Goal: Task Accomplishment & Management: Manage account settings

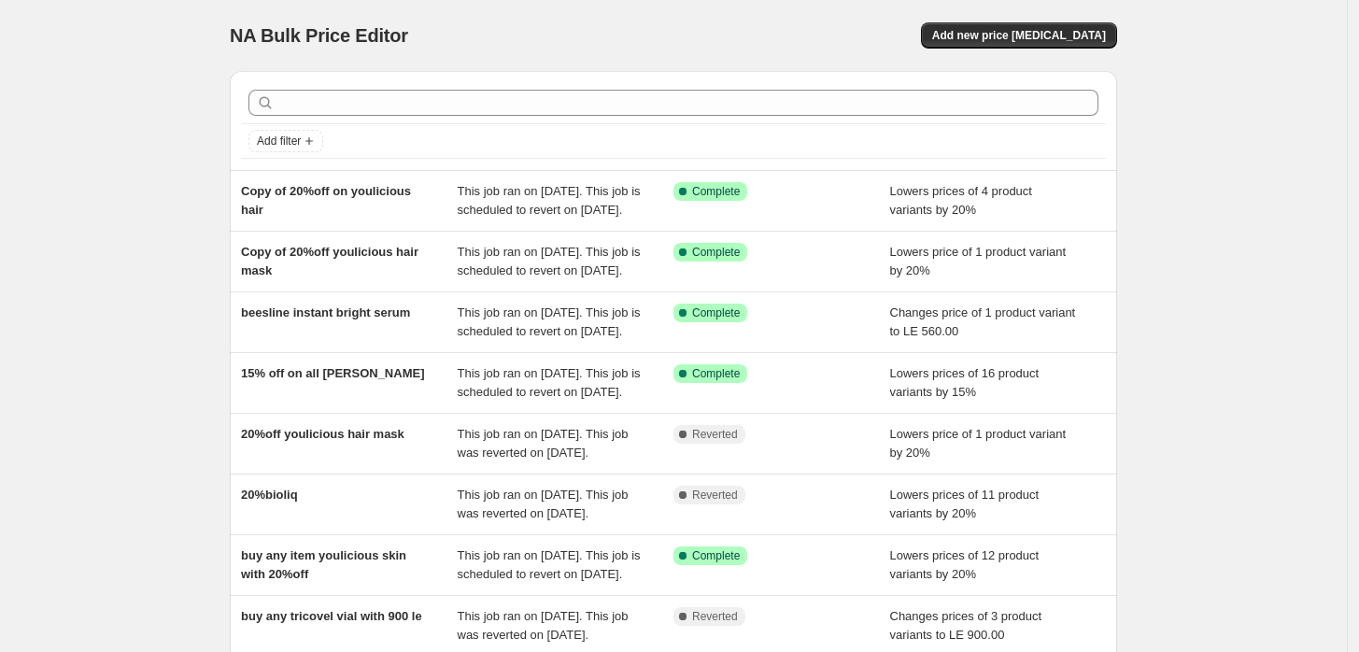
drag, startPoint x: 765, startPoint y: 362, endPoint x: 137, endPoint y: 310, distance: 629.8
click at [137, 310] on div "NA Bulk Price Editor. This page is ready NA Bulk Price Editor Add new price [ME…" at bounding box center [673, 481] width 1347 height 962
click at [134, 400] on div "NA Bulk Price Editor. This page is ready NA Bulk Price Editor Add new price [ME…" at bounding box center [673, 481] width 1347 height 962
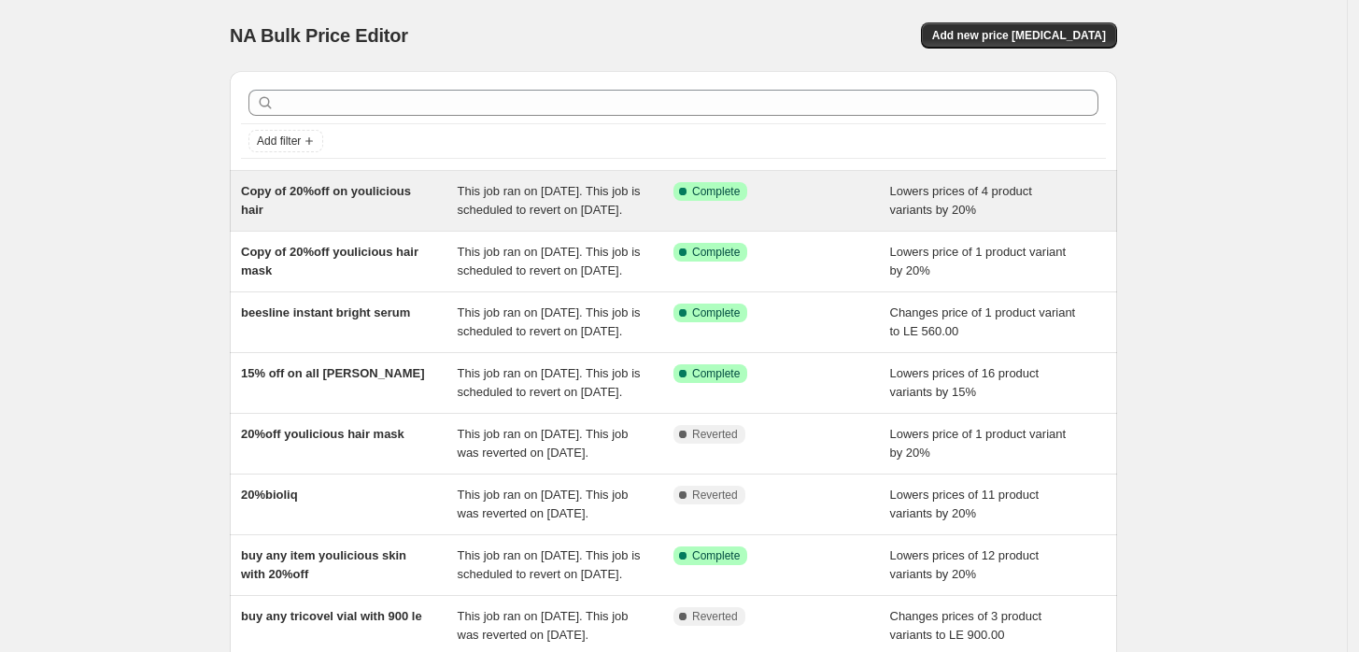
click at [331, 216] on div "Copy of 20%off on youlicious hair" at bounding box center [349, 200] width 217 height 37
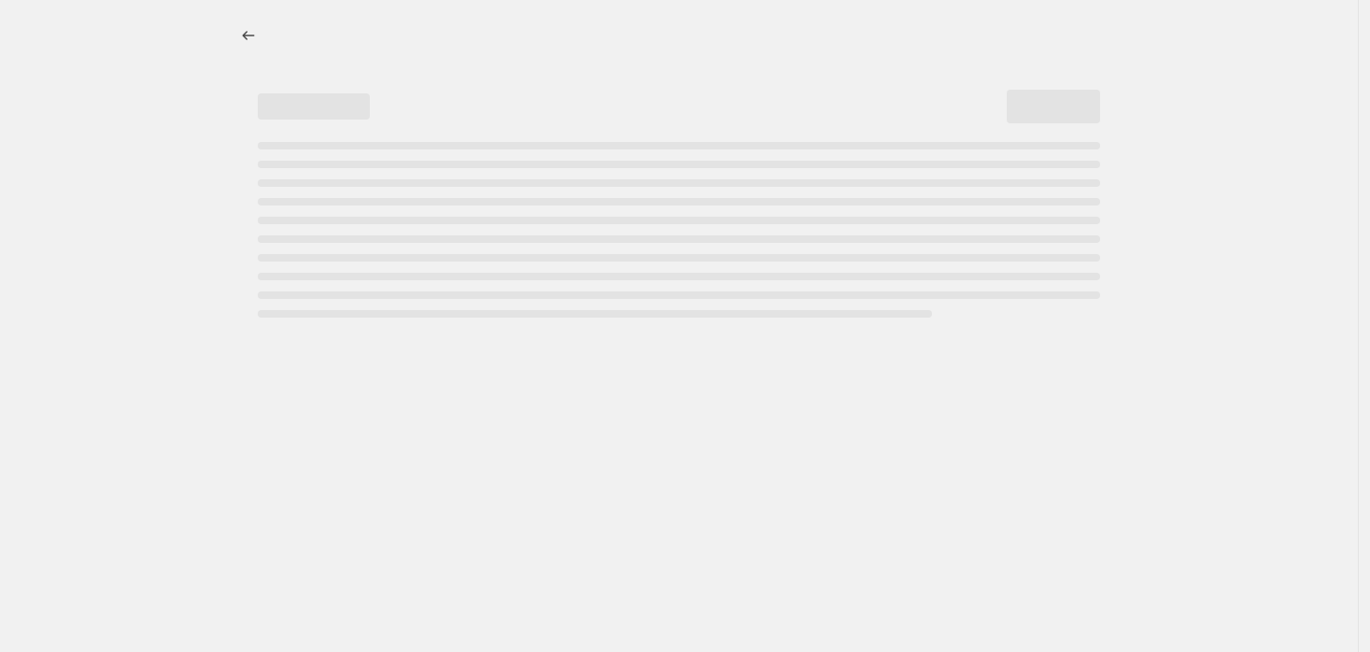
select select "percentage"
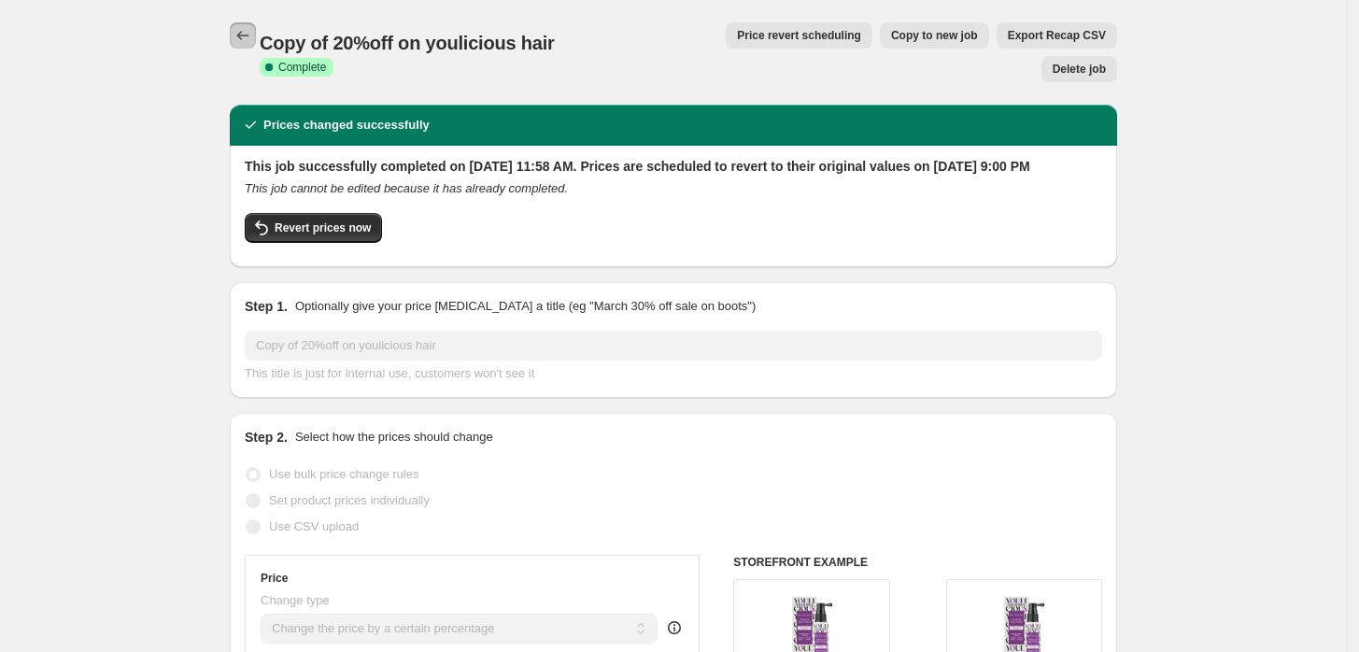
click at [243, 40] on icon "Price change jobs" at bounding box center [242, 35] width 19 height 19
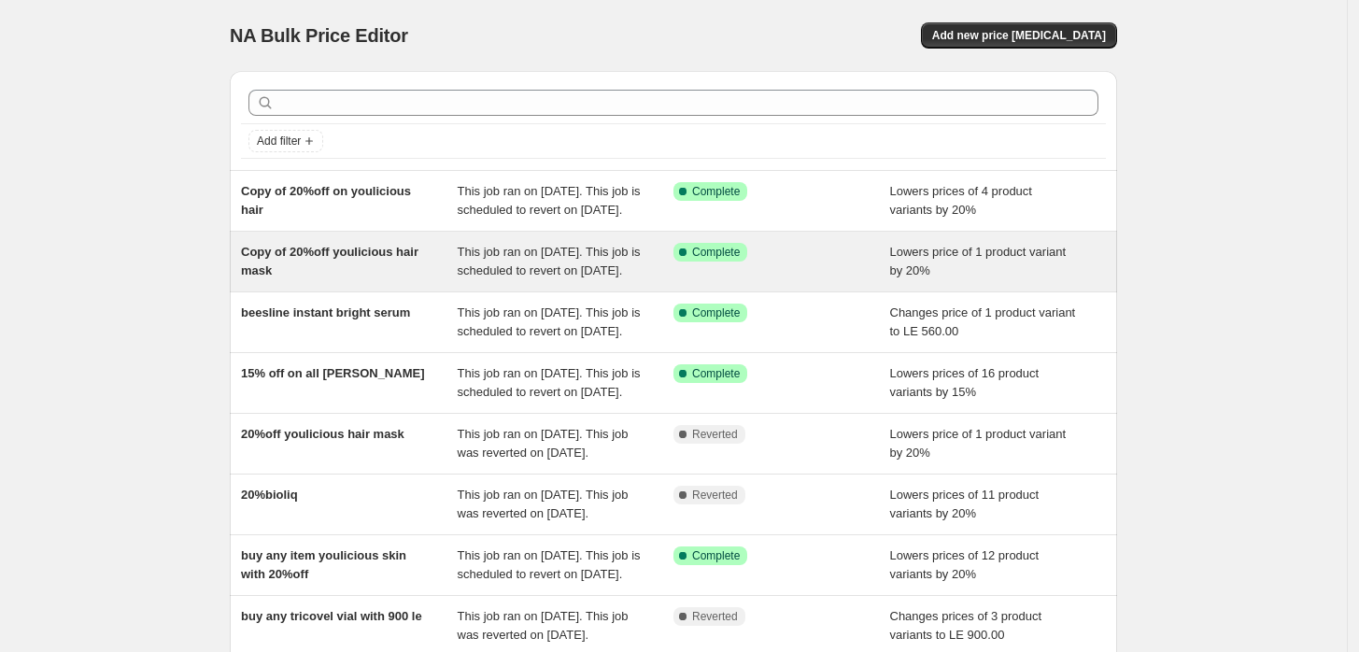
click at [366, 280] on div "Copy of 20%off youlicious hair mask" at bounding box center [349, 261] width 217 height 37
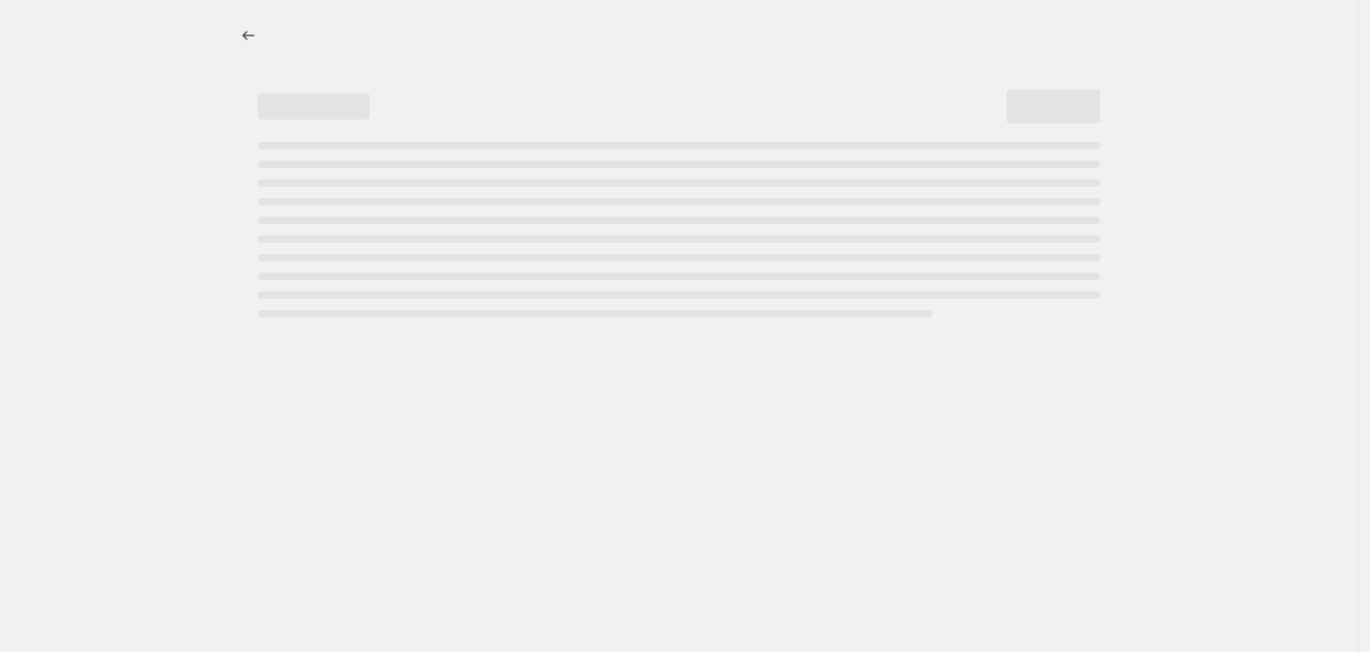
select select "percentage"
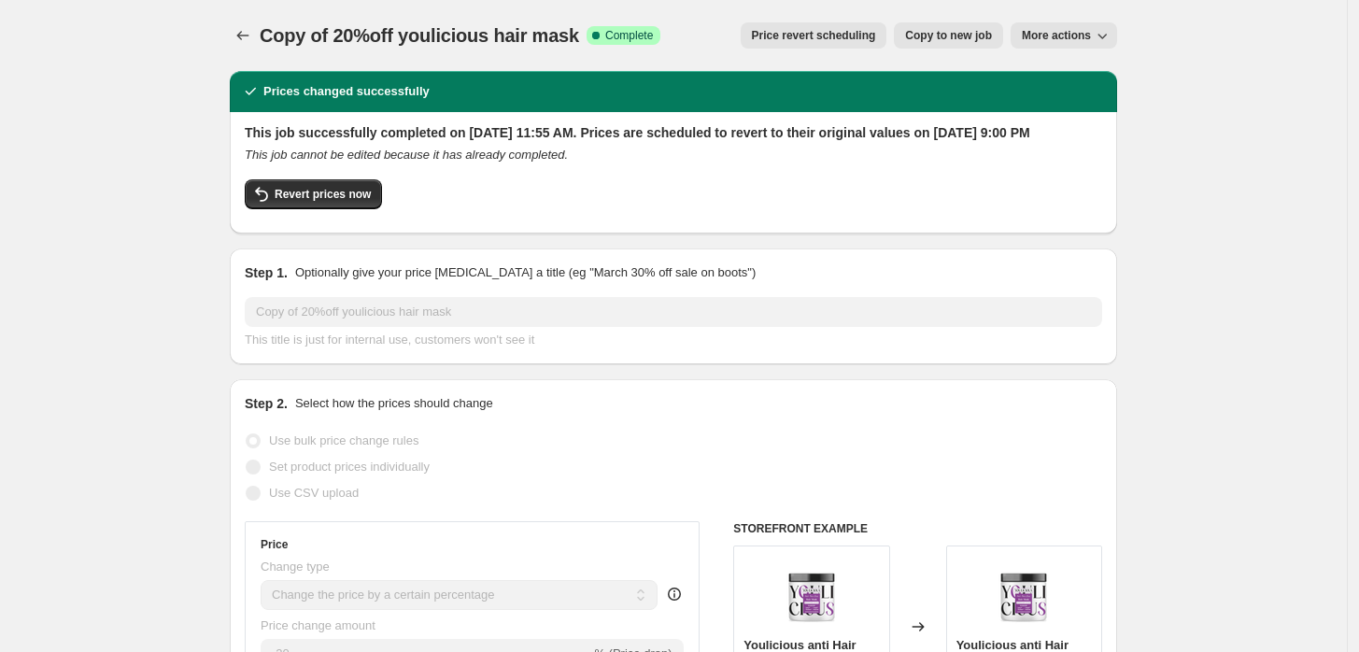
click at [836, 35] on span "Price revert scheduling" at bounding box center [814, 35] width 124 height 15
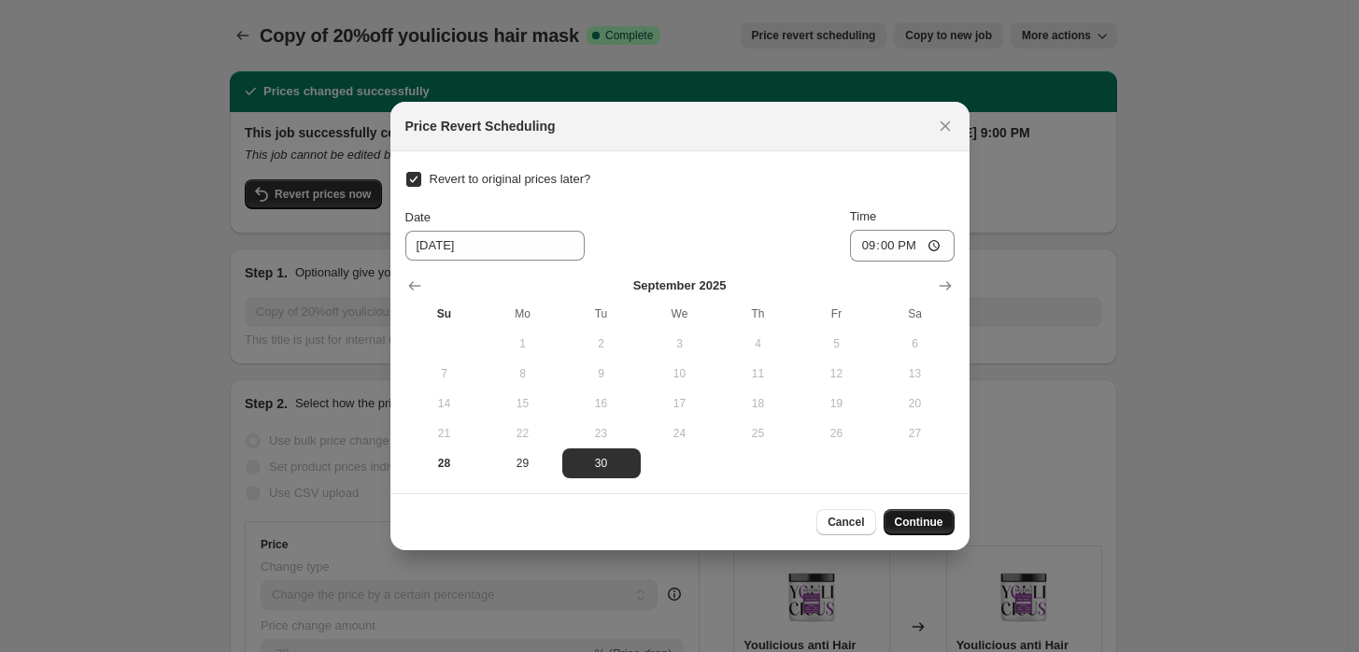
click at [899, 525] on span "Continue" at bounding box center [919, 522] width 49 height 15
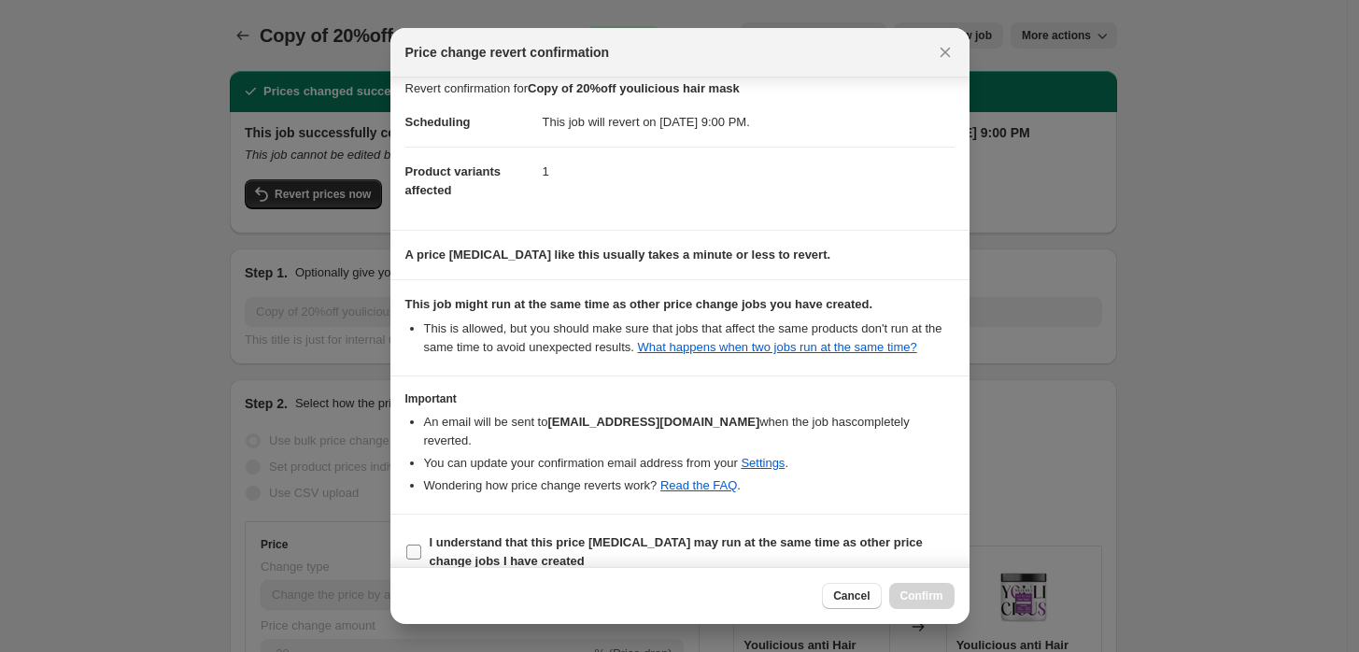
scroll to position [15, 0]
click at [436, 531] on span "I understand that this price [MEDICAL_DATA] may run at the same time as other p…" at bounding box center [692, 549] width 525 height 37
click at [421, 543] on input "I understand that this price [MEDICAL_DATA] may run at the same time as other p…" at bounding box center [413, 550] width 15 height 15
checkbox input "true"
click at [926, 598] on span "Confirm" at bounding box center [921, 595] width 43 height 15
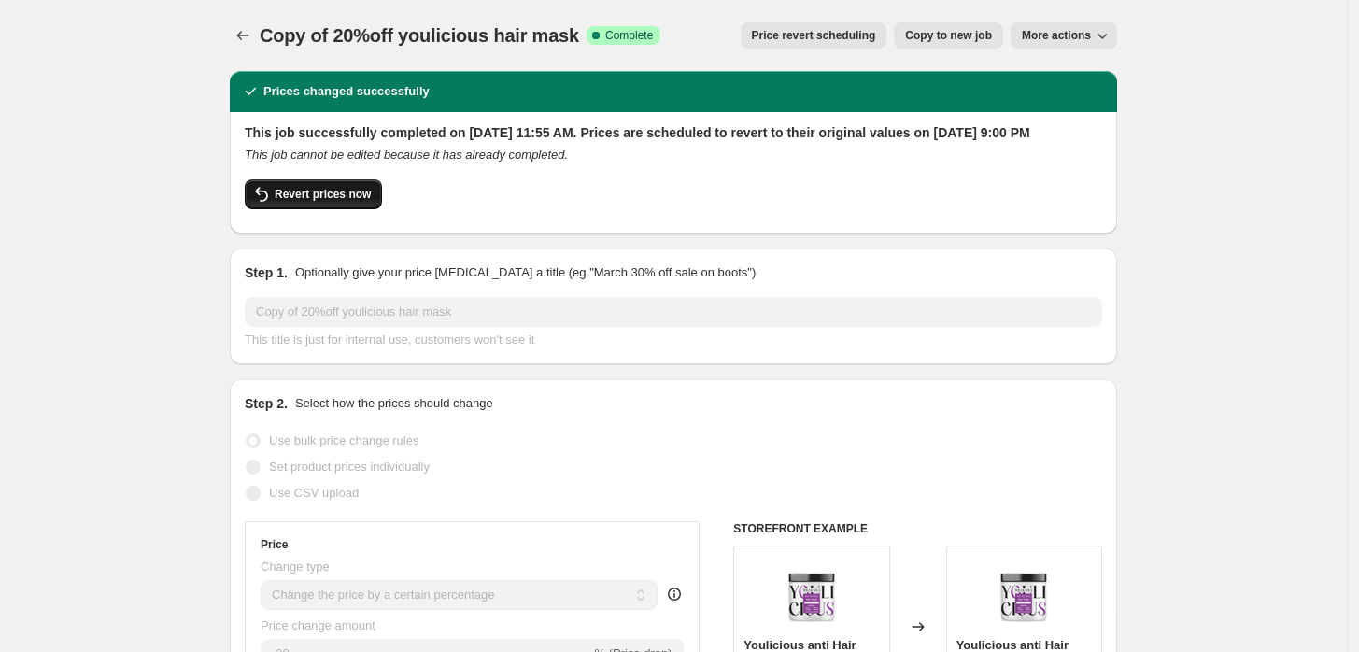
click at [329, 209] on button "Revert prices now" at bounding box center [313, 194] width 137 height 30
checkbox input "false"
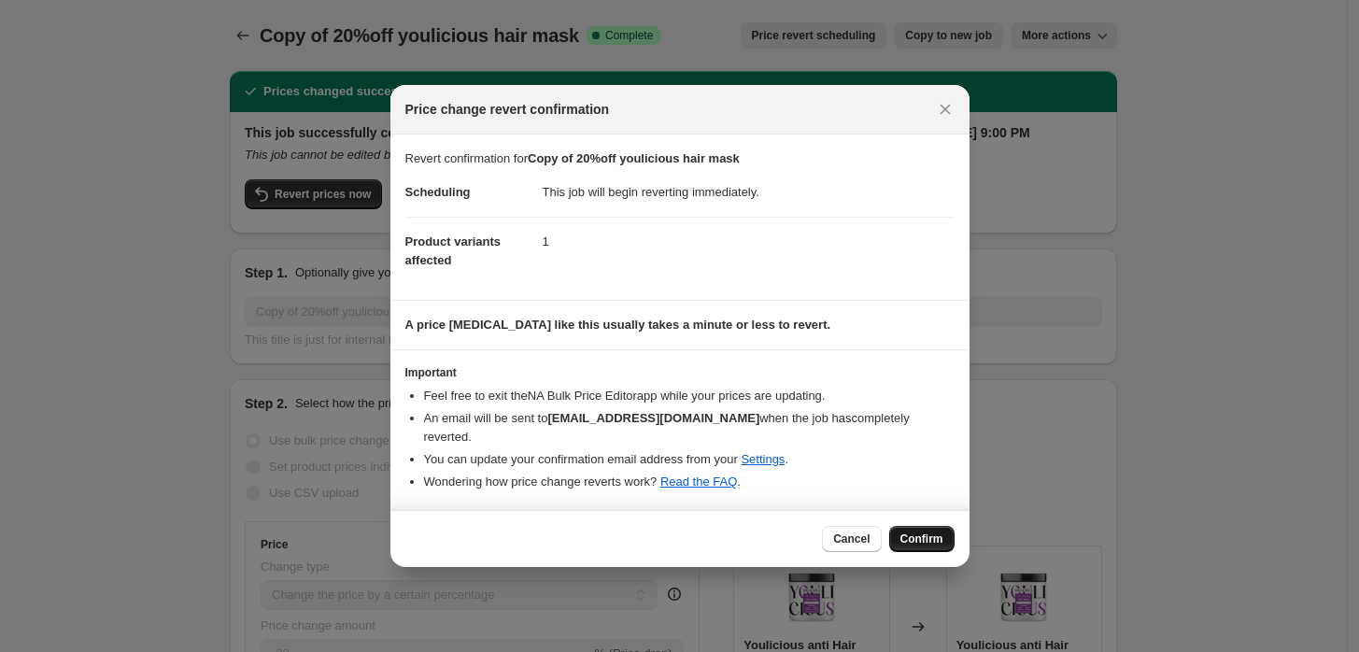
click at [933, 537] on button "Confirm" at bounding box center [921, 539] width 65 height 26
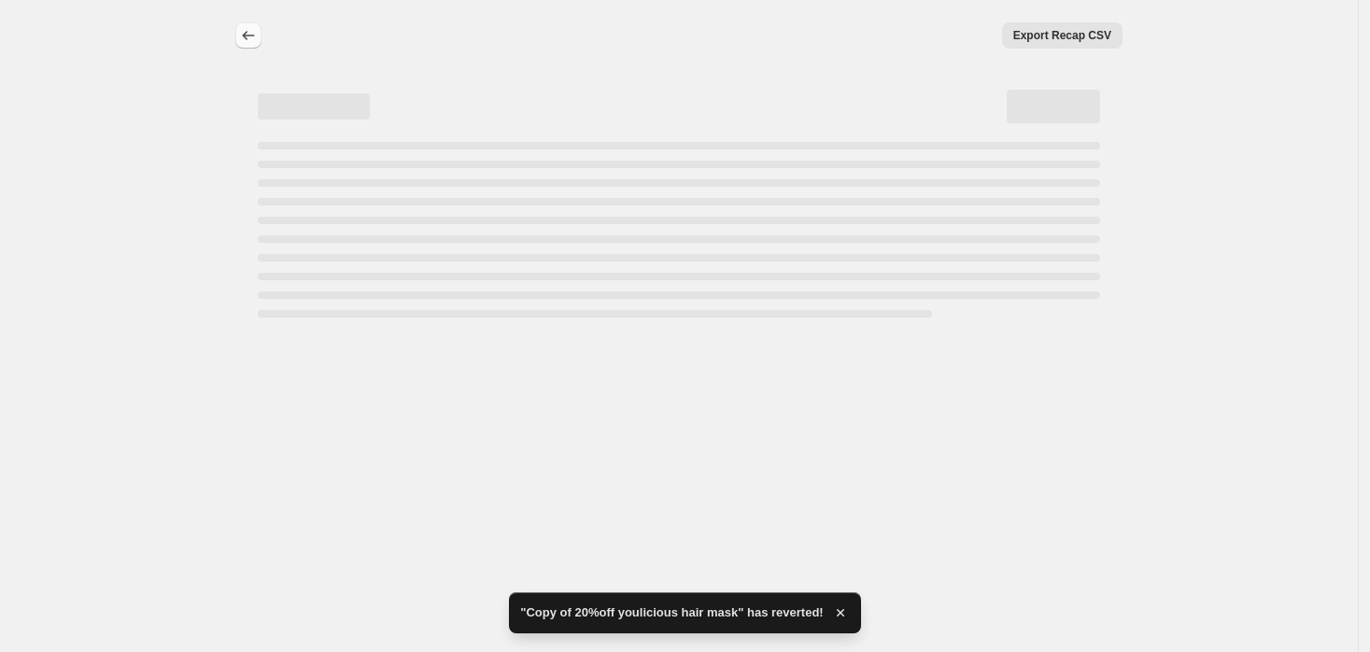
select select "percentage"
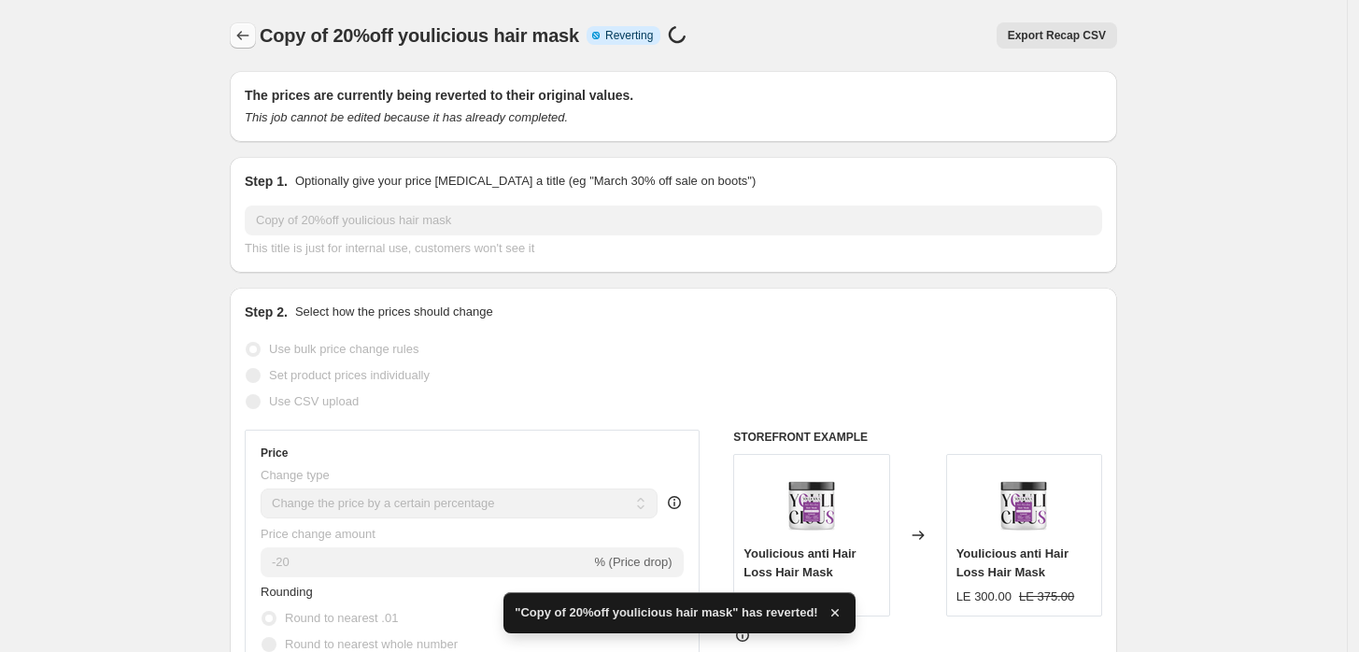
checkbox input "true"
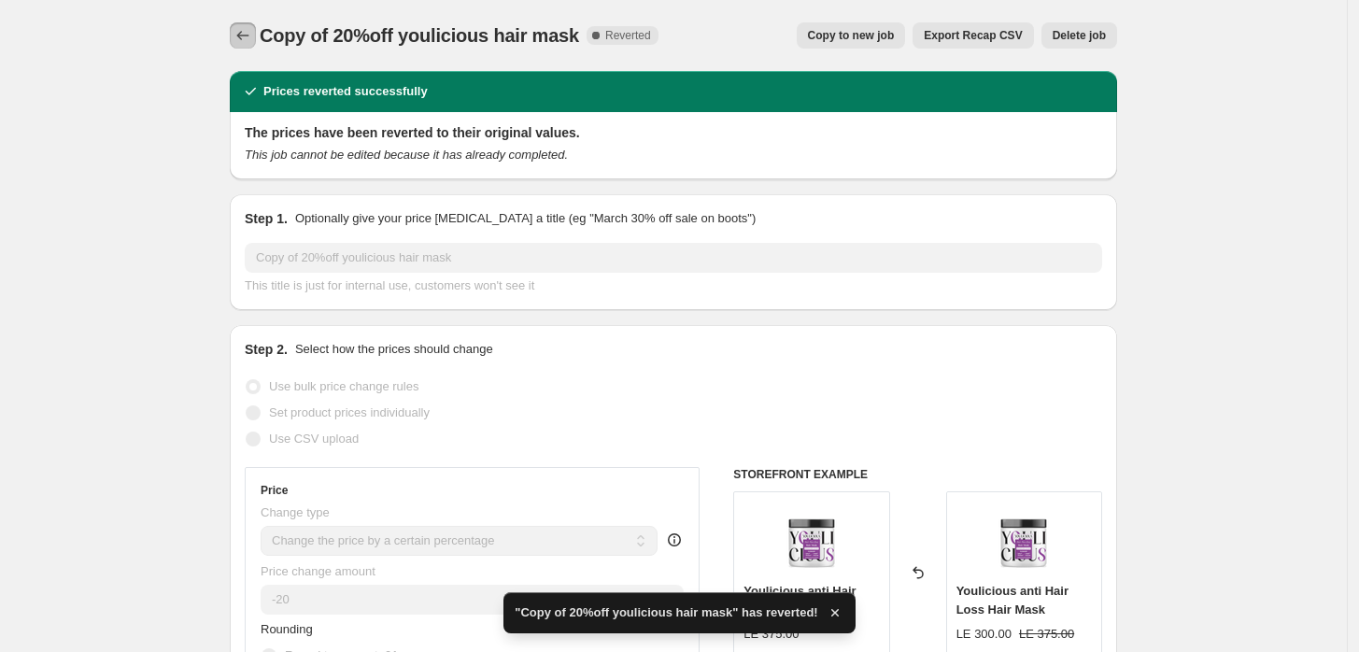
click at [247, 48] on button "Price change jobs" at bounding box center [243, 35] width 26 height 26
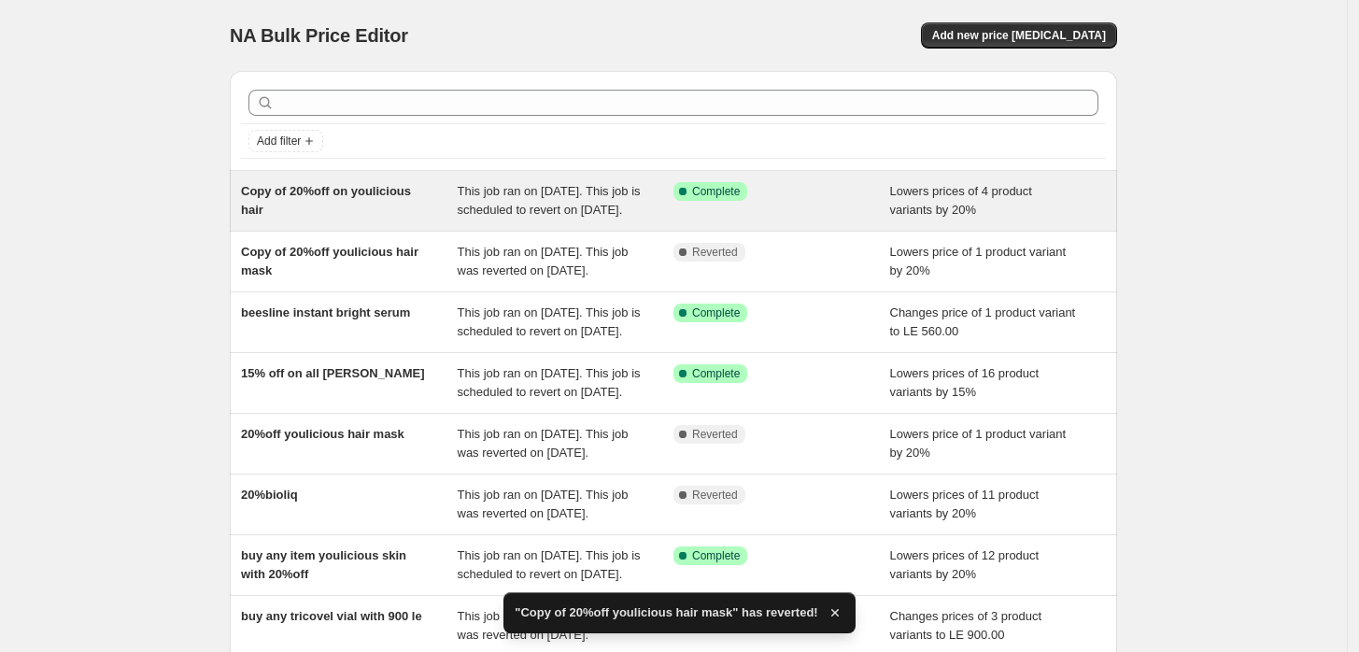
click at [358, 219] on div "Copy of 20%off on youlicious hair" at bounding box center [349, 200] width 217 height 37
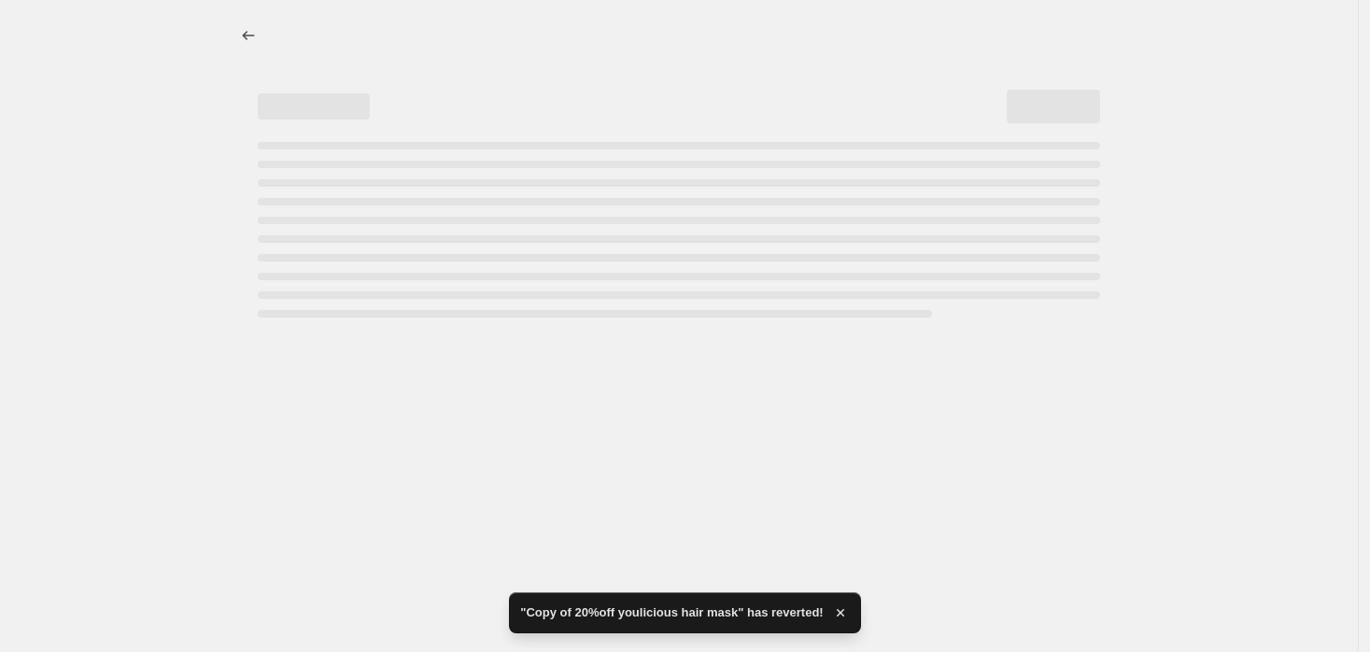
select select "percentage"
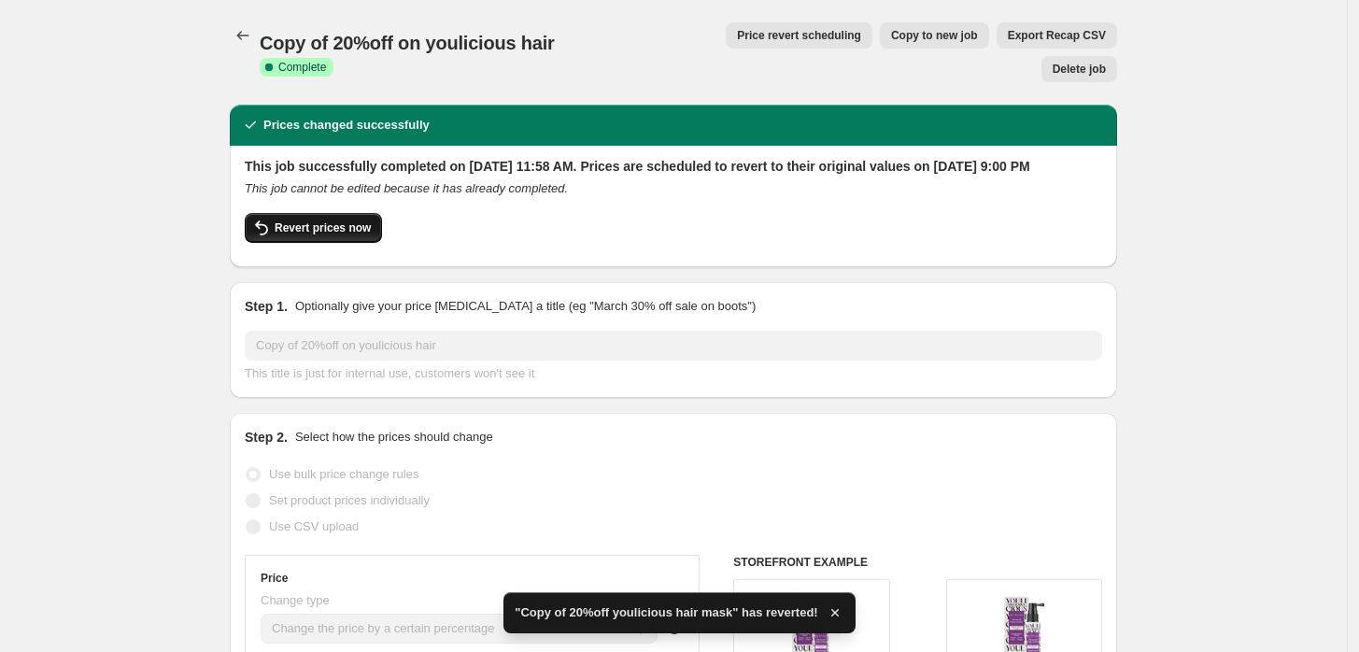
click at [333, 220] on span "Revert prices now" at bounding box center [323, 227] width 96 height 15
checkbox input "false"
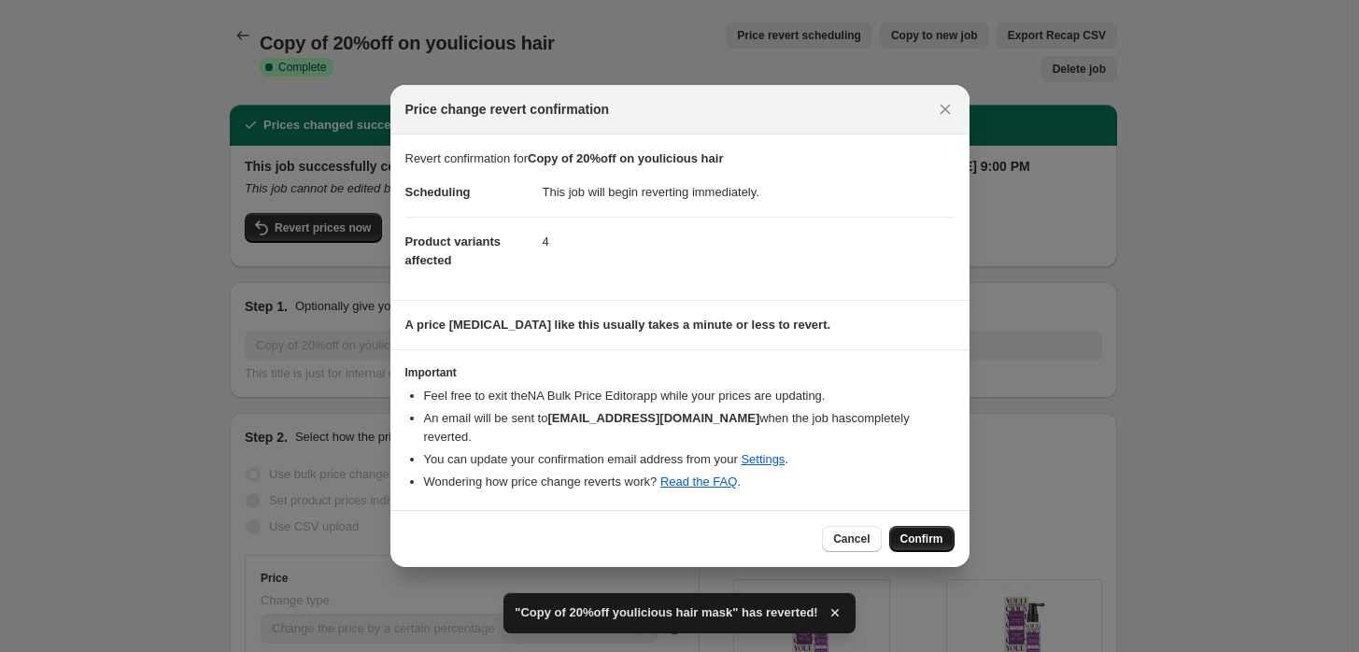
click at [934, 537] on button "Confirm" at bounding box center [921, 539] width 65 height 26
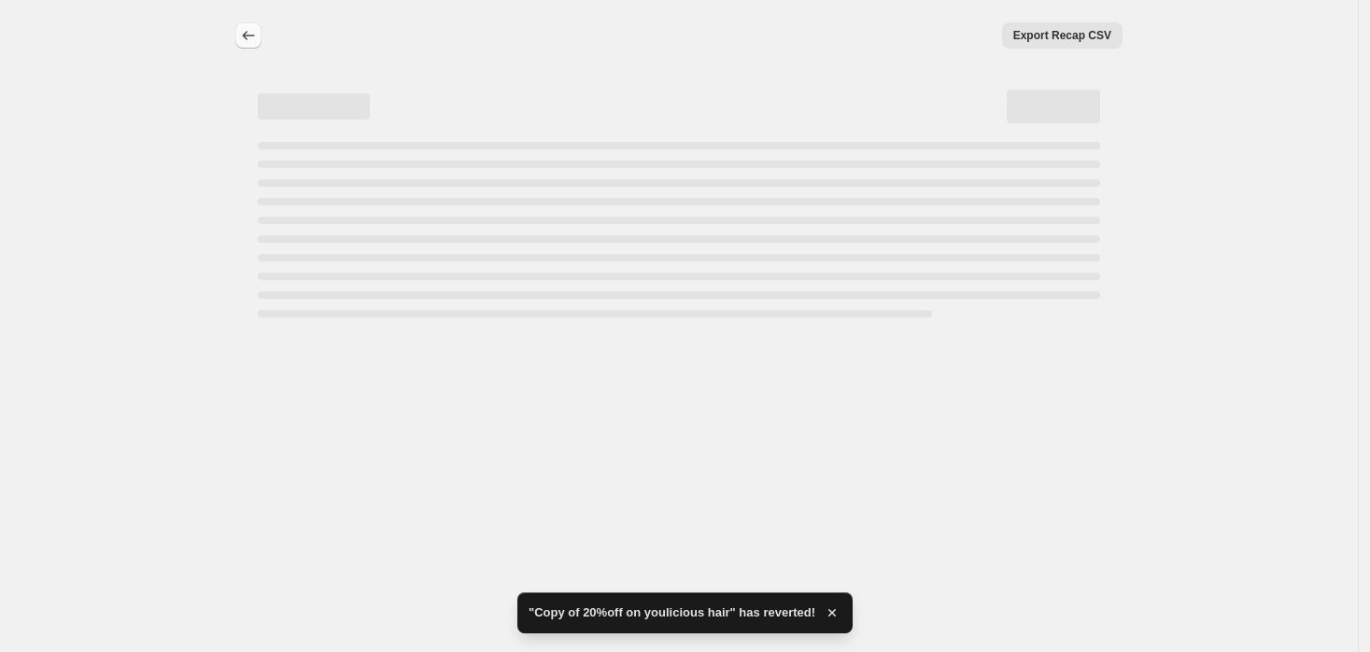
select select "percentage"
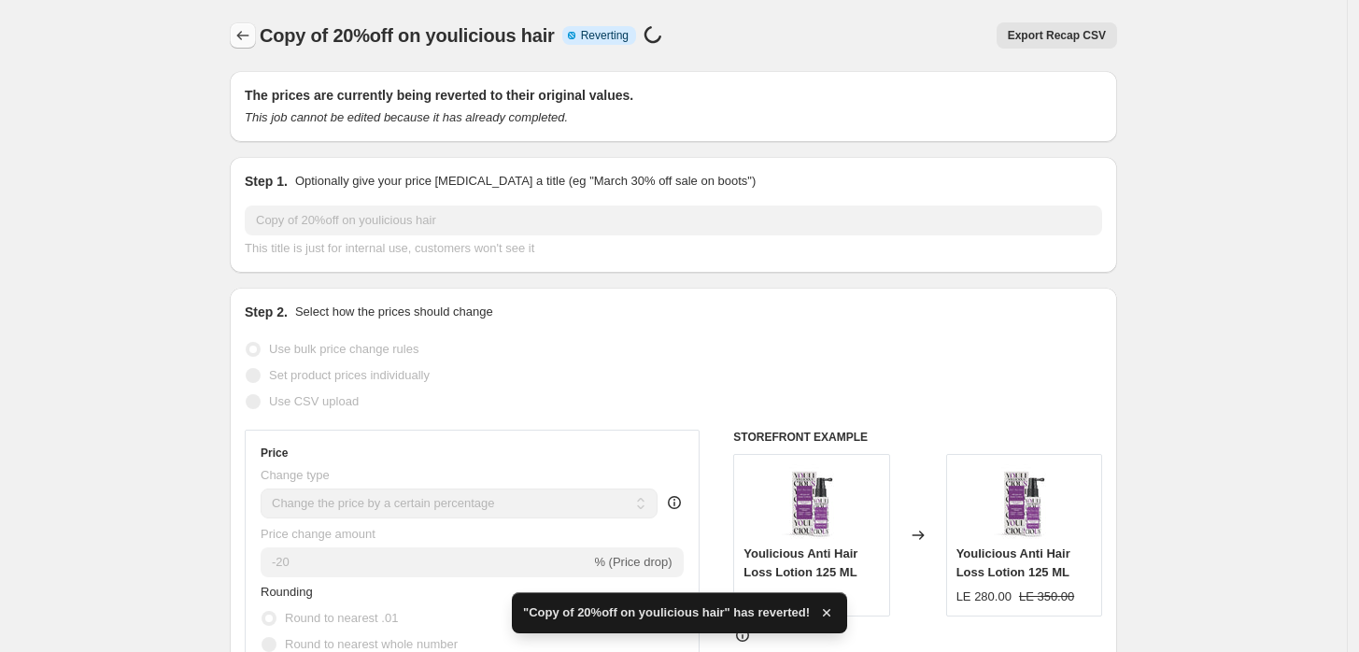
checkbox input "true"
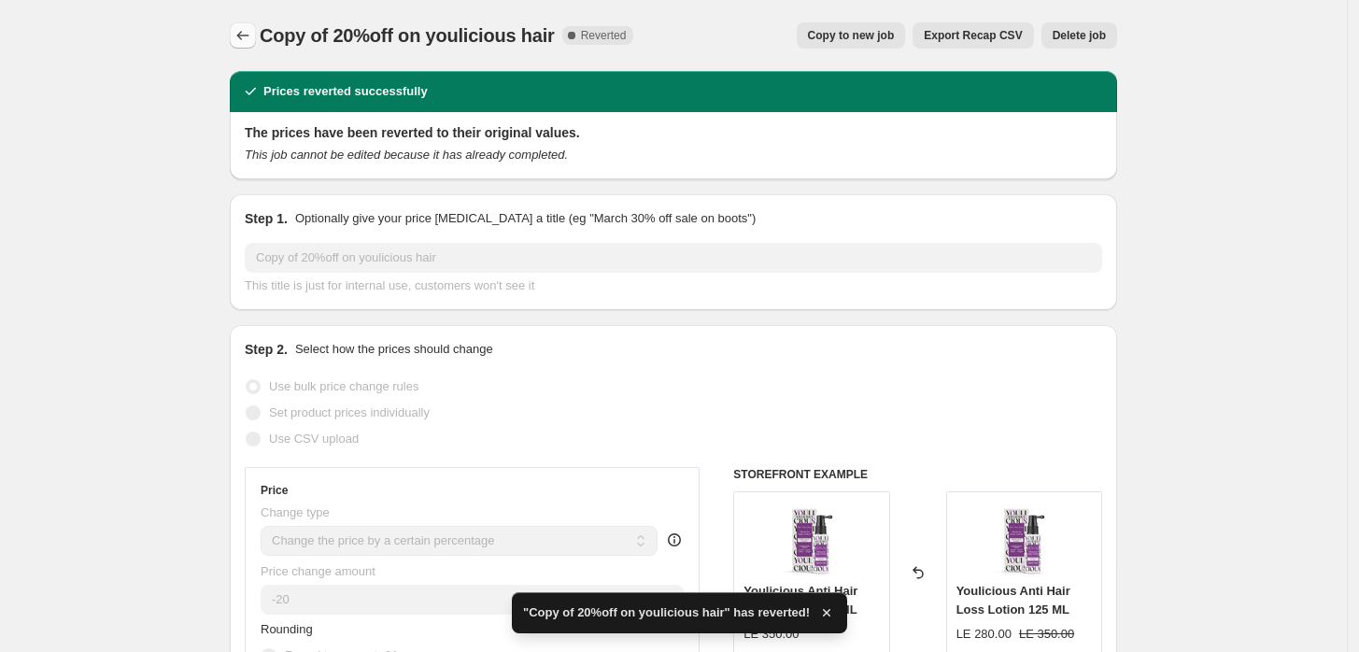
click at [250, 32] on icon "Price change jobs" at bounding box center [242, 35] width 19 height 19
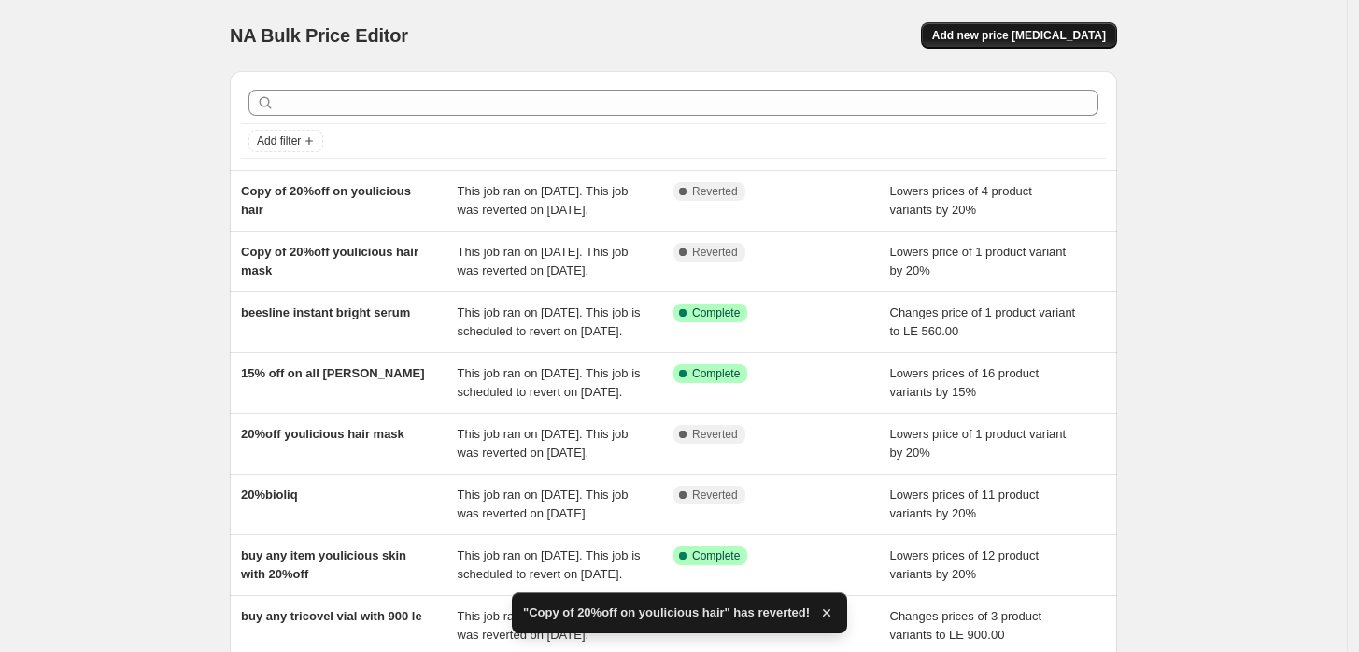
click at [1011, 28] on span "Add new price [MEDICAL_DATA]" at bounding box center [1019, 35] width 174 height 15
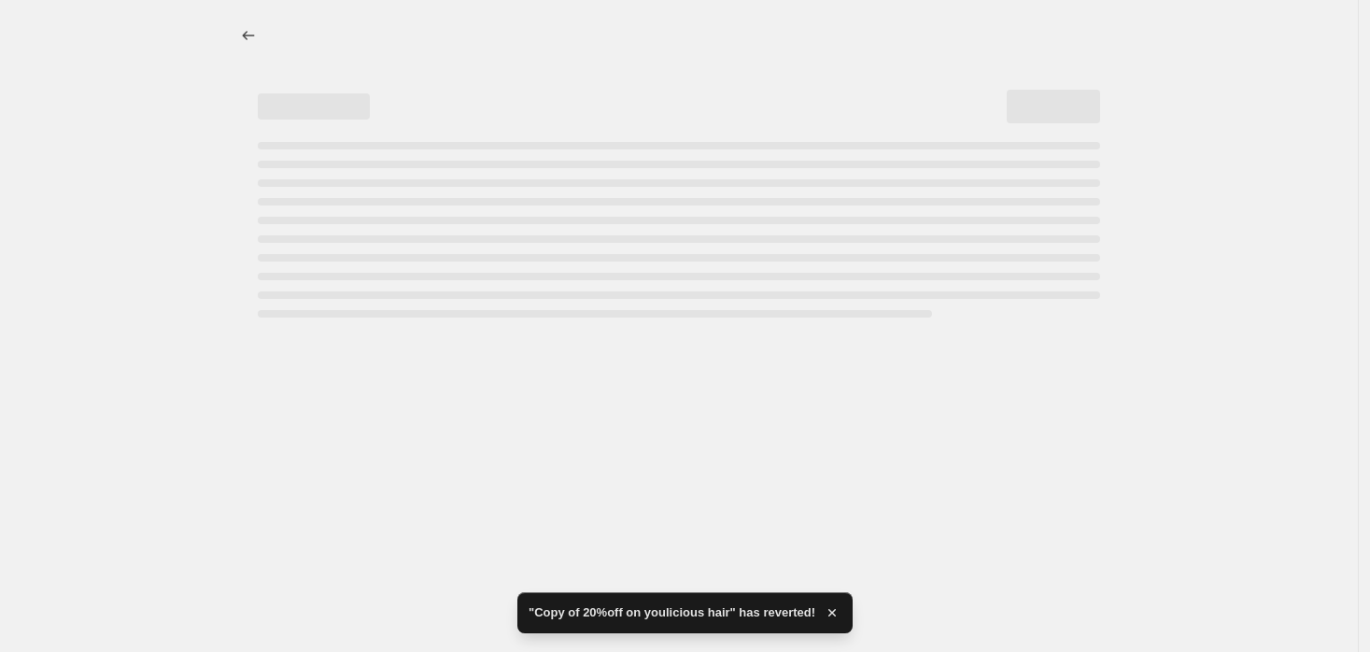
select select "percentage"
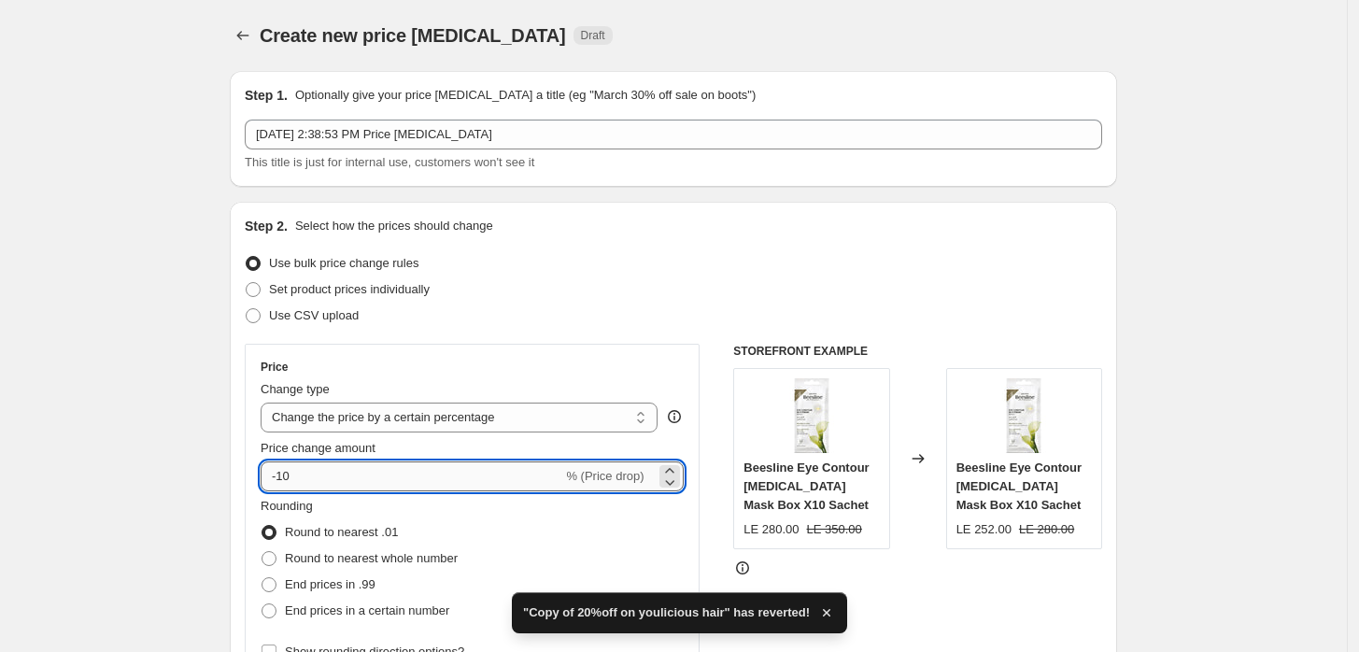
click at [432, 465] on input "-10" at bounding box center [412, 476] width 302 height 30
type input "-1"
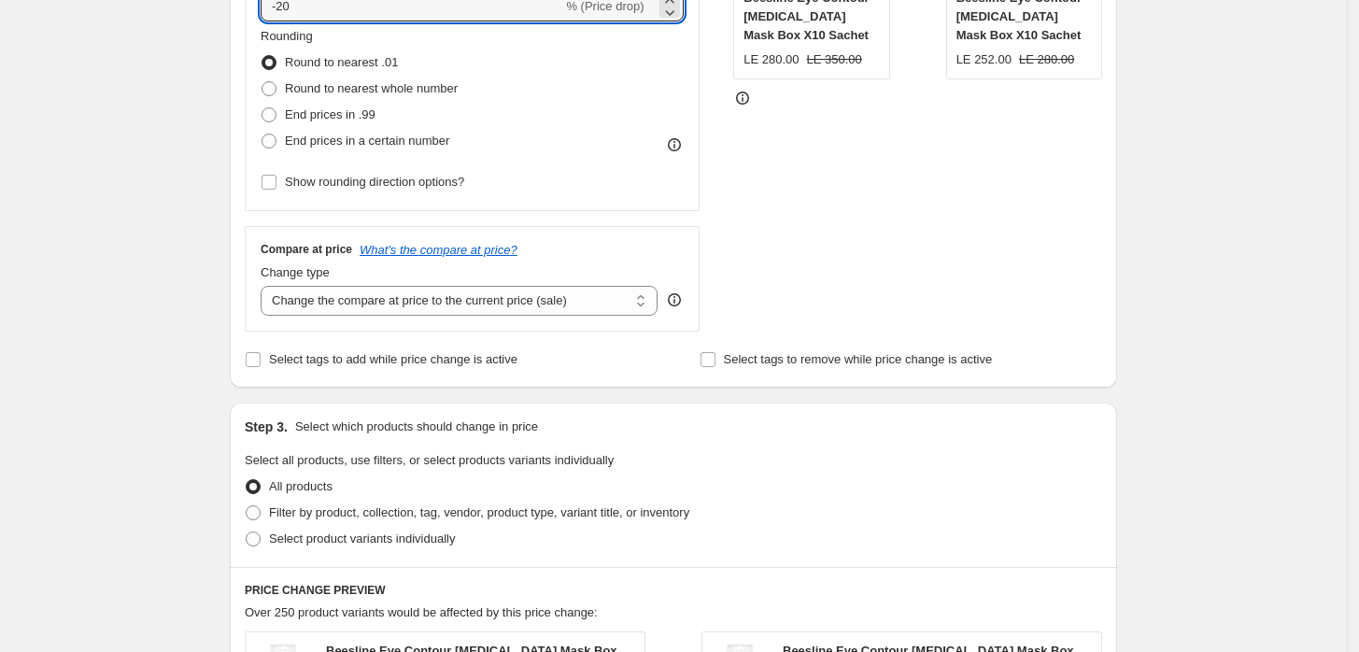
scroll to position [553, 0]
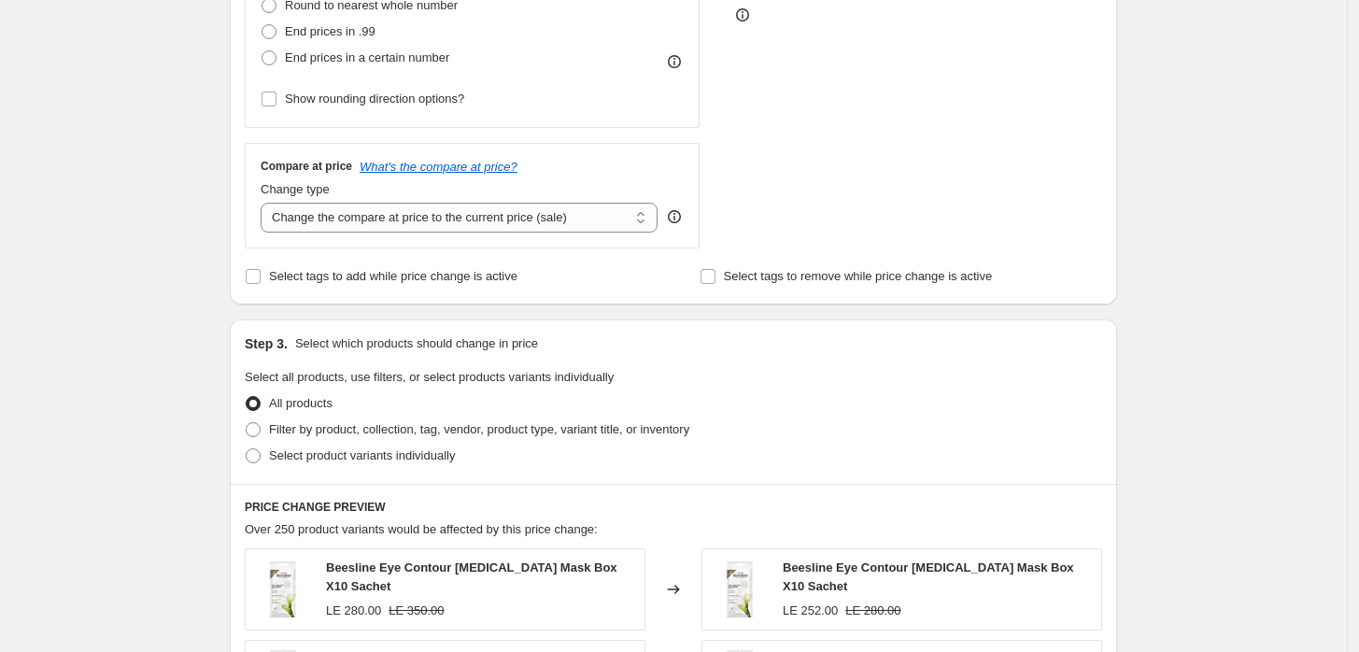
type input "-20"
click at [273, 470] on div "Step 3. Select which products should change in price Select all products, use f…" at bounding box center [673, 401] width 887 height 164
click at [261, 453] on span at bounding box center [253, 455] width 15 height 15
click at [247, 449] on input "Select product variants individually" at bounding box center [246, 448] width 1 height 1
radio input "true"
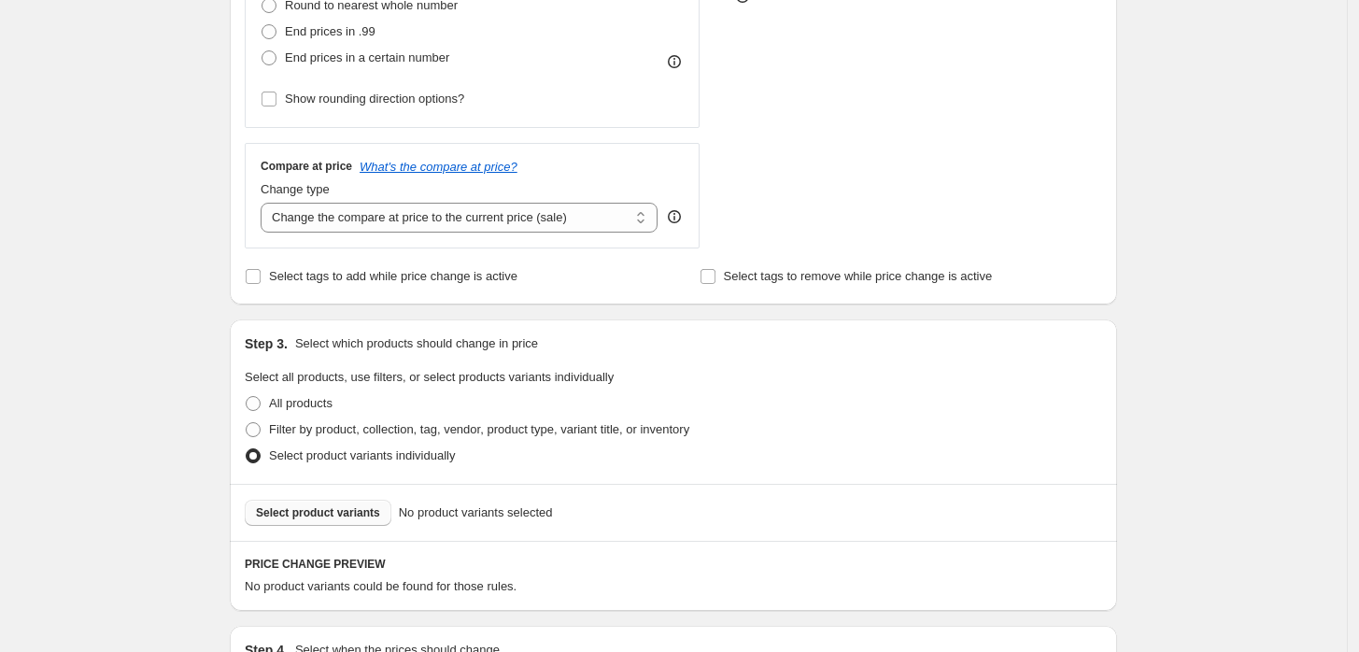
click at [332, 516] on span "Select product variants" at bounding box center [318, 512] width 124 height 15
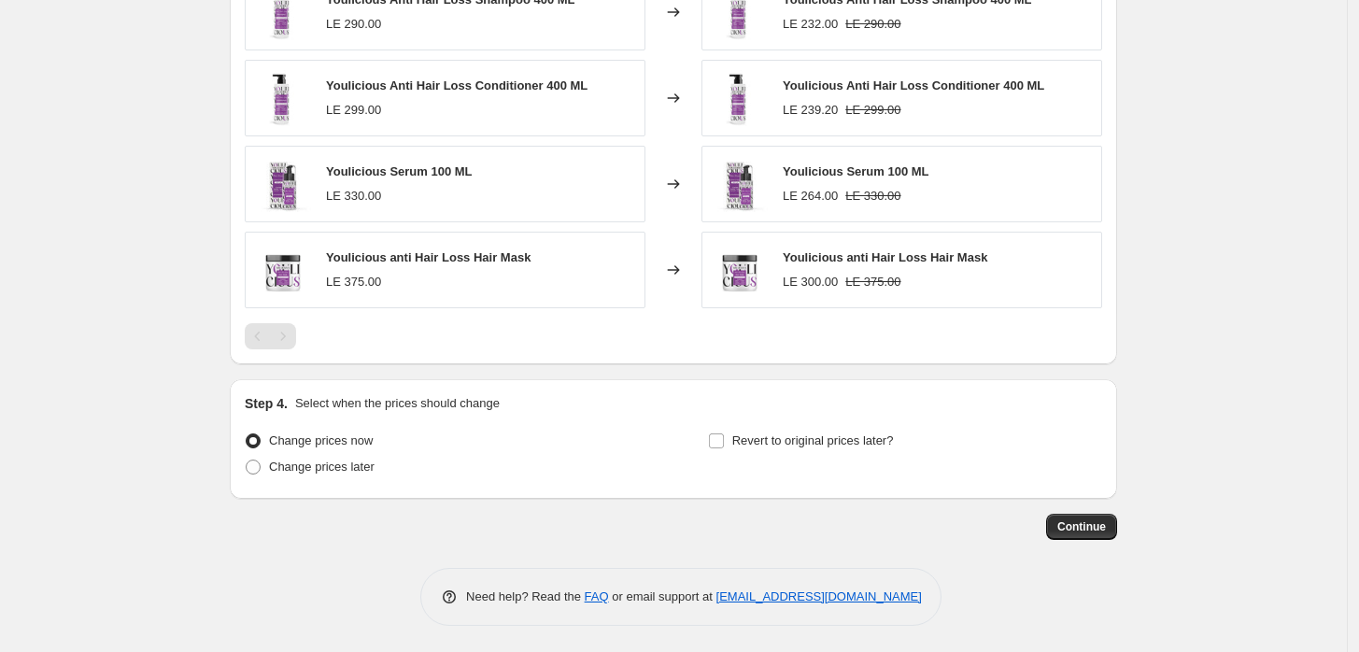
scroll to position [1271, 0]
click at [784, 437] on span "Revert to original prices later?" at bounding box center [813, 439] width 162 height 14
click at [724, 437] on input "Revert to original prices later?" at bounding box center [716, 439] width 15 height 15
checkbox input "true"
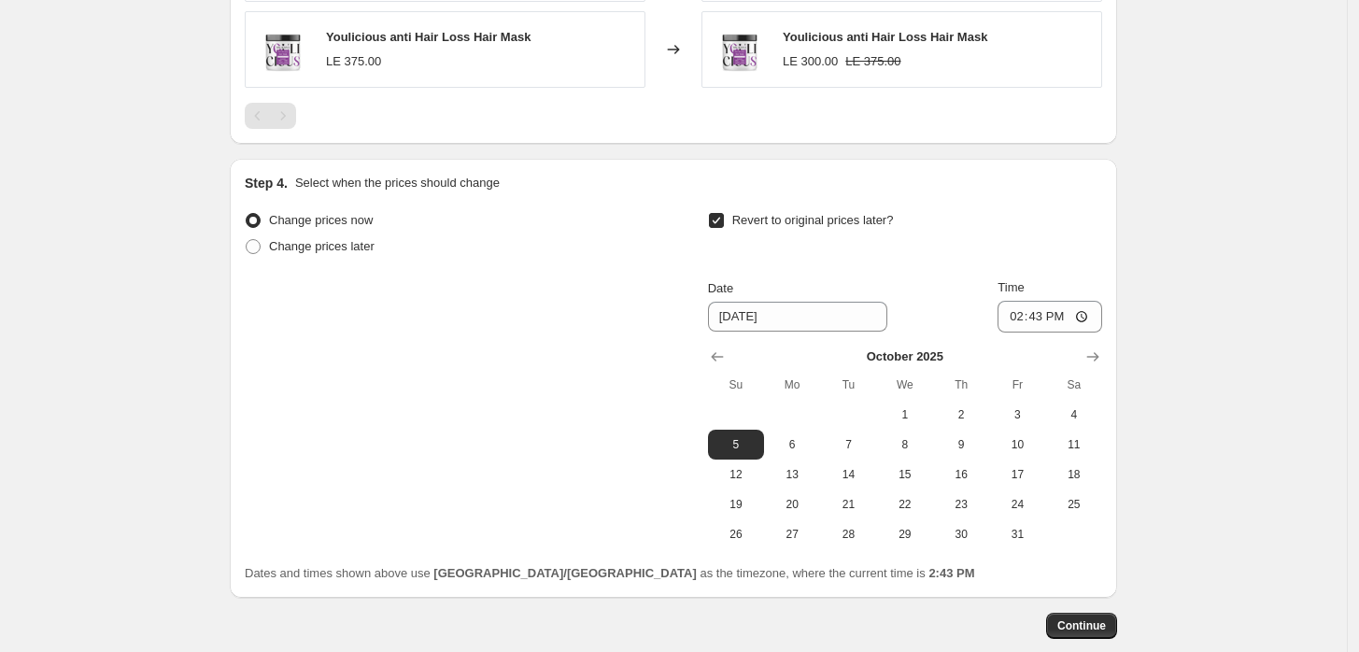
scroll to position [1548, 0]
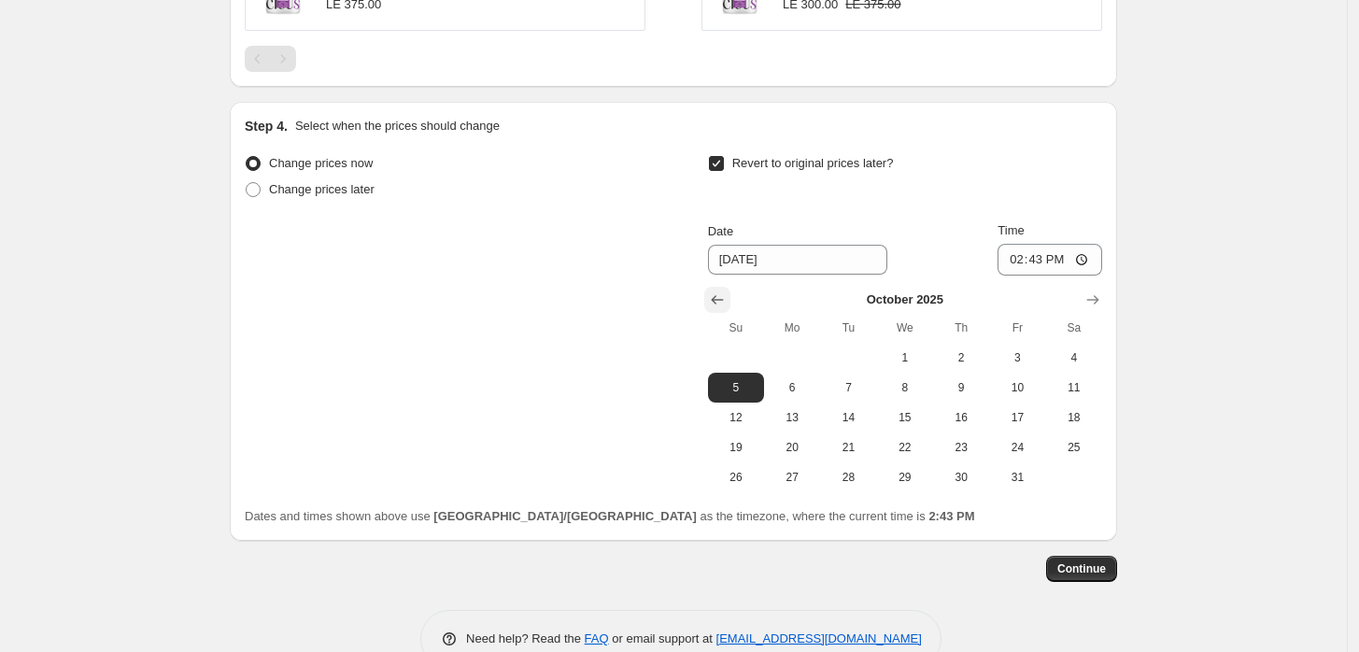
click at [716, 304] on icon "Show previous month, September 2025" at bounding box center [717, 299] width 19 height 19
click at [865, 479] on span "30" at bounding box center [847, 477] width 41 height 15
type input "[DATE]"
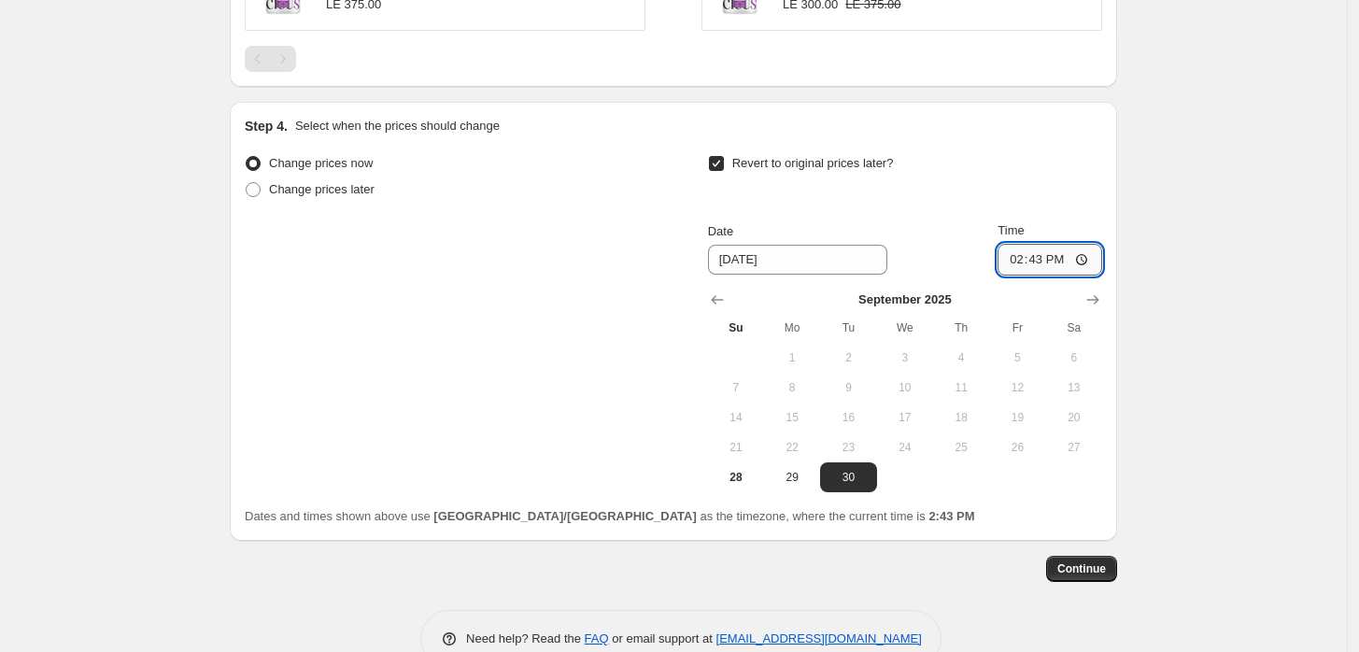
click at [1082, 257] on input "14:43" at bounding box center [1049, 260] width 105 height 32
type input "21:00"
click at [1064, 564] on span "Continue" at bounding box center [1081, 568] width 49 height 15
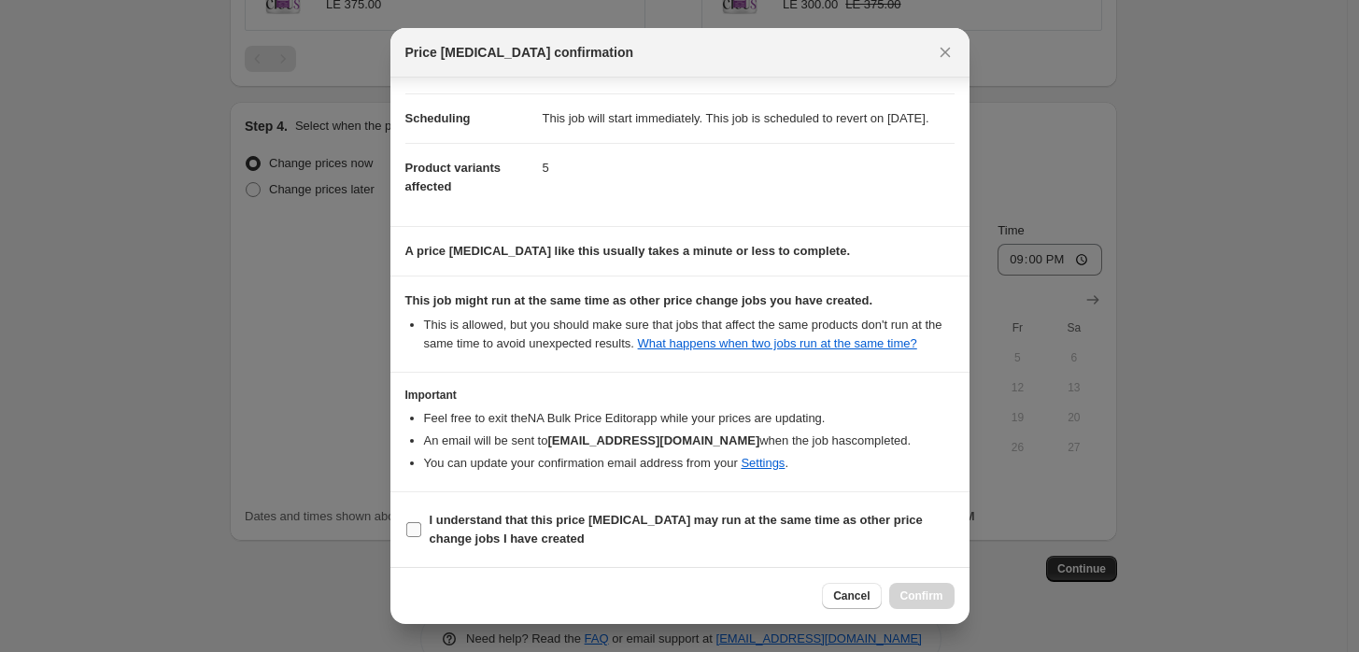
scroll to position [151, 0]
click at [447, 522] on b "I understand that this price [MEDICAL_DATA] may run at the same time as other p…" at bounding box center [676, 529] width 493 height 33
click at [421, 522] on input "I understand that this price [MEDICAL_DATA] may run at the same time as other p…" at bounding box center [413, 529] width 15 height 15
checkbox input "true"
click at [926, 596] on span "Confirm" at bounding box center [921, 595] width 43 height 15
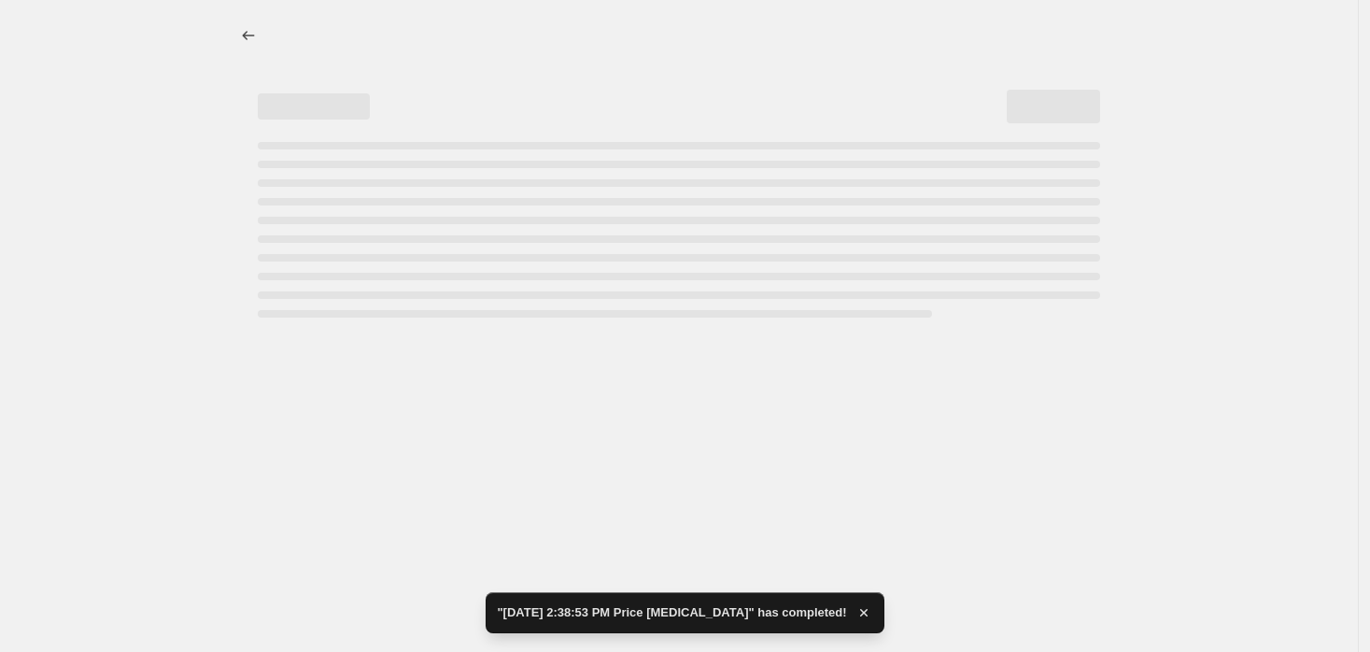
select select "percentage"
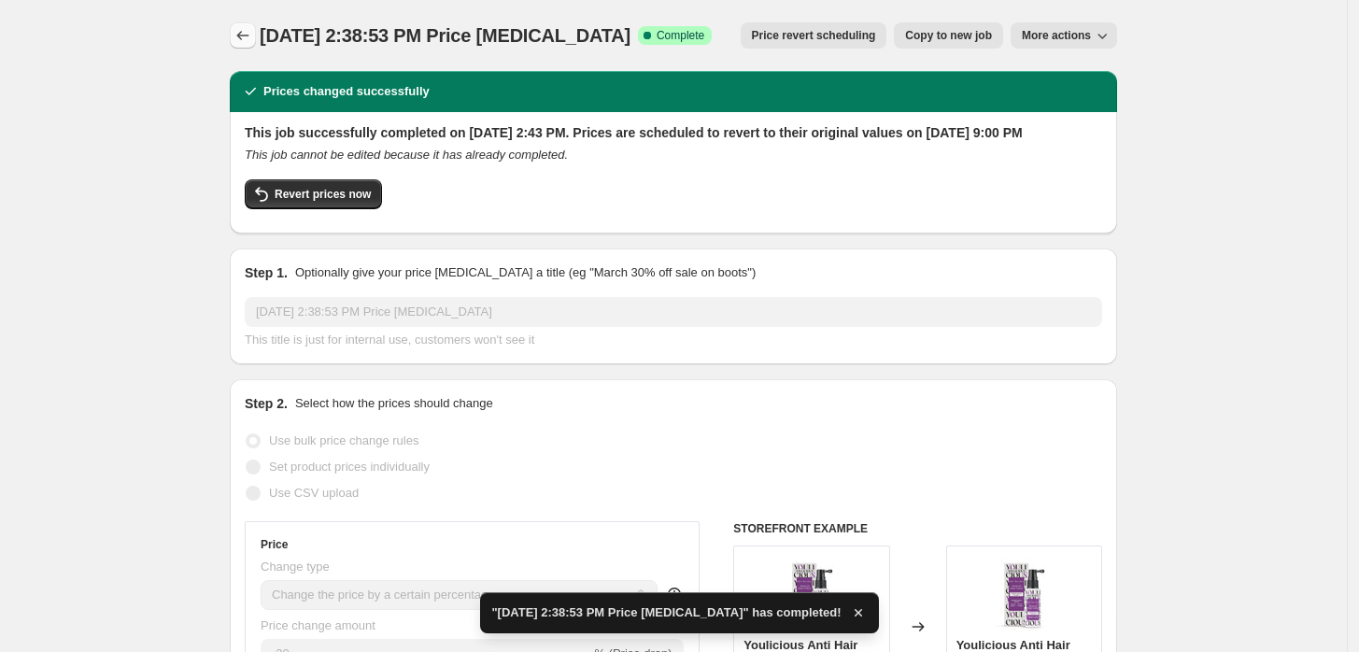
click at [248, 34] on icon "Price change jobs" at bounding box center [242, 35] width 19 height 19
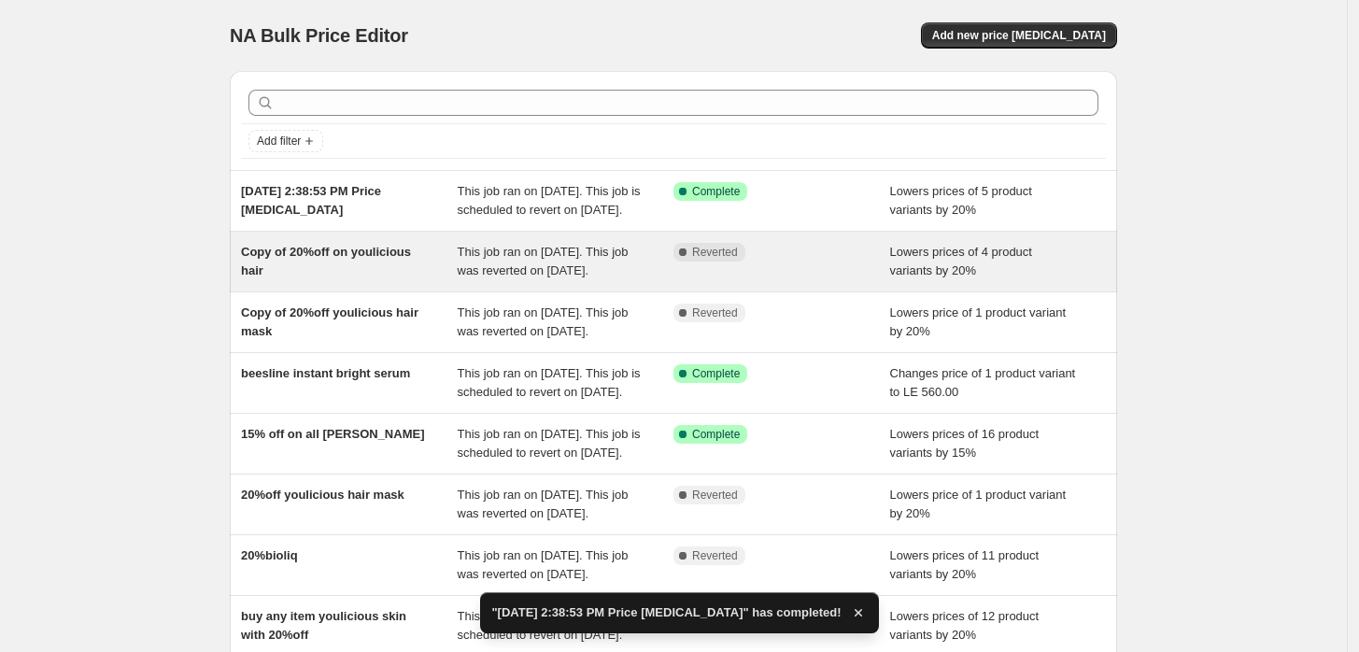
click at [329, 280] on div "Copy of 20%off on youlicious hair" at bounding box center [349, 261] width 217 height 37
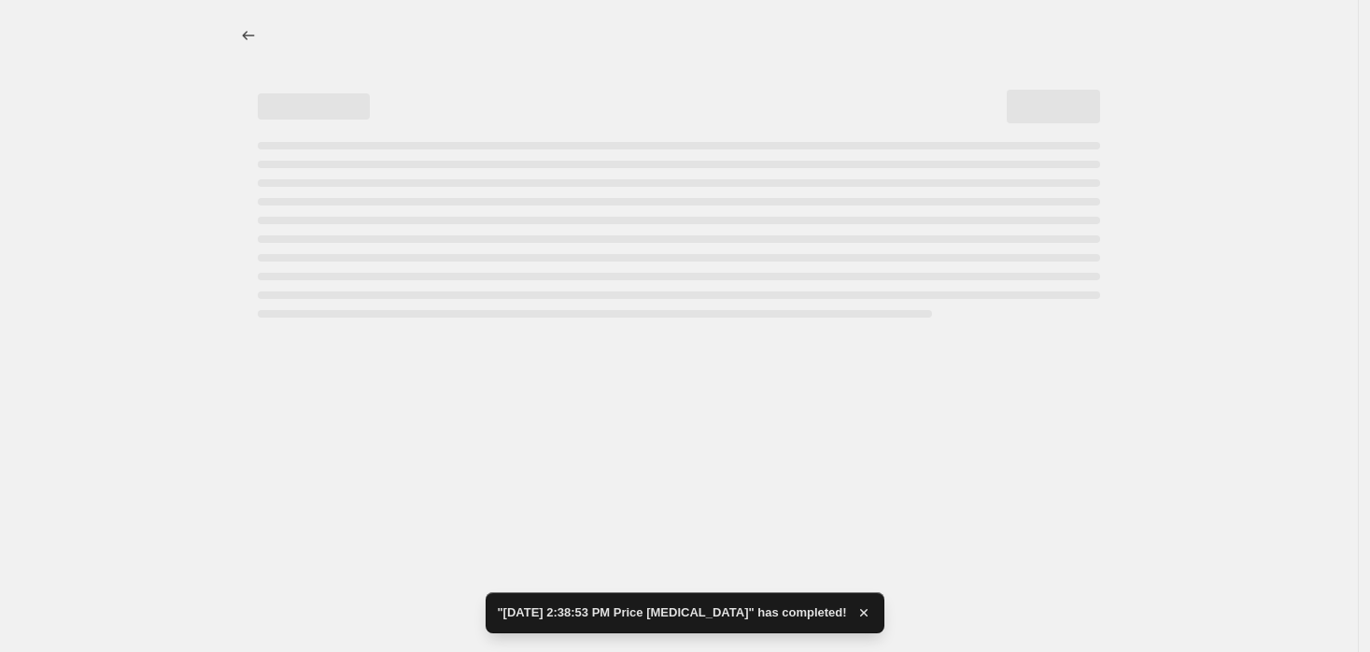
select select "percentage"
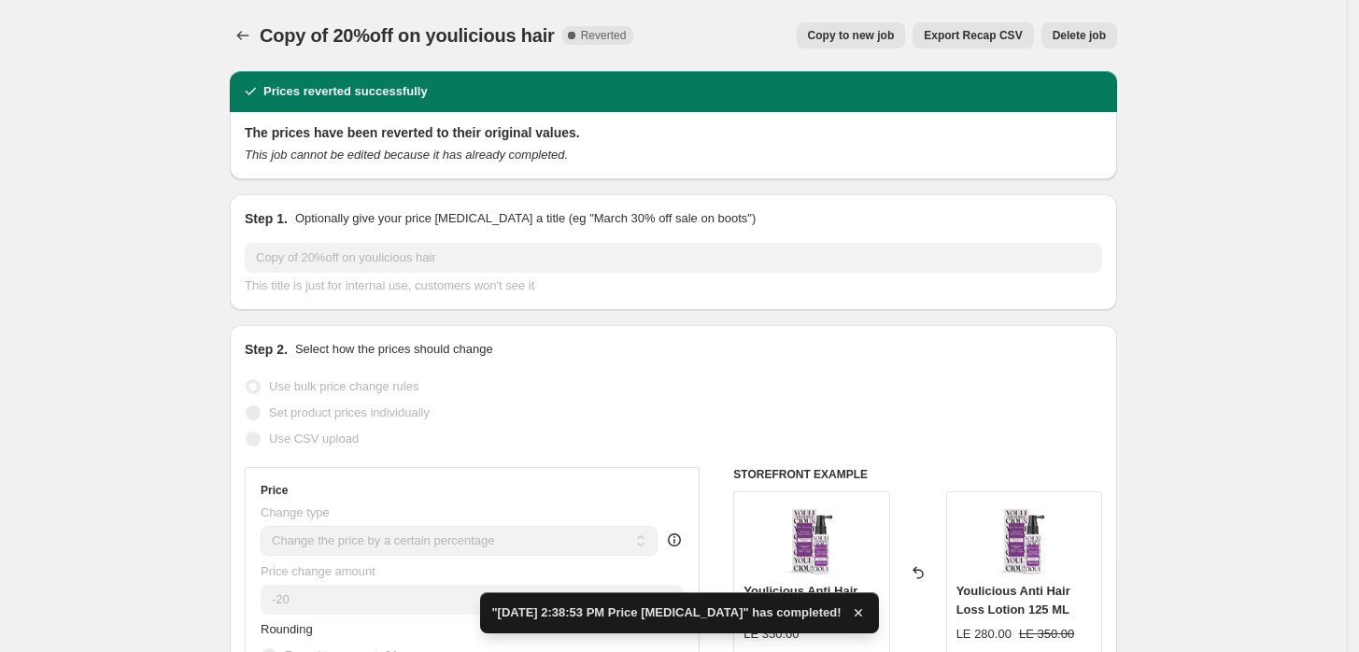
click at [1085, 34] on span "Delete job" at bounding box center [1079, 35] width 53 height 15
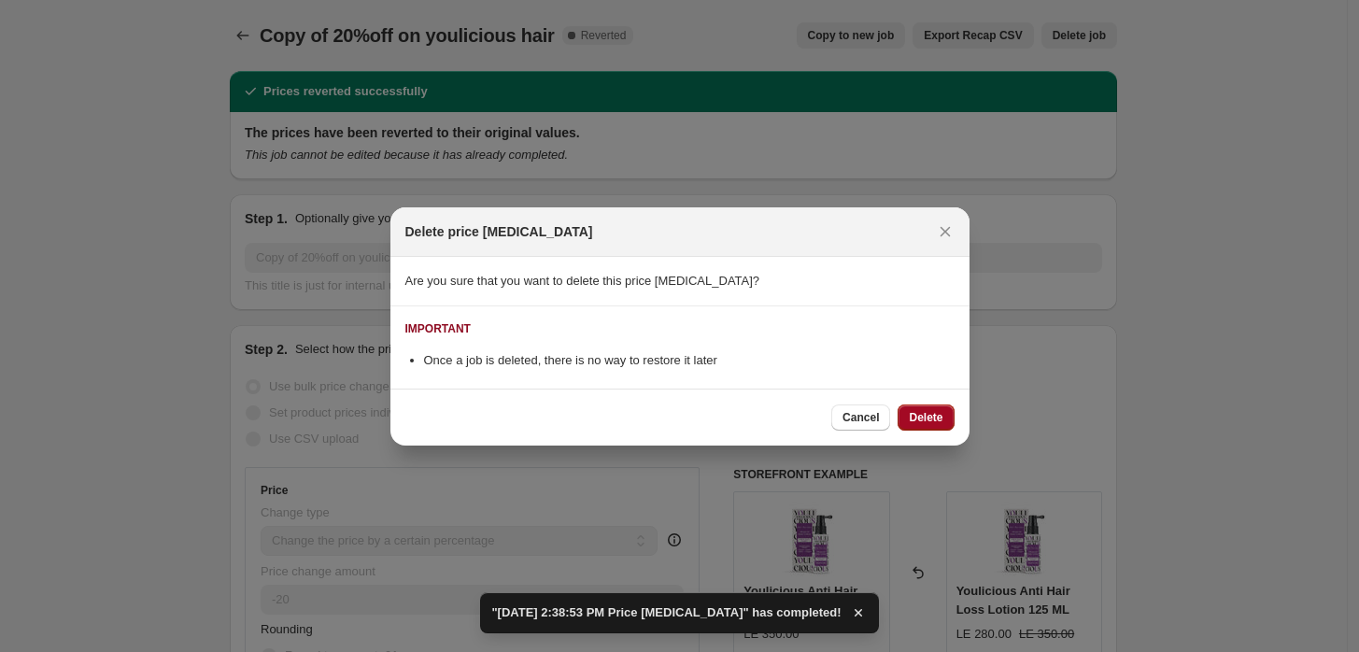
click at [934, 418] on span "Delete" at bounding box center [926, 417] width 34 height 15
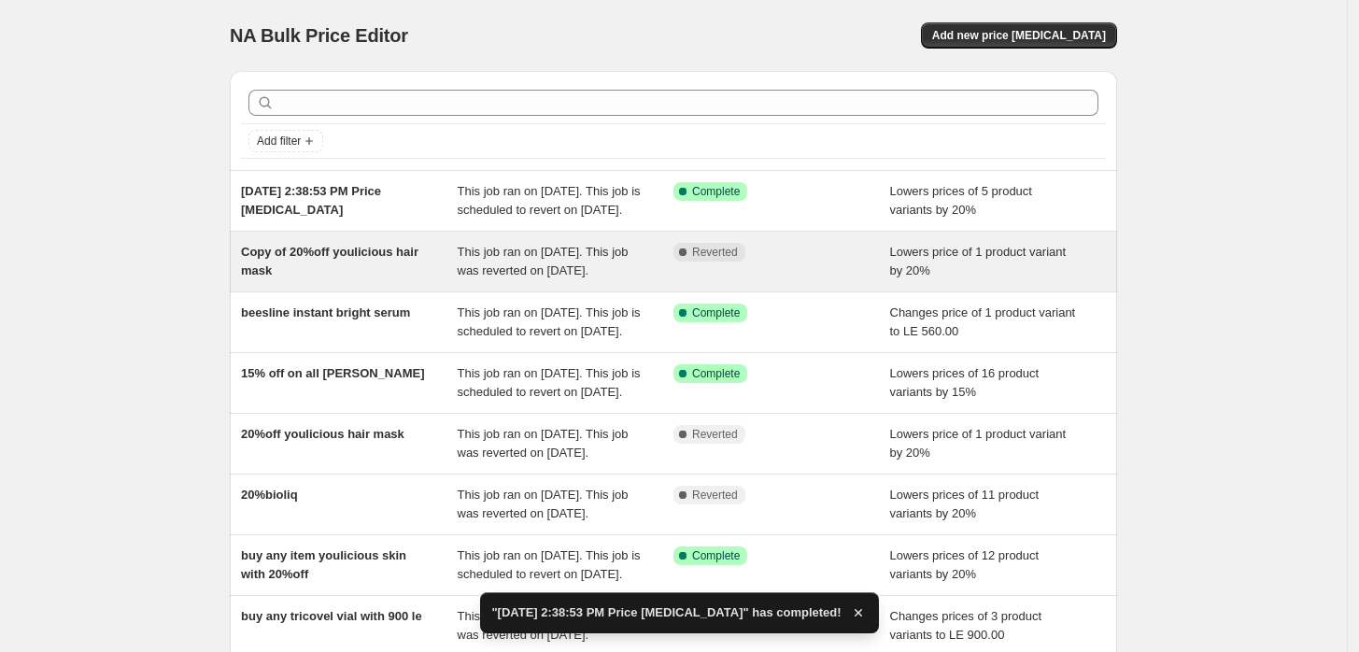
click at [293, 280] on div "Copy of 20%off youlicious hair mask" at bounding box center [349, 261] width 217 height 37
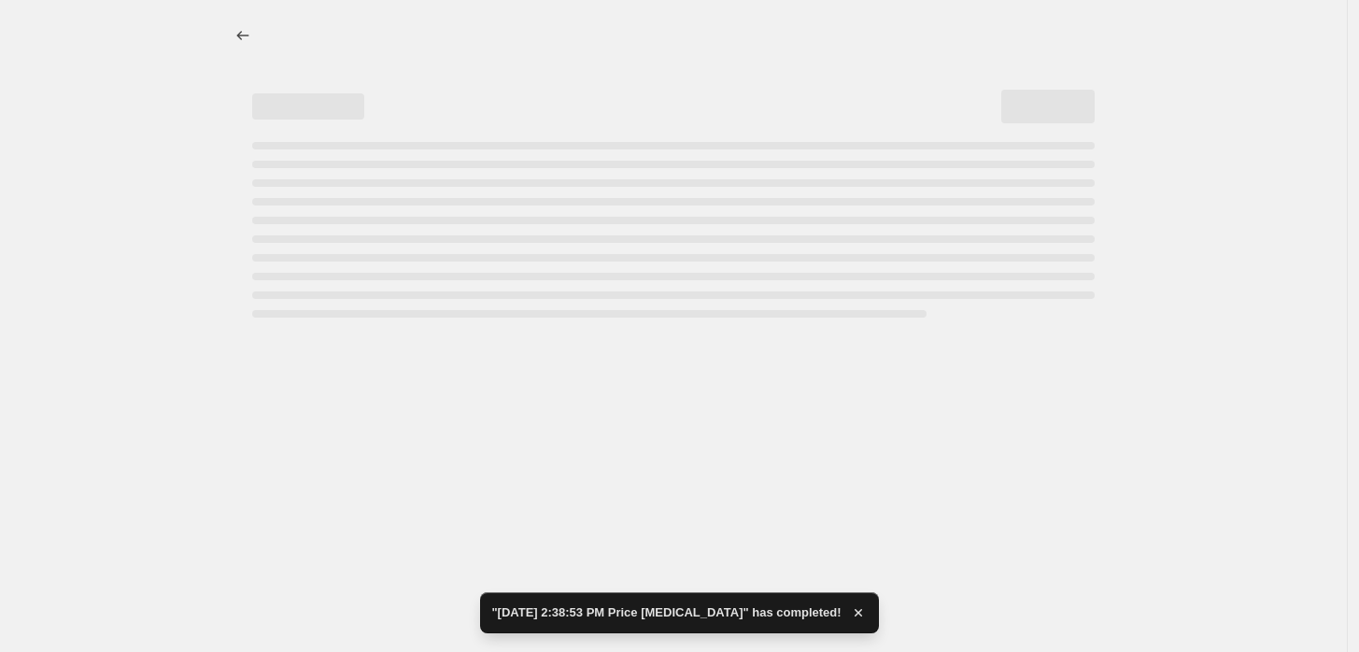
select select "percentage"
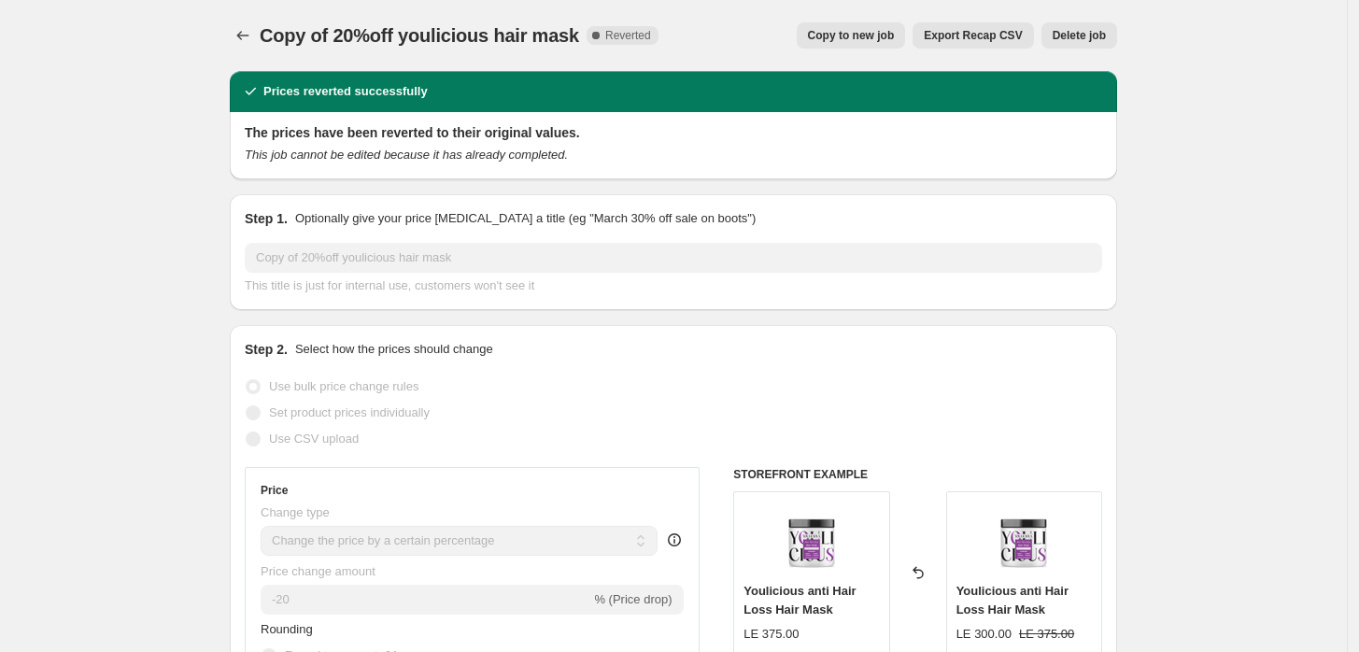
click at [1089, 45] on button "Delete job" at bounding box center [1079, 35] width 76 height 26
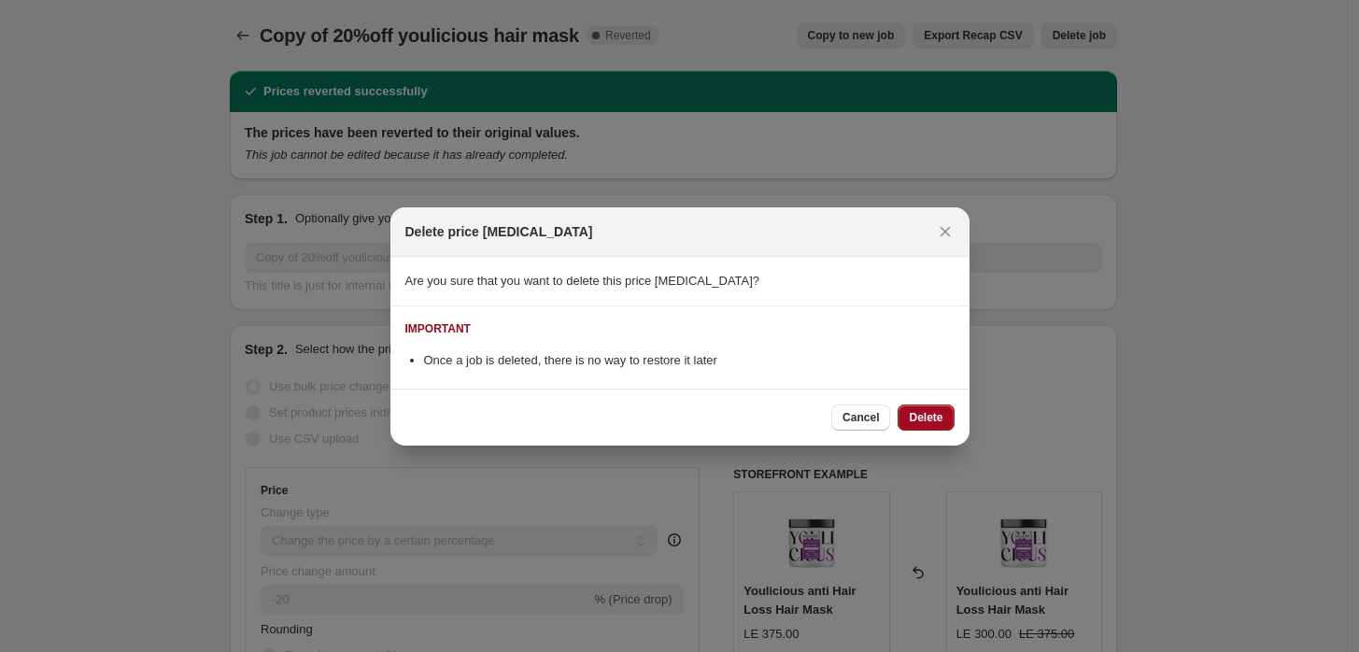
click at [920, 417] on span "Delete" at bounding box center [926, 417] width 34 height 15
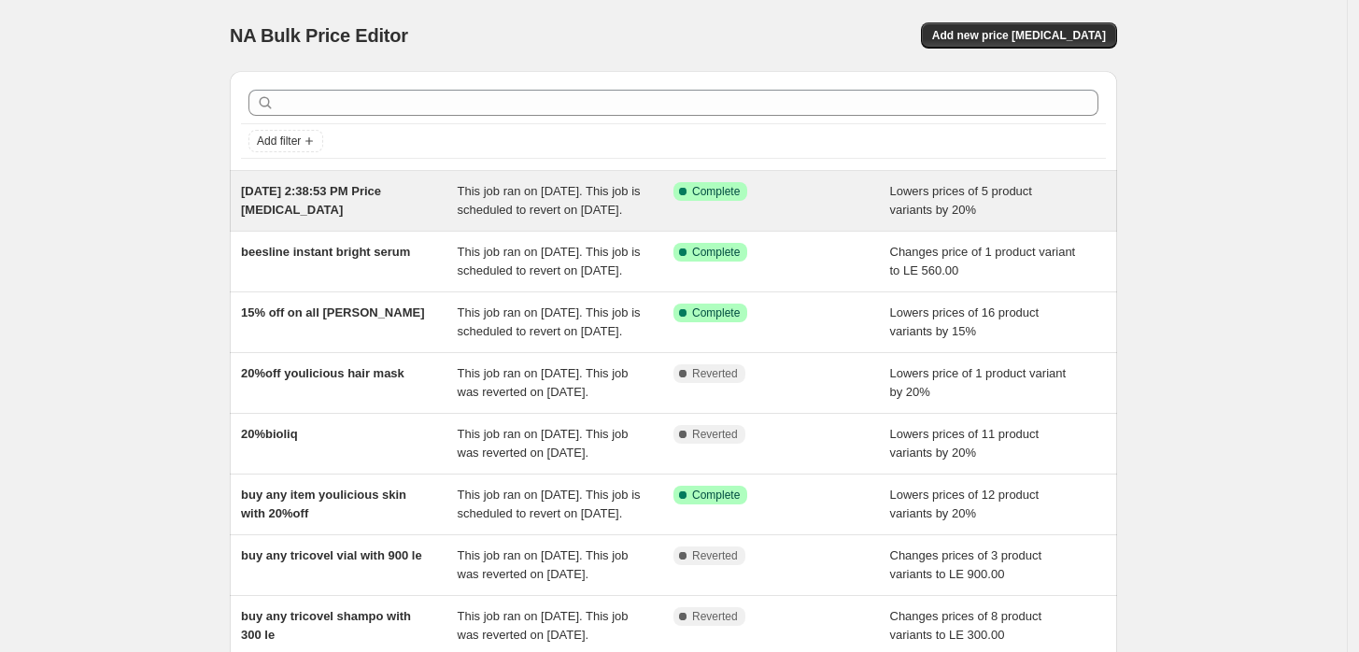
click at [331, 211] on div "[DATE] 2:38:53 PM Price [MEDICAL_DATA]" at bounding box center [349, 200] width 217 height 37
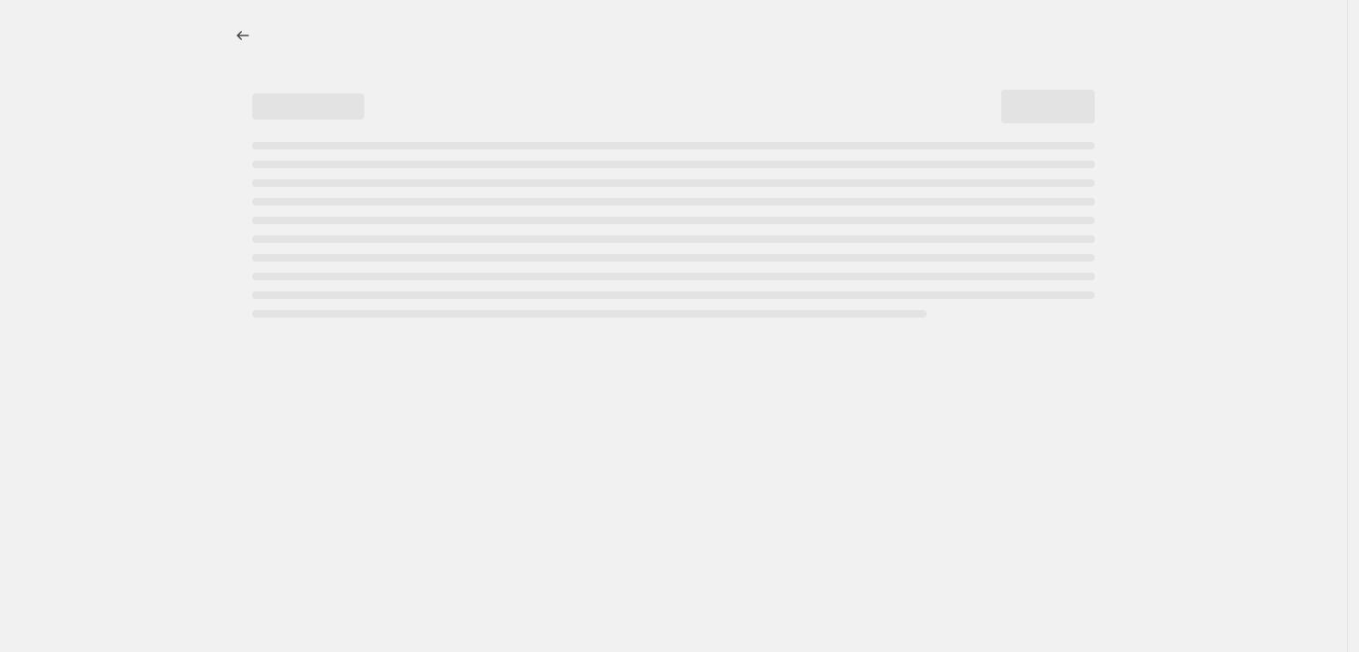
select select "percentage"
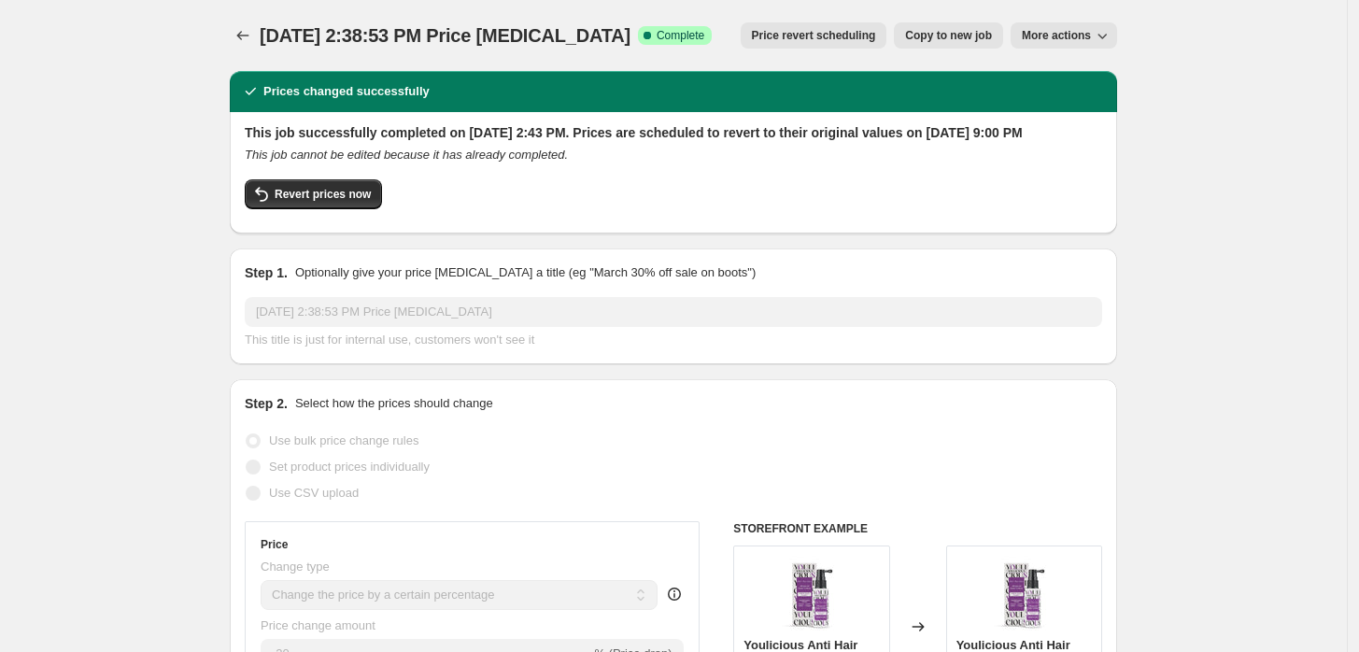
click at [1088, 40] on span "More actions" at bounding box center [1056, 35] width 69 height 15
click at [237, 41] on button "Price change jobs" at bounding box center [243, 35] width 26 height 26
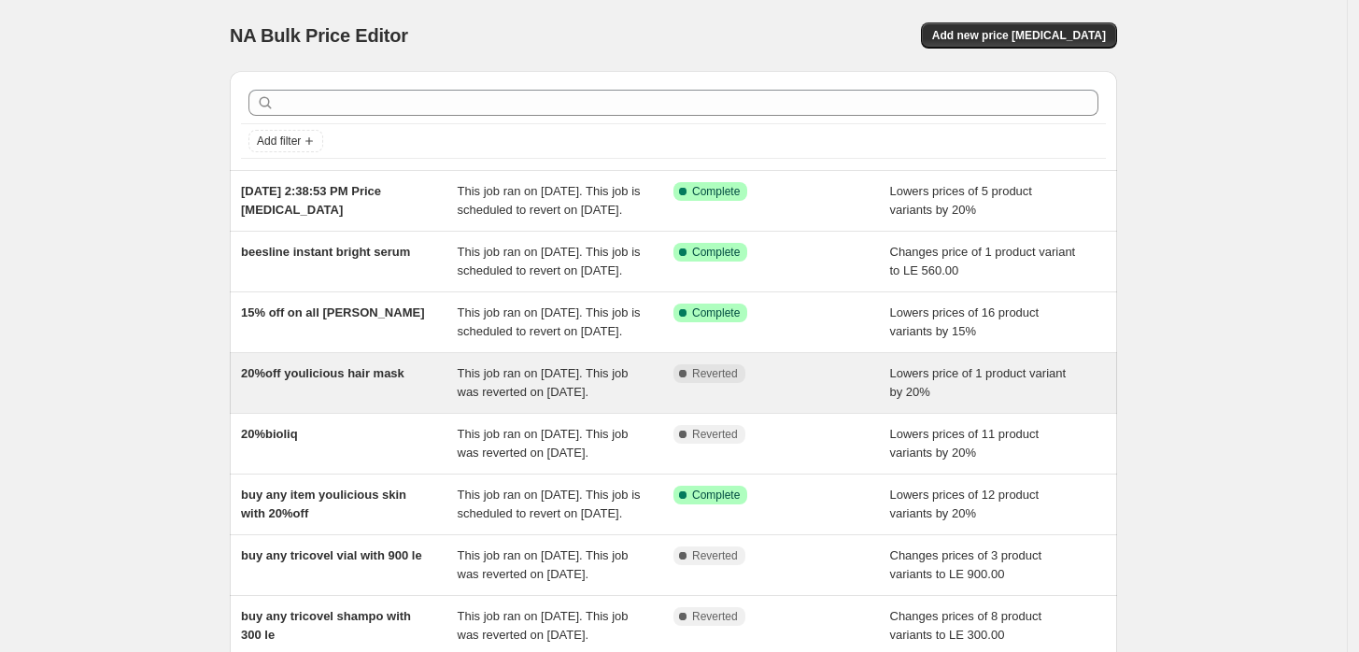
click at [314, 402] on div "20%off youlicious hair mask" at bounding box center [349, 382] width 217 height 37
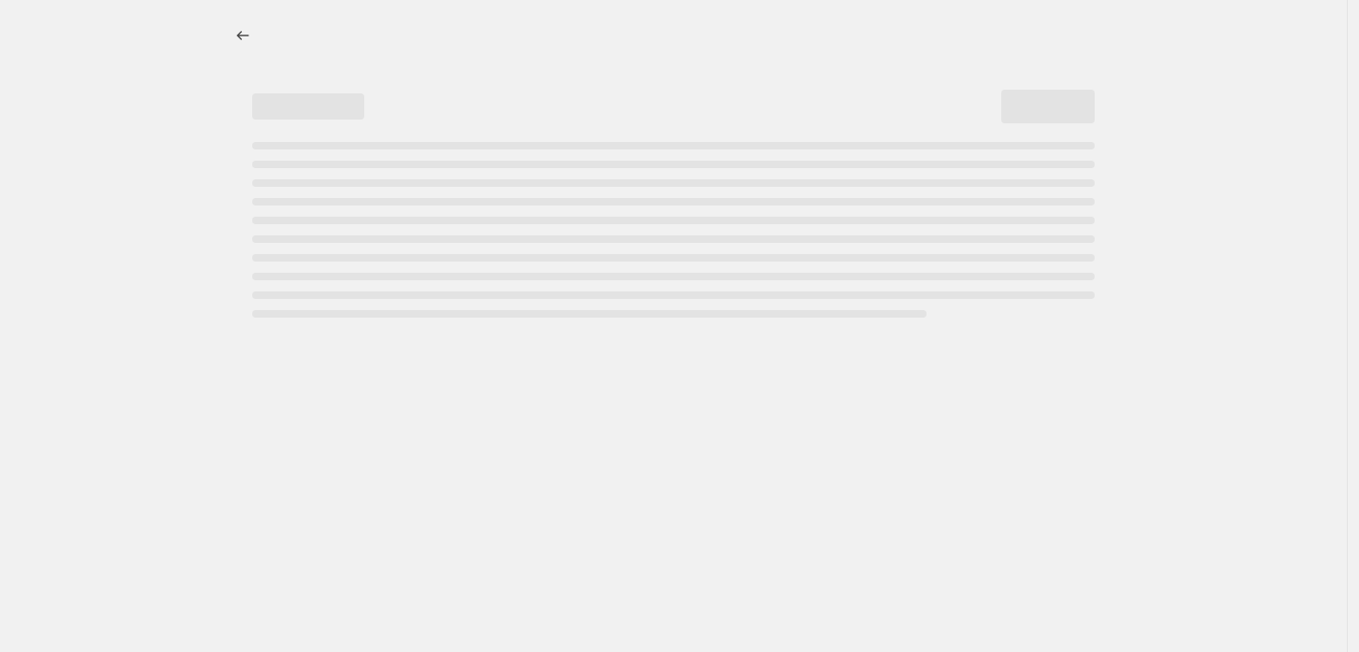
select select "percentage"
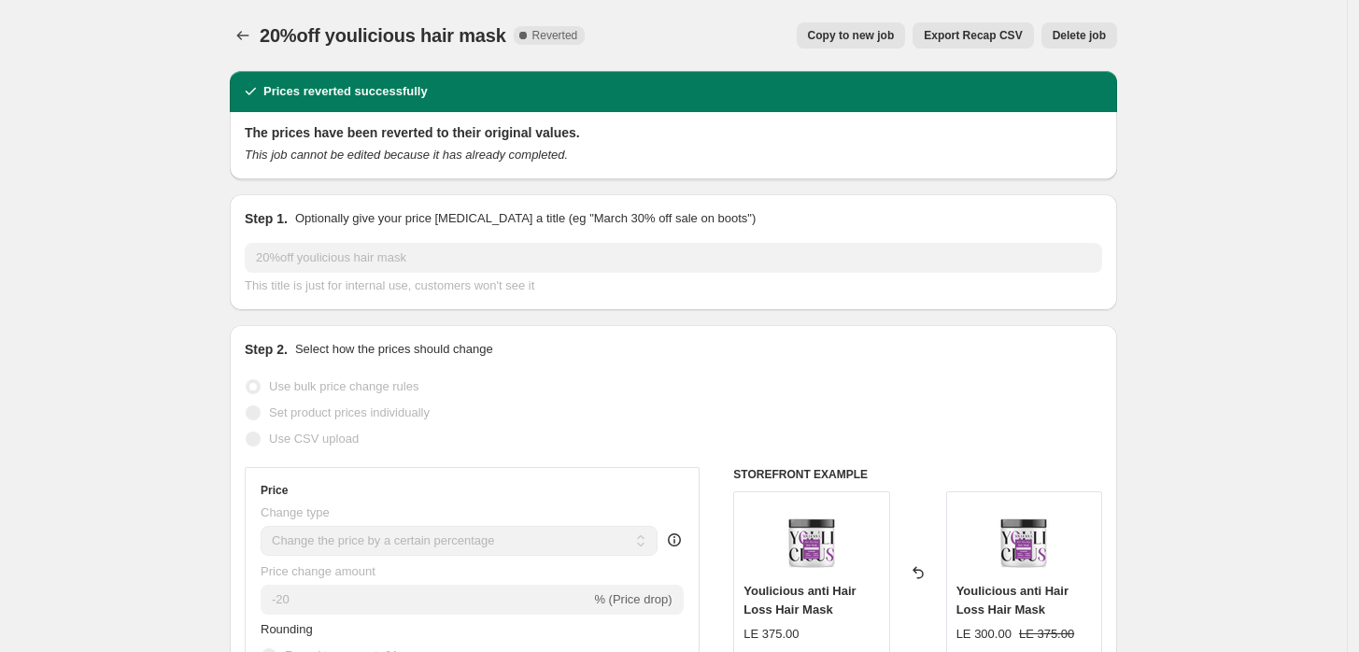
click at [1105, 34] on span "Delete job" at bounding box center [1079, 35] width 53 height 15
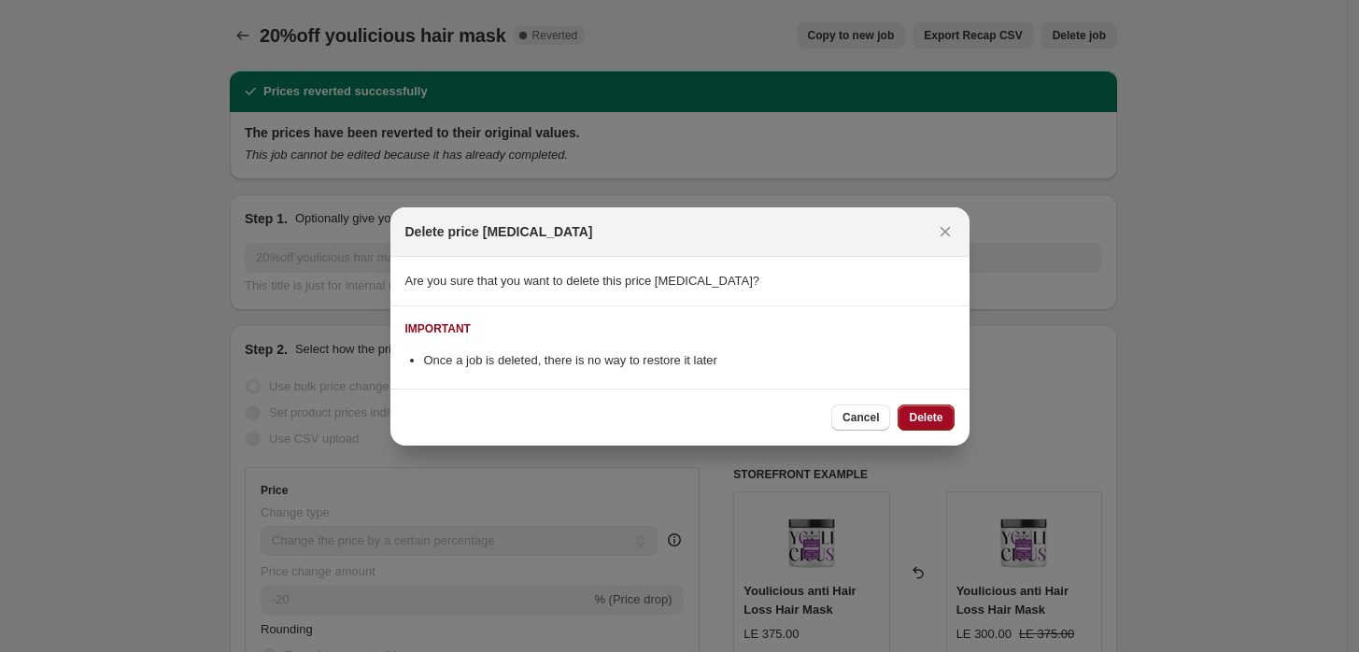
click at [953, 414] on button "Delete" at bounding box center [926, 417] width 56 height 26
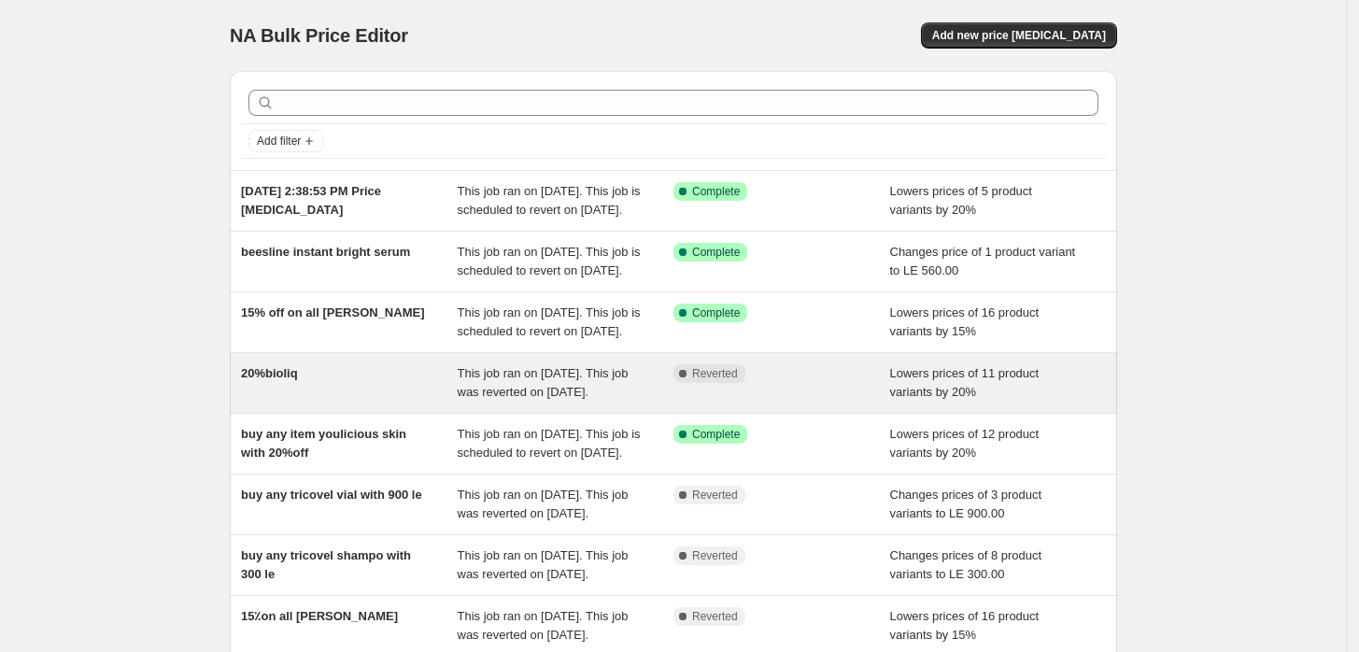
click at [318, 402] on div "20%bioliq" at bounding box center [349, 382] width 217 height 37
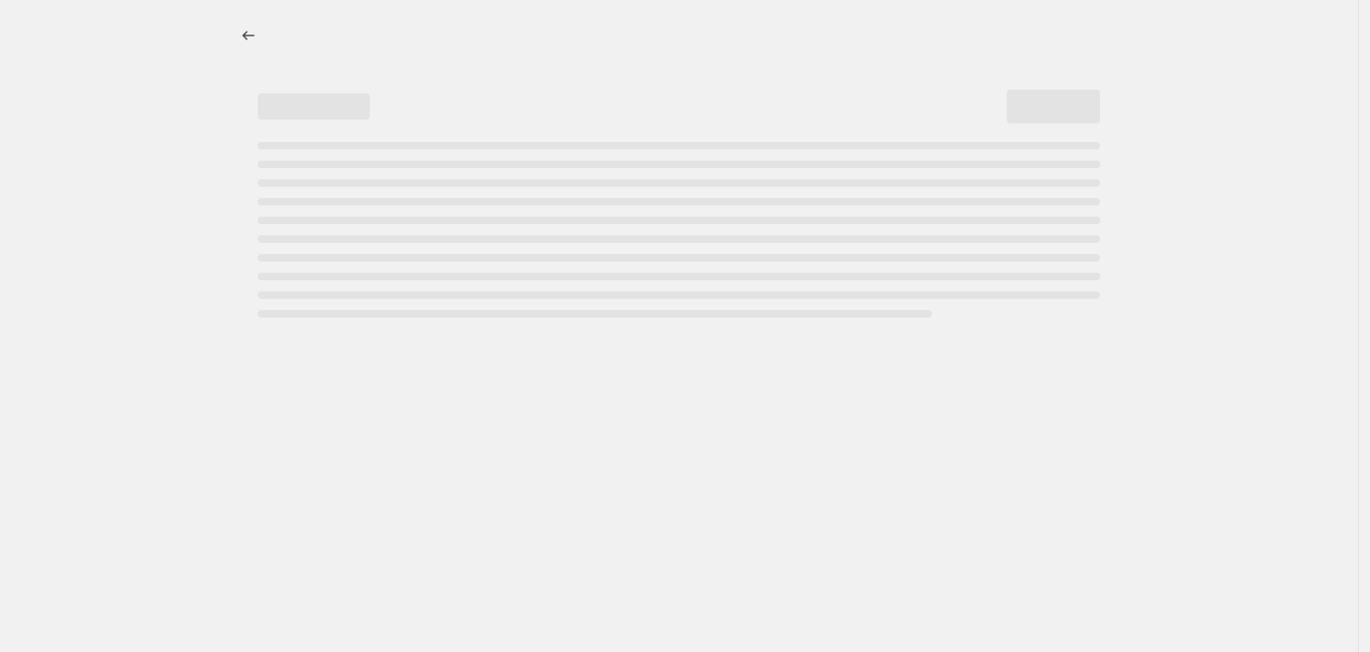
select select "percentage"
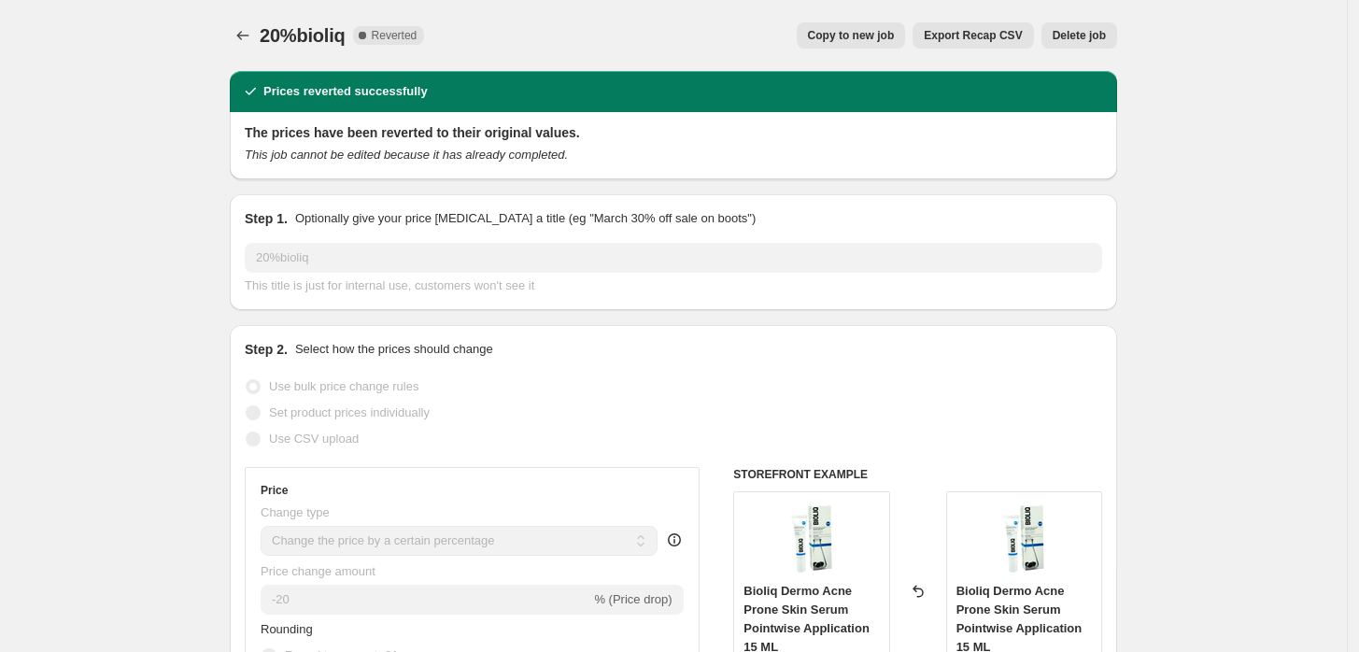
click at [1084, 28] on span "Delete job" at bounding box center [1079, 35] width 53 height 15
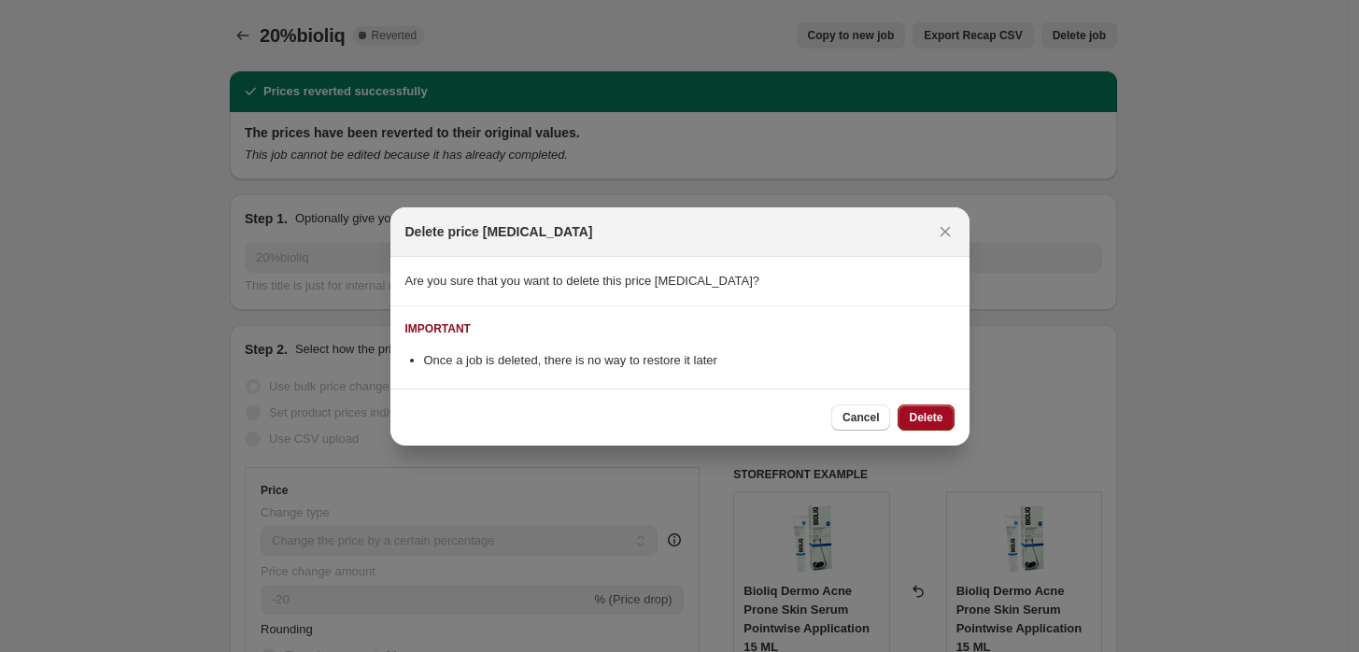
click at [927, 419] on span "Delete" at bounding box center [926, 417] width 34 height 15
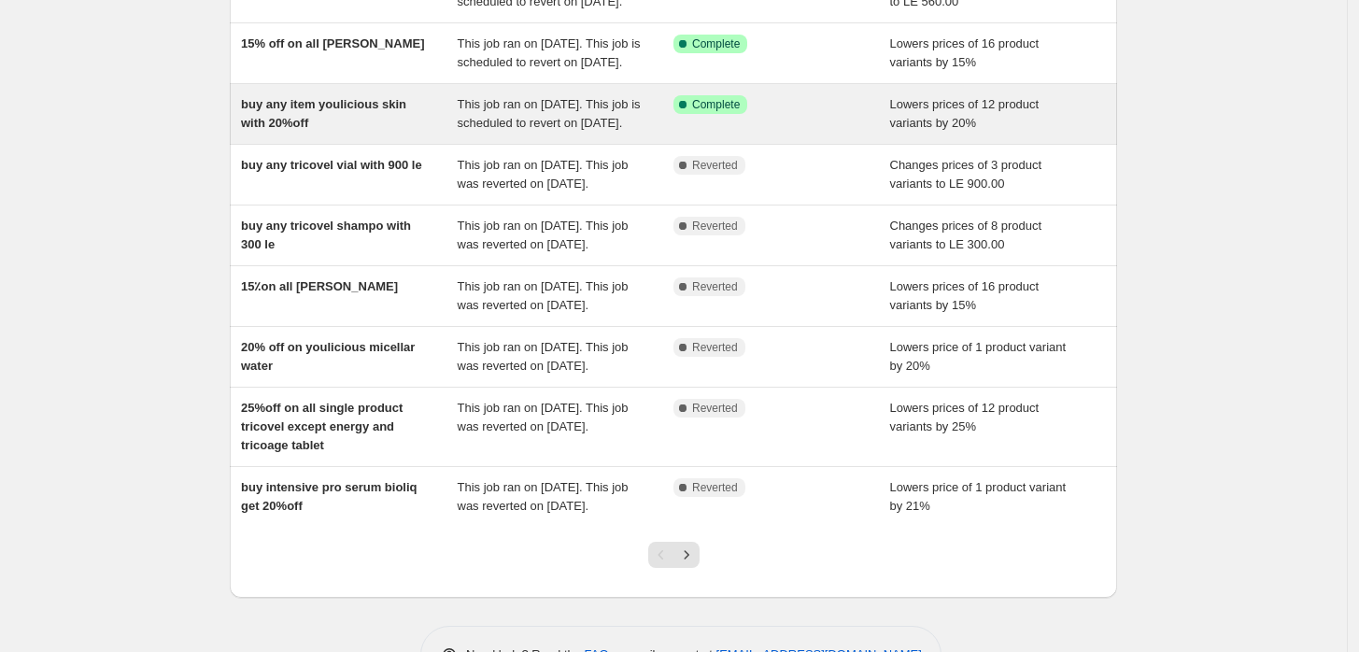
scroll to position [276, 0]
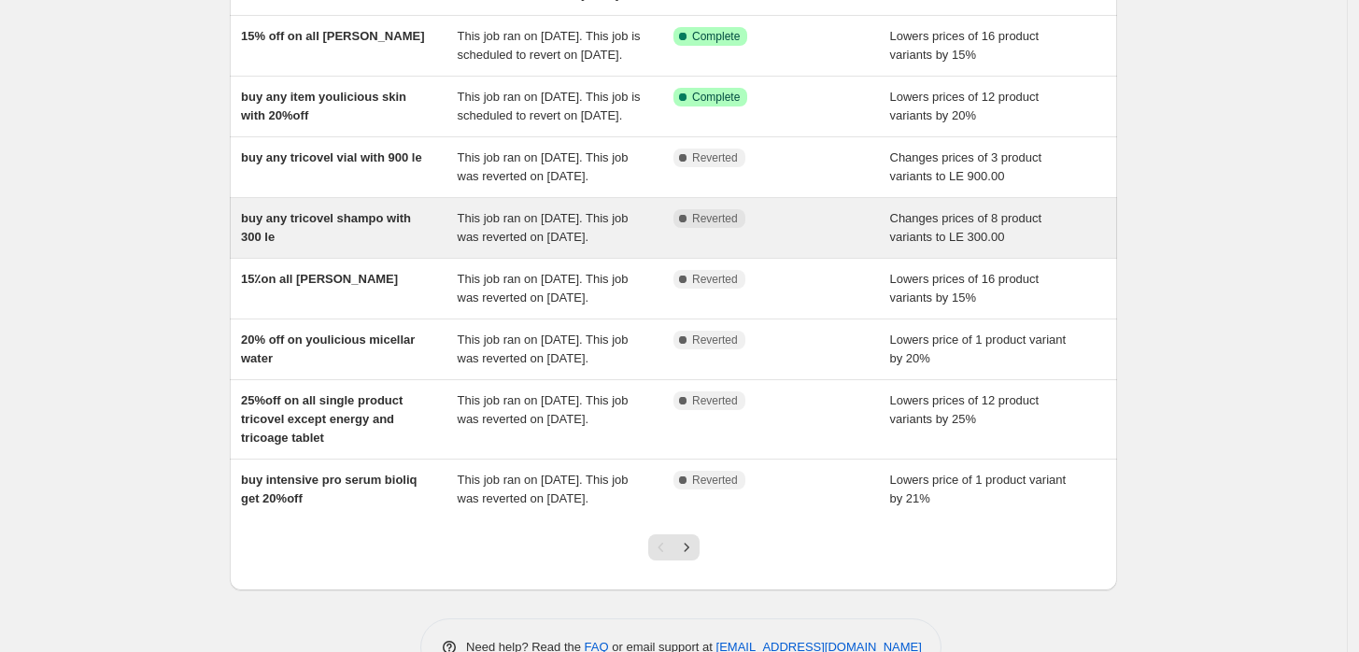
click at [363, 244] on span "buy any tricovel shampo with 300 le" at bounding box center [326, 227] width 170 height 33
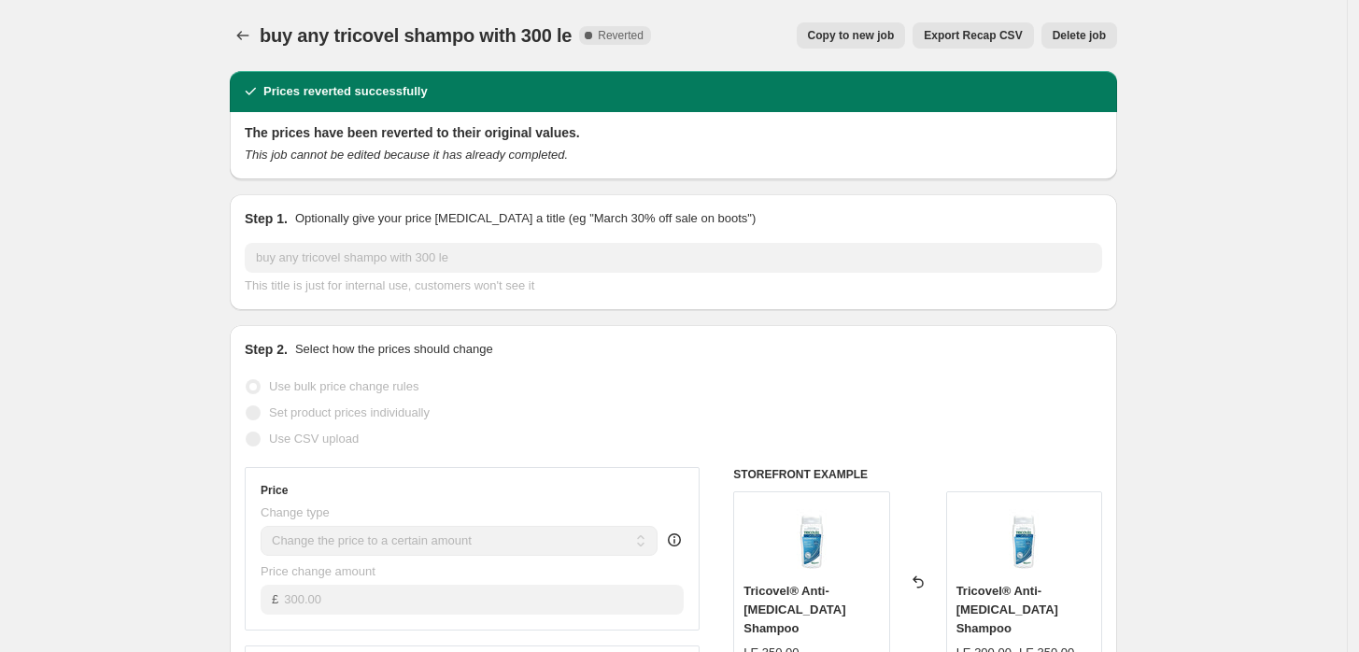
click at [1071, 39] on span "Delete job" at bounding box center [1079, 35] width 53 height 15
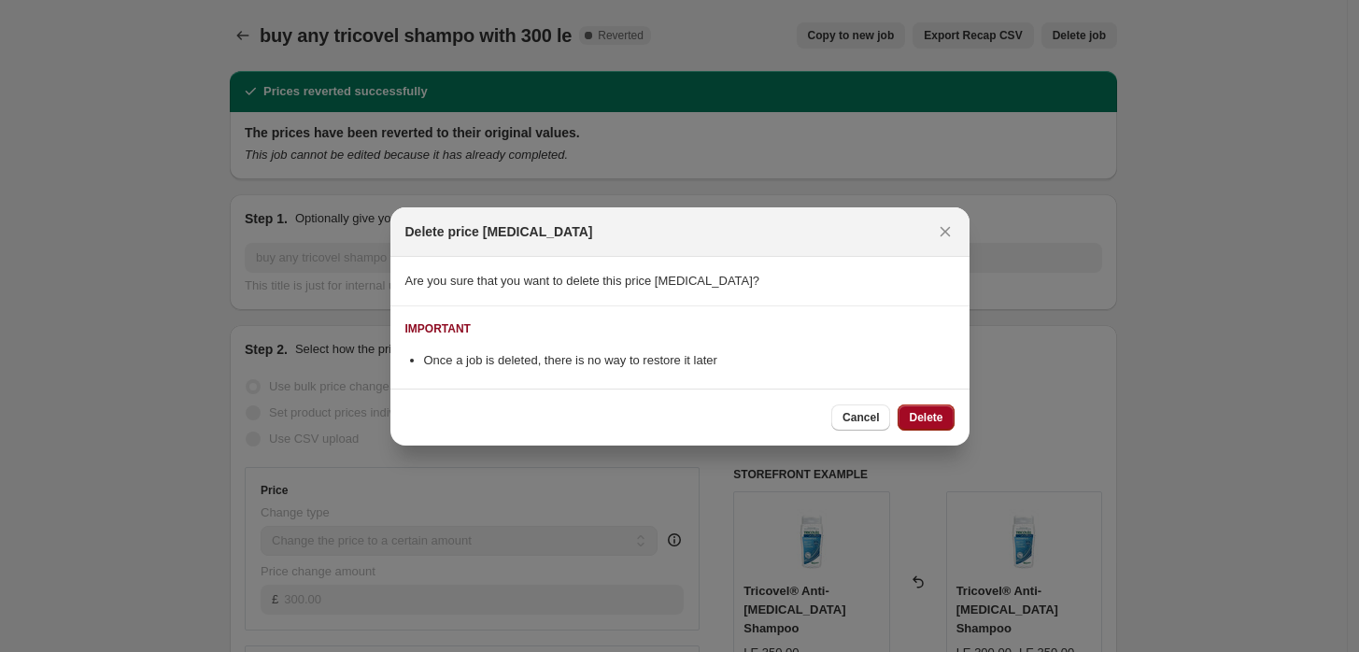
click at [921, 428] on button "Delete" at bounding box center [926, 417] width 56 height 26
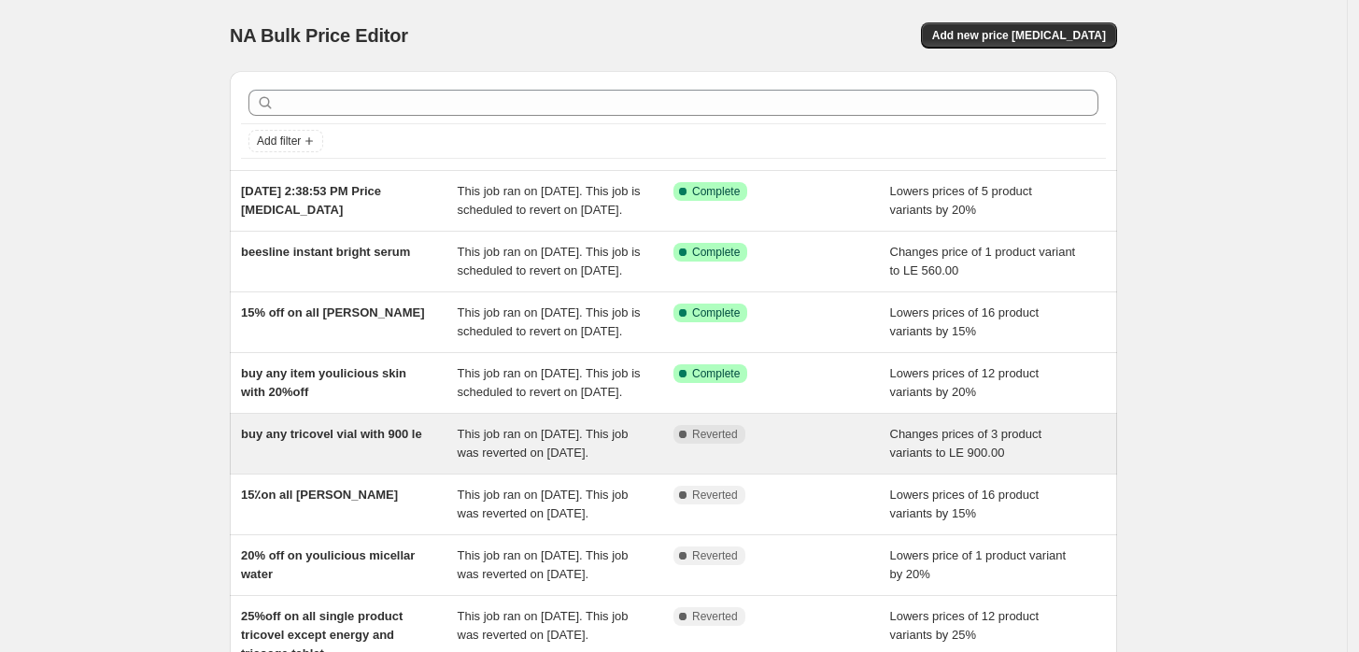
click at [276, 462] on div "buy any tricovel vial with 900 le" at bounding box center [349, 443] width 217 height 37
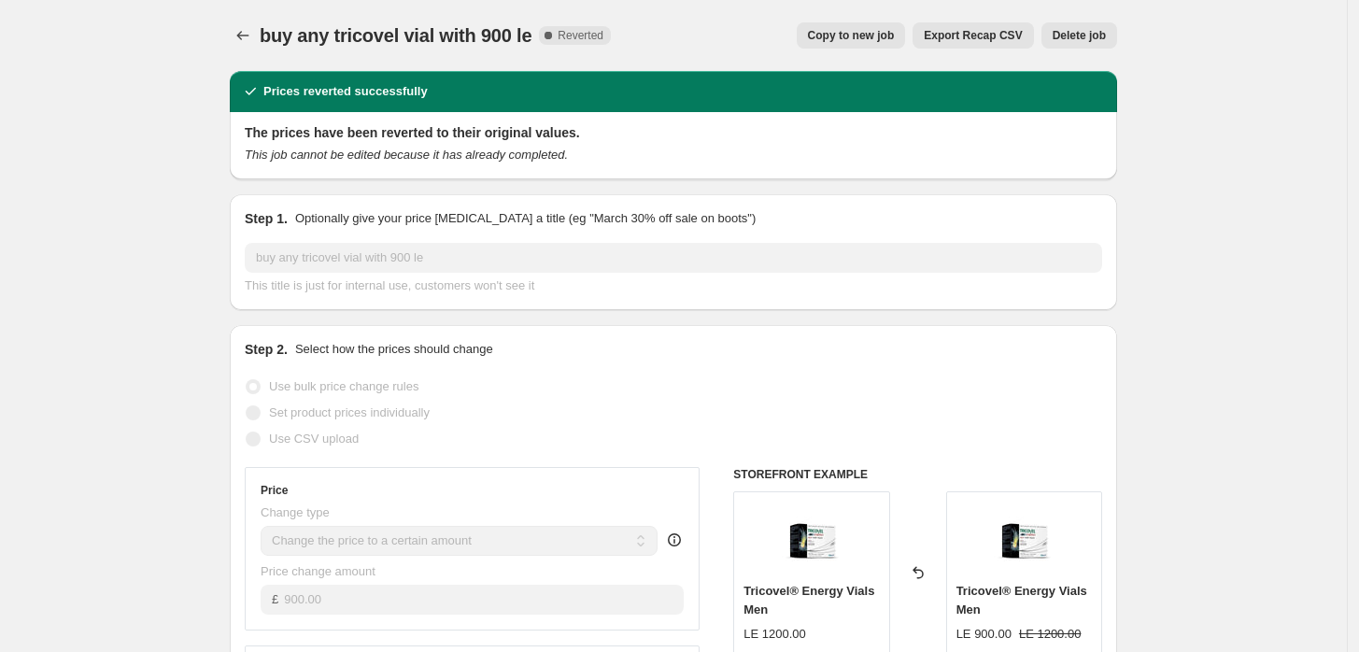
click at [1084, 32] on span "Delete job" at bounding box center [1079, 35] width 53 height 15
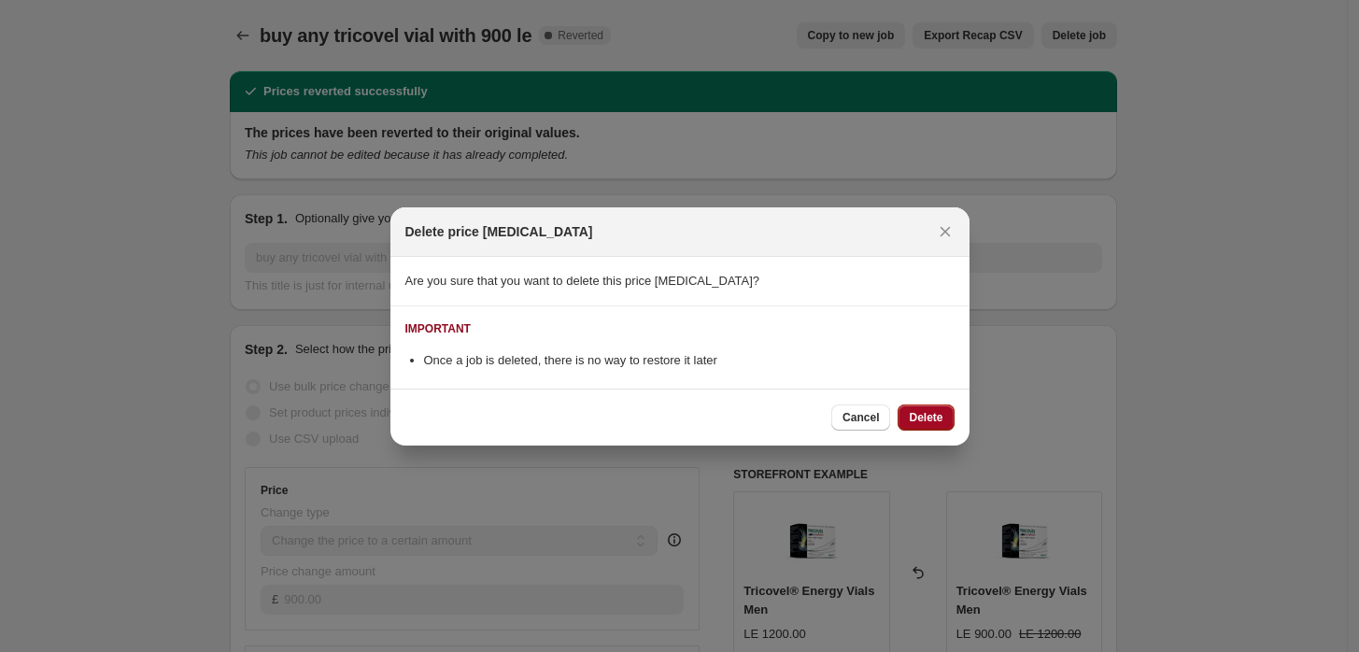
click at [923, 427] on button "Delete" at bounding box center [926, 417] width 56 height 26
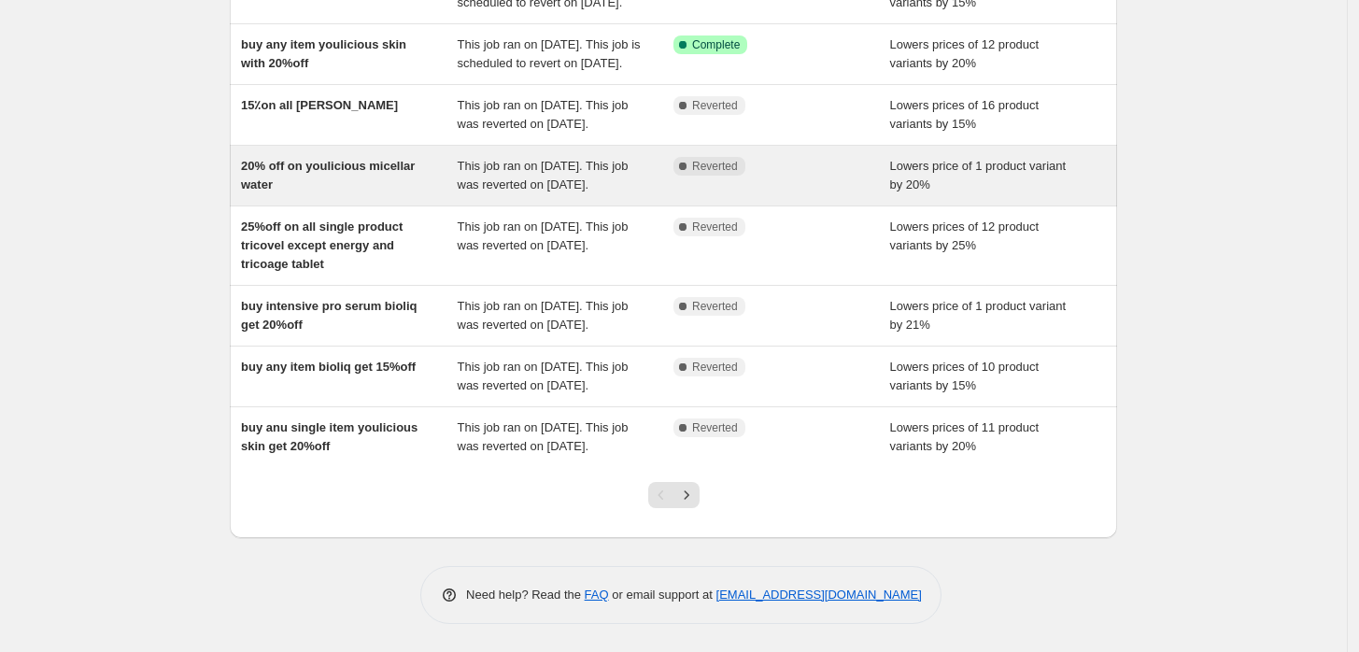
scroll to position [282, 0]
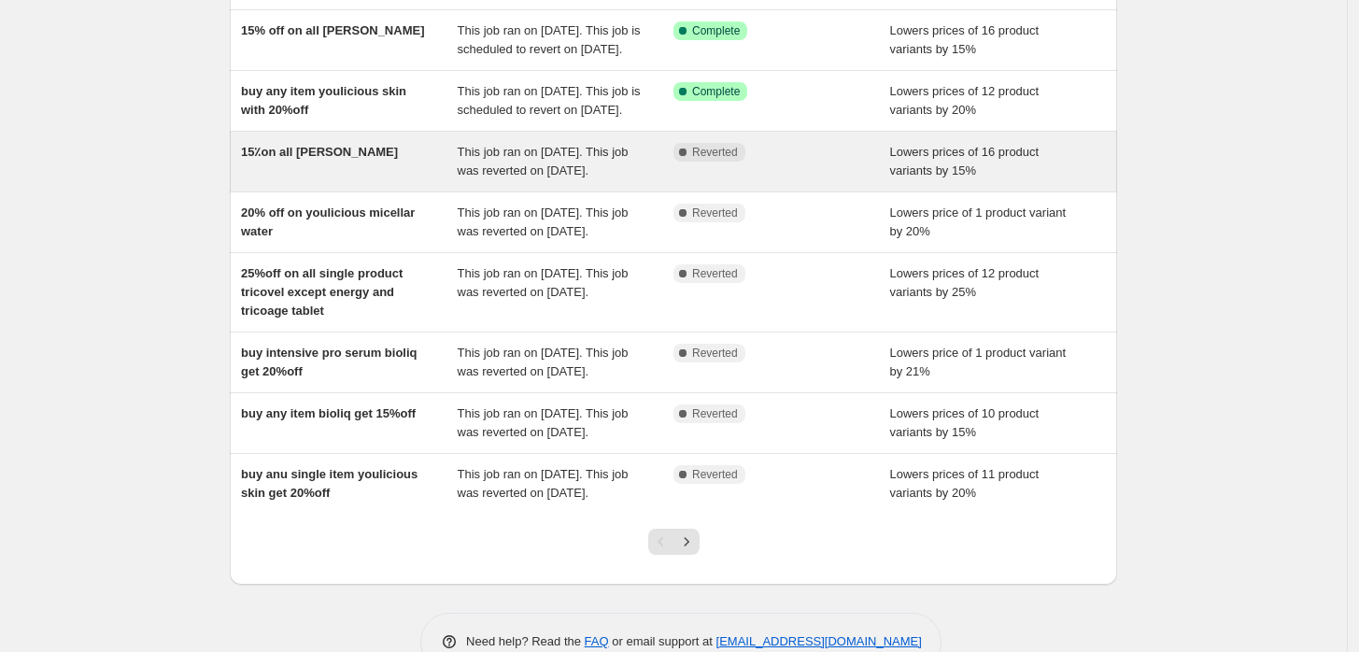
click at [325, 180] on div "15٪؜on all [PERSON_NAME]" at bounding box center [349, 161] width 217 height 37
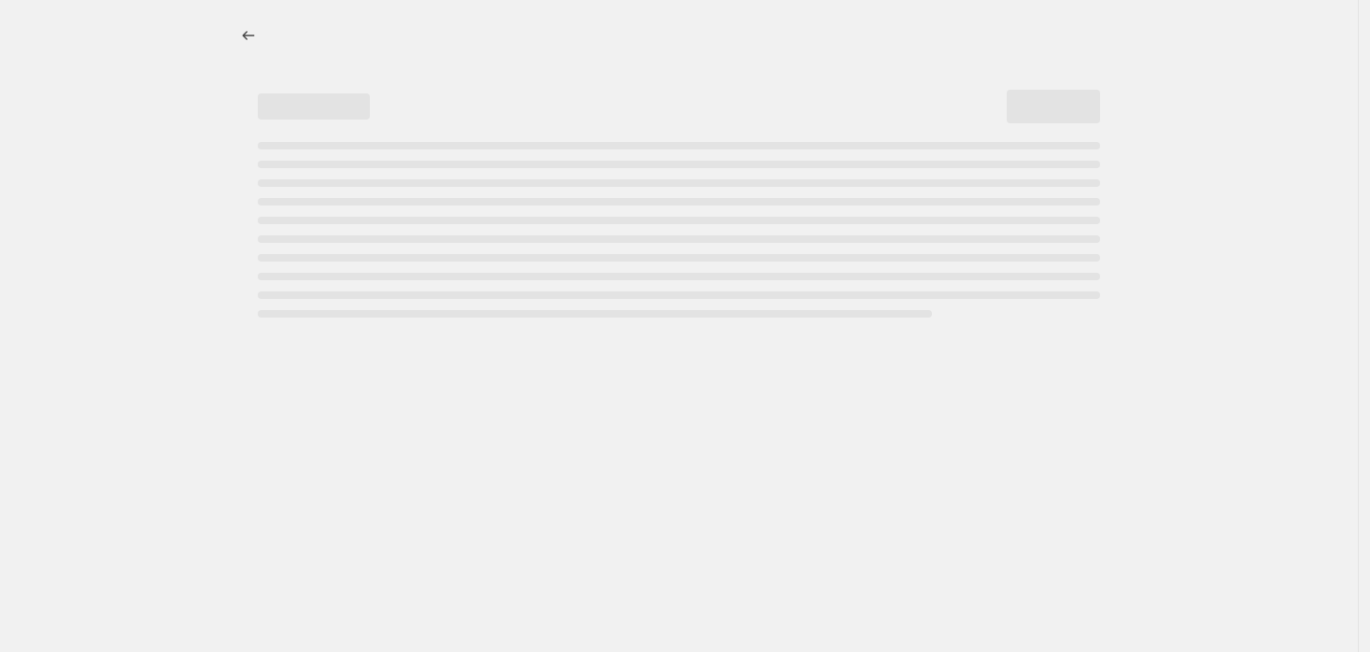
select select "percentage"
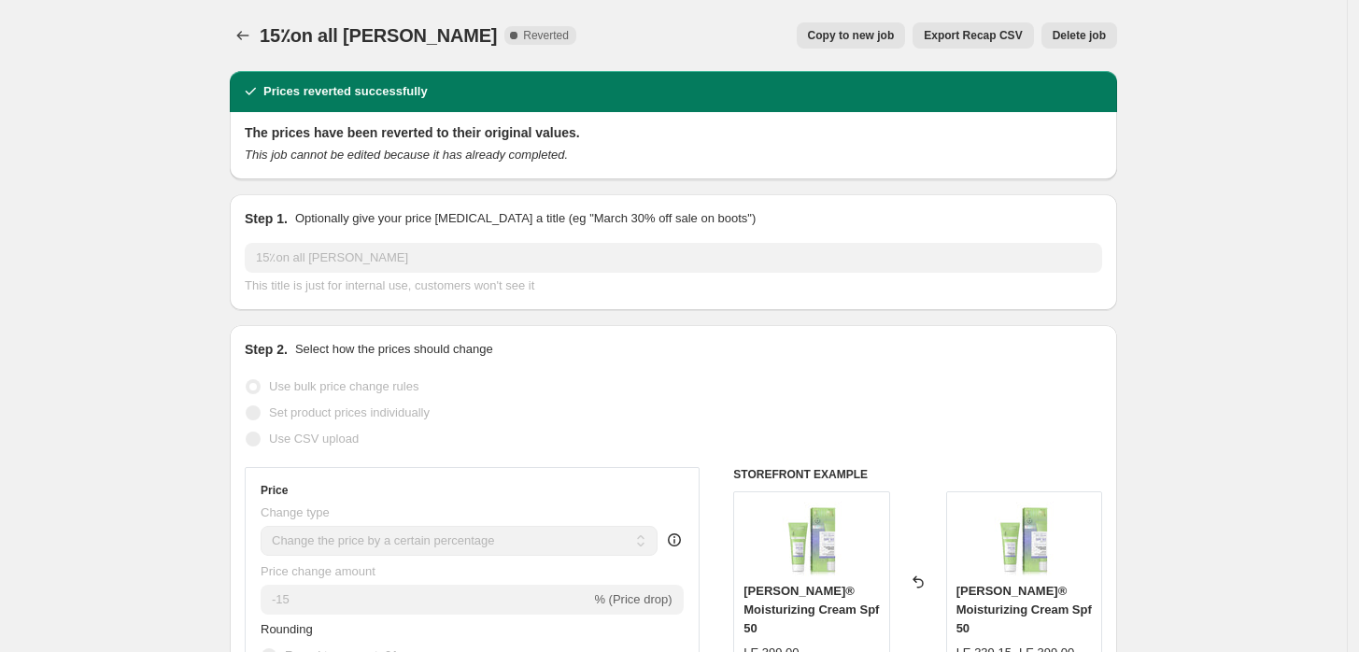
click at [1068, 48] on button "Delete job" at bounding box center [1079, 35] width 76 height 26
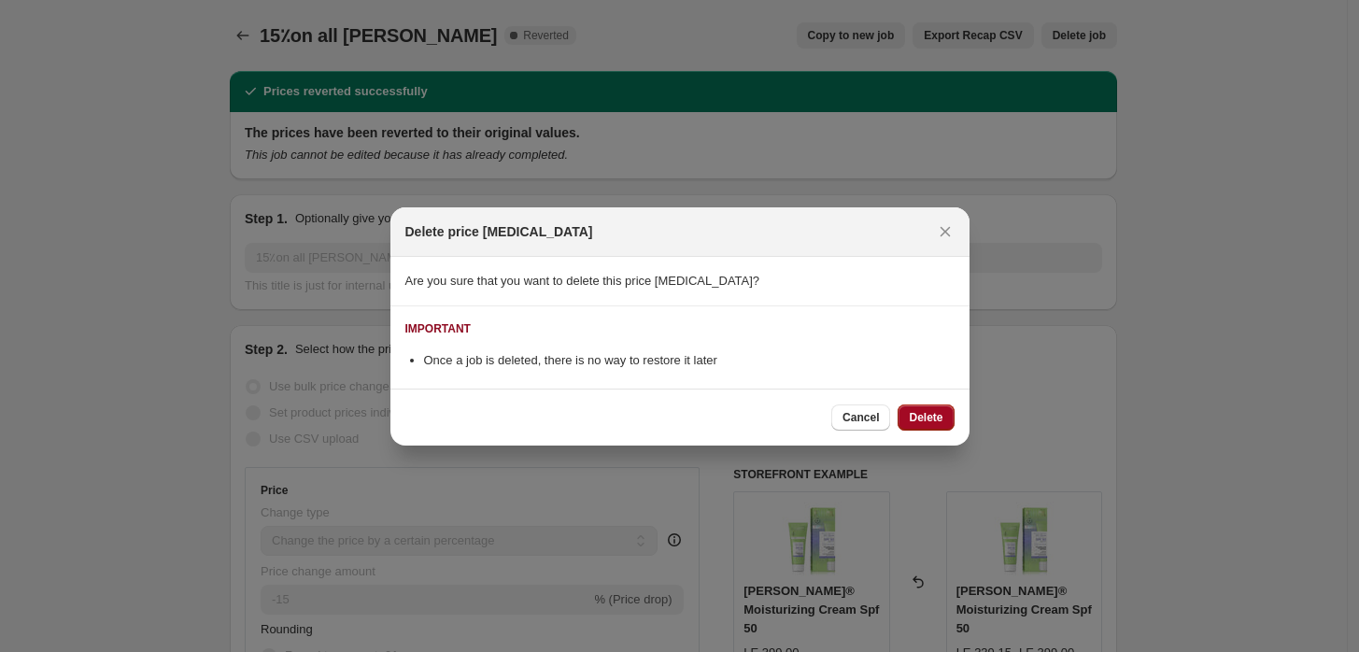
click at [925, 422] on span "Delete" at bounding box center [926, 417] width 34 height 15
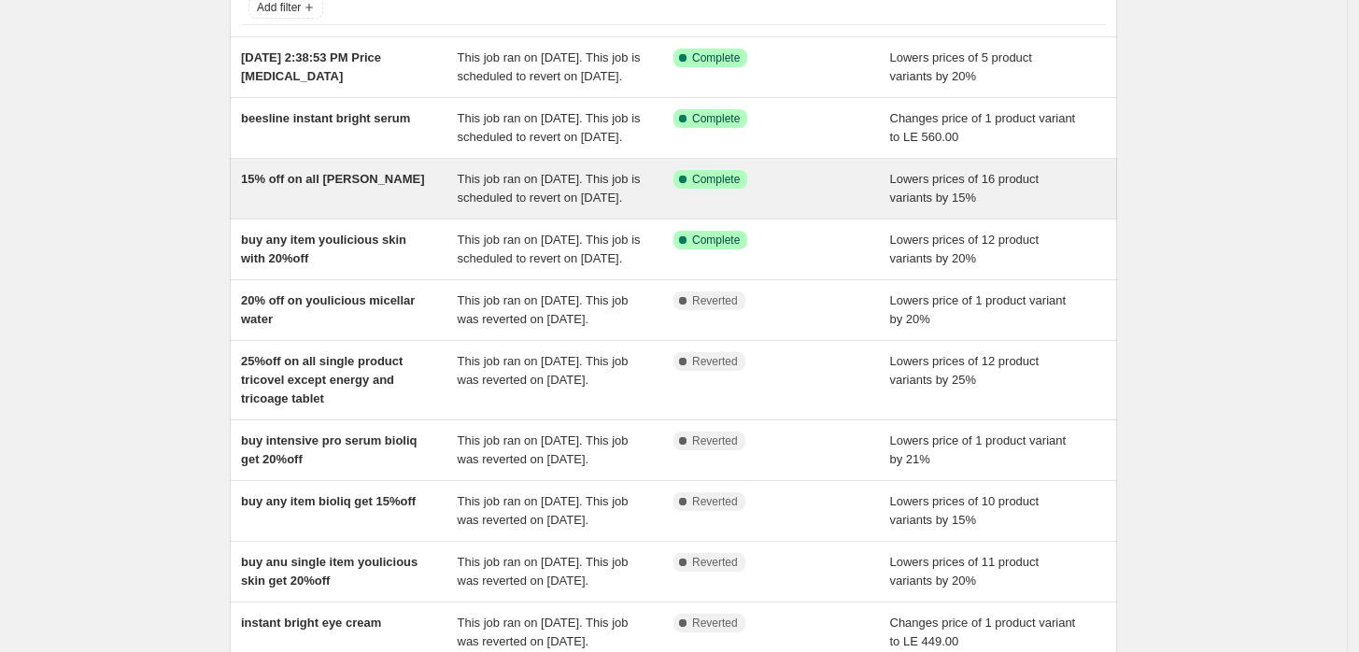
scroll to position [276, 0]
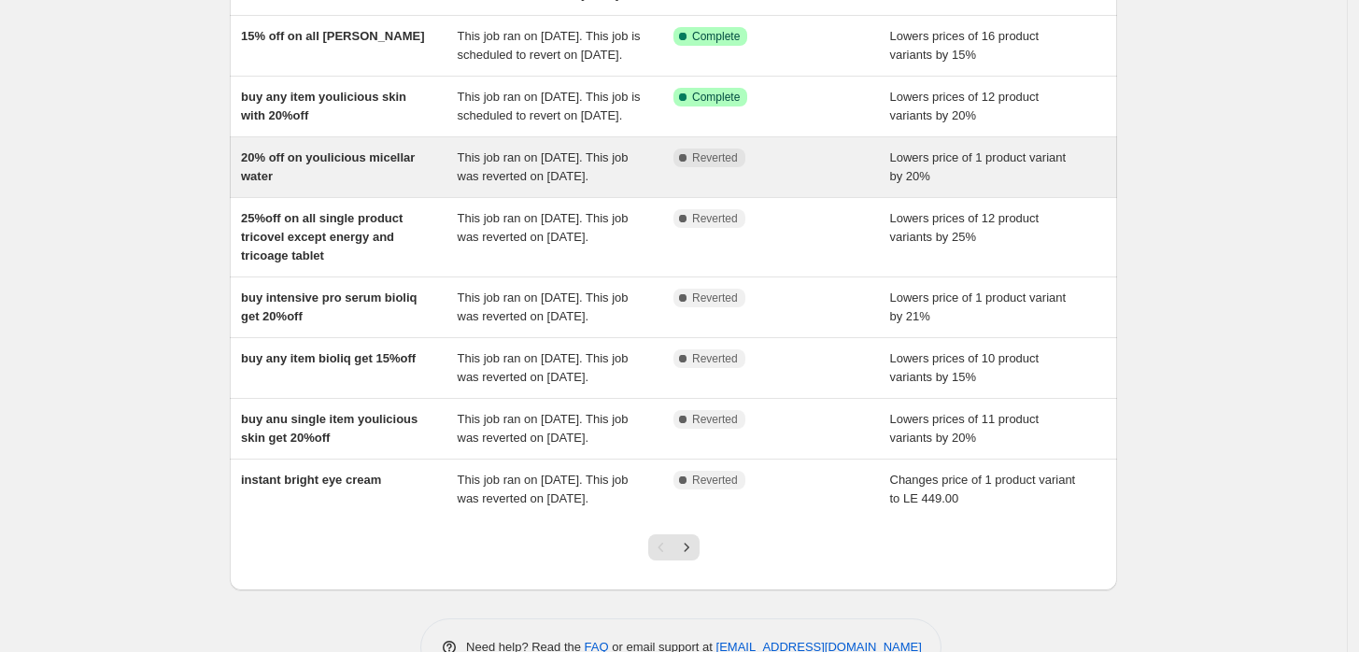
click at [310, 186] on div "20% off on youlicious micellar water" at bounding box center [349, 166] width 217 height 37
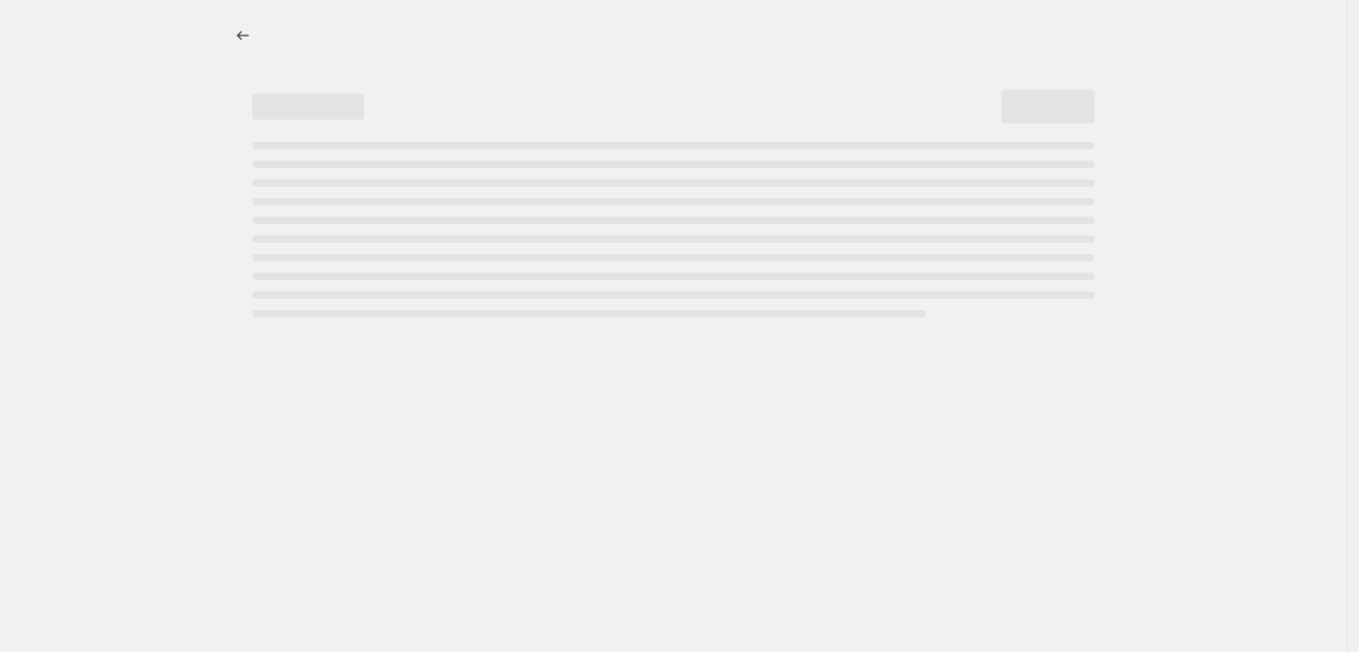
select select "percentage"
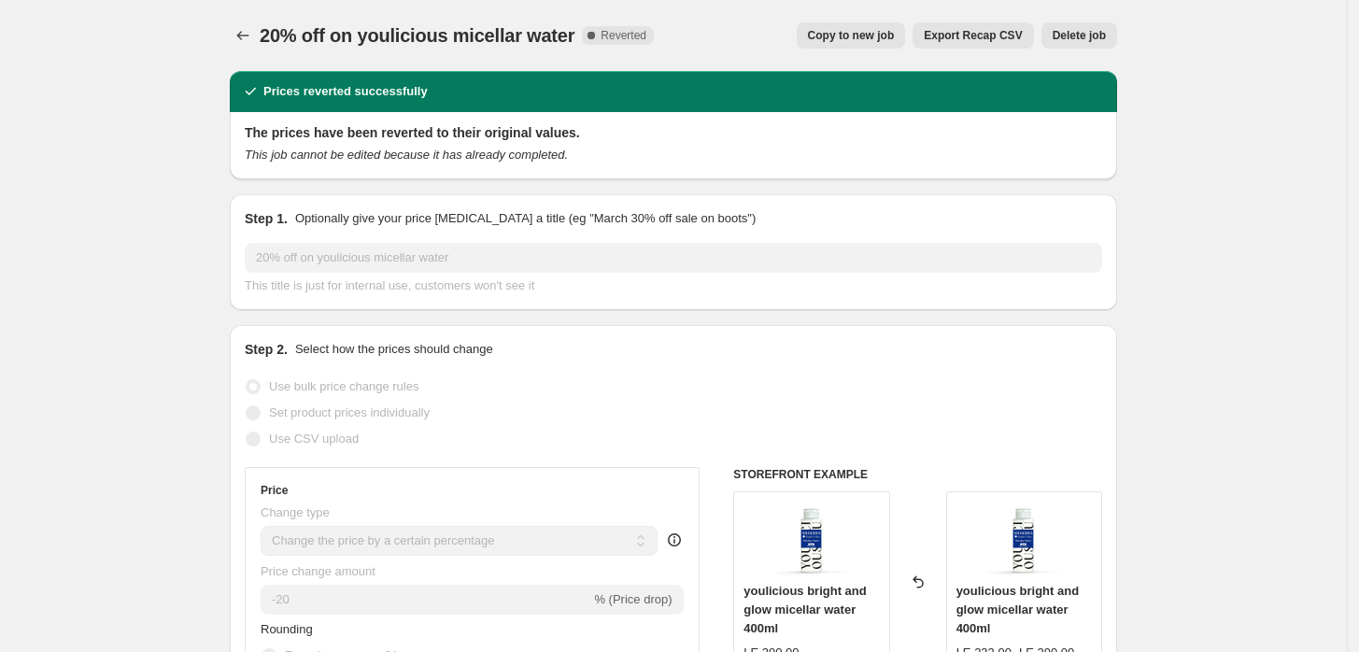
click at [1076, 32] on span "Delete job" at bounding box center [1079, 35] width 53 height 15
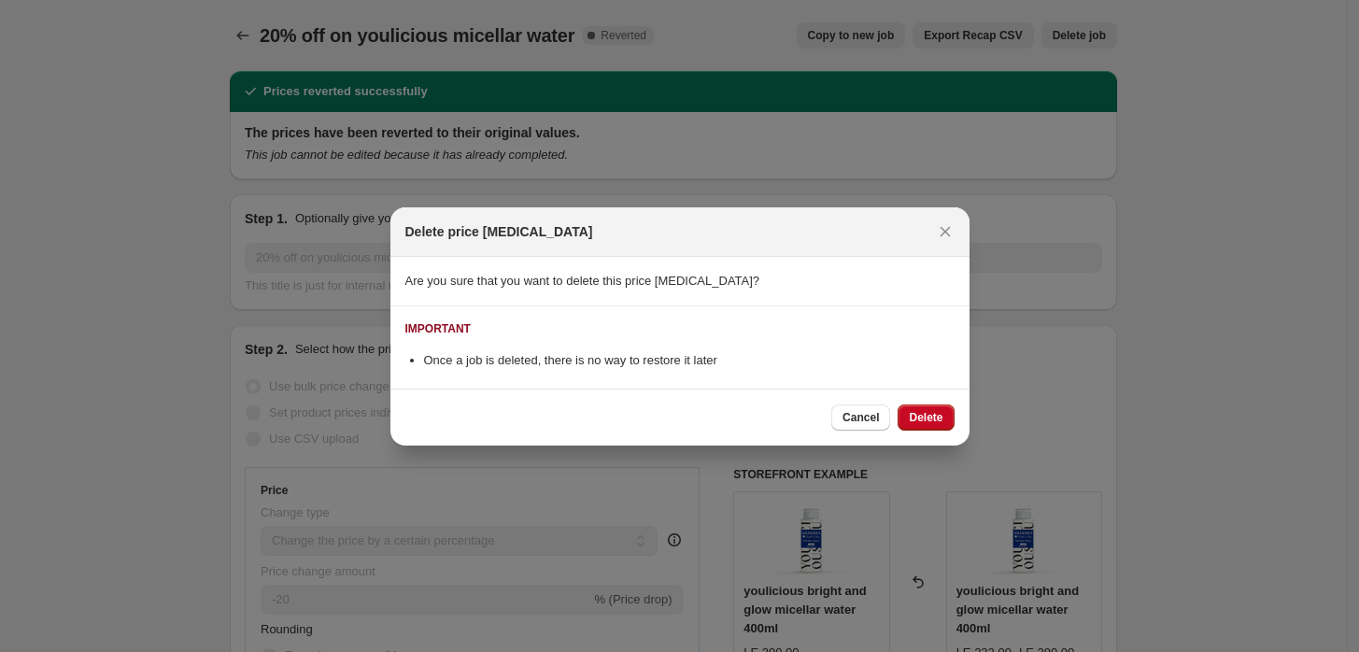
click at [925, 414] on span "Delete" at bounding box center [926, 417] width 34 height 15
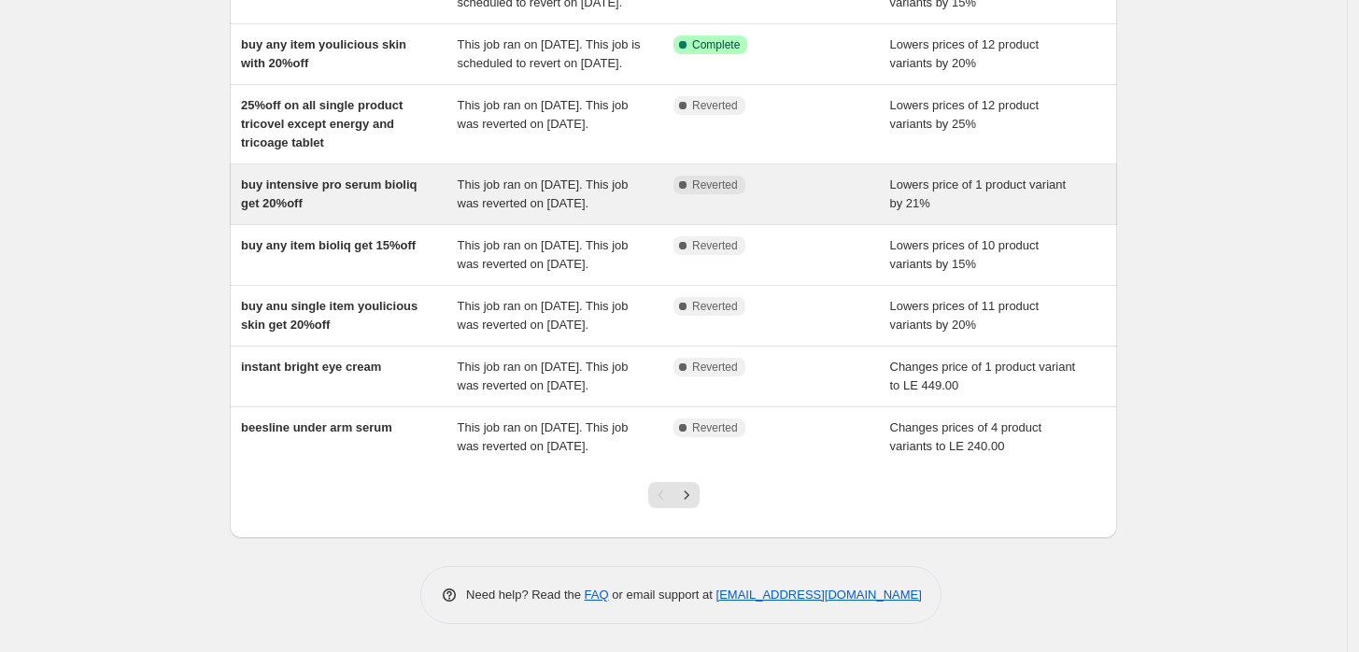
scroll to position [301, 0]
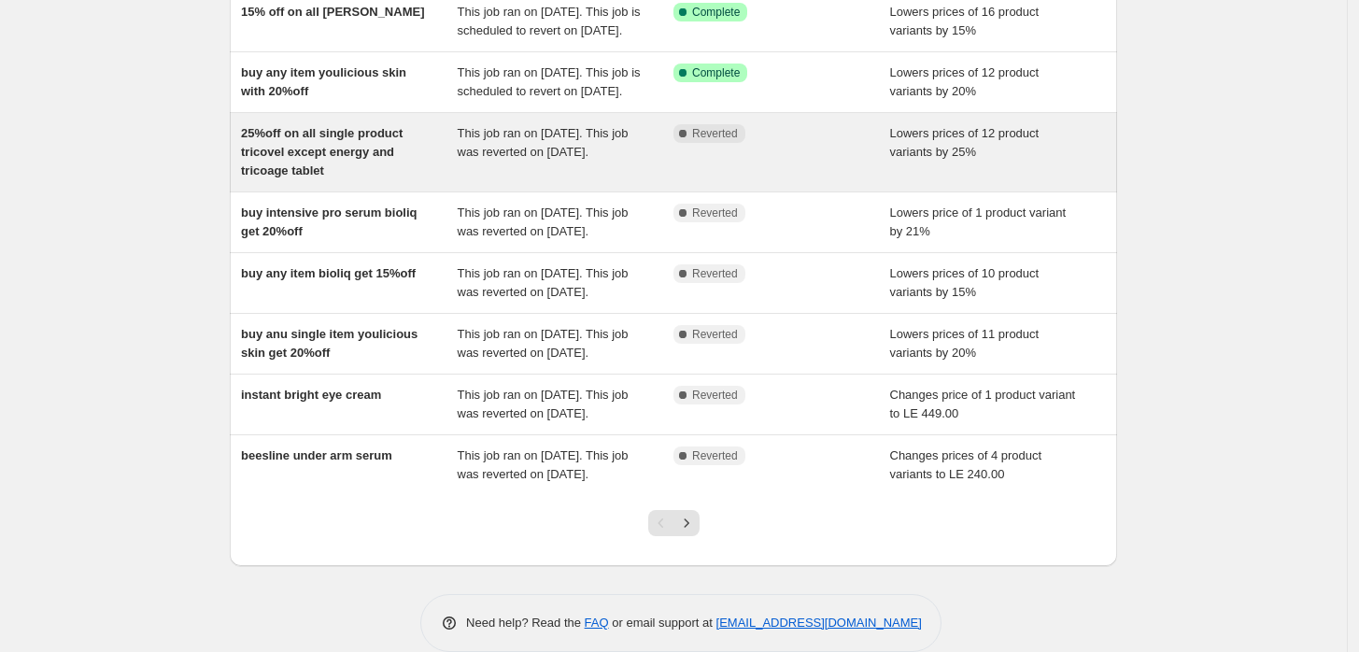
click at [351, 180] on div "25%off on all single product tricovel except energy and tricoage tablet" at bounding box center [349, 152] width 217 height 56
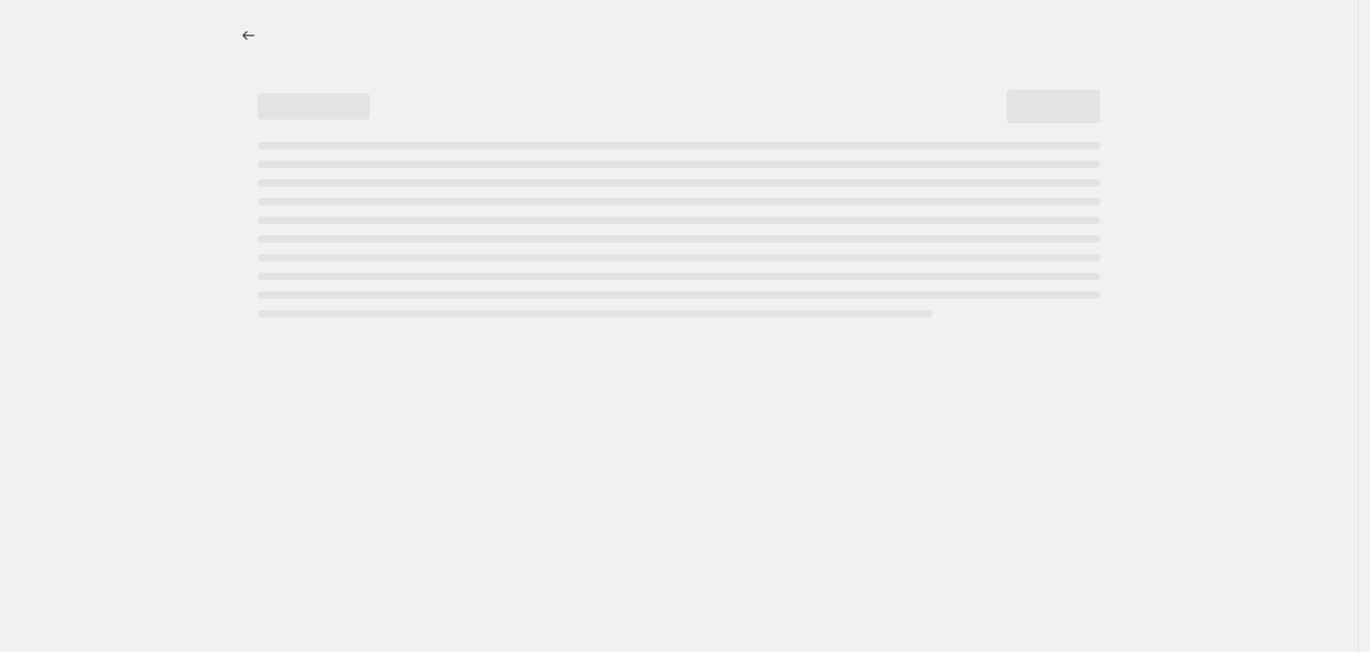
select select "percentage"
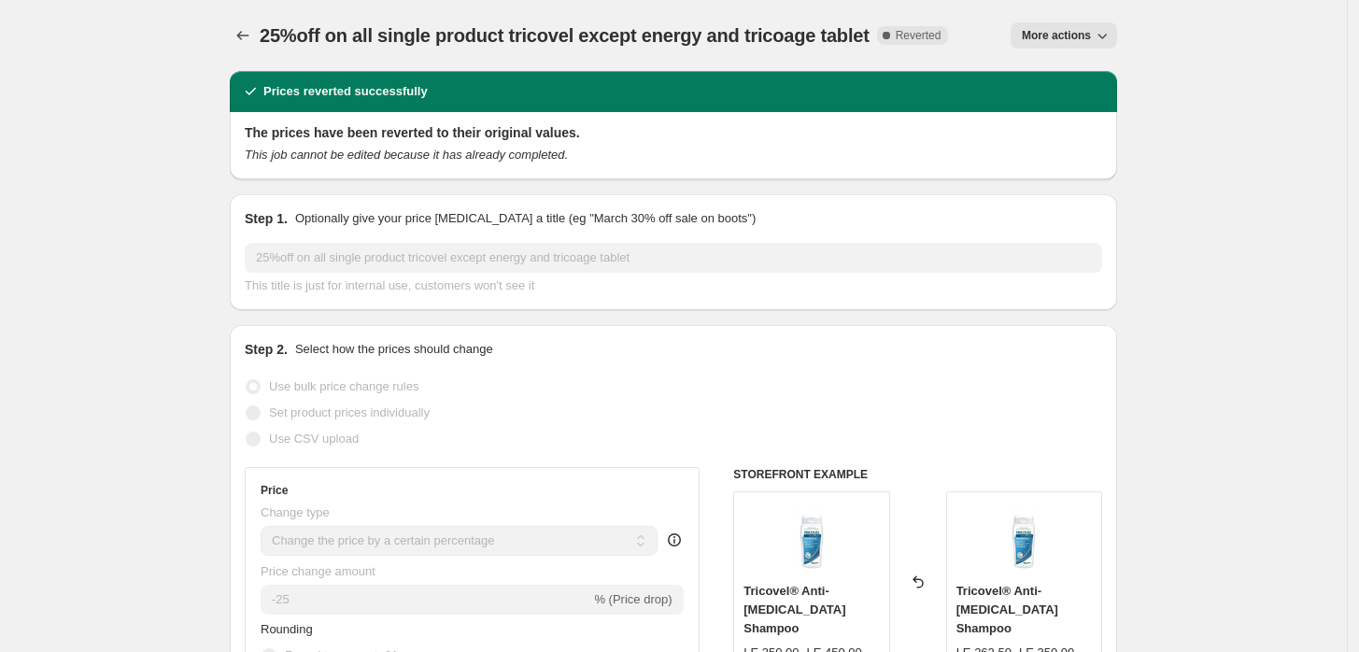
click at [1085, 35] on span "More actions" at bounding box center [1056, 35] width 69 height 15
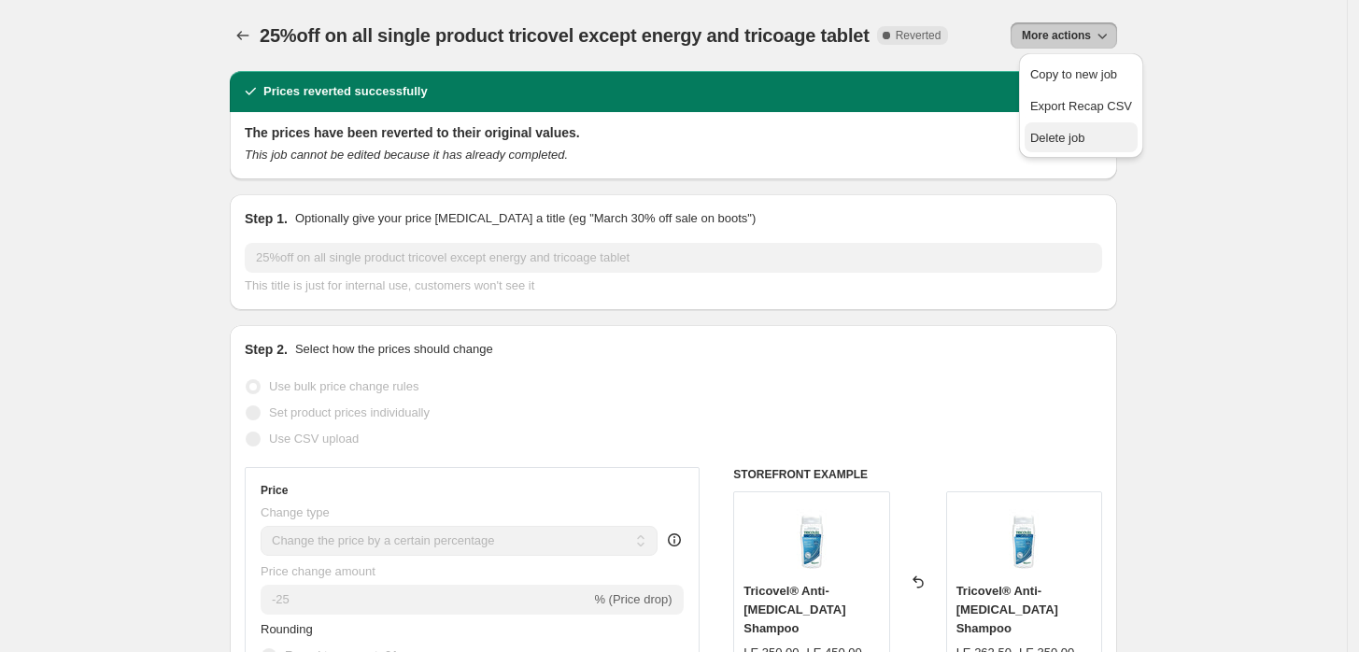
click at [1063, 136] on span "Delete job" at bounding box center [1057, 138] width 55 height 14
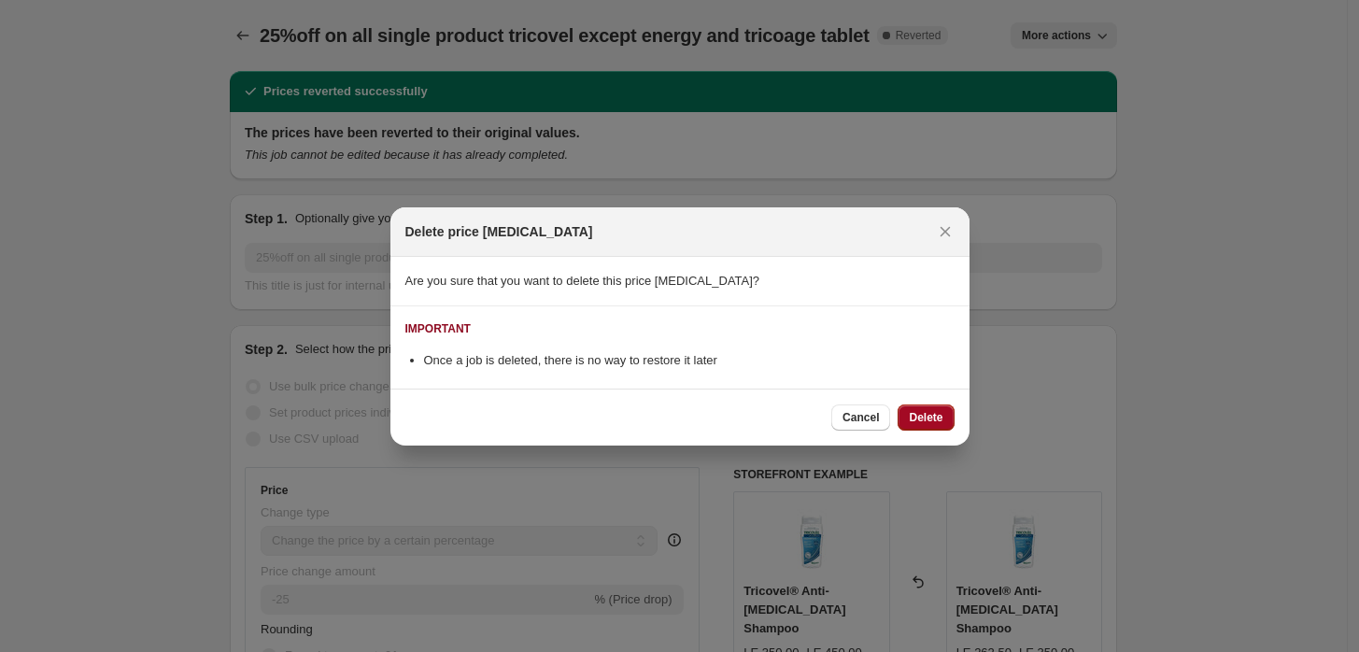
click at [914, 408] on button "Delete" at bounding box center [926, 417] width 56 height 26
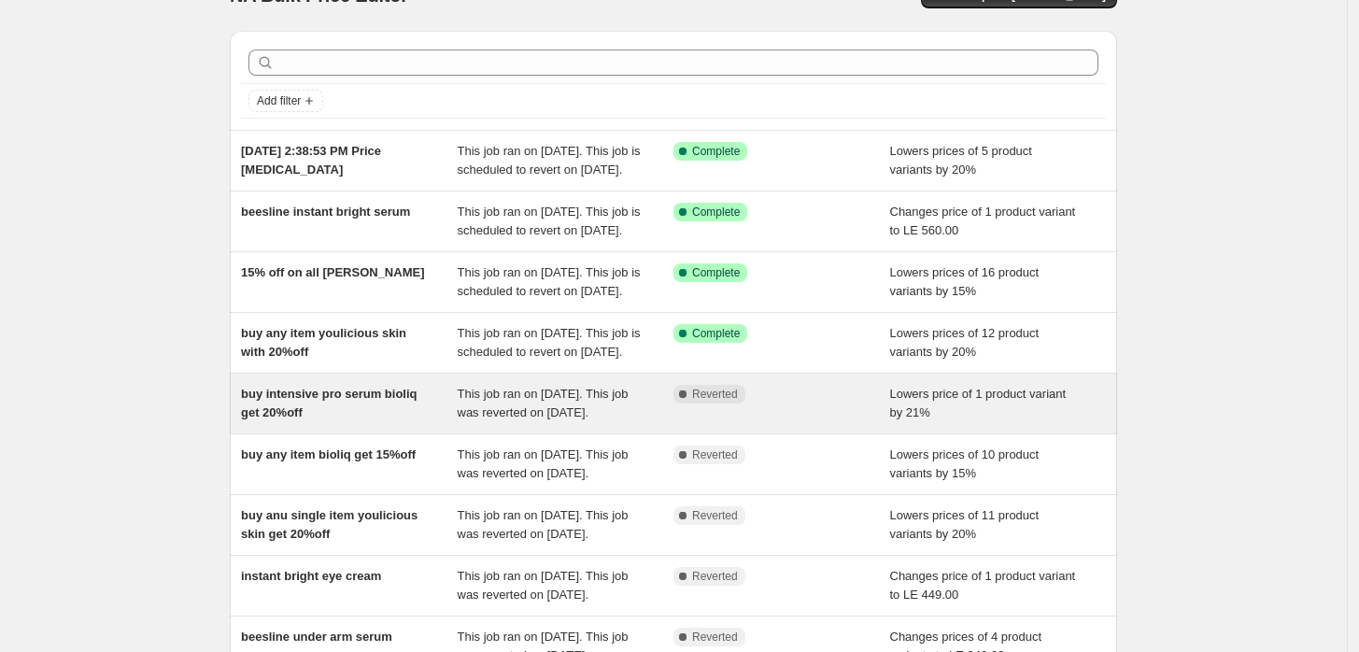
scroll to position [420, 0]
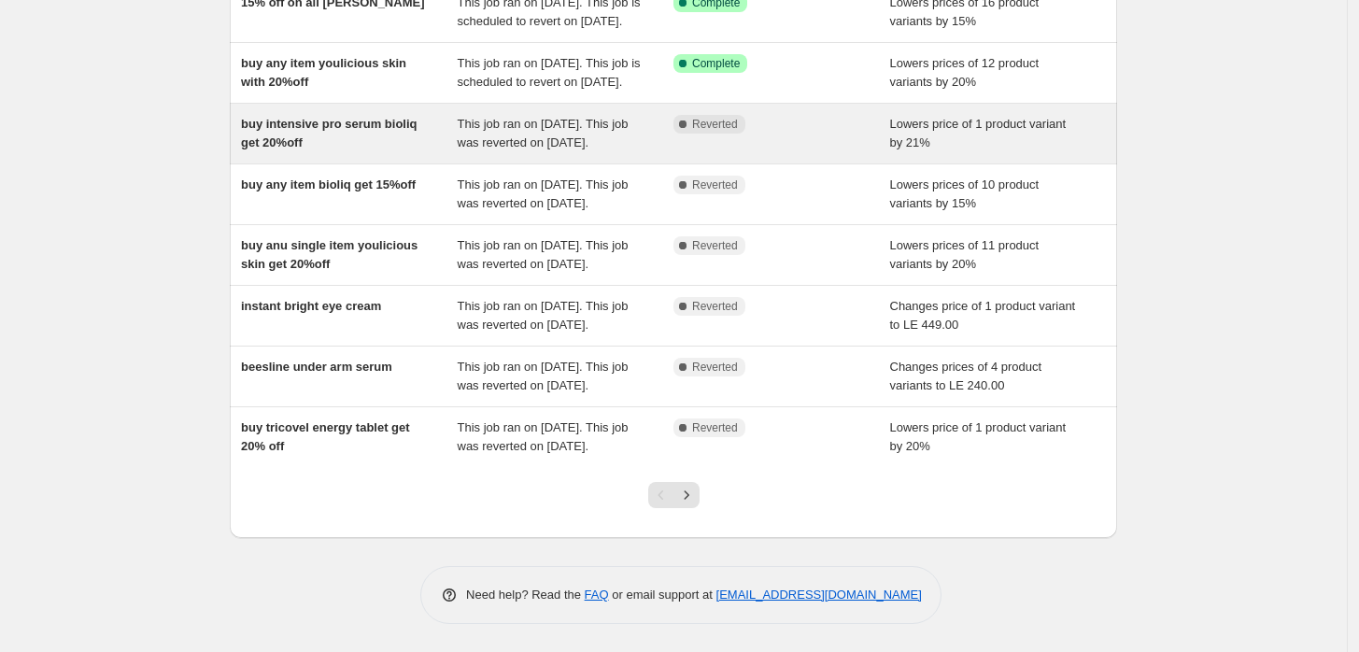
click at [316, 121] on div "buy intensive pro serum bioliq get 20%off" at bounding box center [349, 133] width 217 height 37
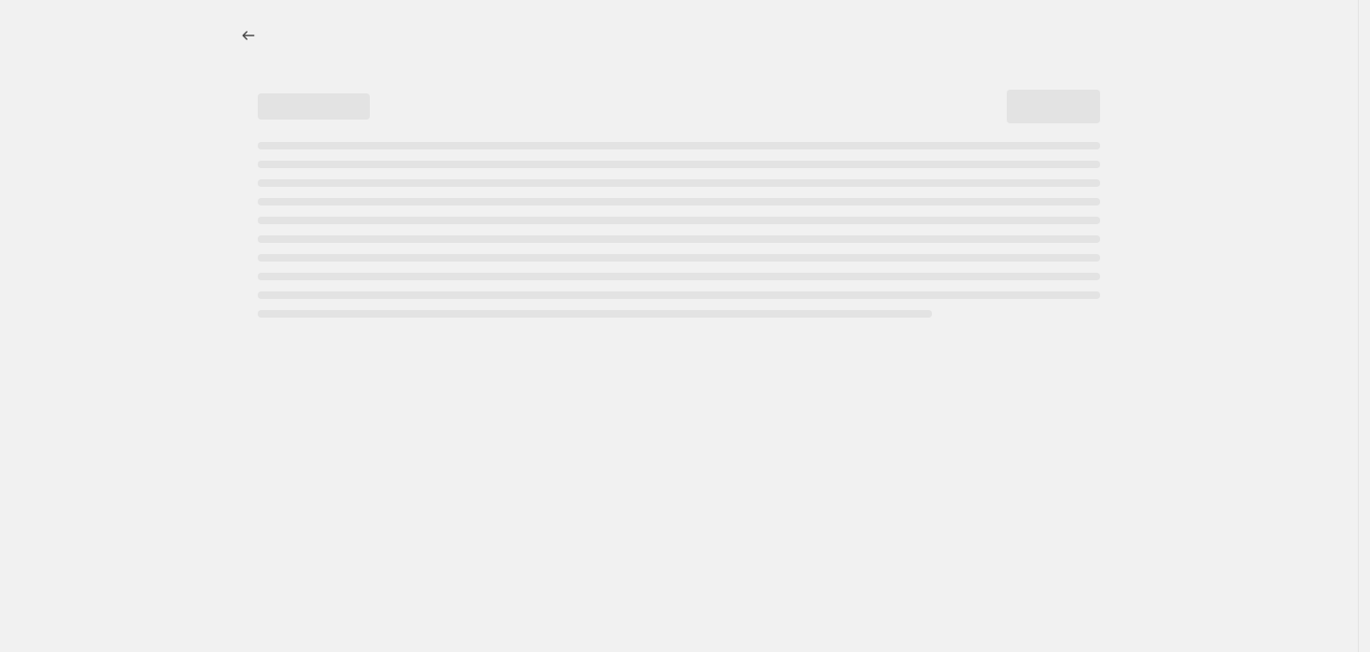
select select "percentage"
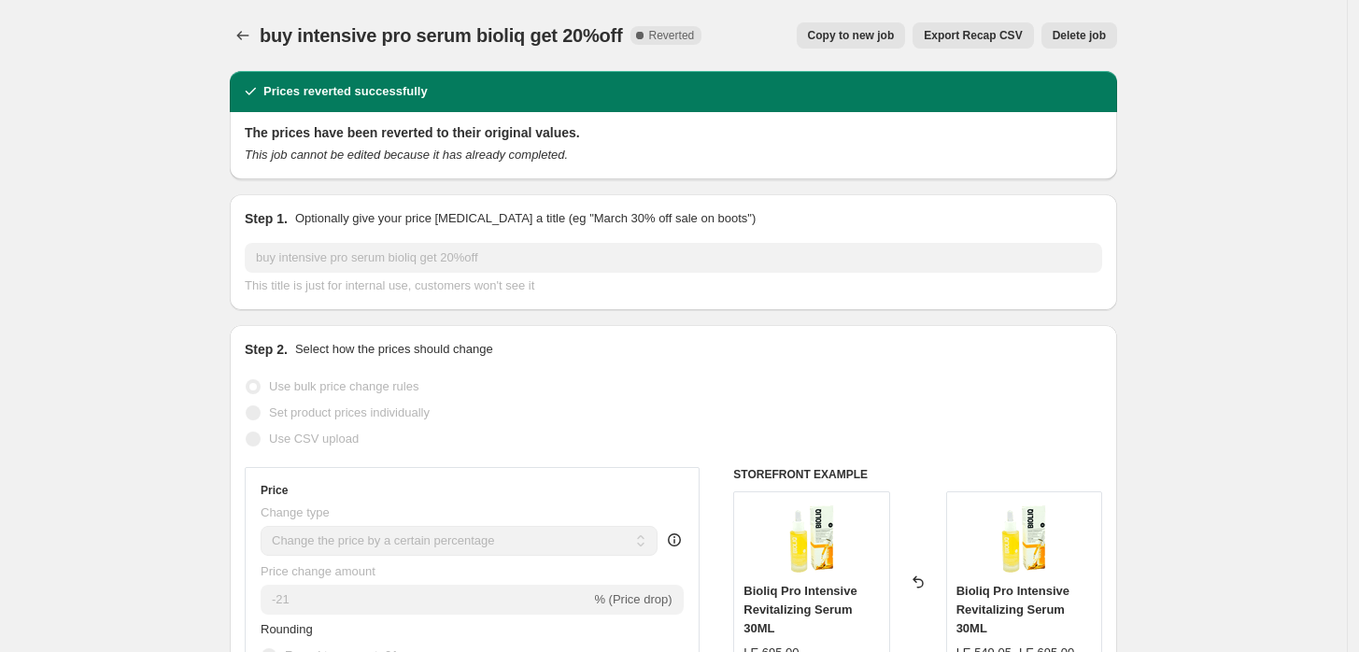
click at [1076, 40] on span "Delete job" at bounding box center [1079, 35] width 53 height 15
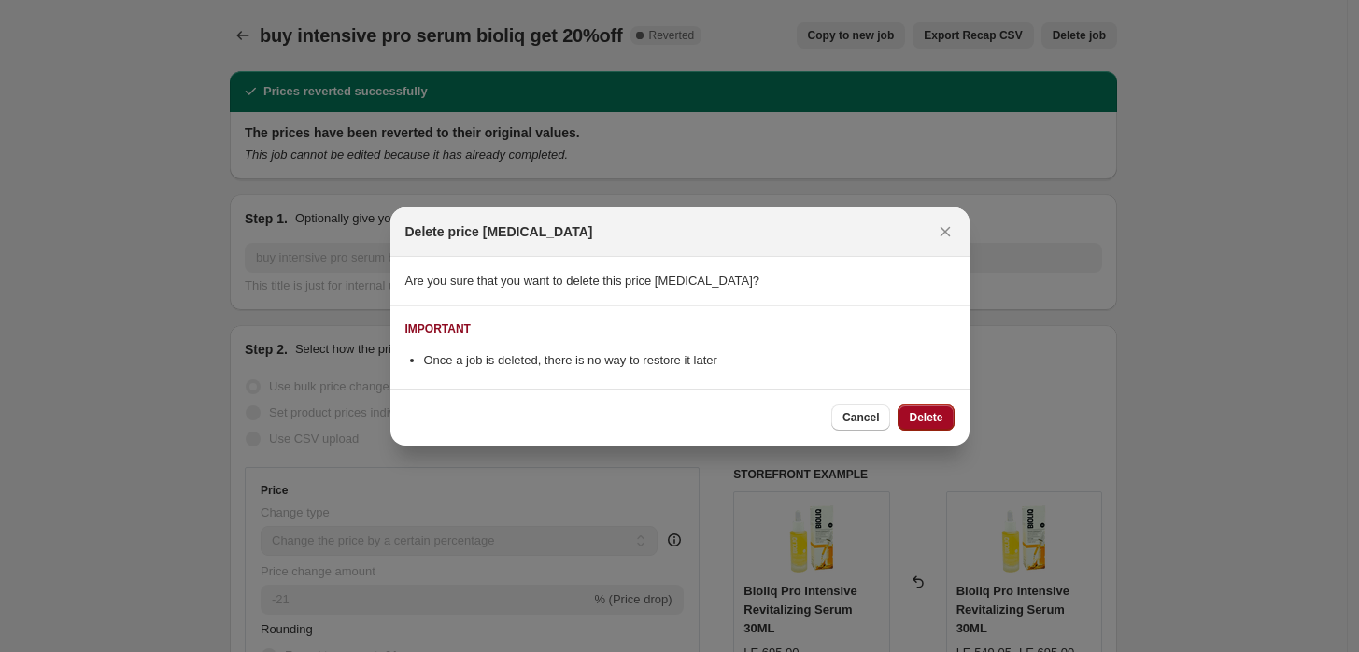
click at [934, 422] on span "Delete" at bounding box center [926, 417] width 34 height 15
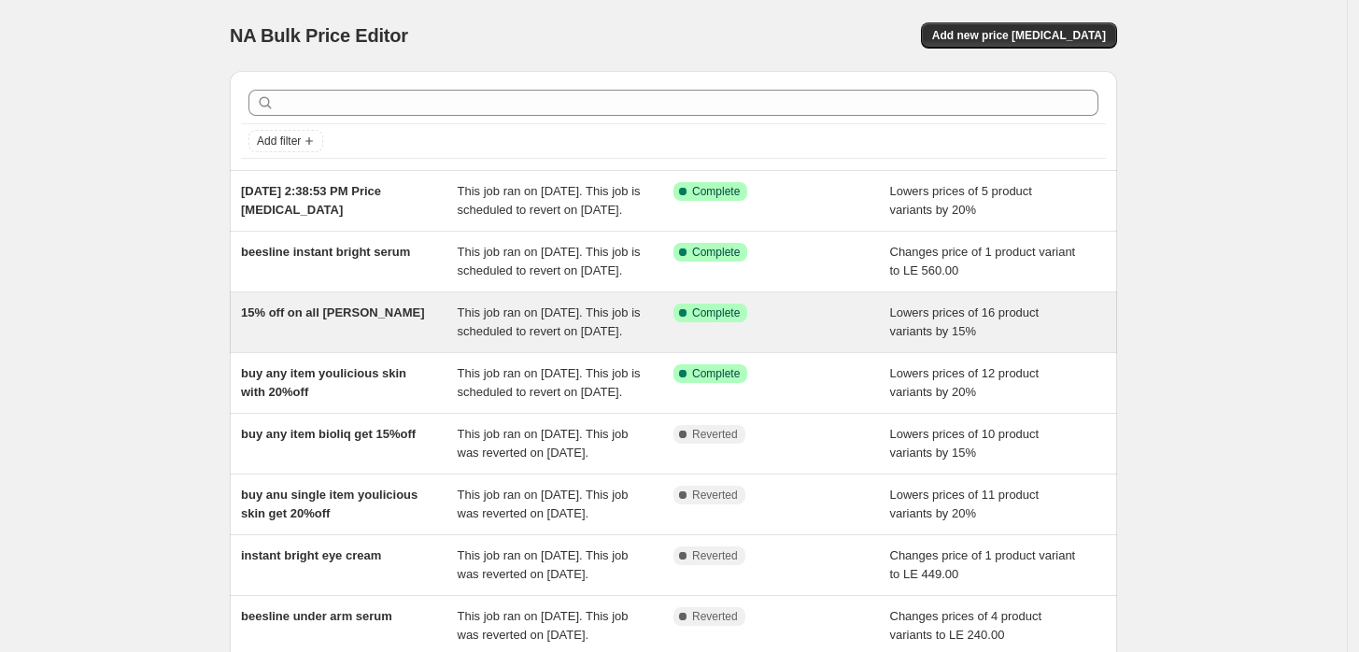
scroll to position [403, 0]
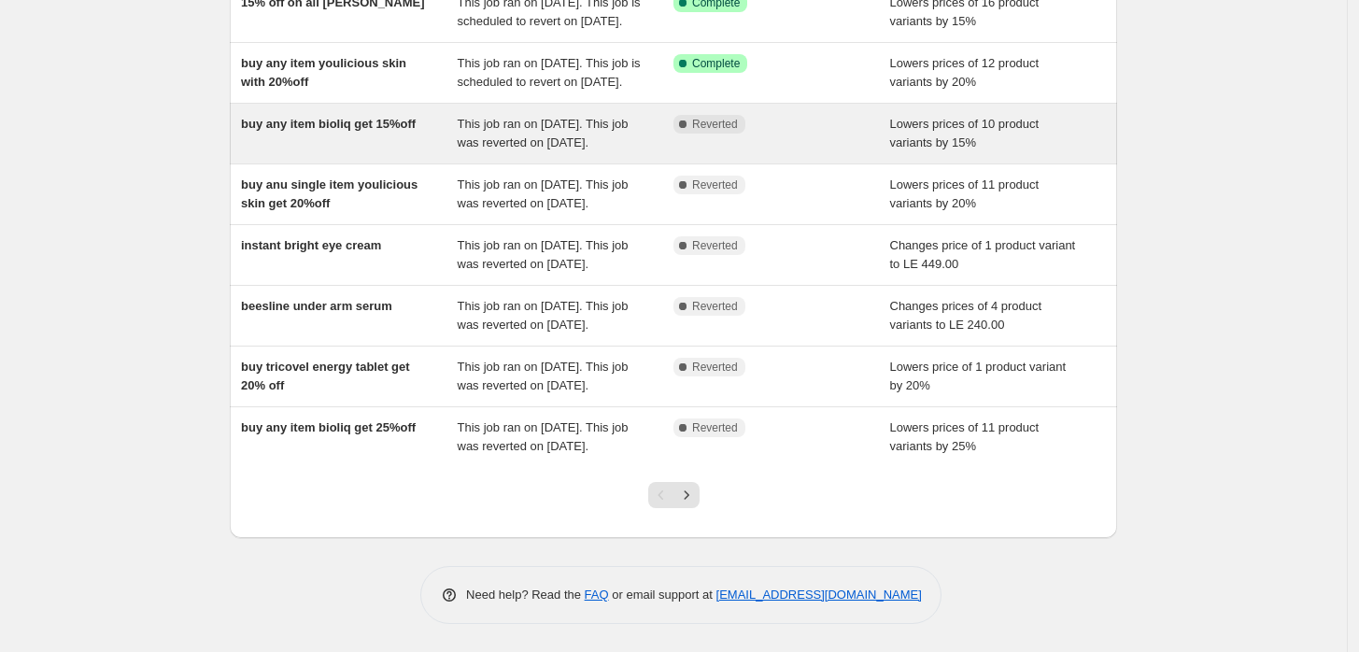
click at [329, 131] on div "buy any item bioliq get 15%off" at bounding box center [349, 133] width 217 height 37
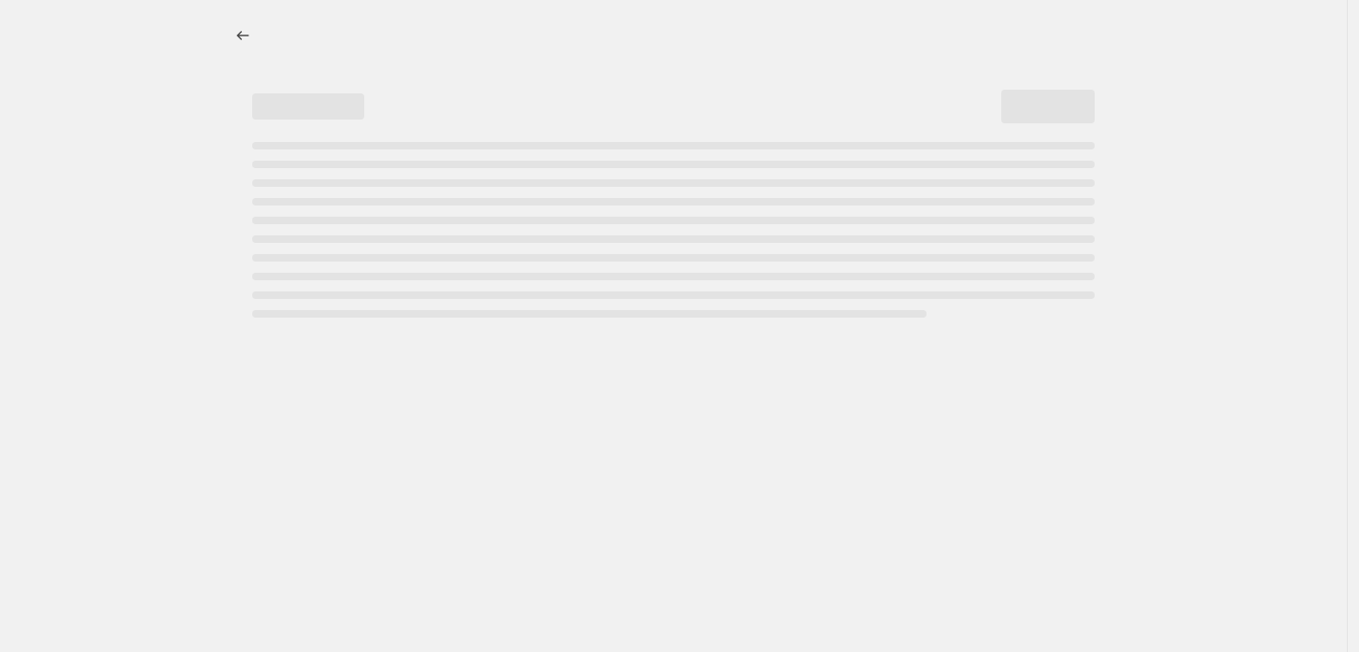
select select "percentage"
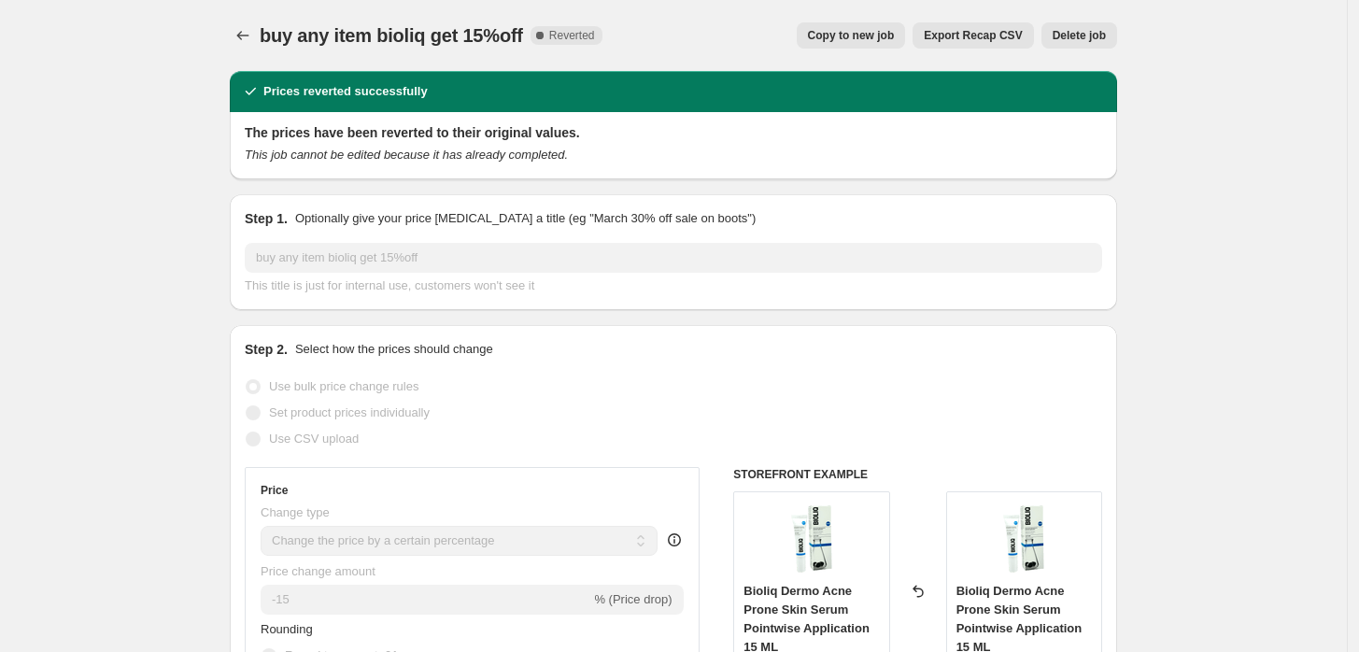
click at [1090, 24] on button "Delete job" at bounding box center [1079, 35] width 76 height 26
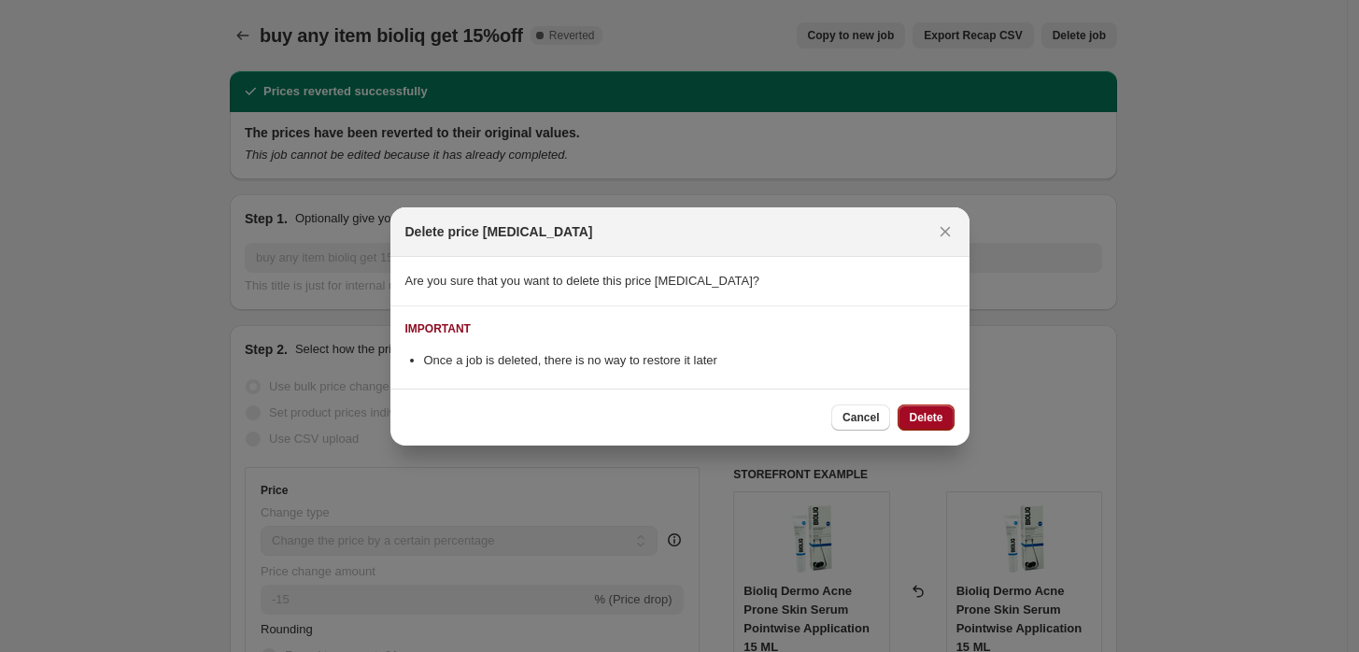
click at [926, 411] on span "Delete" at bounding box center [926, 417] width 34 height 15
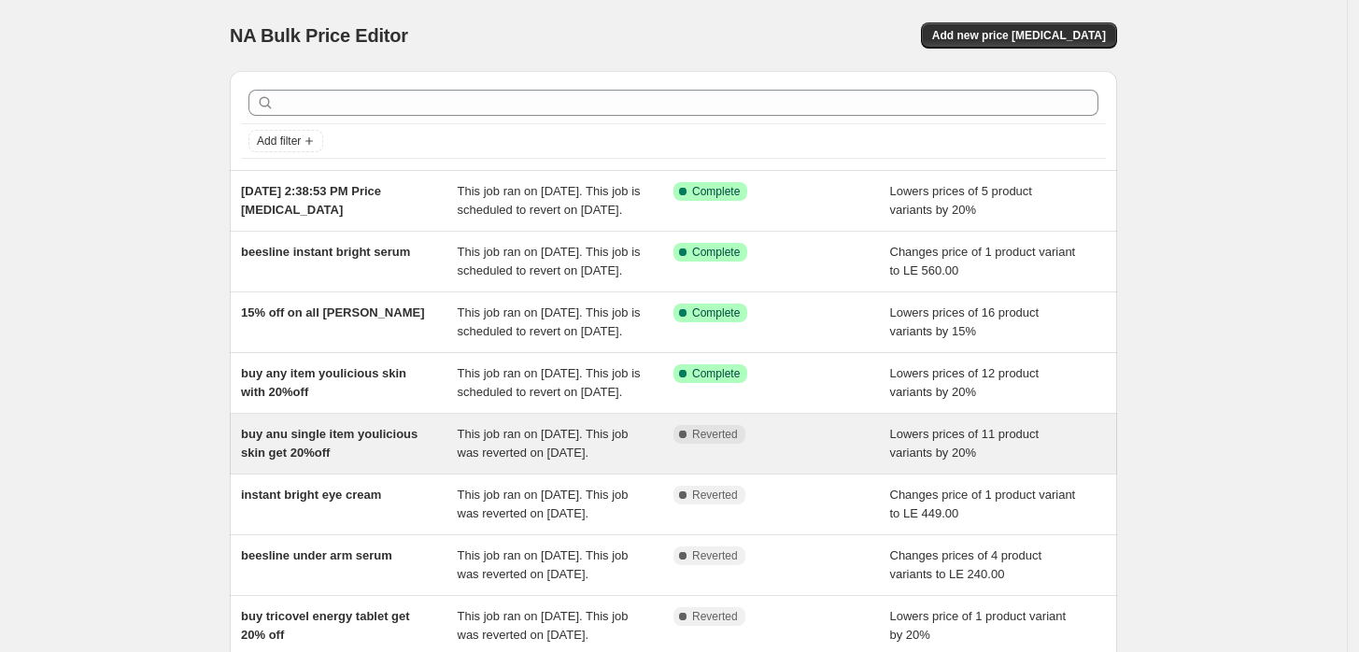
click at [325, 459] on span "buy anu single item youlicious skin get 20%off" at bounding box center [329, 443] width 177 height 33
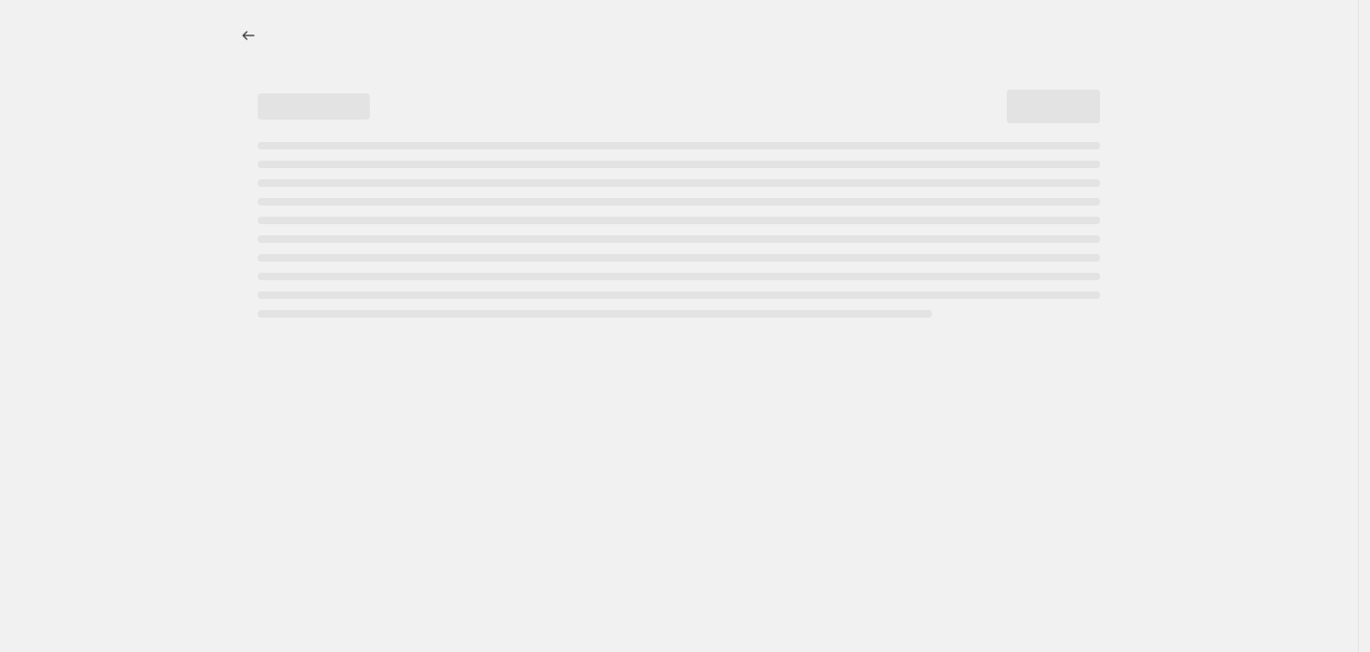
select select "percentage"
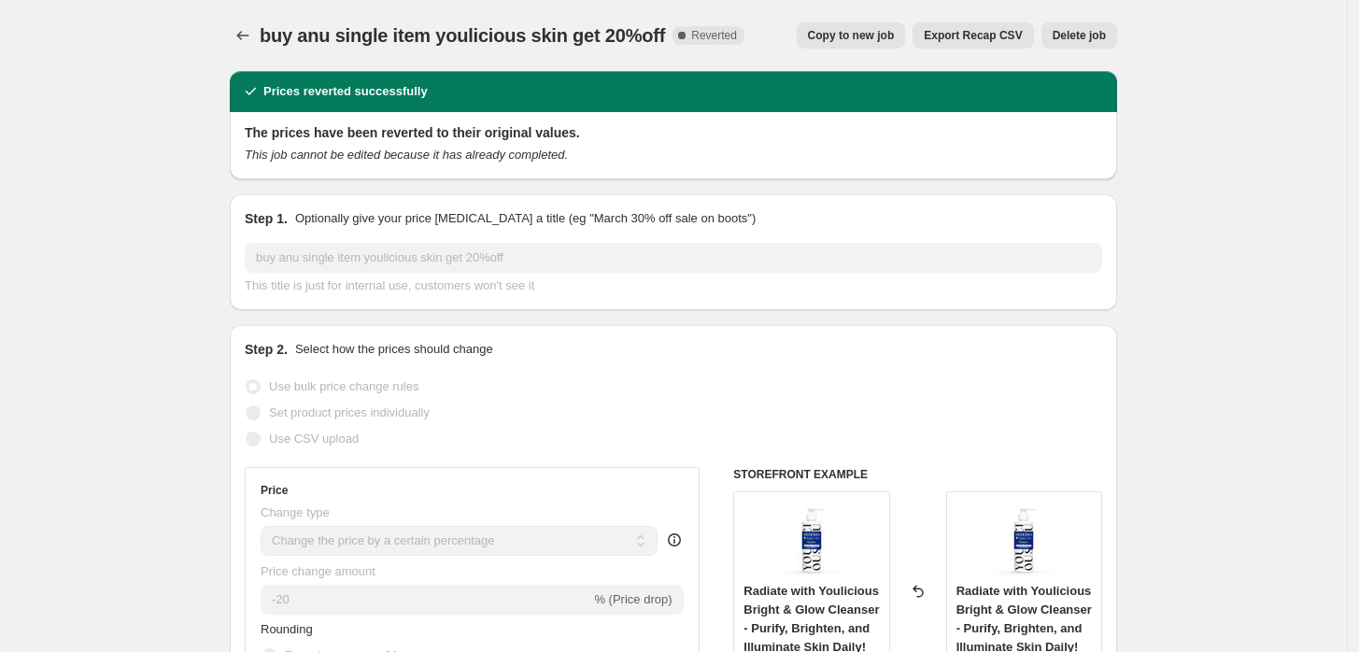
click at [1088, 30] on span "Delete job" at bounding box center [1079, 35] width 53 height 15
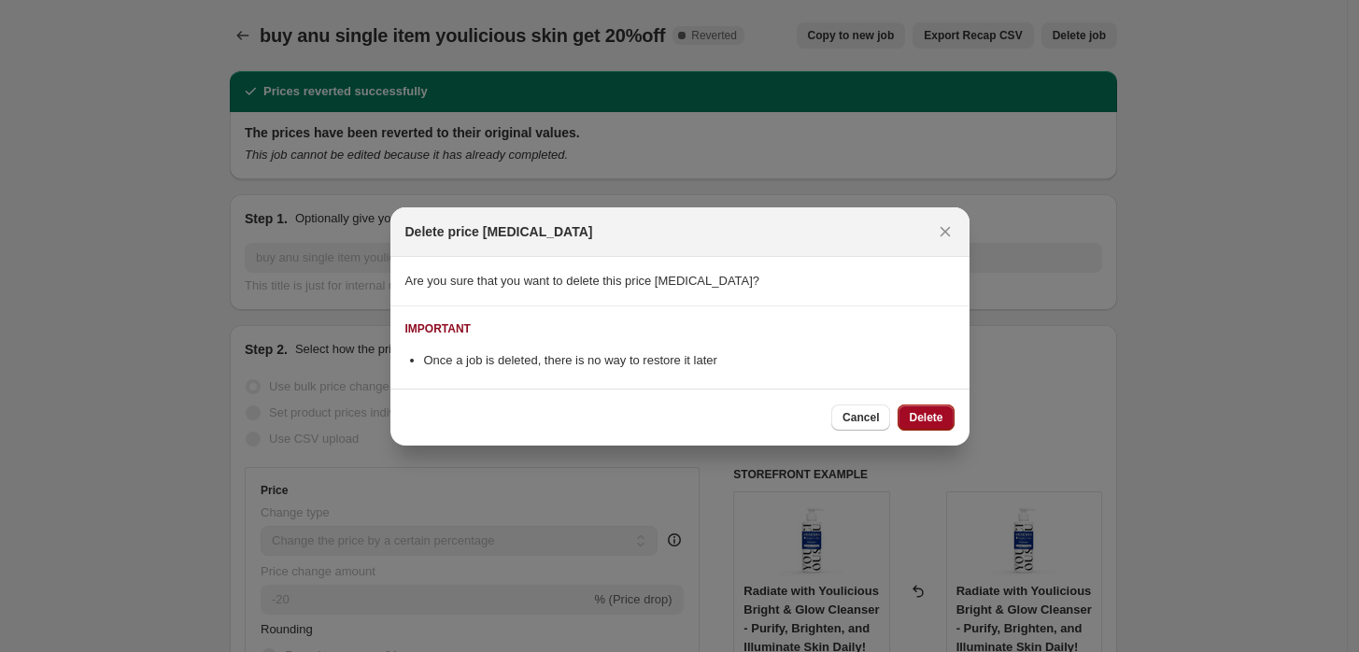
click at [922, 420] on span "Delete" at bounding box center [926, 417] width 34 height 15
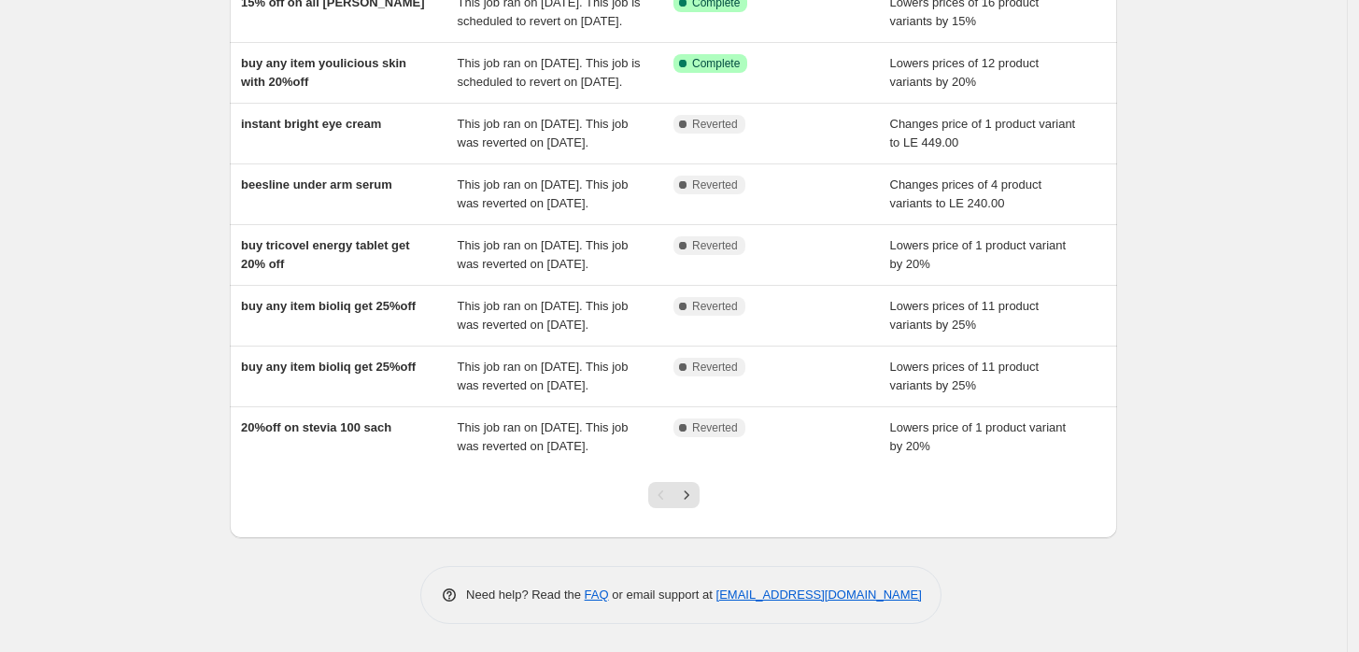
scroll to position [403, 0]
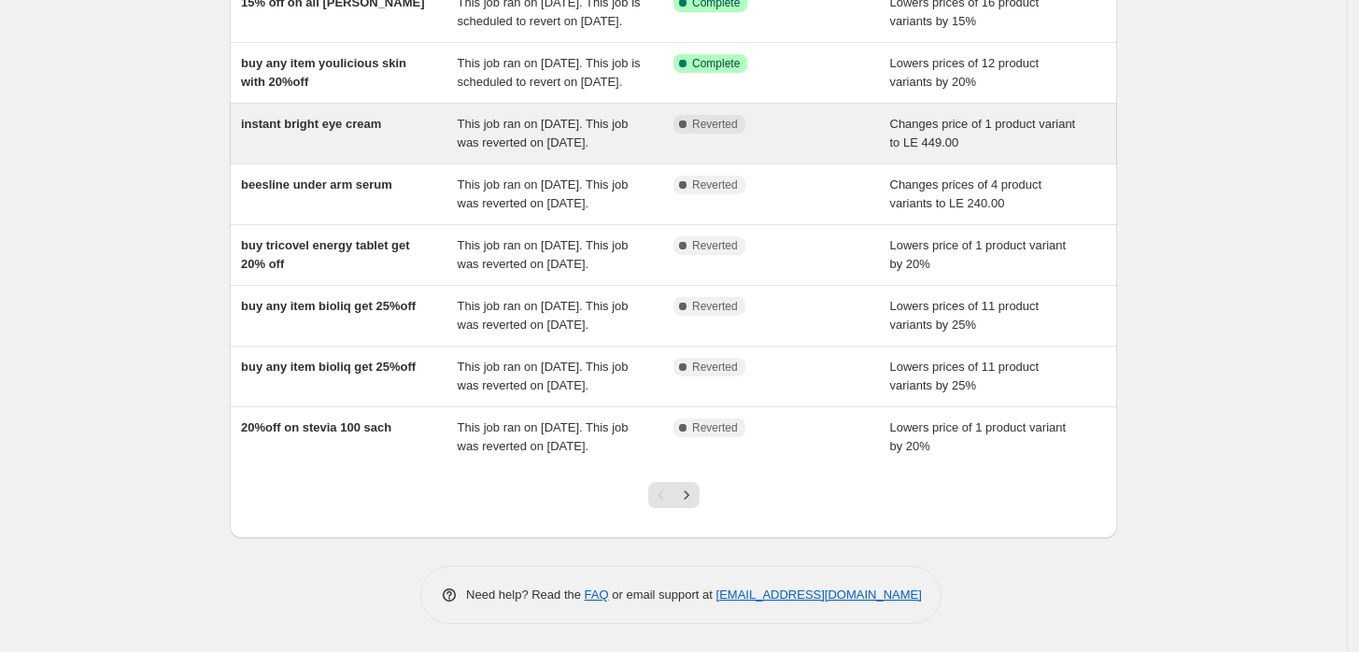
click at [314, 120] on div "instant bright eye cream" at bounding box center [349, 133] width 217 height 37
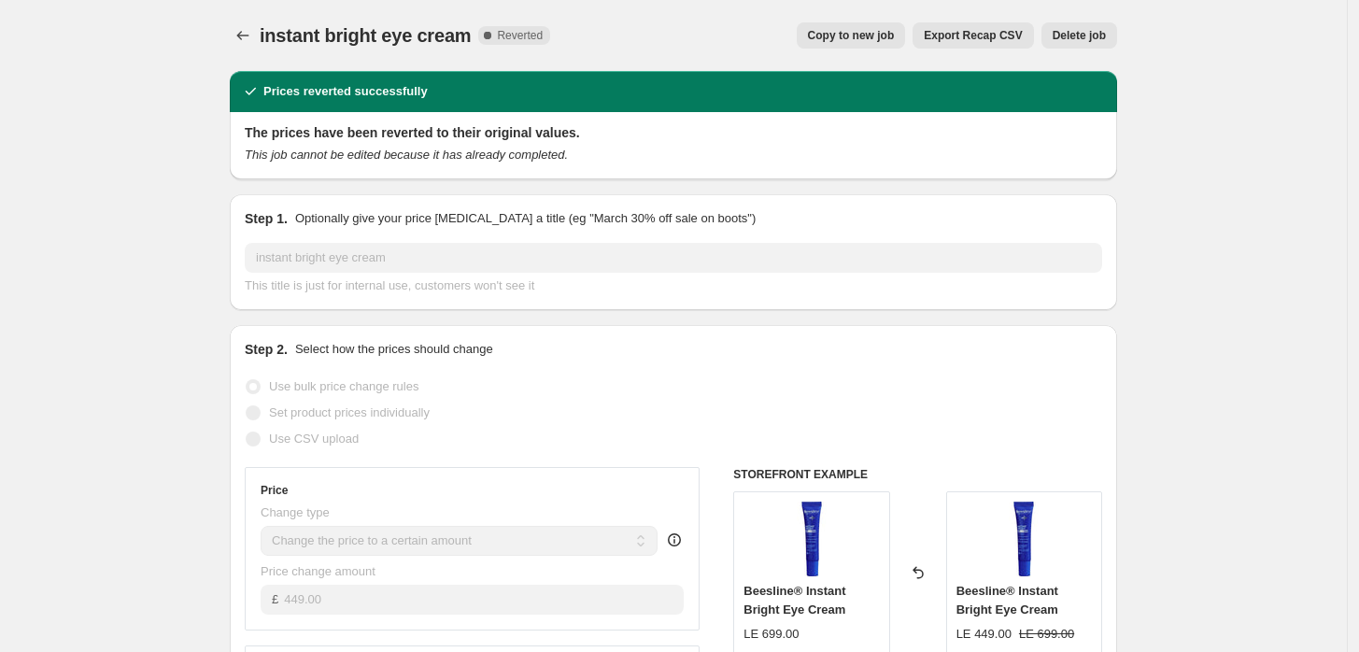
click at [1090, 33] on span "Delete job" at bounding box center [1079, 35] width 53 height 15
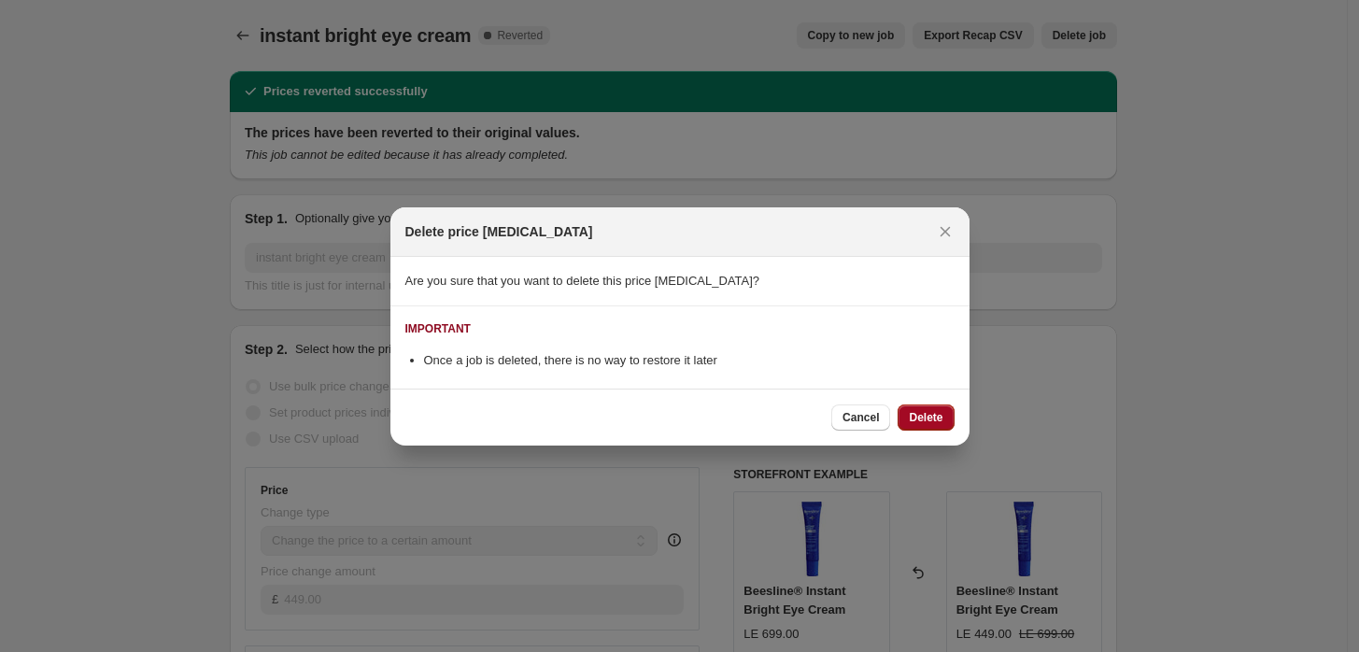
click at [932, 419] on span "Delete" at bounding box center [926, 417] width 34 height 15
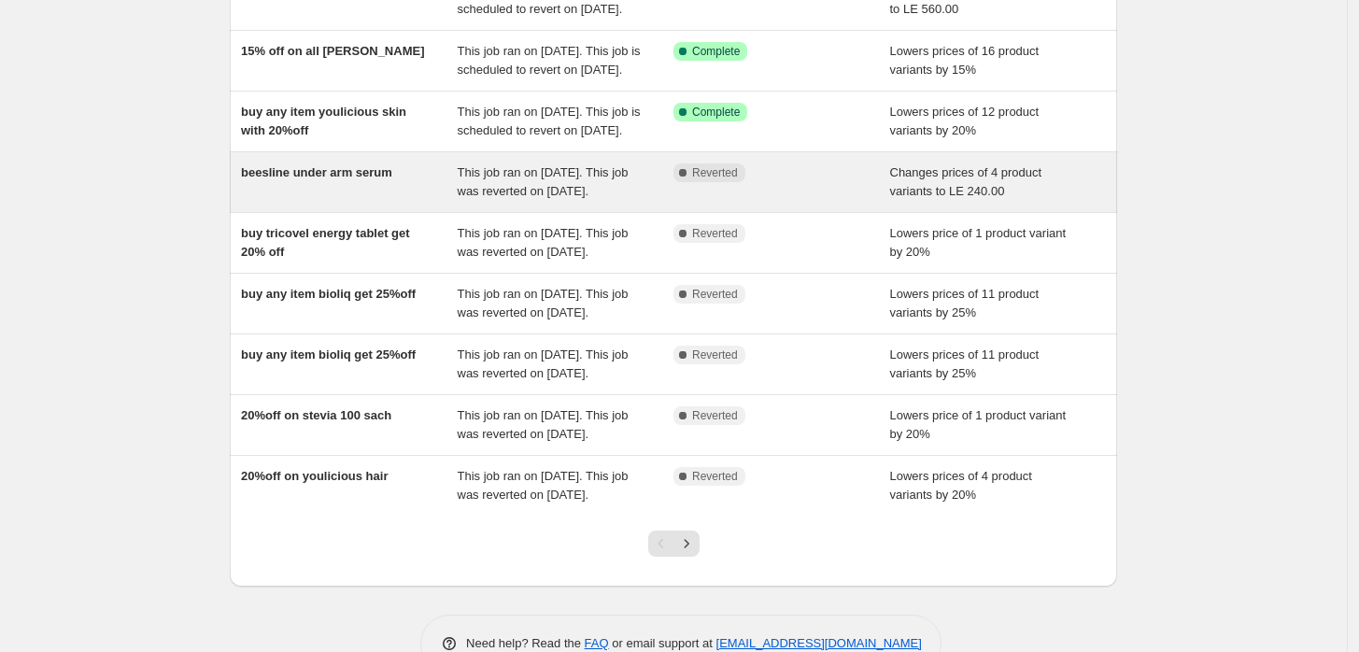
scroll to position [420, 0]
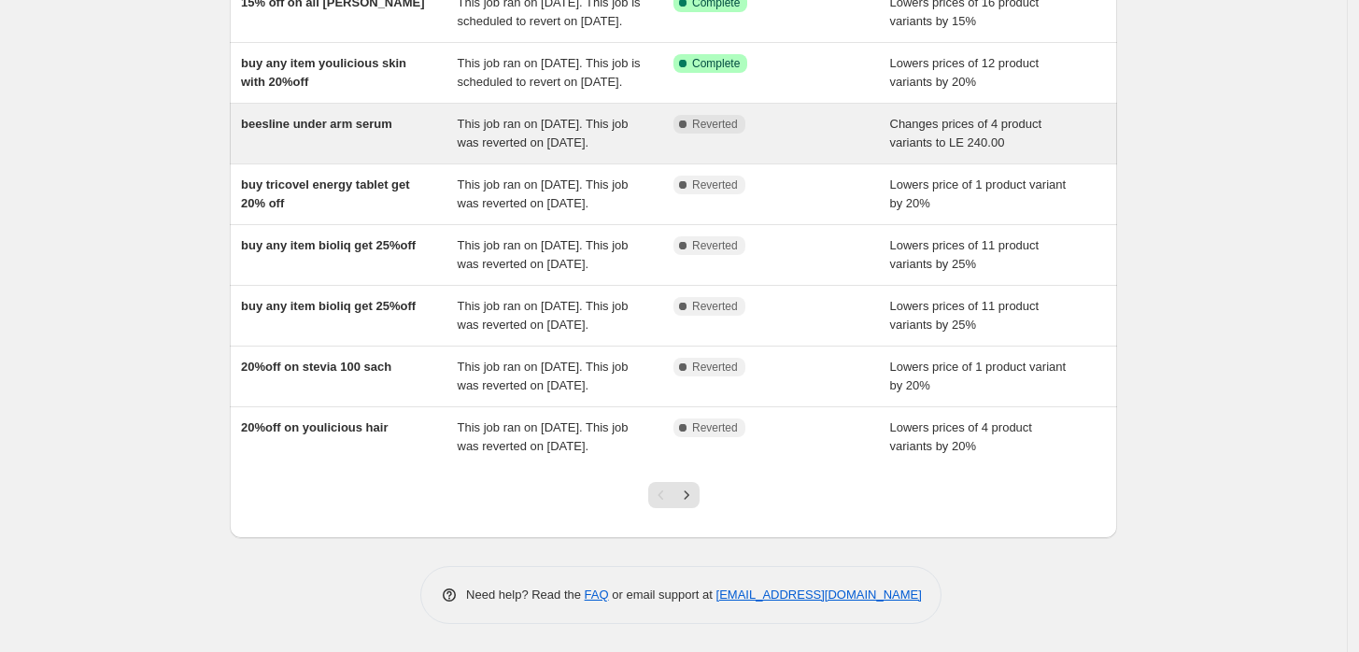
click at [304, 125] on div "beesline under arm serum" at bounding box center [349, 133] width 217 height 37
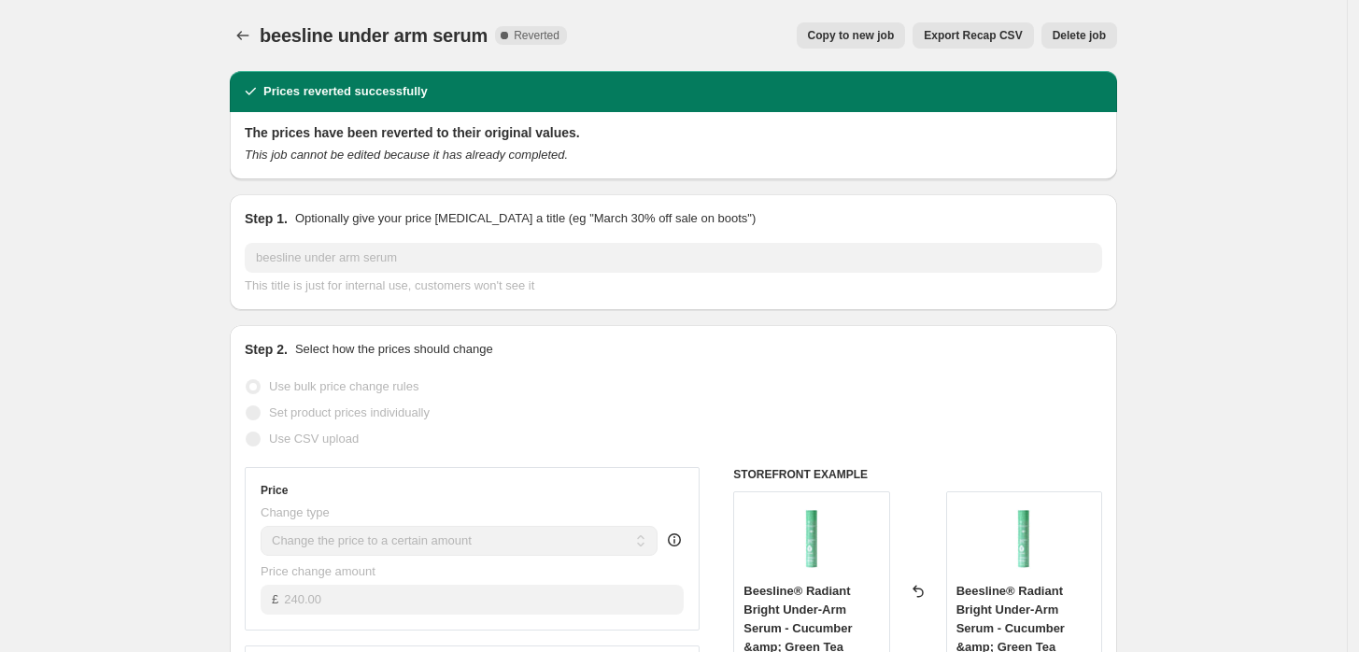
click at [1095, 35] on span "Delete job" at bounding box center [1079, 35] width 53 height 15
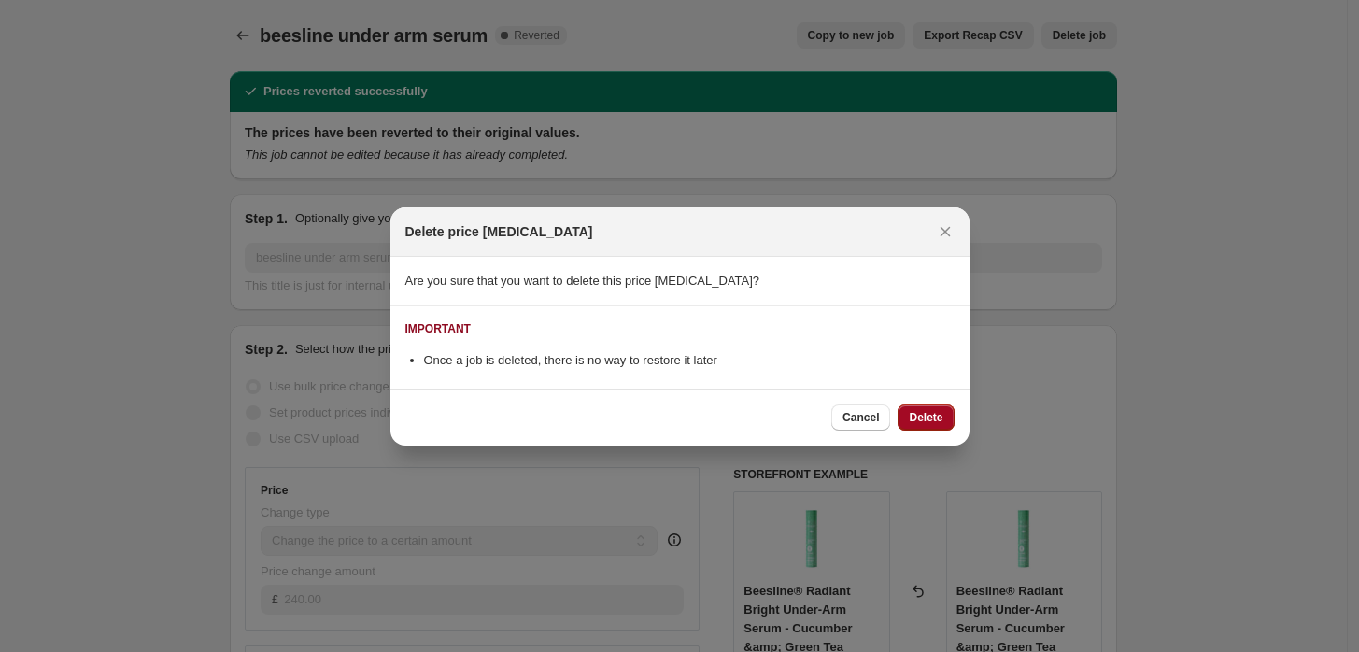
click at [915, 416] on span "Delete" at bounding box center [926, 417] width 34 height 15
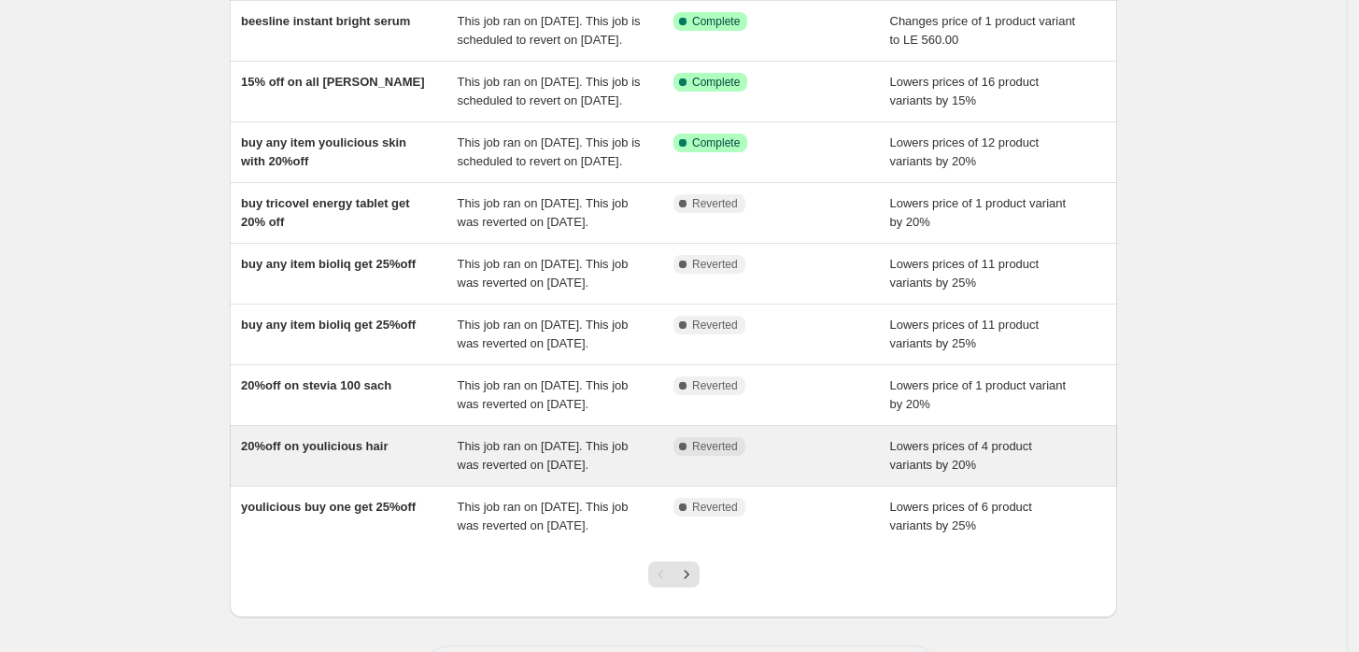
scroll to position [403, 0]
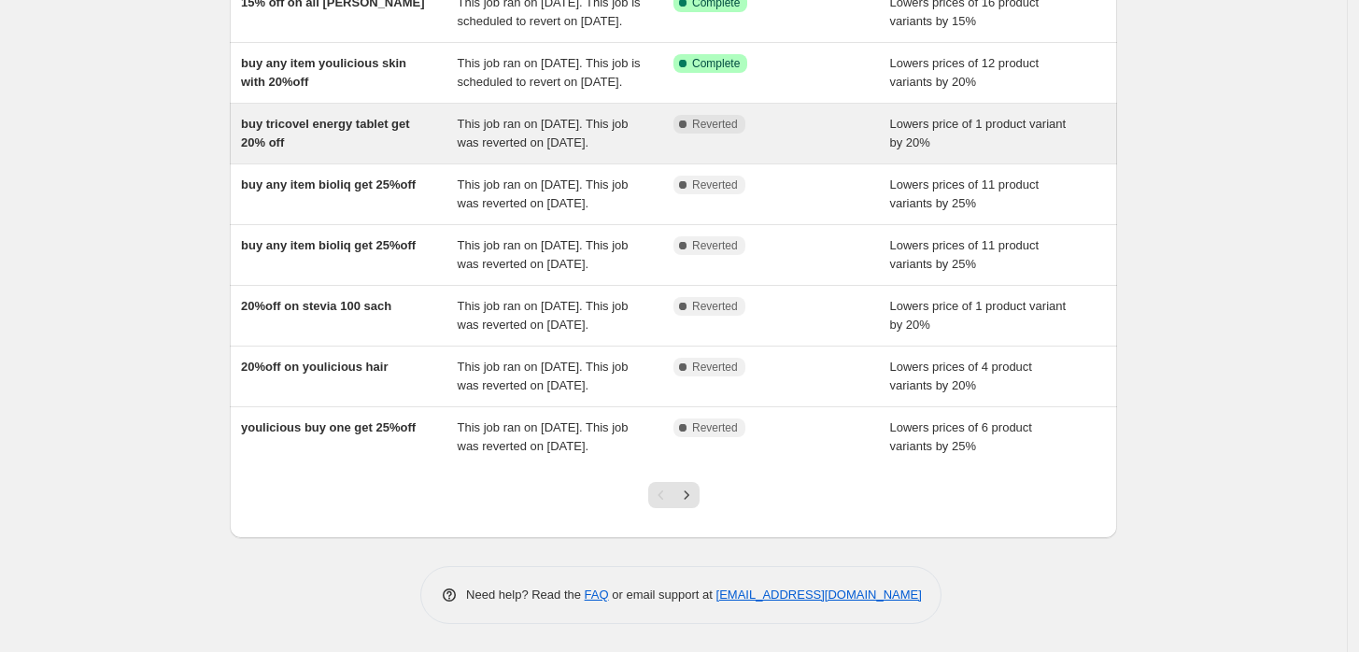
click at [290, 121] on span "buy tricovel energy tablet get 20% off" at bounding box center [325, 133] width 169 height 33
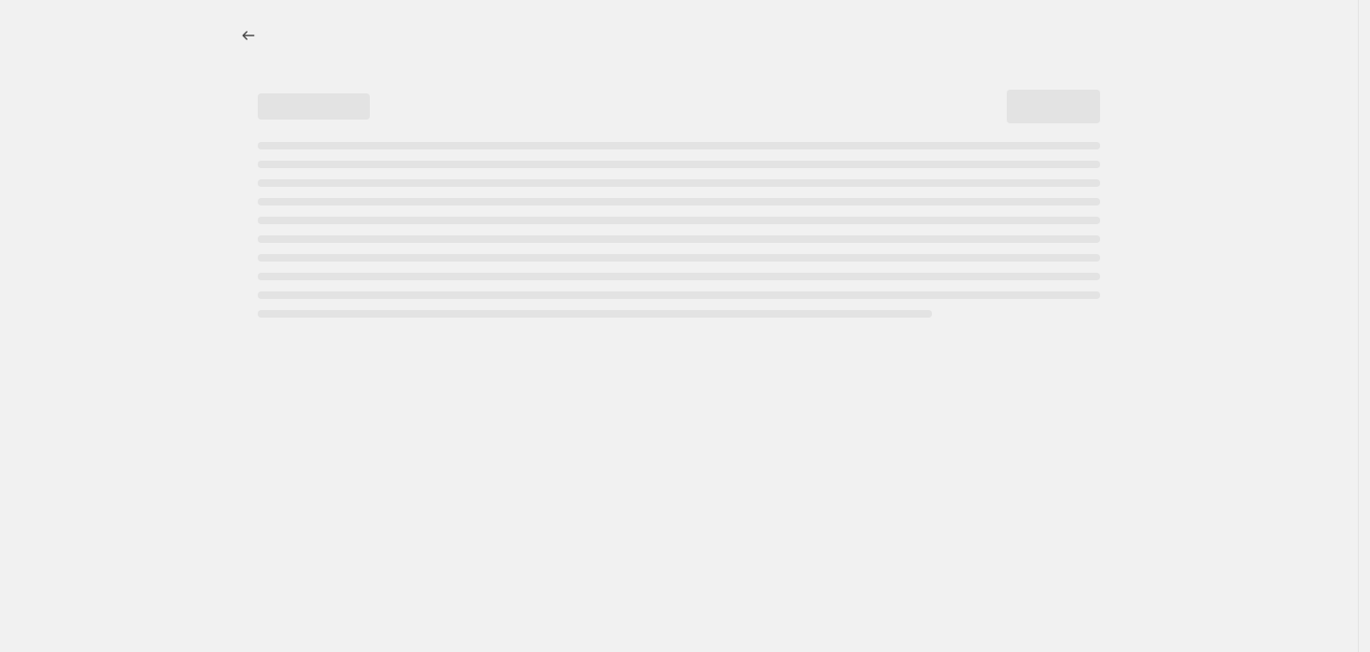
select select "percentage"
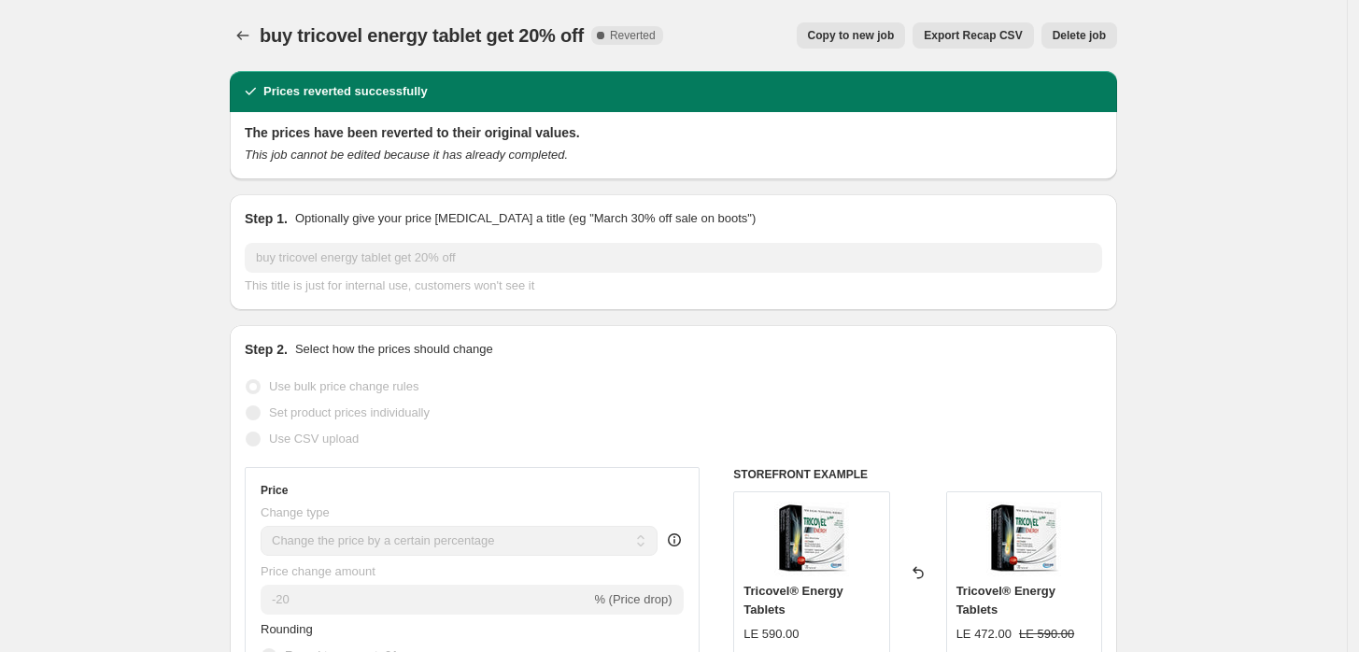
click at [1075, 44] on button "Delete job" at bounding box center [1079, 35] width 76 height 26
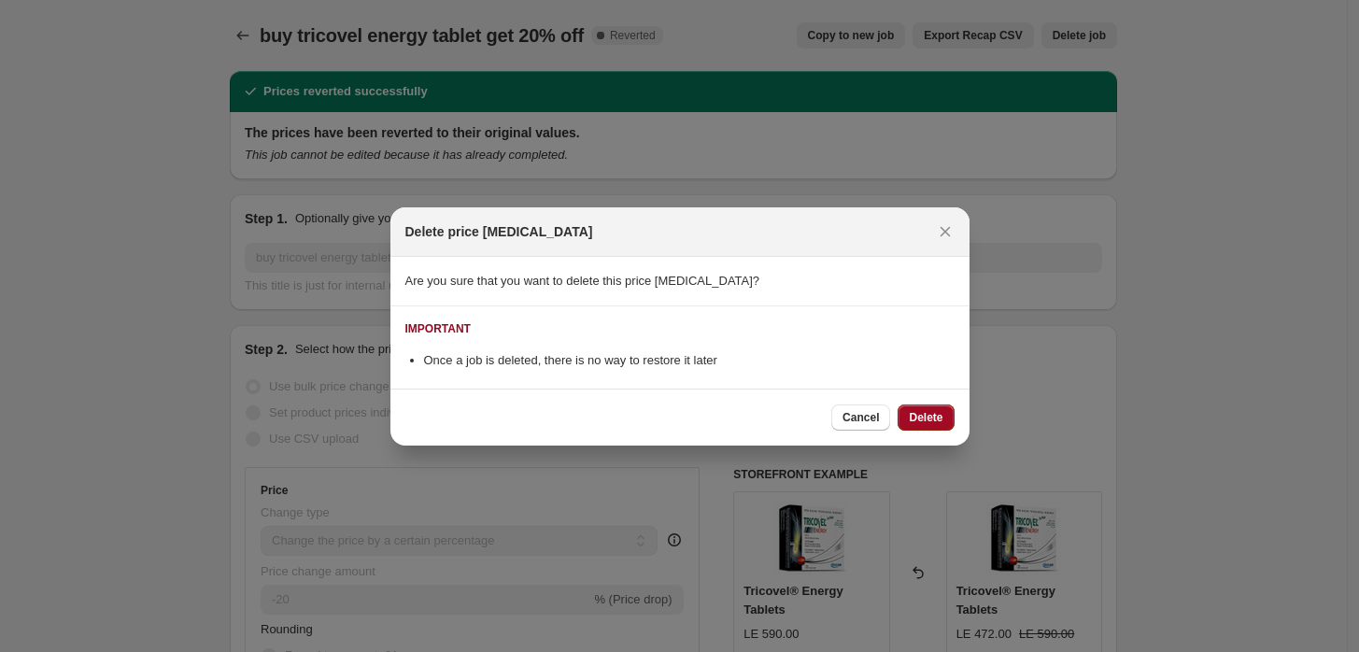
click at [921, 417] on span "Delete" at bounding box center [926, 417] width 34 height 15
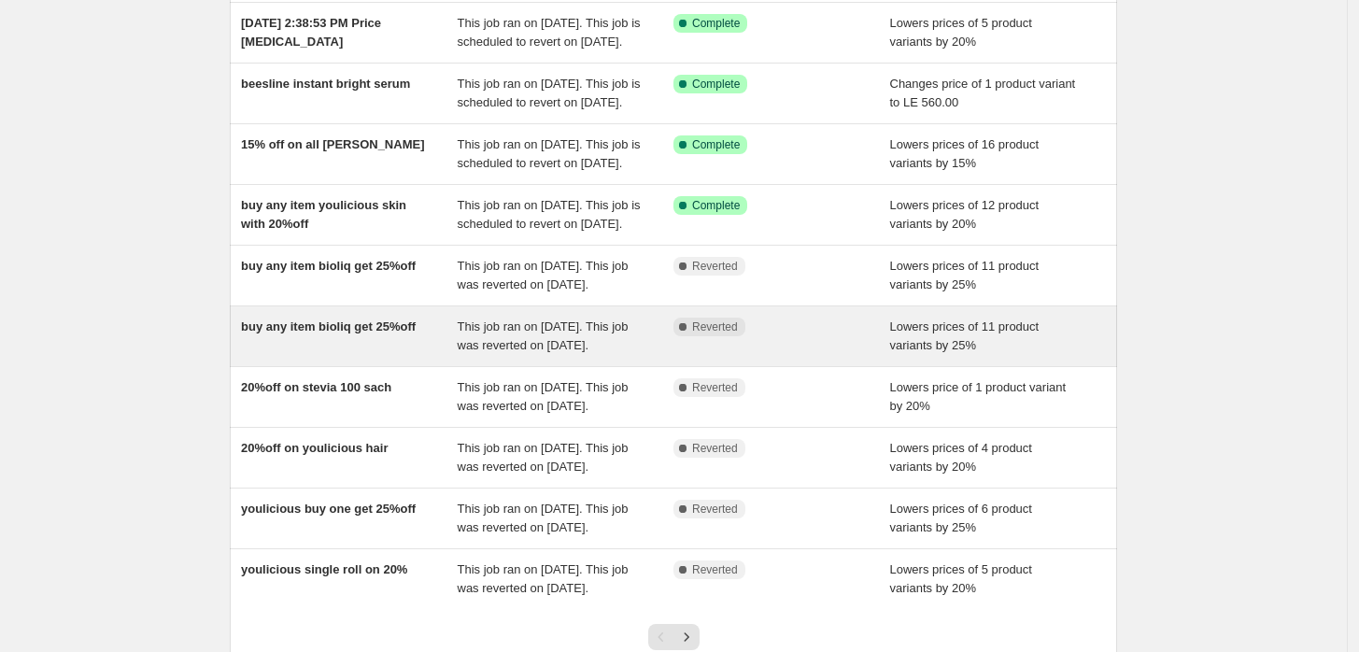
scroll to position [403, 0]
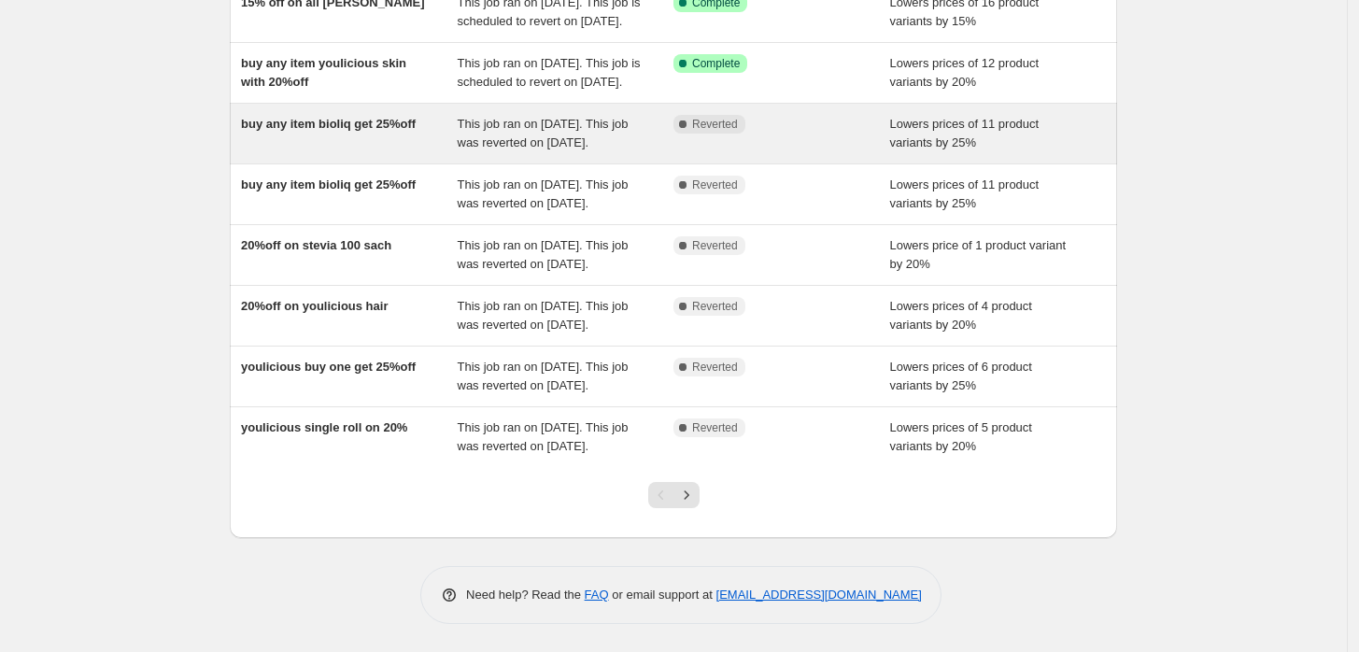
click at [318, 117] on span "buy any item bioliq get 25%off" at bounding box center [328, 124] width 175 height 14
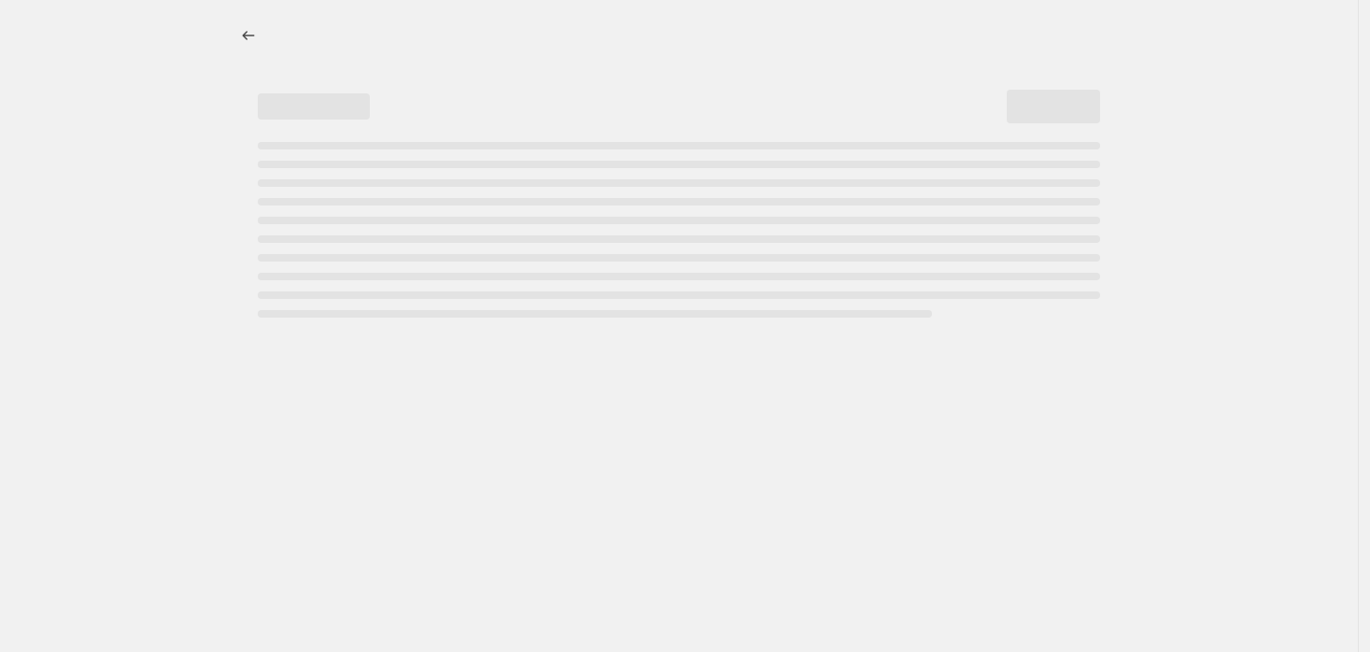
select select "percentage"
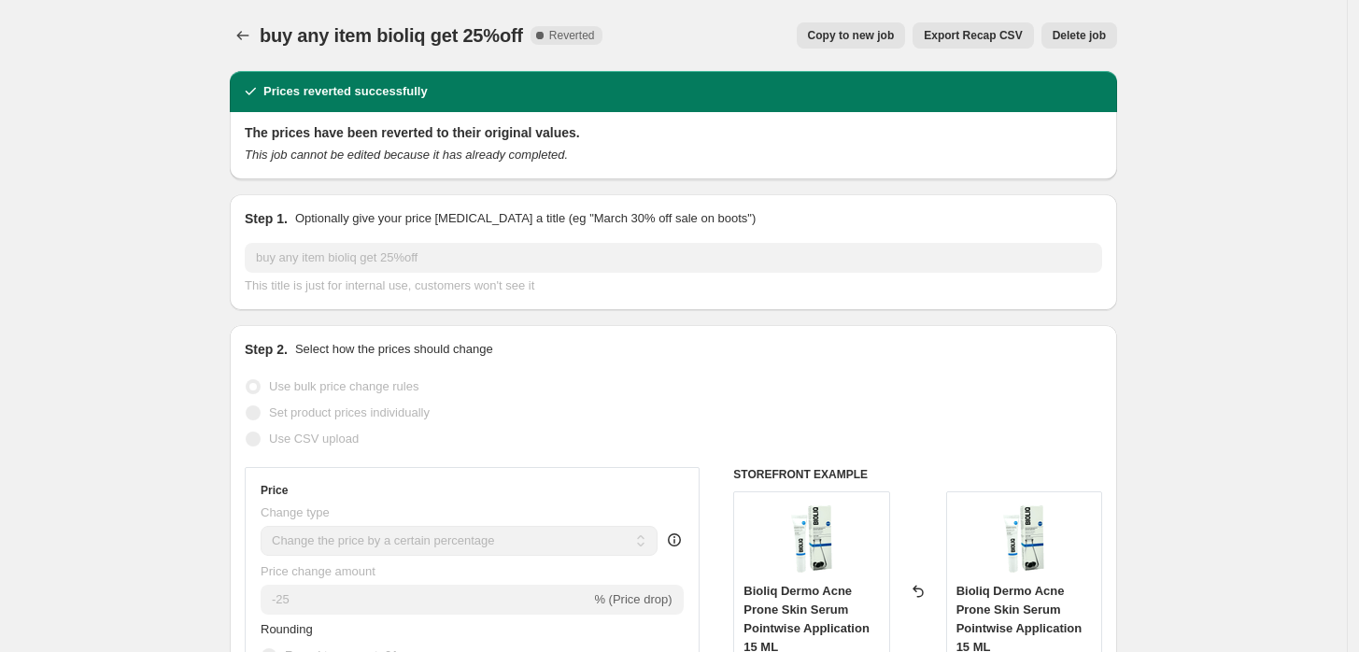
click at [1087, 38] on span "Delete job" at bounding box center [1079, 35] width 53 height 15
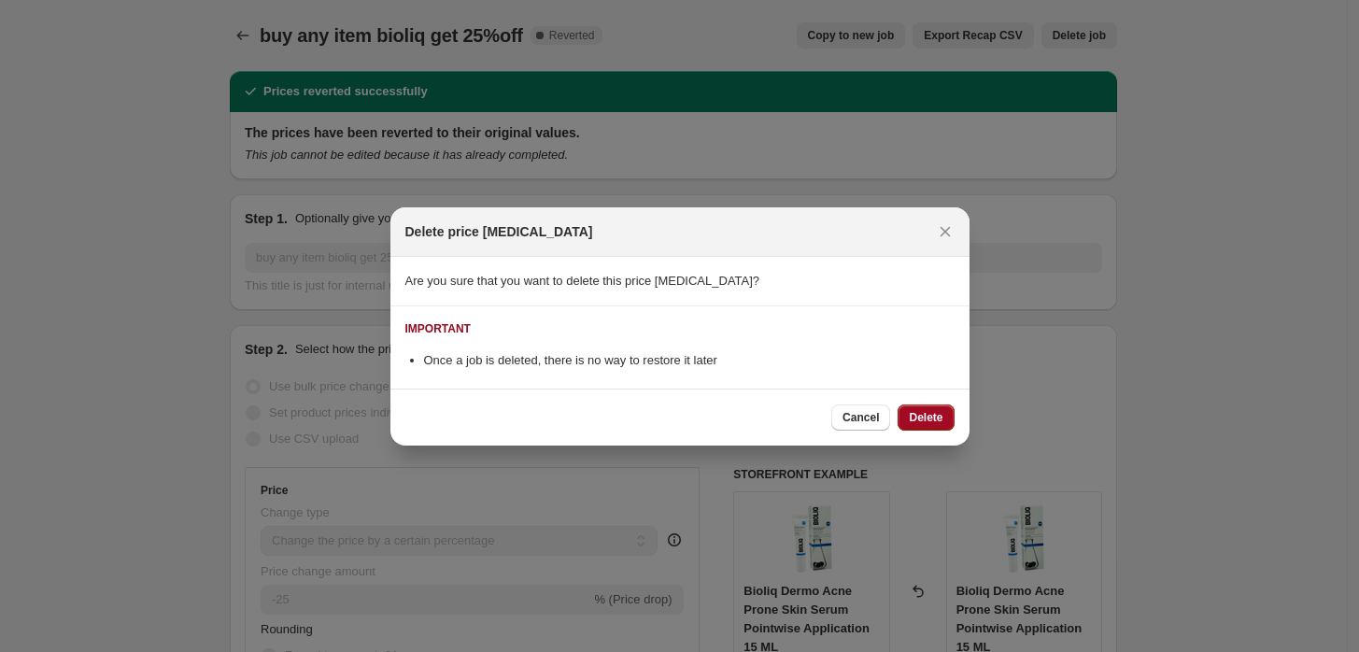
click at [915, 414] on span "Delete" at bounding box center [926, 417] width 34 height 15
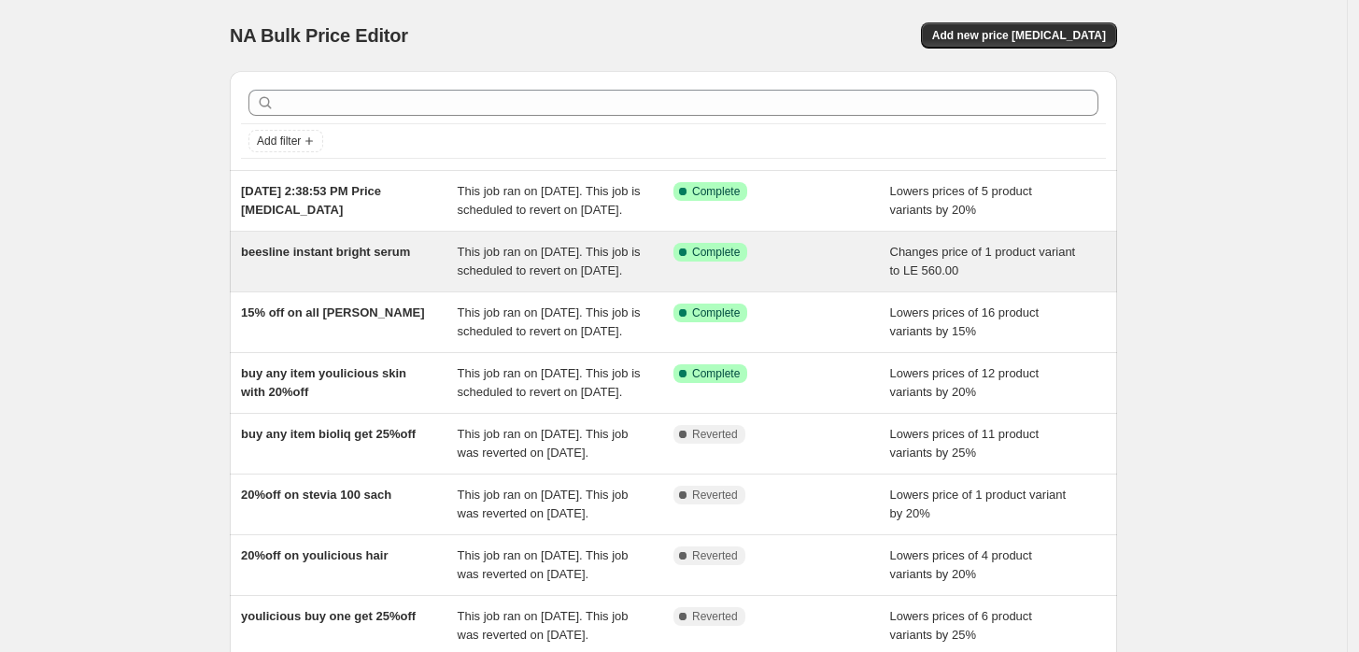
click at [393, 280] on div "beesline instant bright serum" at bounding box center [349, 261] width 217 height 37
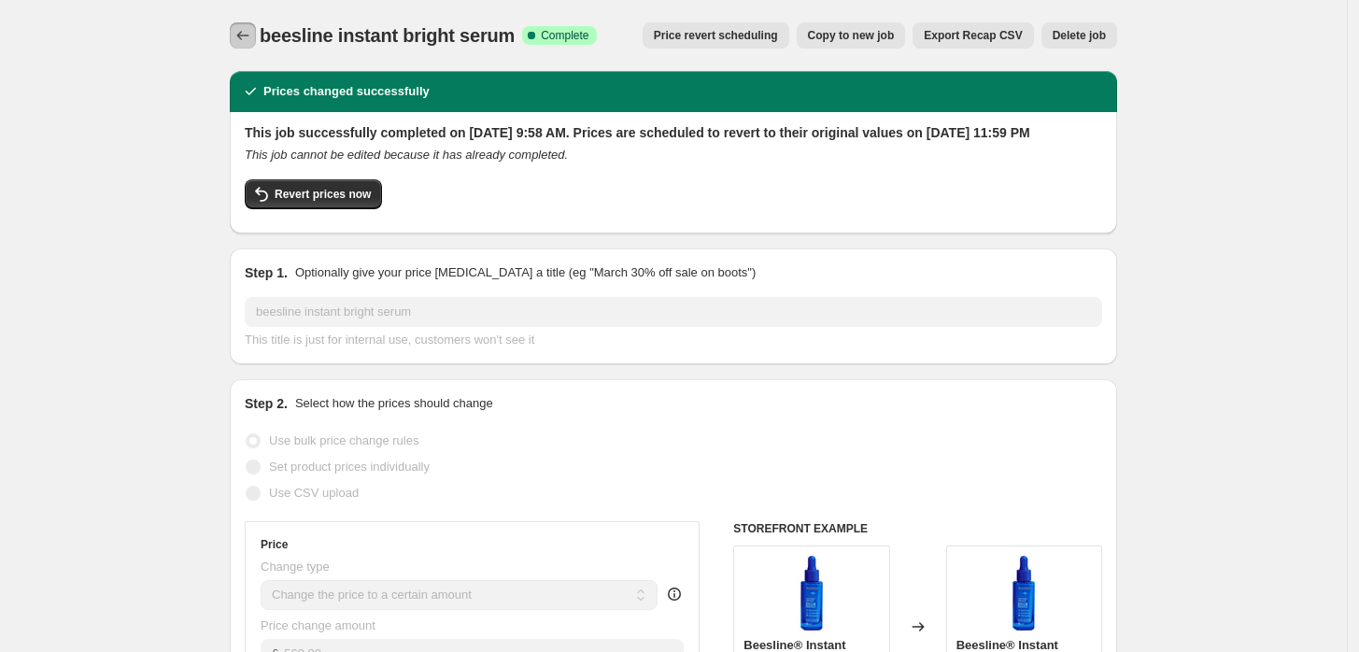
click at [248, 35] on icon "Price change jobs" at bounding box center [242, 35] width 19 height 19
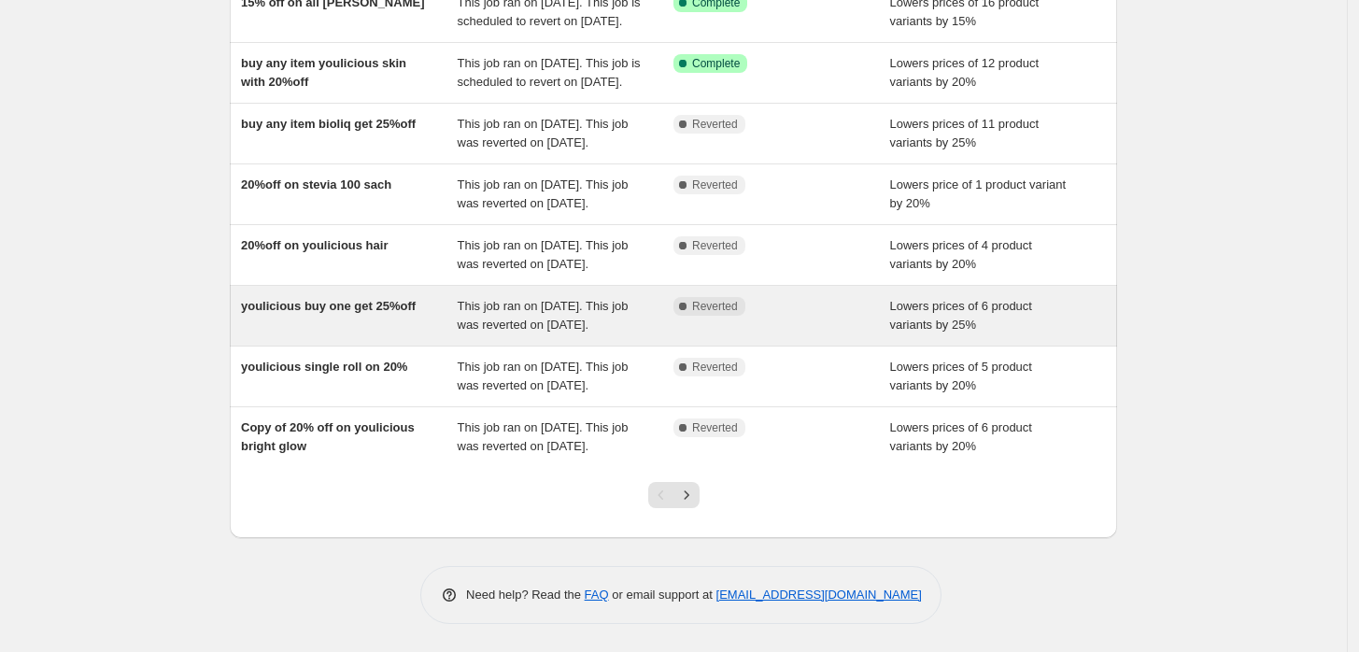
scroll to position [403, 0]
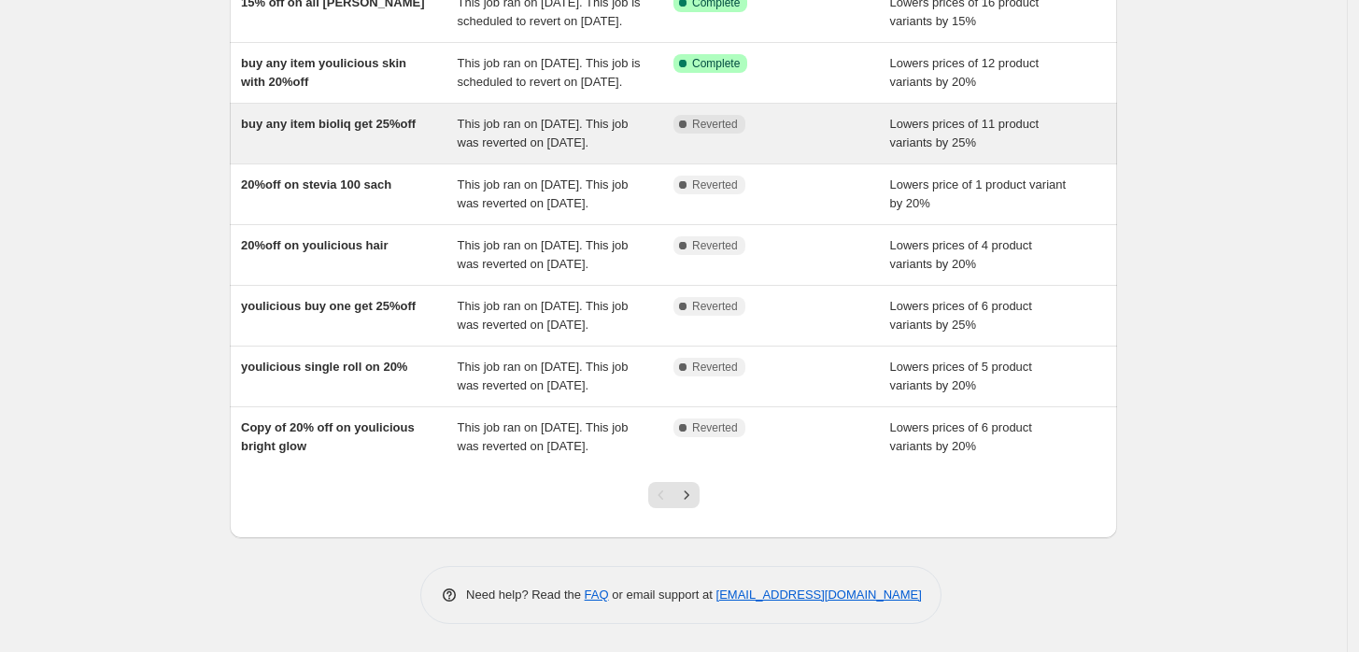
click at [313, 134] on div "buy any item bioliq get 25%off This job ran on [DATE]. This job was reverted on…" at bounding box center [673, 134] width 887 height 60
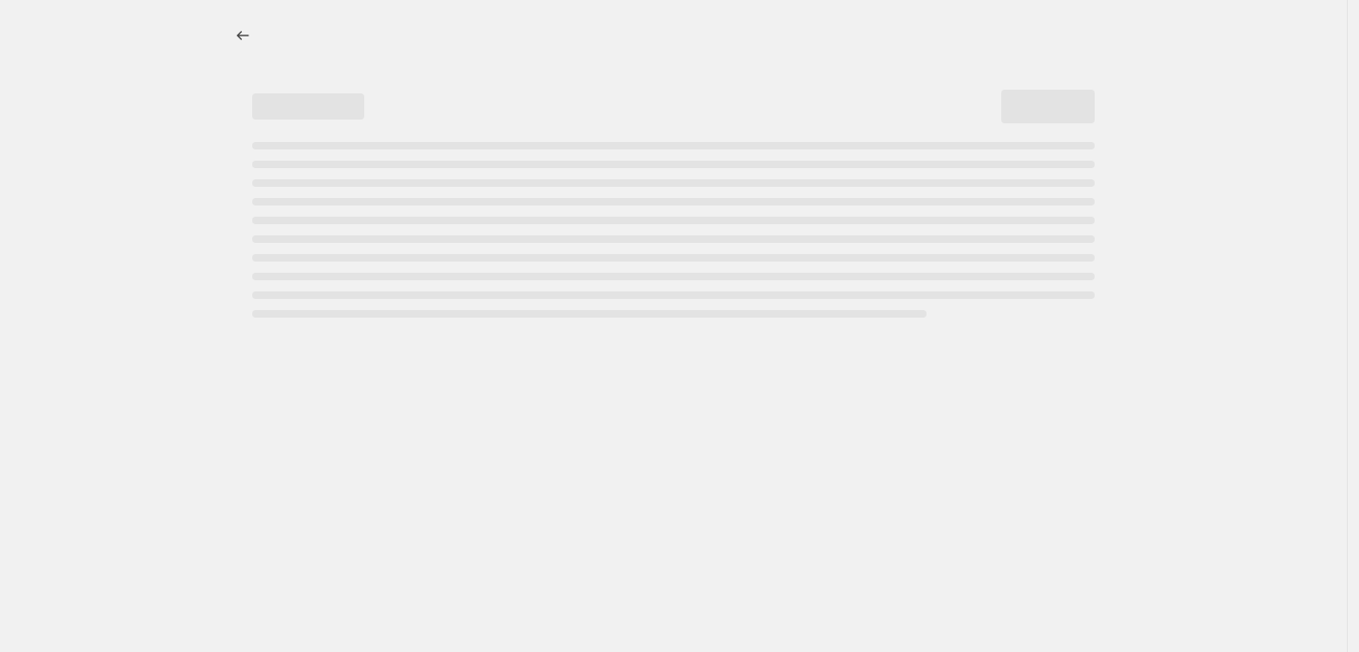
select select "percentage"
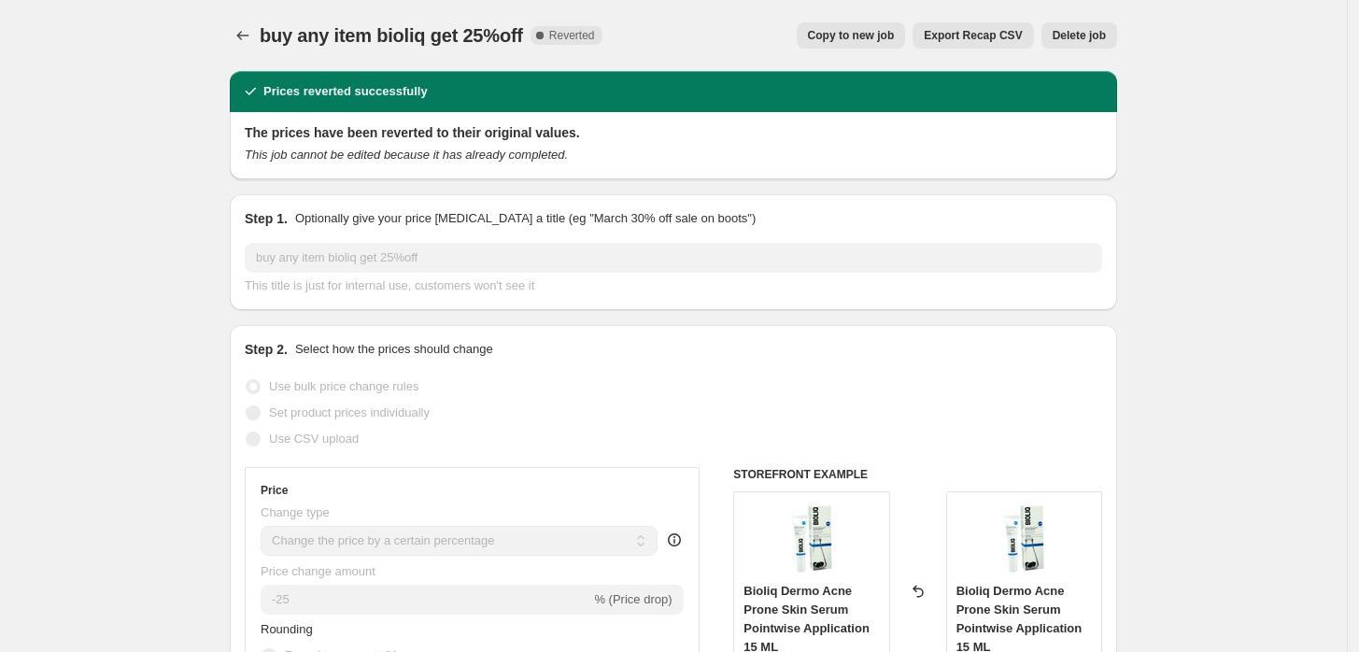
click at [1093, 29] on span "Delete job" at bounding box center [1079, 35] width 53 height 15
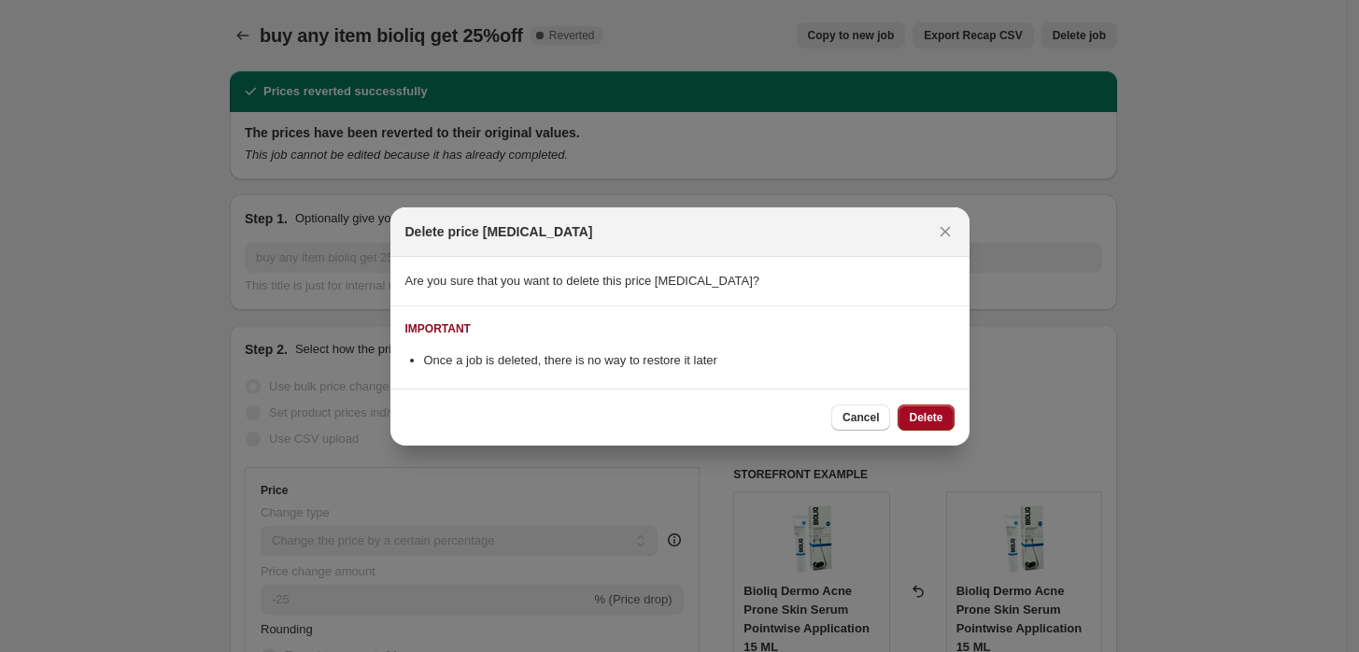
click at [929, 420] on span "Delete" at bounding box center [926, 417] width 34 height 15
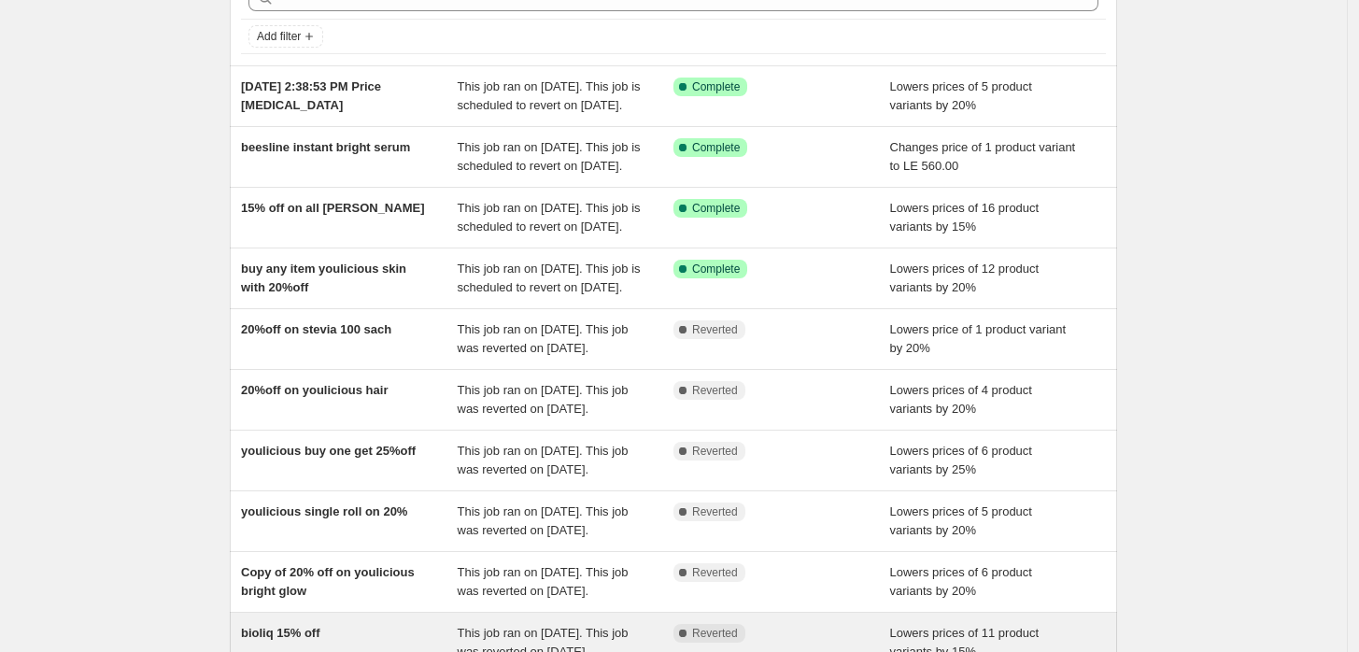
scroll to position [403, 0]
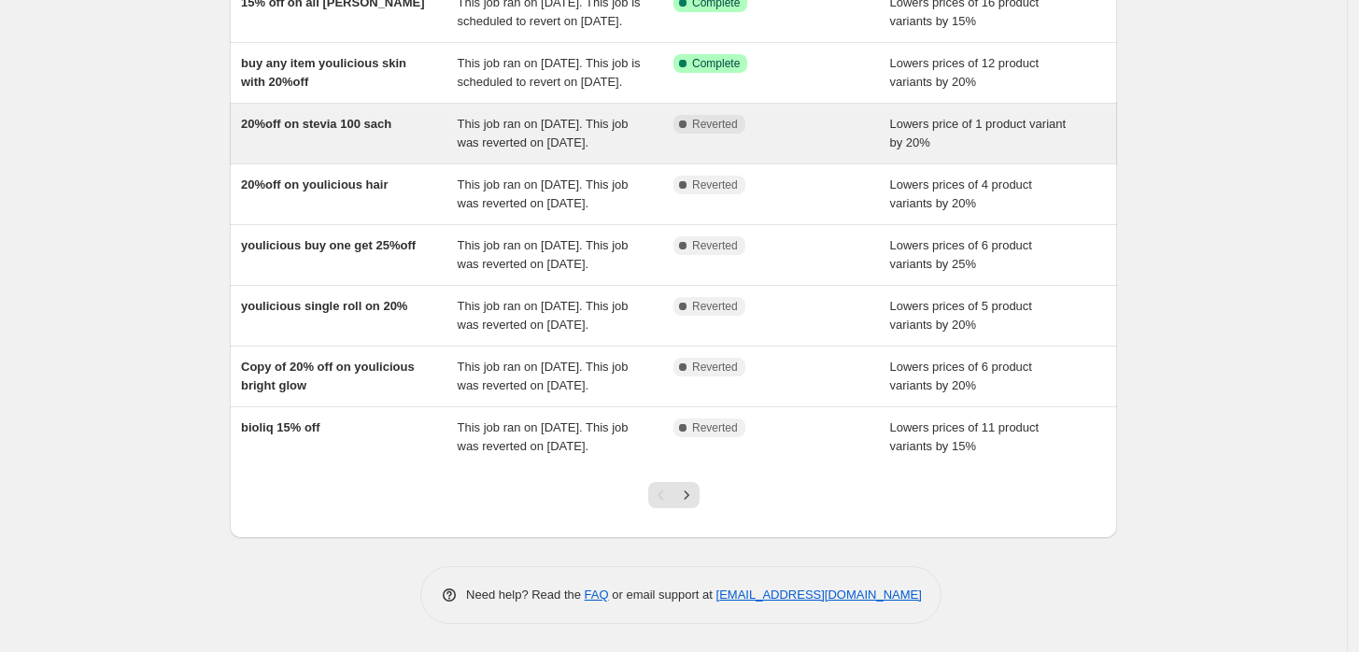
click at [297, 117] on span "20%off on stevia 100 sach" at bounding box center [316, 124] width 150 height 14
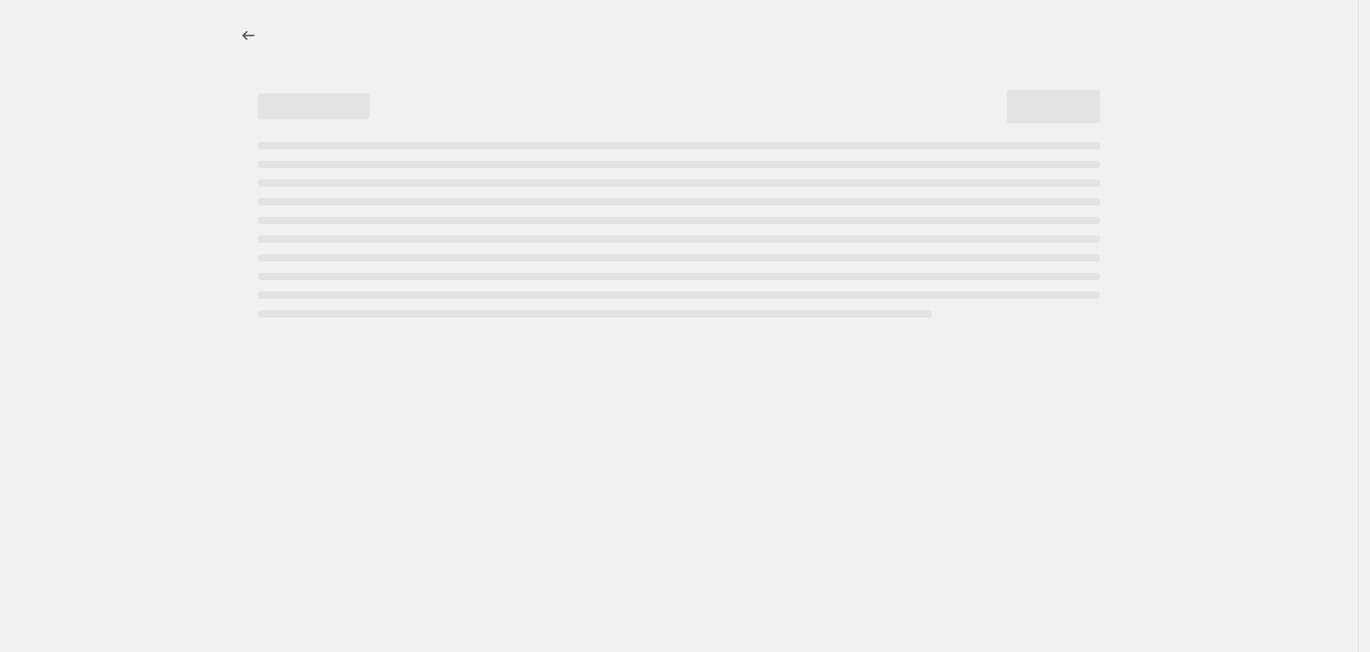
select select "percentage"
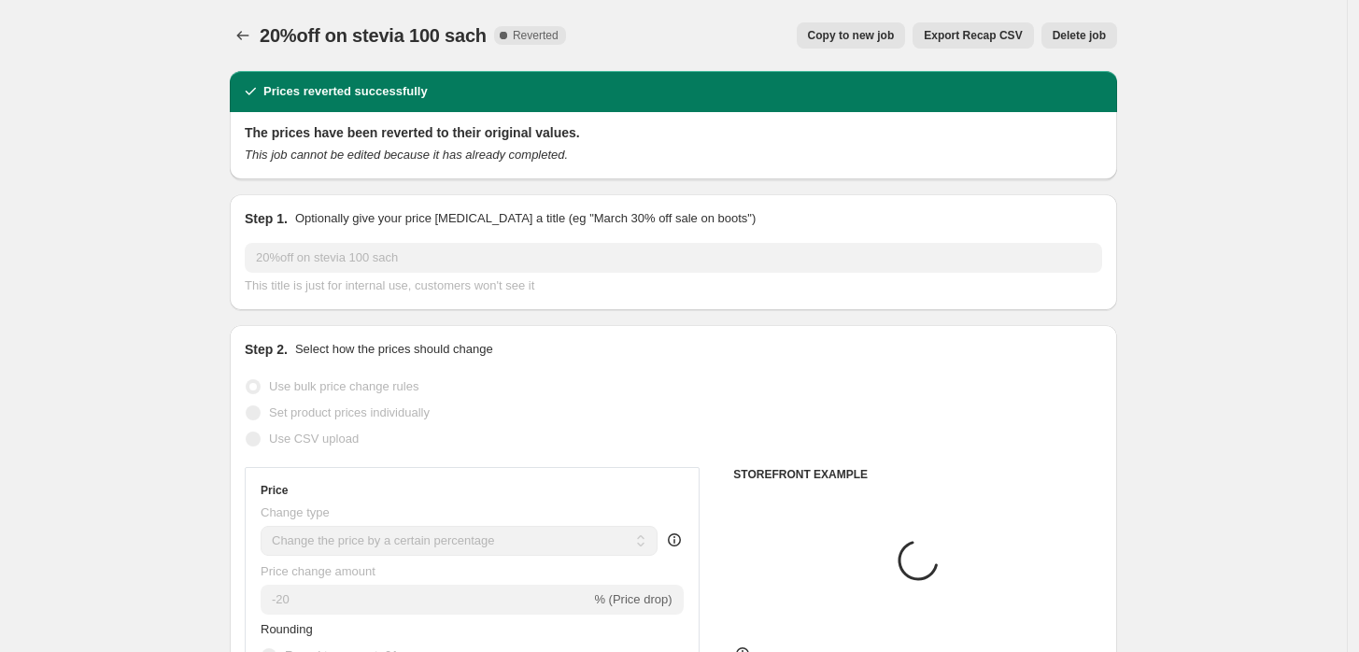
click at [1083, 33] on span "Delete job" at bounding box center [1079, 35] width 53 height 15
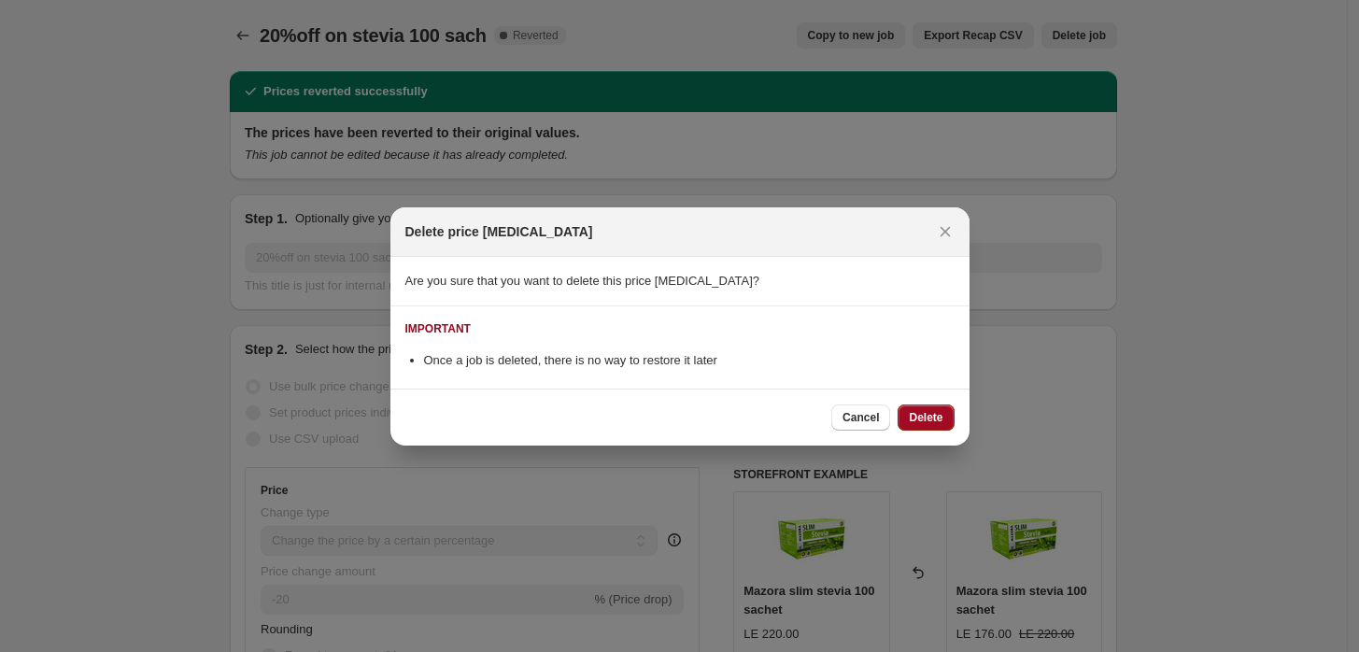
click at [917, 421] on span "Delete" at bounding box center [926, 417] width 34 height 15
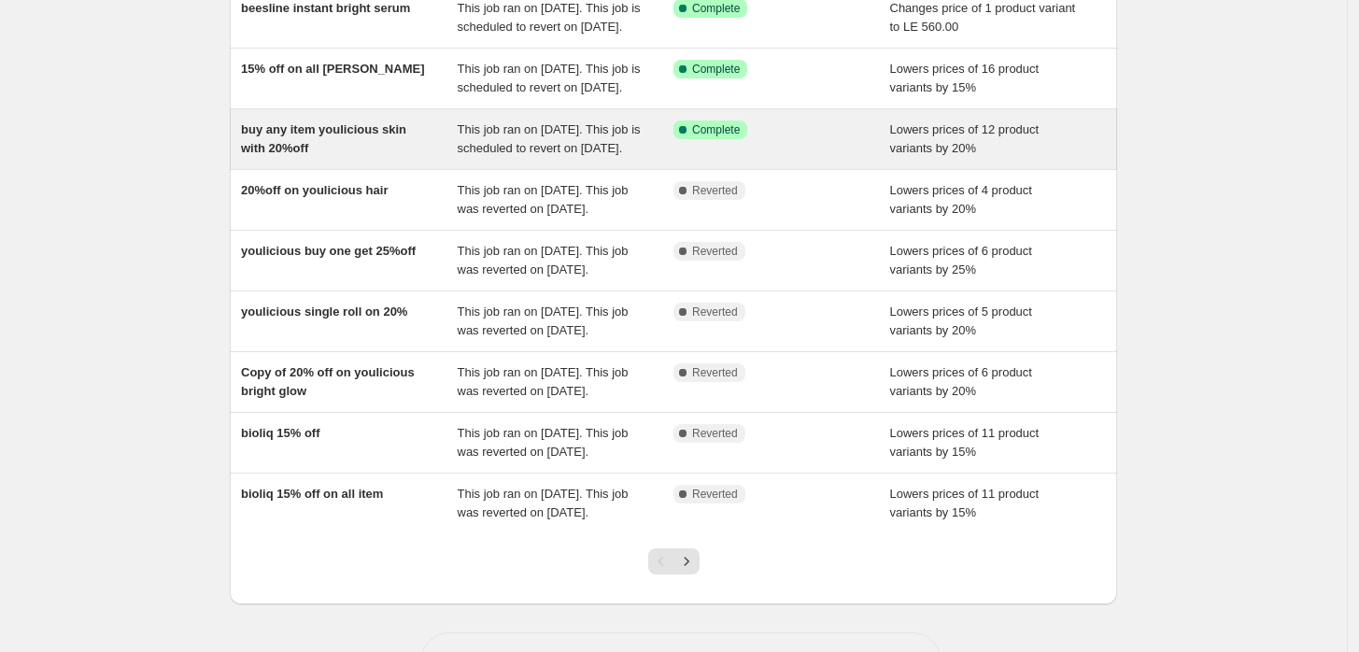
scroll to position [403, 0]
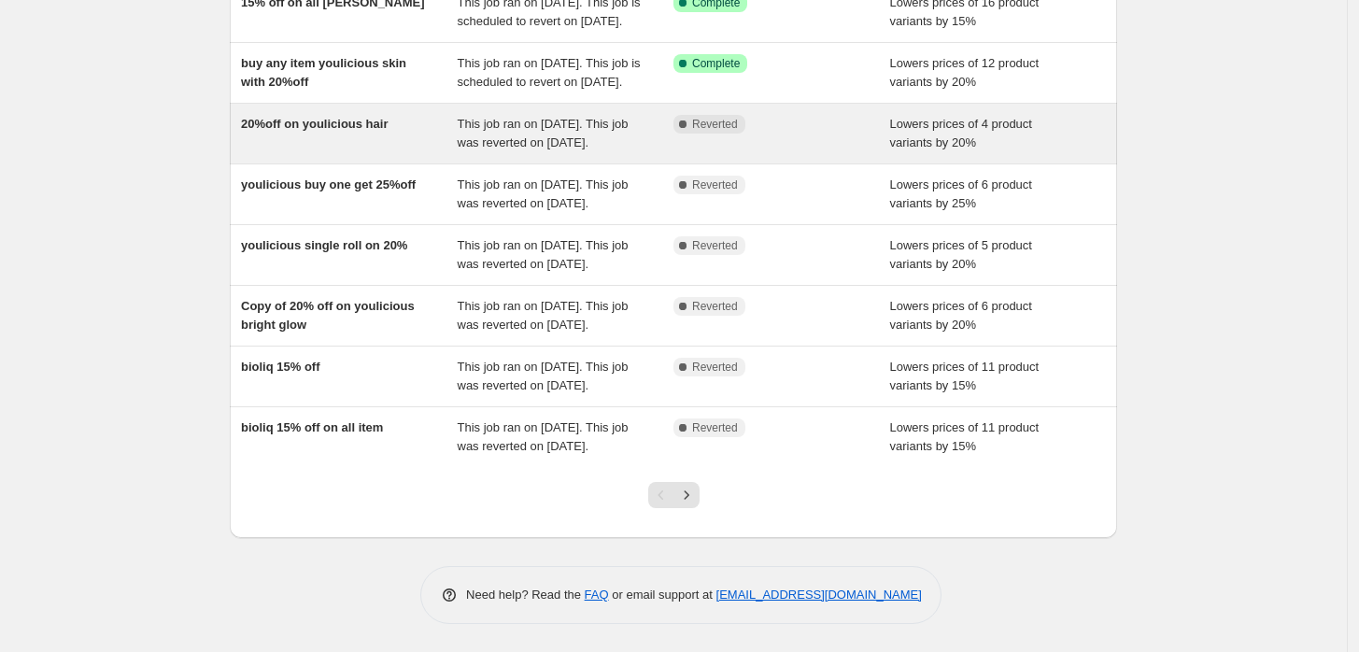
click at [306, 136] on div "20%off on youlicious hair" at bounding box center [349, 133] width 217 height 37
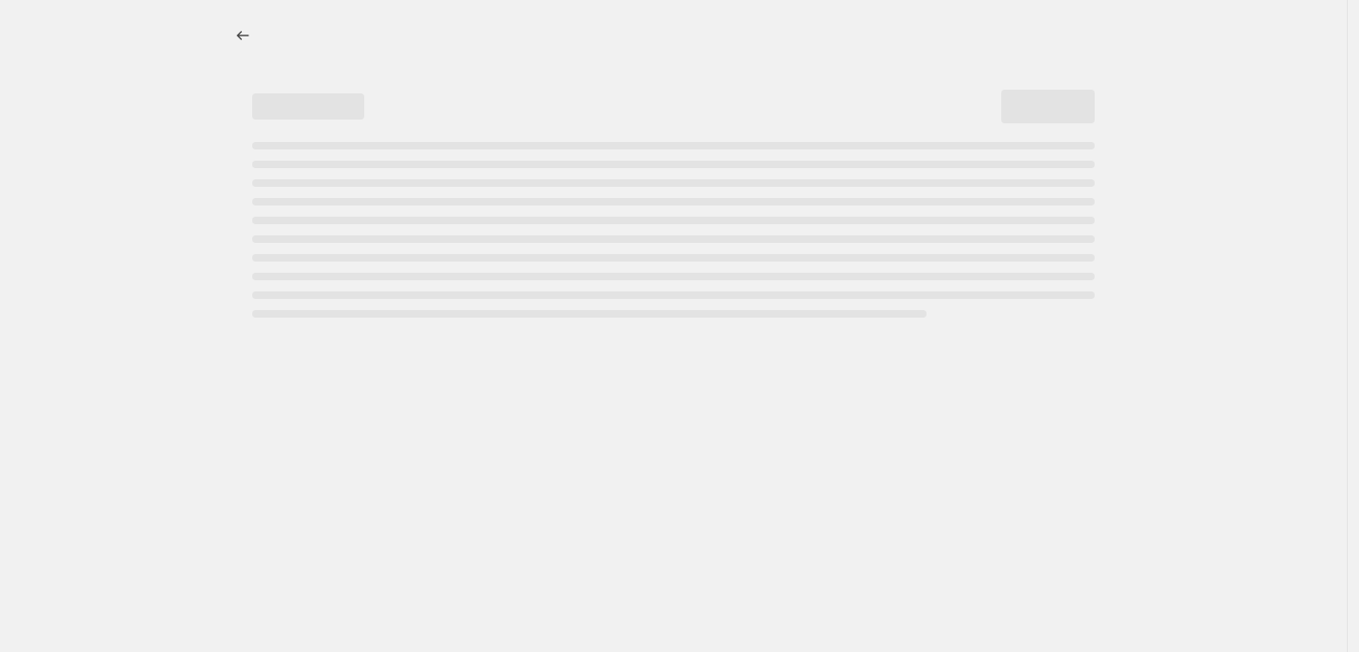
select select "percentage"
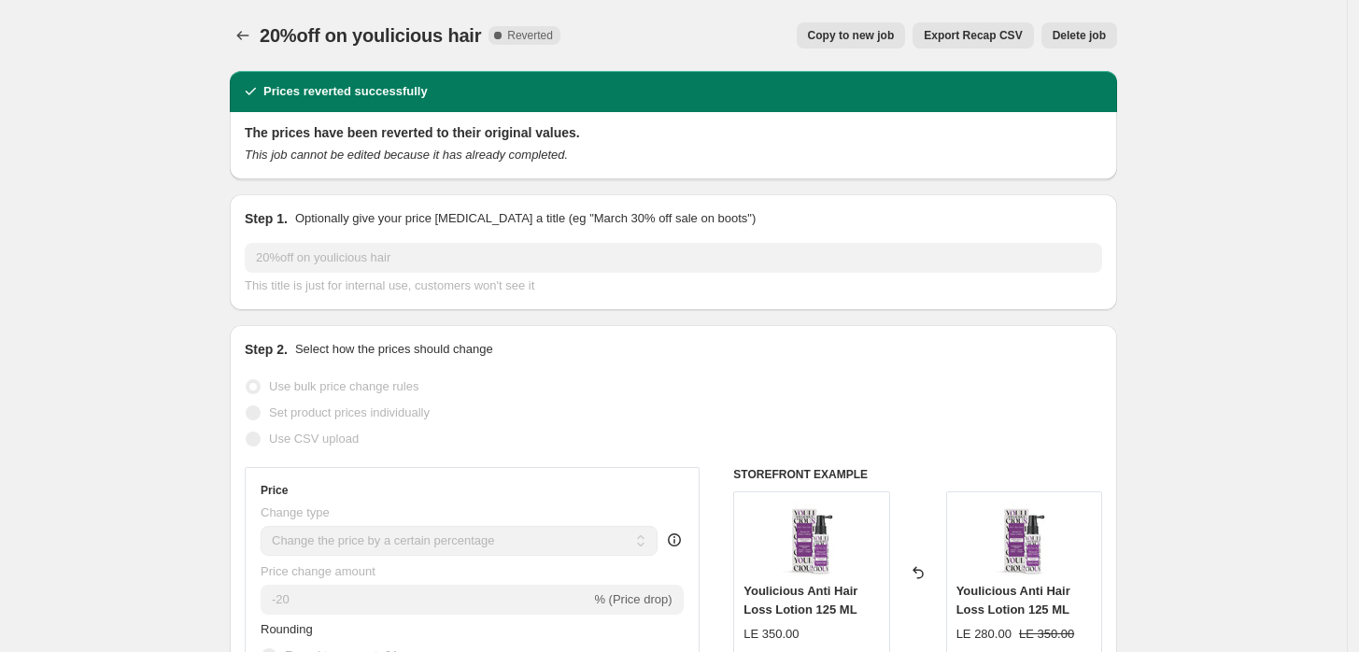
click at [1093, 36] on span "Delete job" at bounding box center [1079, 35] width 53 height 15
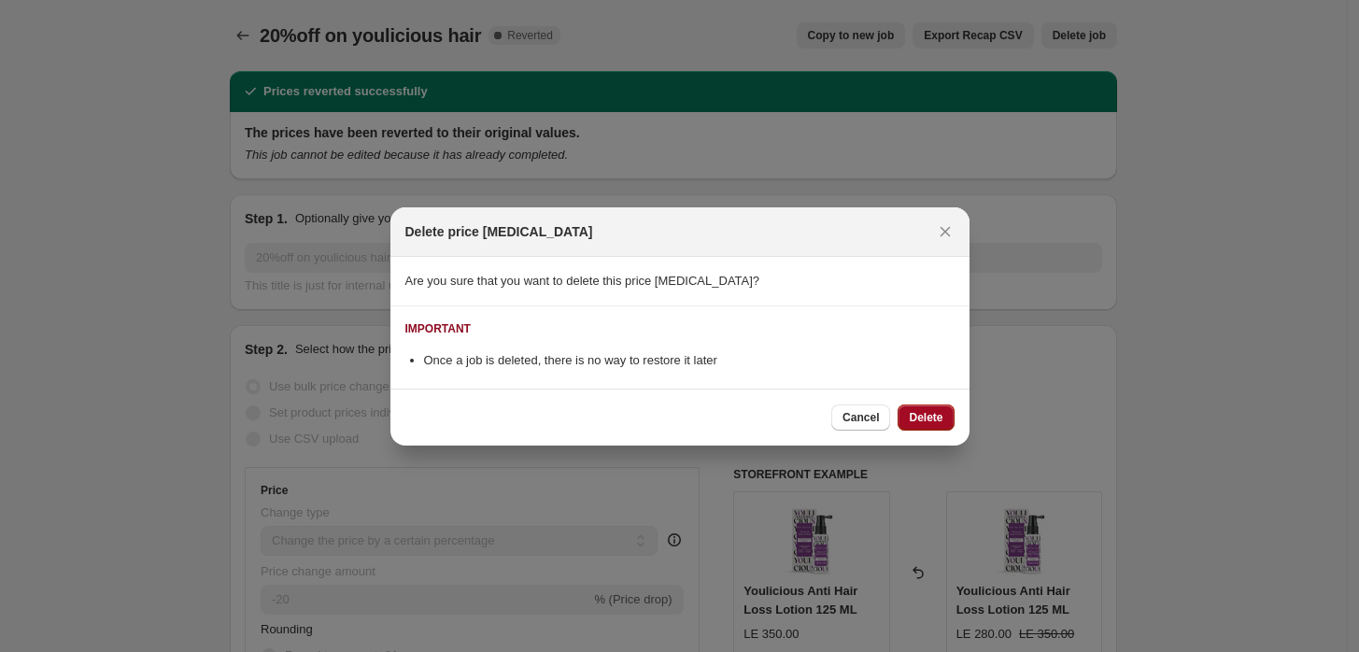
click at [938, 417] on span "Delete" at bounding box center [926, 417] width 34 height 15
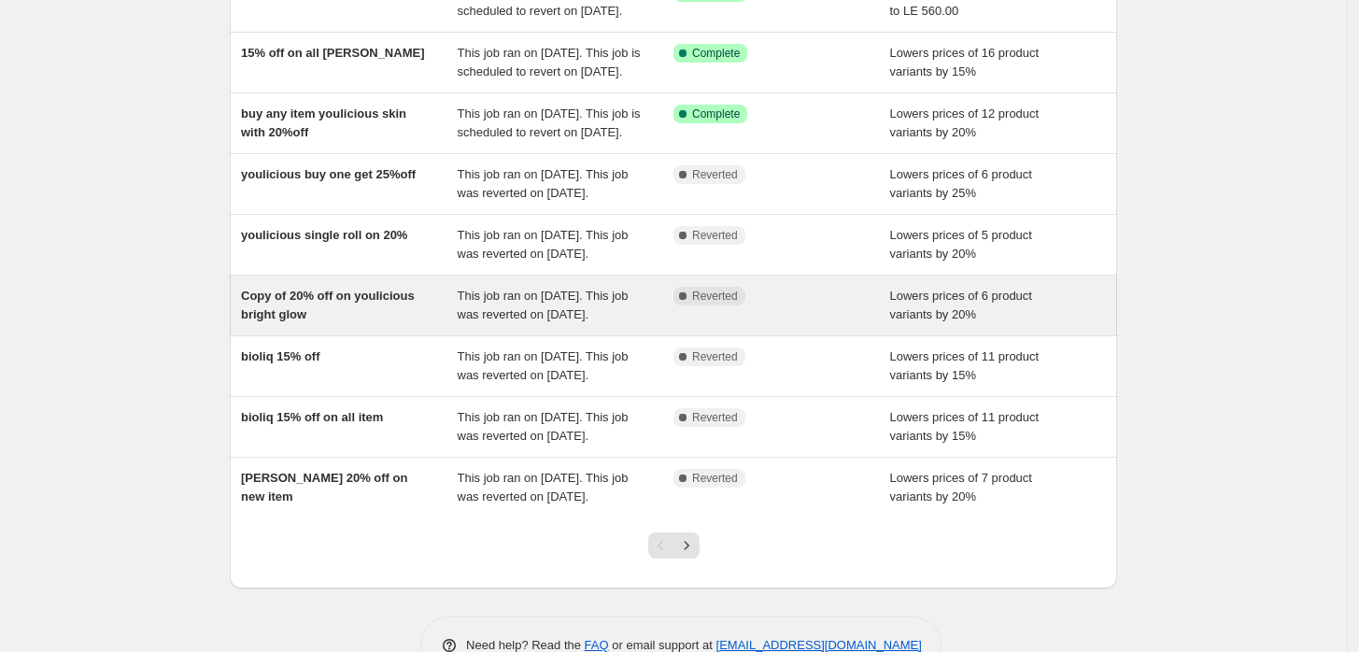
scroll to position [383, 0]
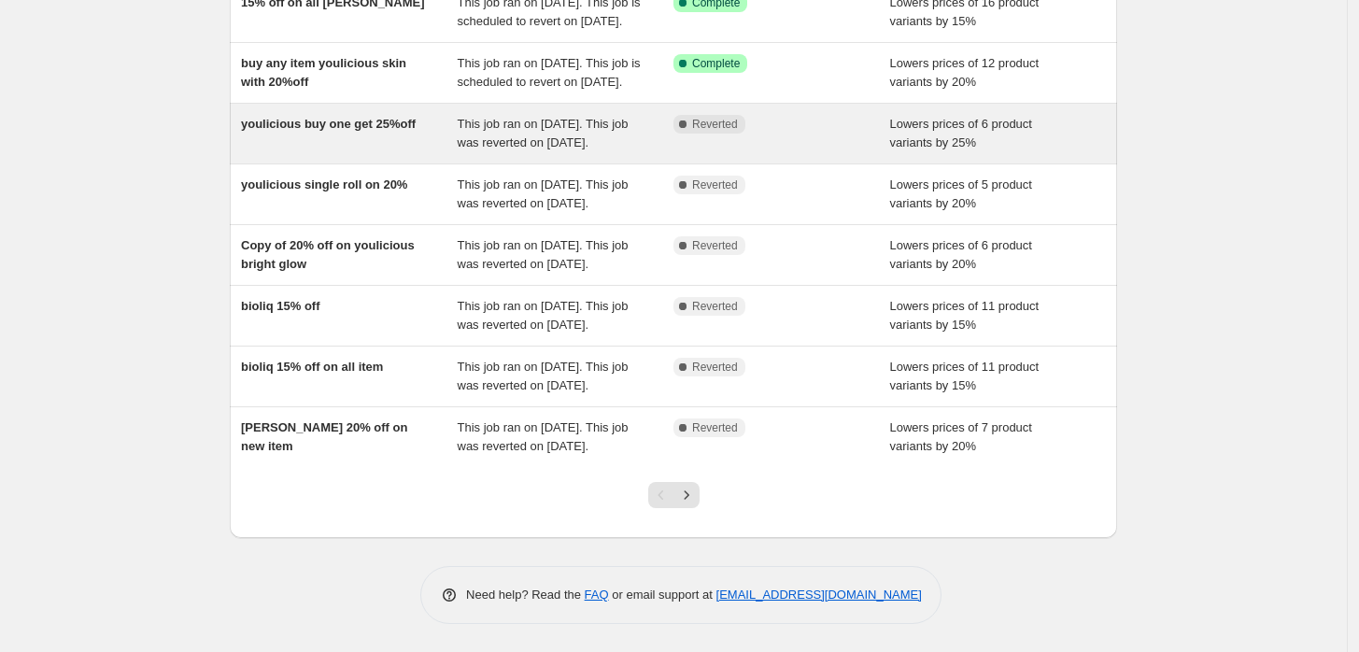
click at [301, 119] on span "youlicious buy one get 25%off" at bounding box center [328, 124] width 175 height 14
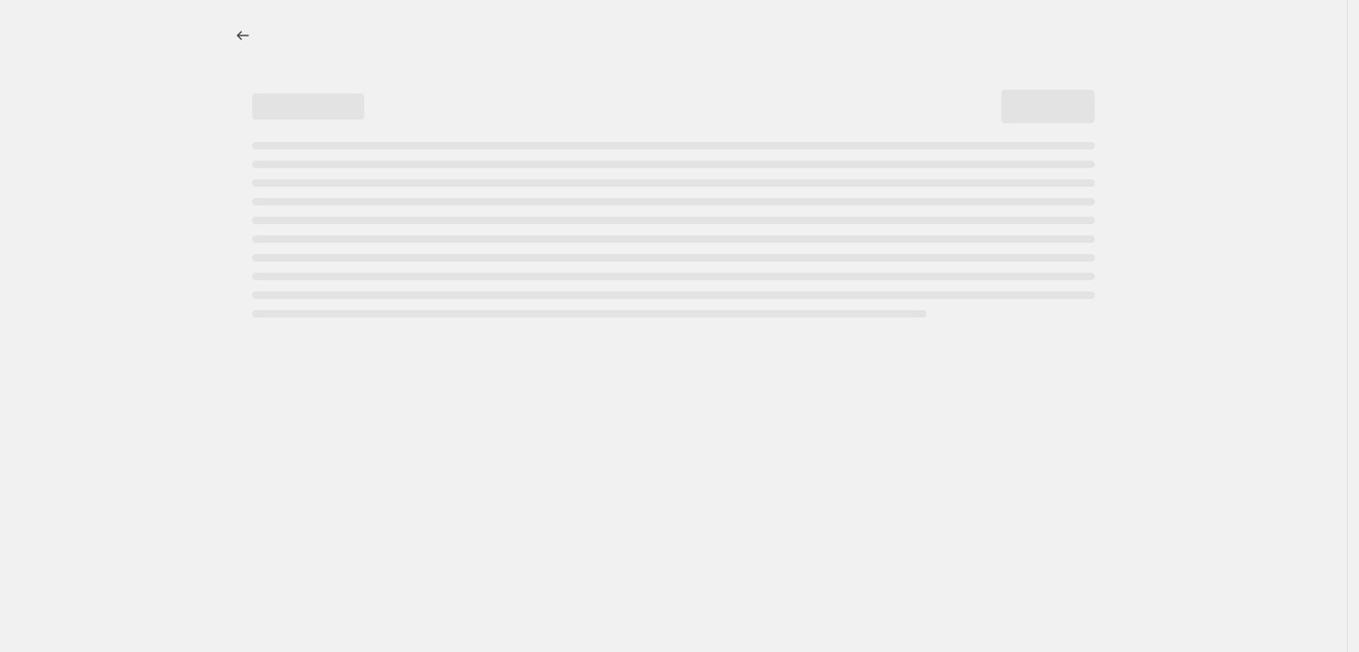
select select "percentage"
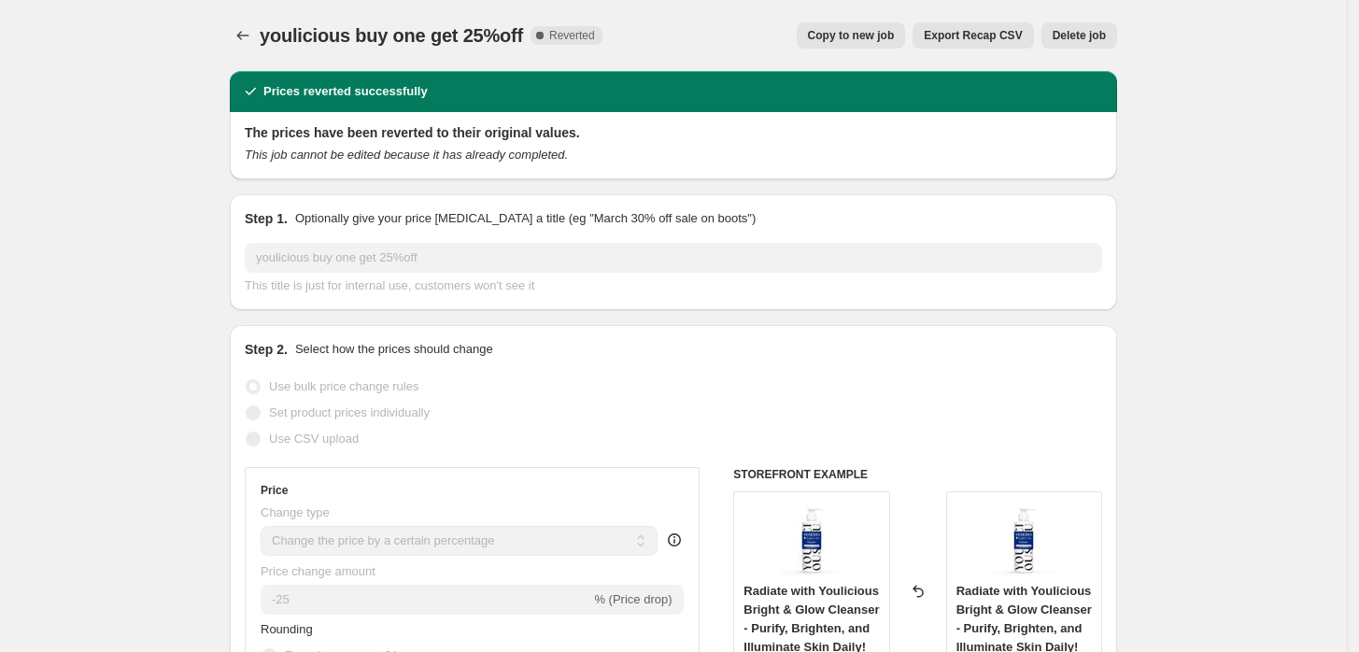
click at [1083, 38] on span "Delete job" at bounding box center [1079, 35] width 53 height 15
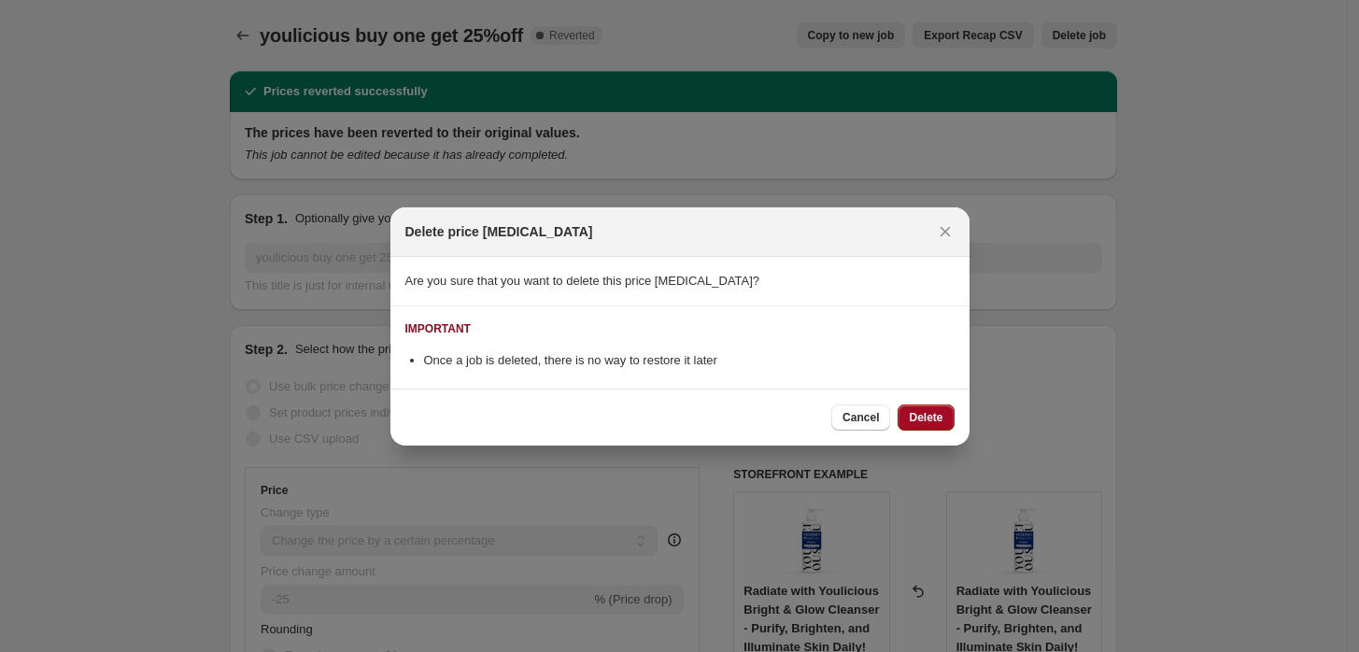
click at [918, 417] on span "Delete" at bounding box center [926, 417] width 34 height 15
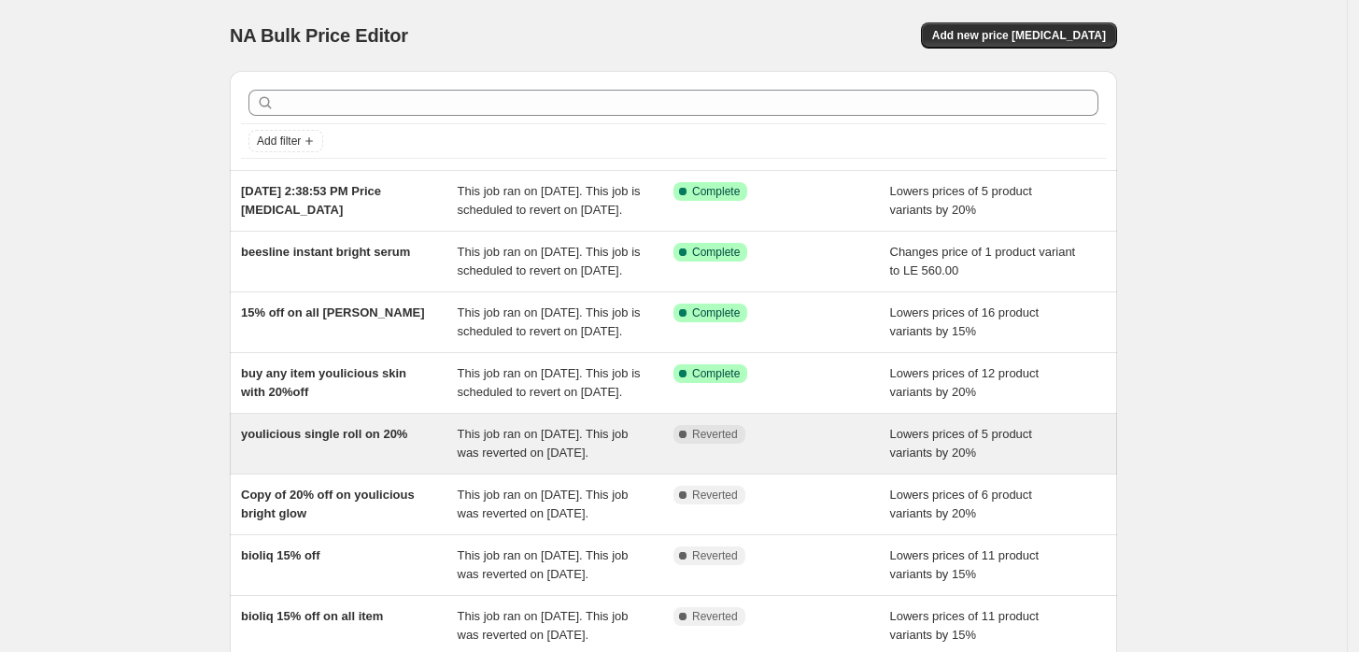
click at [346, 462] on div "youlicious single roll on 20%" at bounding box center [349, 443] width 217 height 37
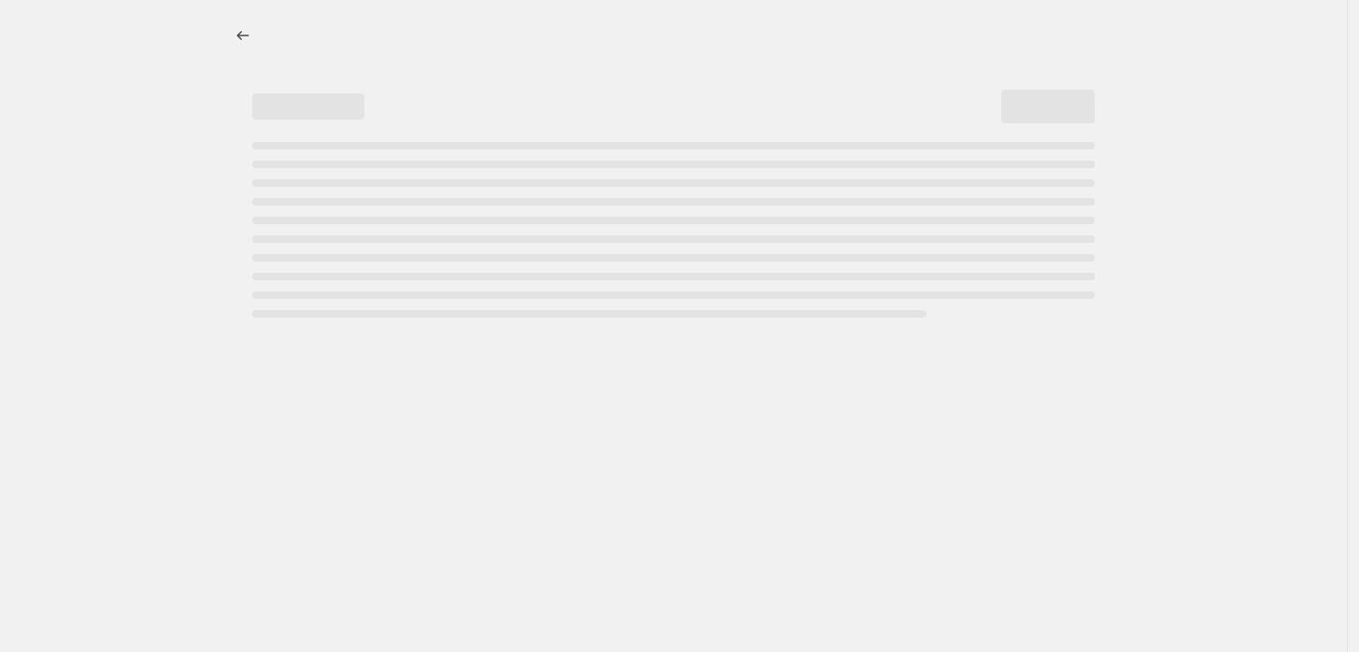
select select "percentage"
select select "collection"
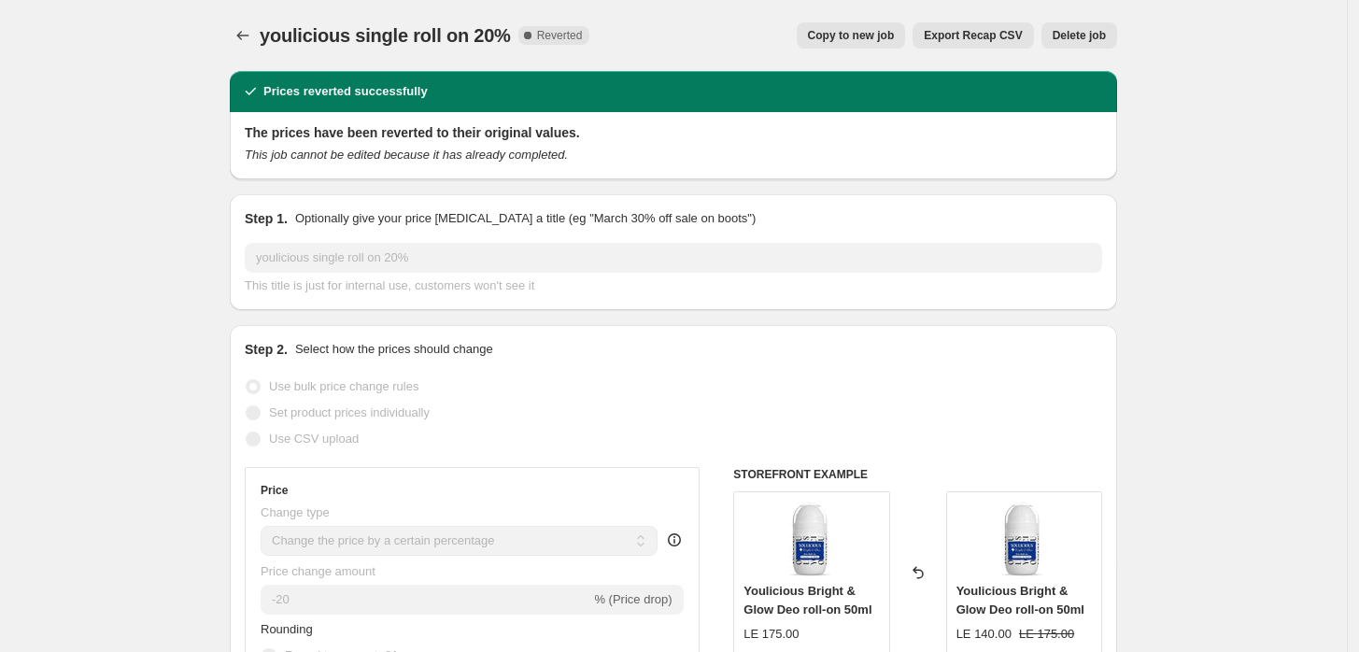
click at [1112, 36] on button "Delete job" at bounding box center [1079, 35] width 76 height 26
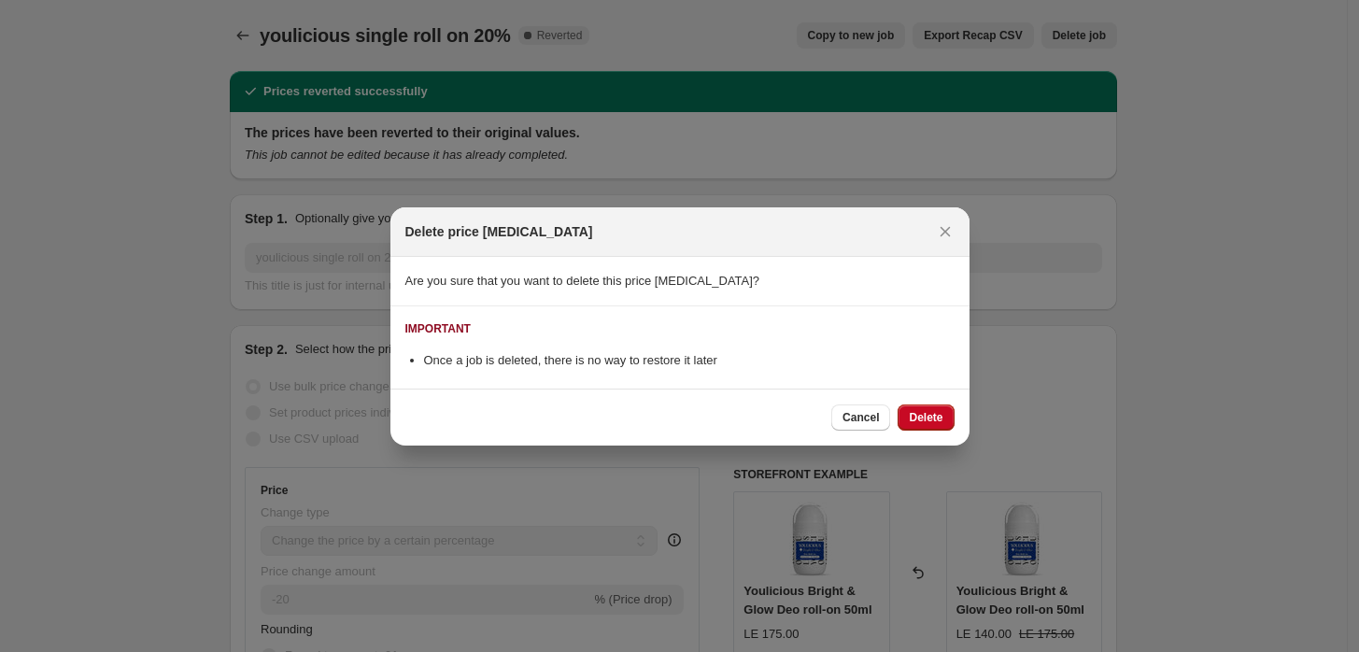
drag, startPoint x: 956, startPoint y: 416, endPoint x: 916, endPoint y: 416, distance: 40.2
click at [954, 416] on div "Cancel Delete" at bounding box center [679, 417] width 579 height 57
click at [912, 416] on span "Delete" at bounding box center [926, 417] width 34 height 15
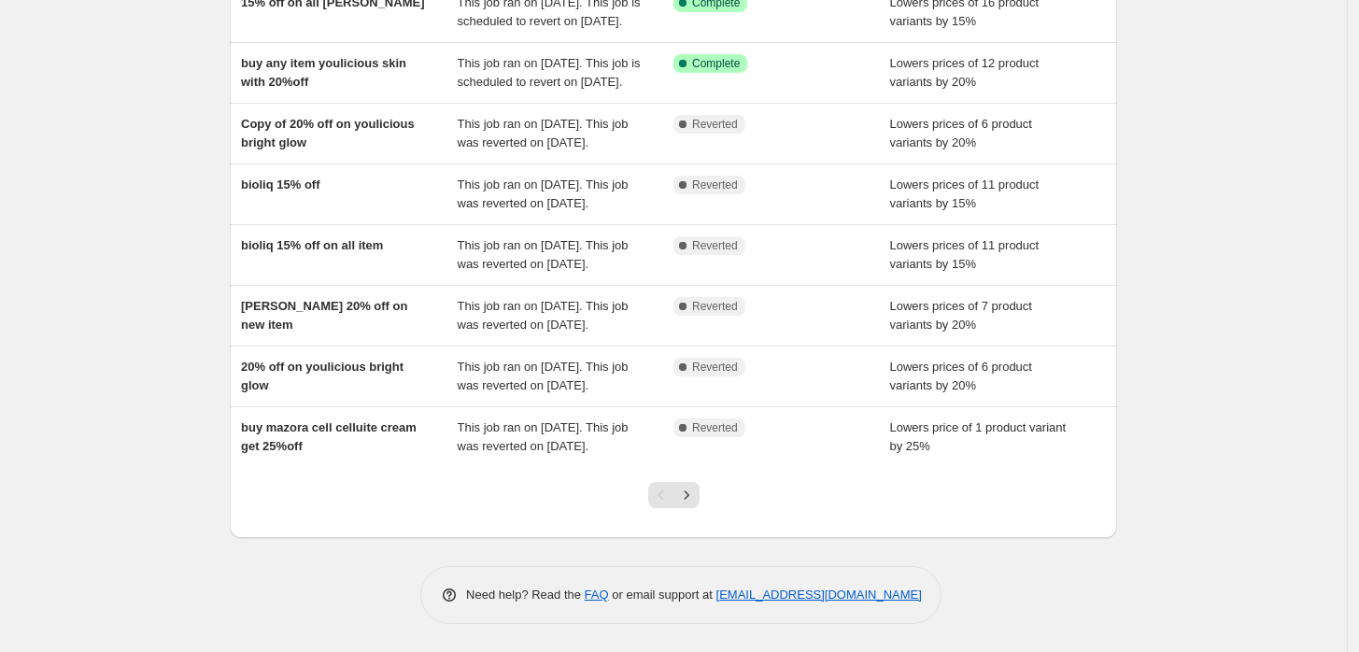
scroll to position [383, 0]
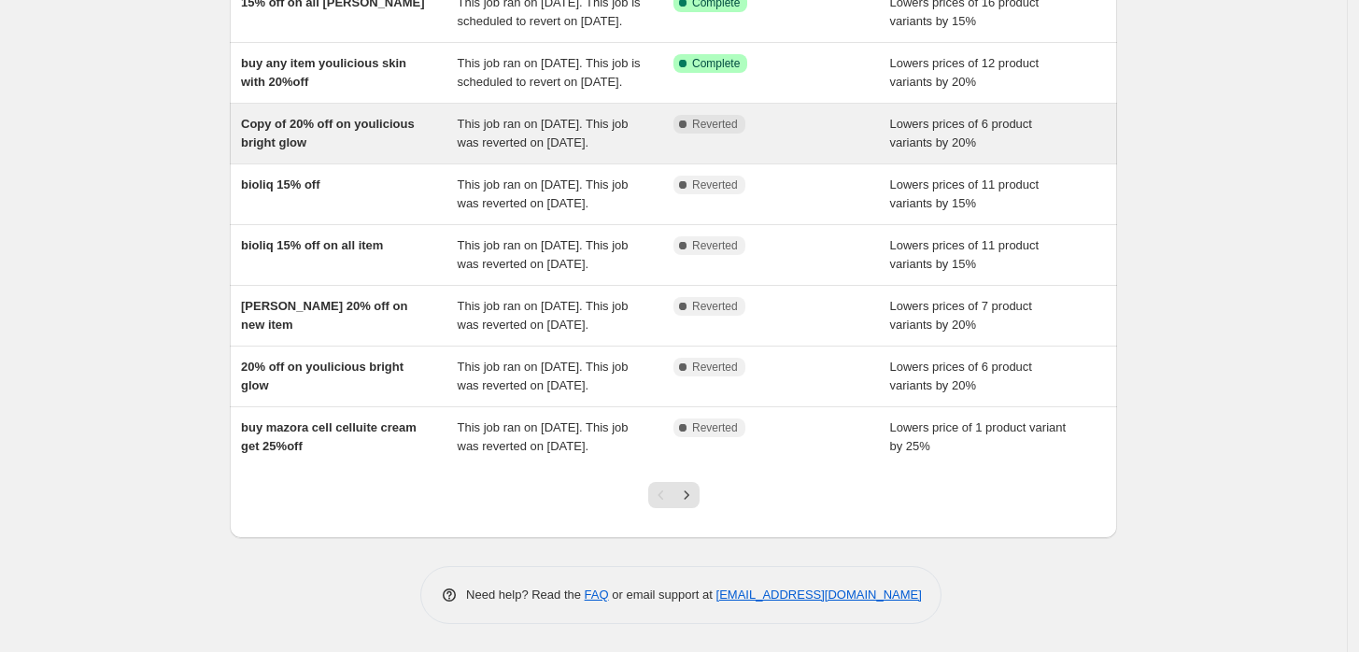
click at [311, 149] on span "Copy of 20% off on youlicious bright glow" at bounding box center [328, 133] width 174 height 33
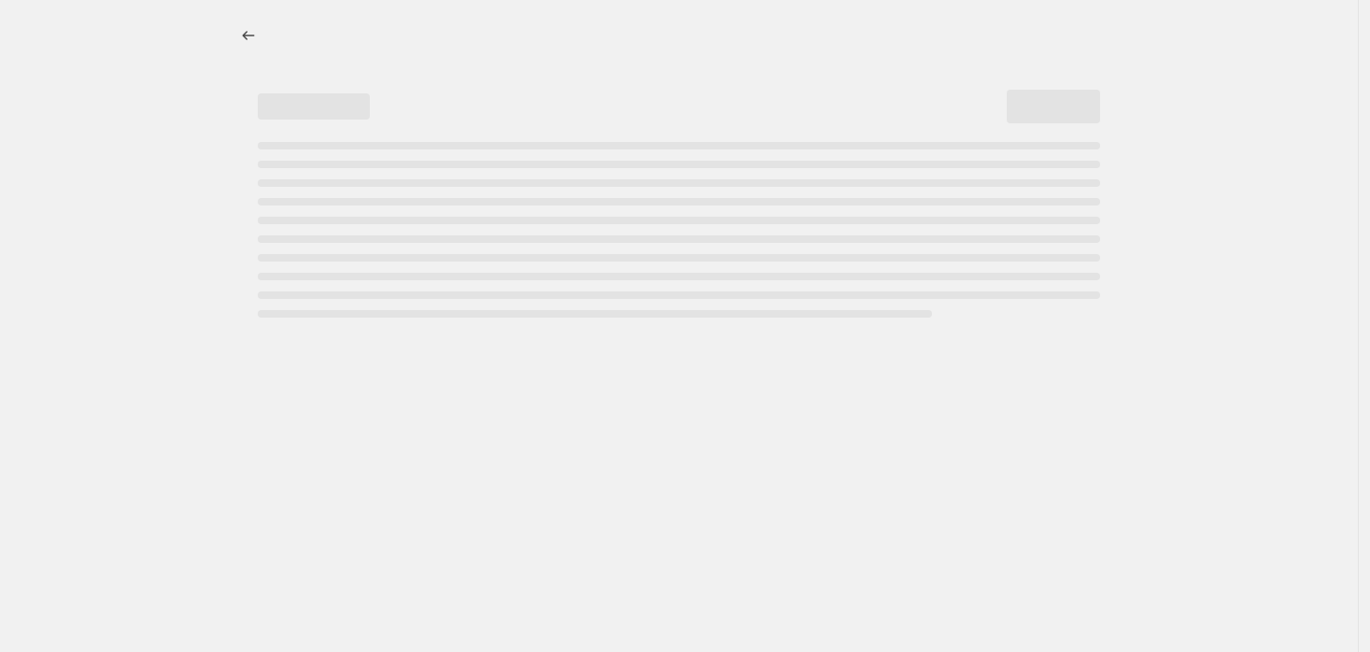
select select "percentage"
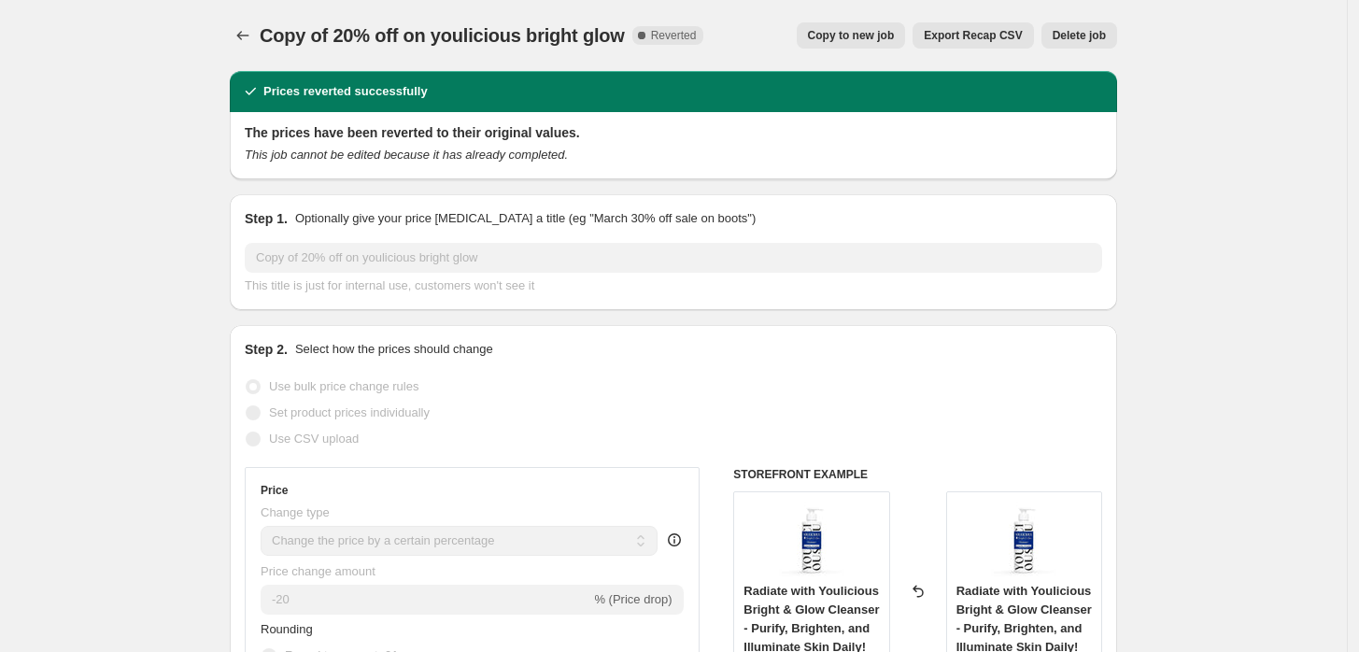
click at [1096, 31] on span "Delete job" at bounding box center [1079, 35] width 53 height 15
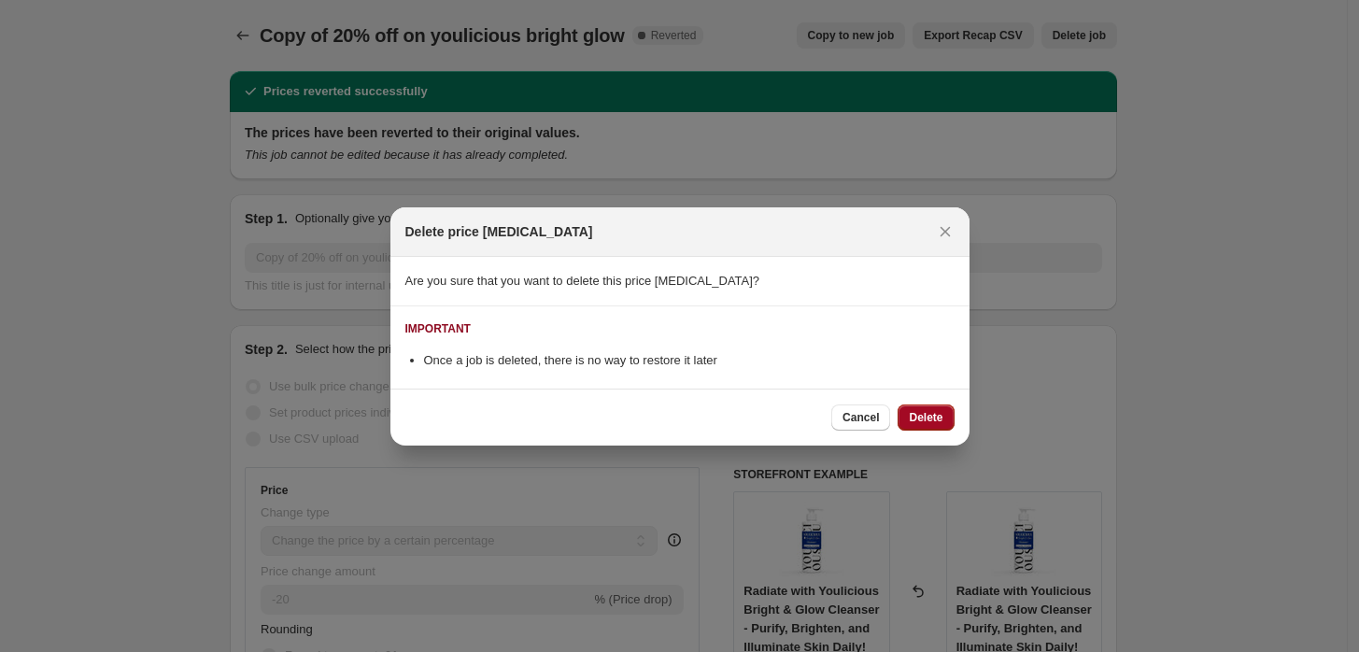
click at [925, 422] on span "Delete" at bounding box center [926, 417] width 34 height 15
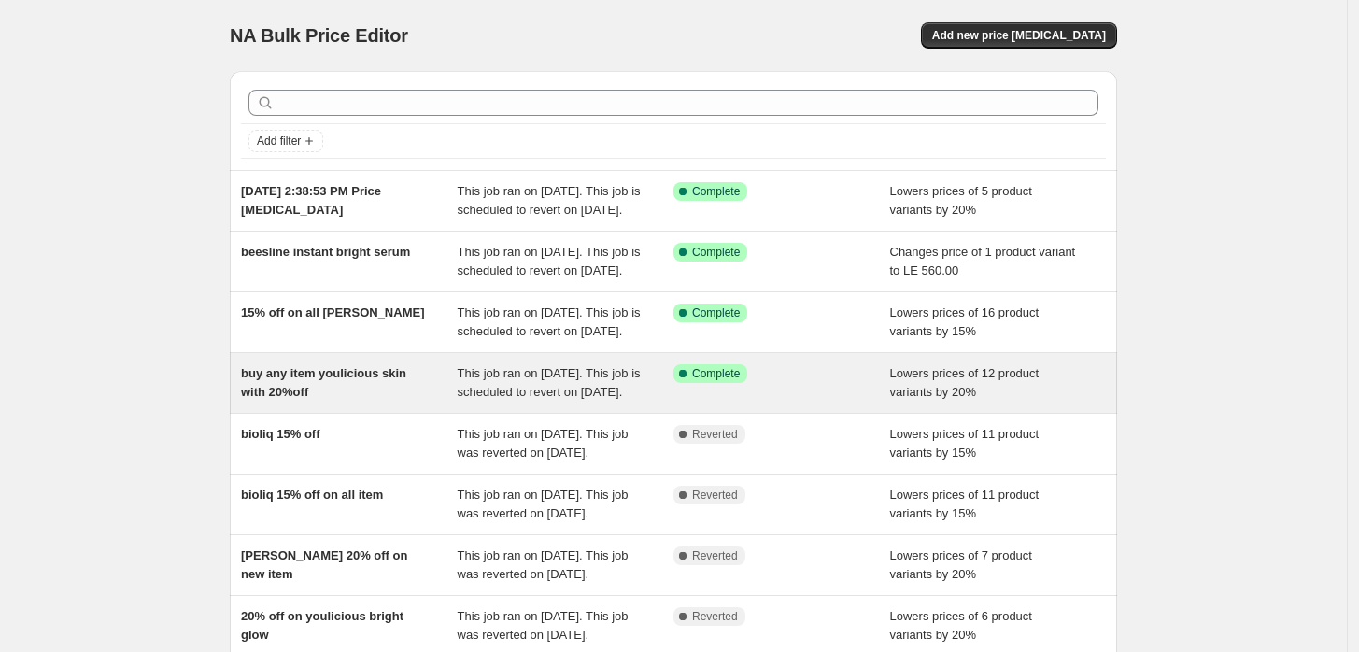
scroll to position [383, 0]
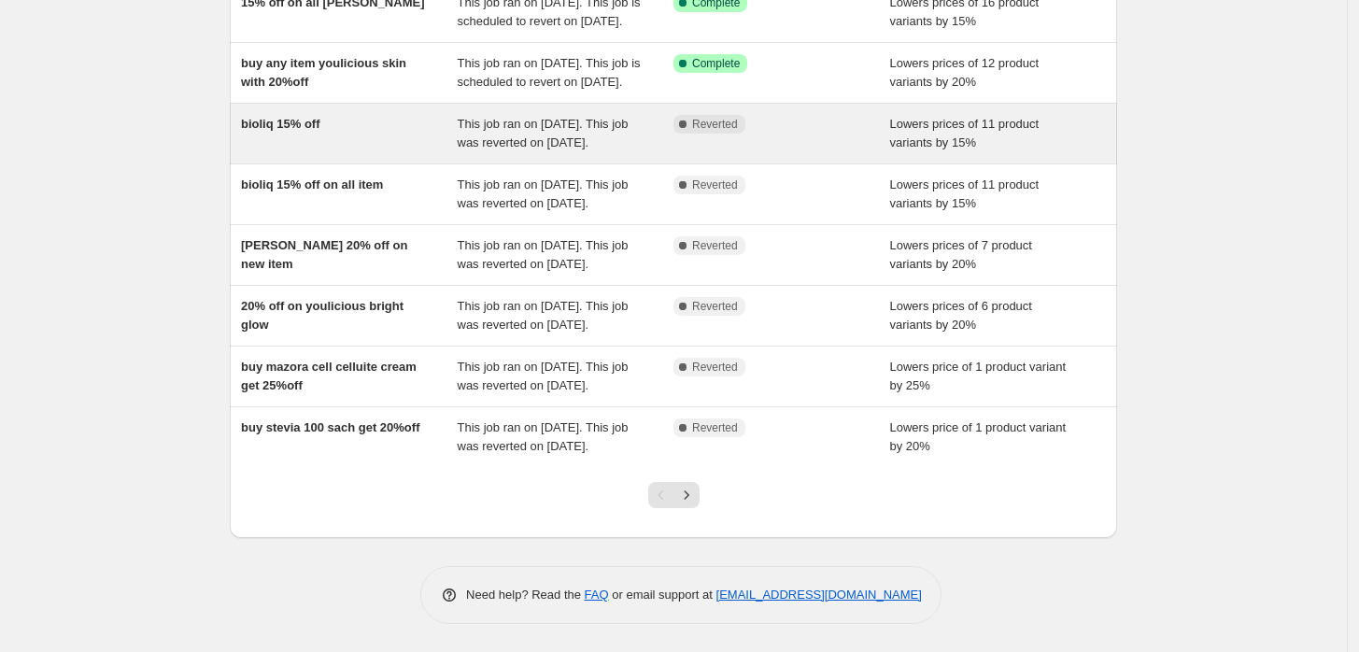
click at [320, 134] on div "bioliq 15% off" at bounding box center [349, 133] width 217 height 37
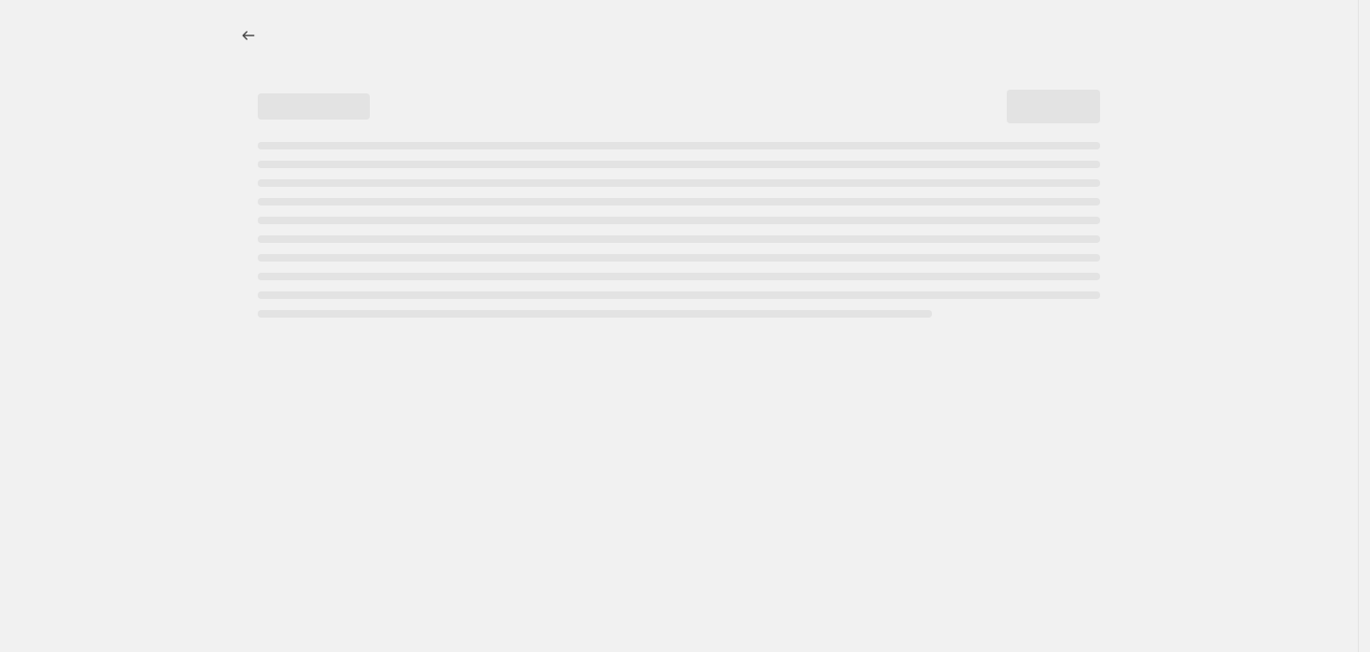
select select "percentage"
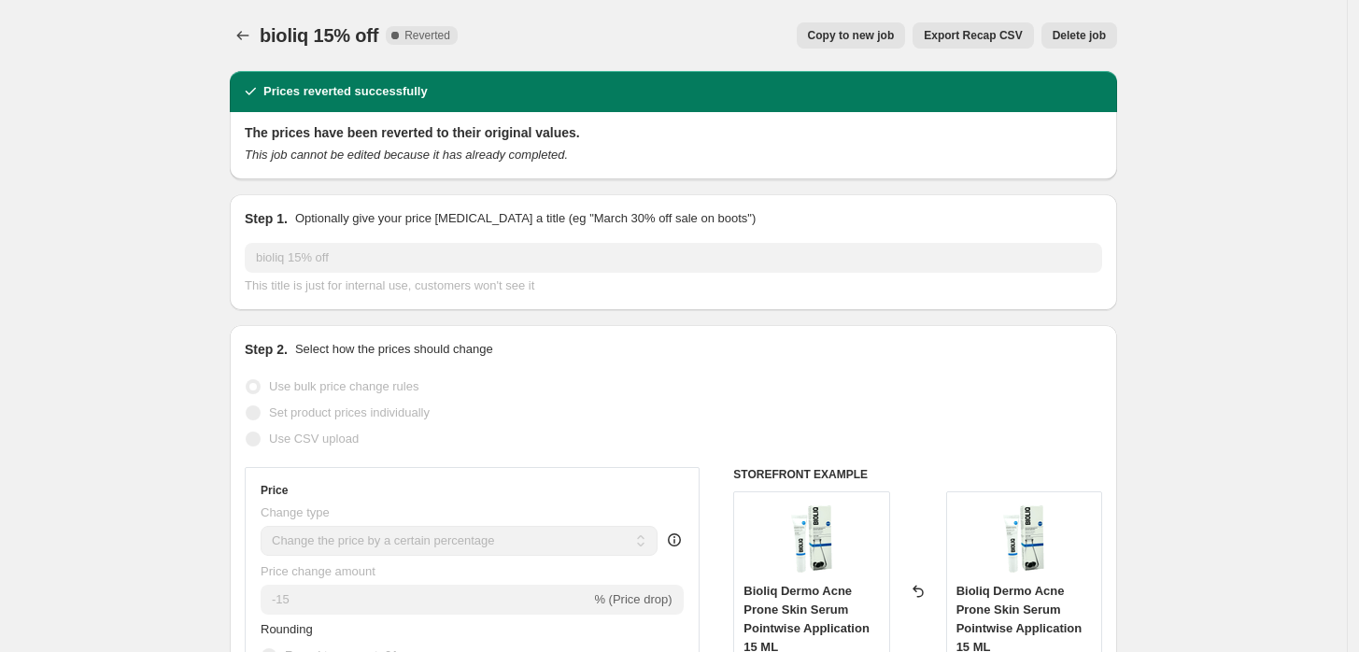
click at [1091, 44] on button "Delete job" at bounding box center [1079, 35] width 76 height 26
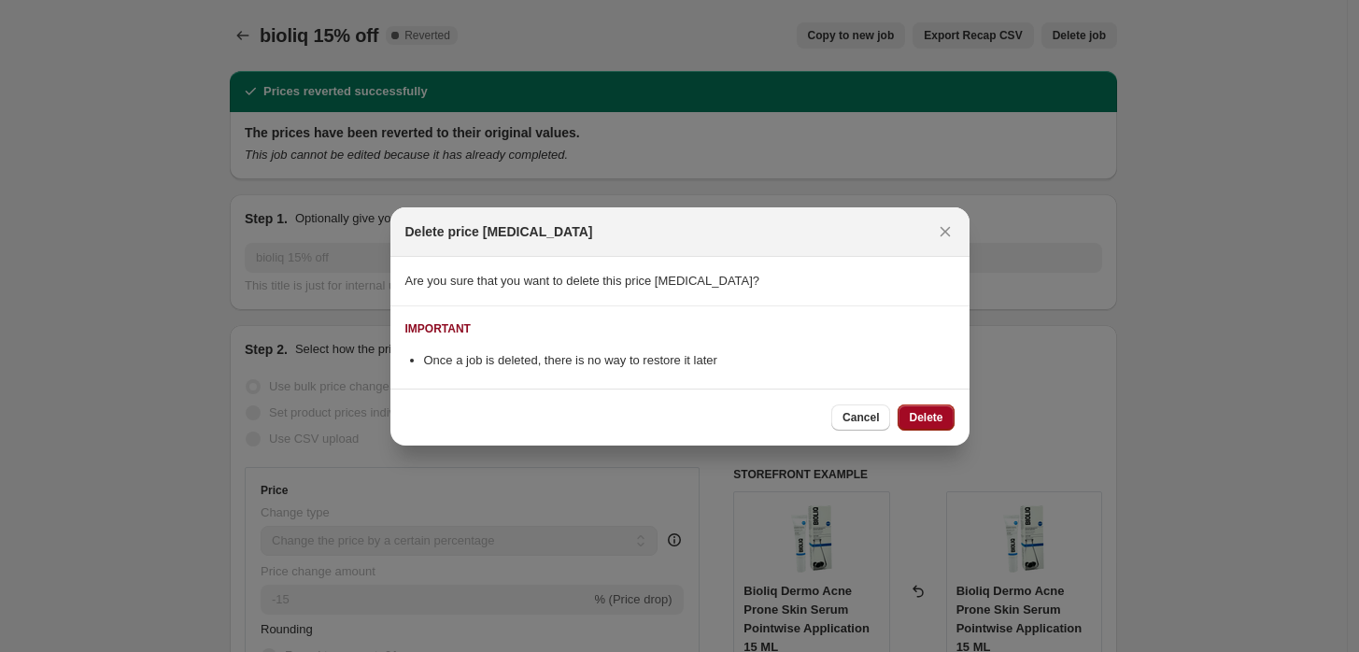
click at [944, 417] on button "Delete" at bounding box center [926, 417] width 56 height 26
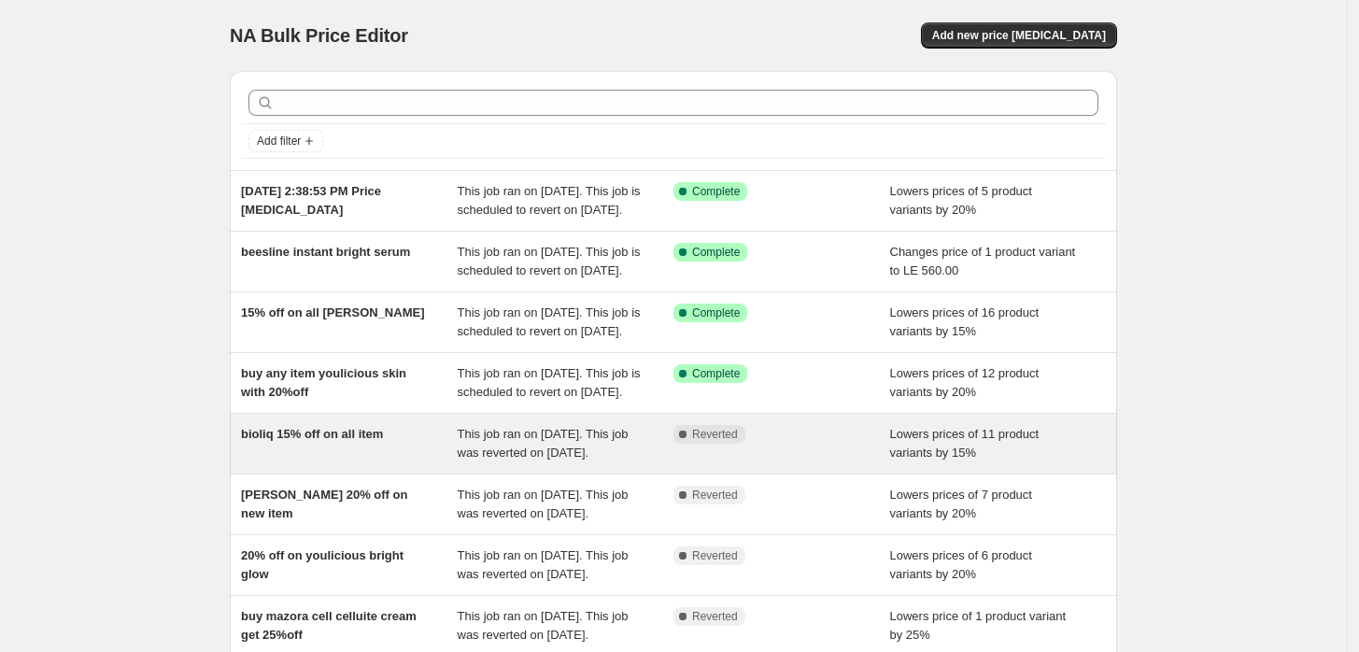
click at [375, 474] on div "bioliq 15% off on all item This job ran on [DATE]. This job was reverted on [DA…" at bounding box center [673, 444] width 887 height 60
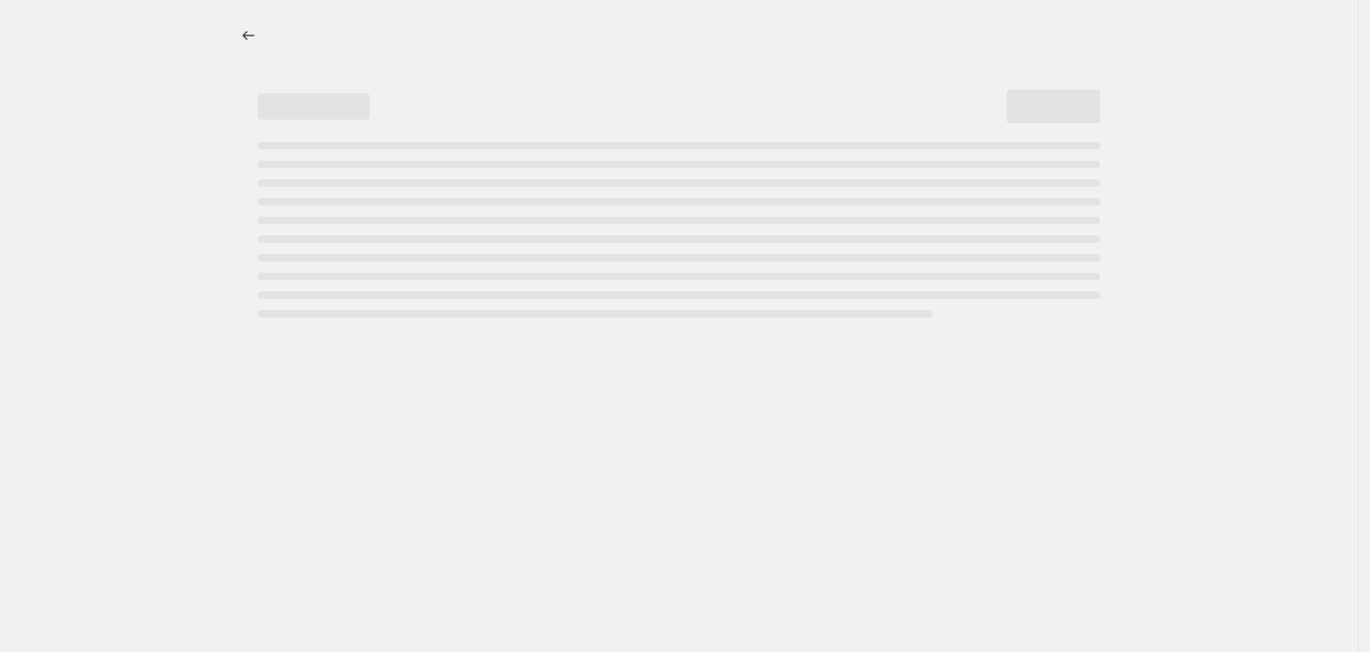
select select "percentage"
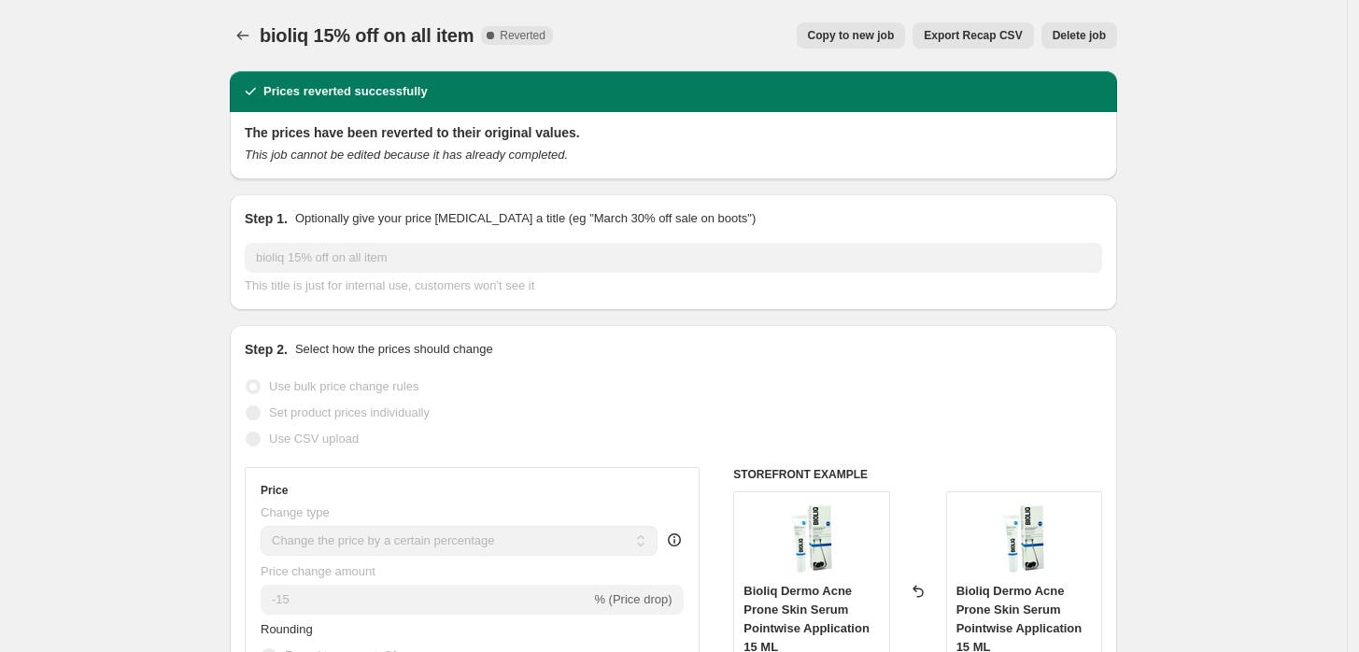
click at [1084, 36] on span "Delete job" at bounding box center [1079, 35] width 53 height 15
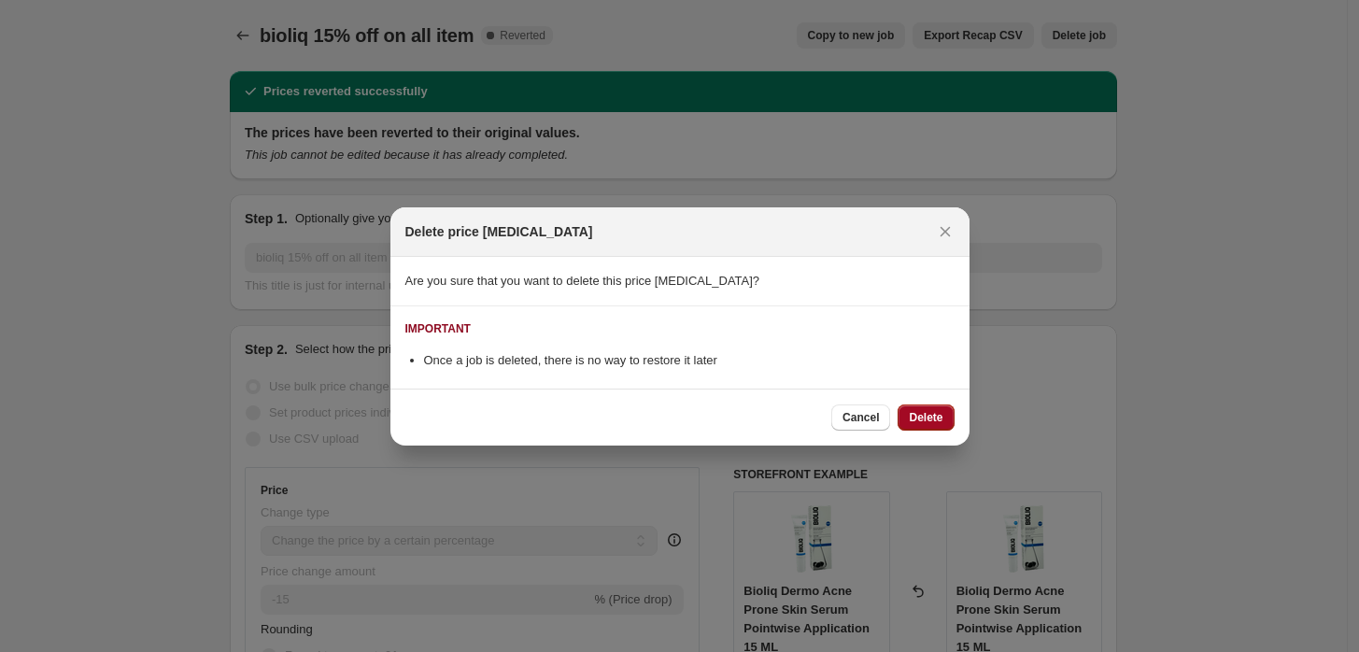
click at [923, 417] on span "Delete" at bounding box center [926, 417] width 34 height 15
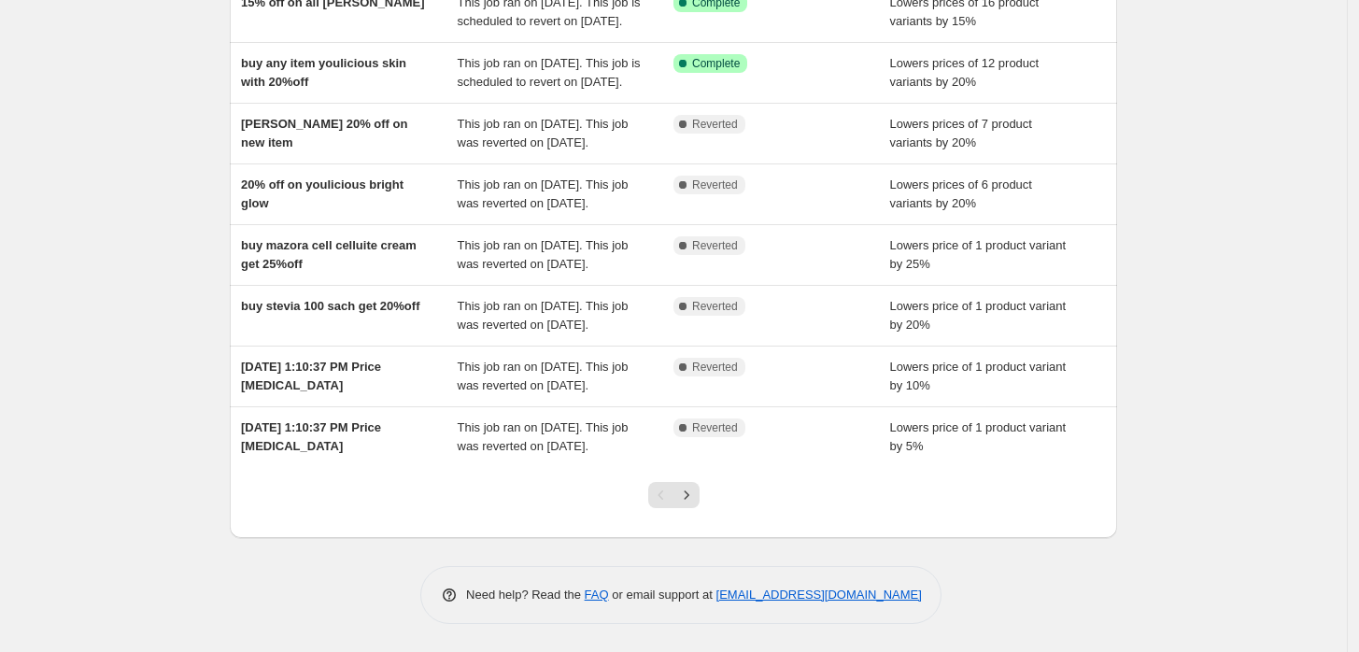
scroll to position [383, 0]
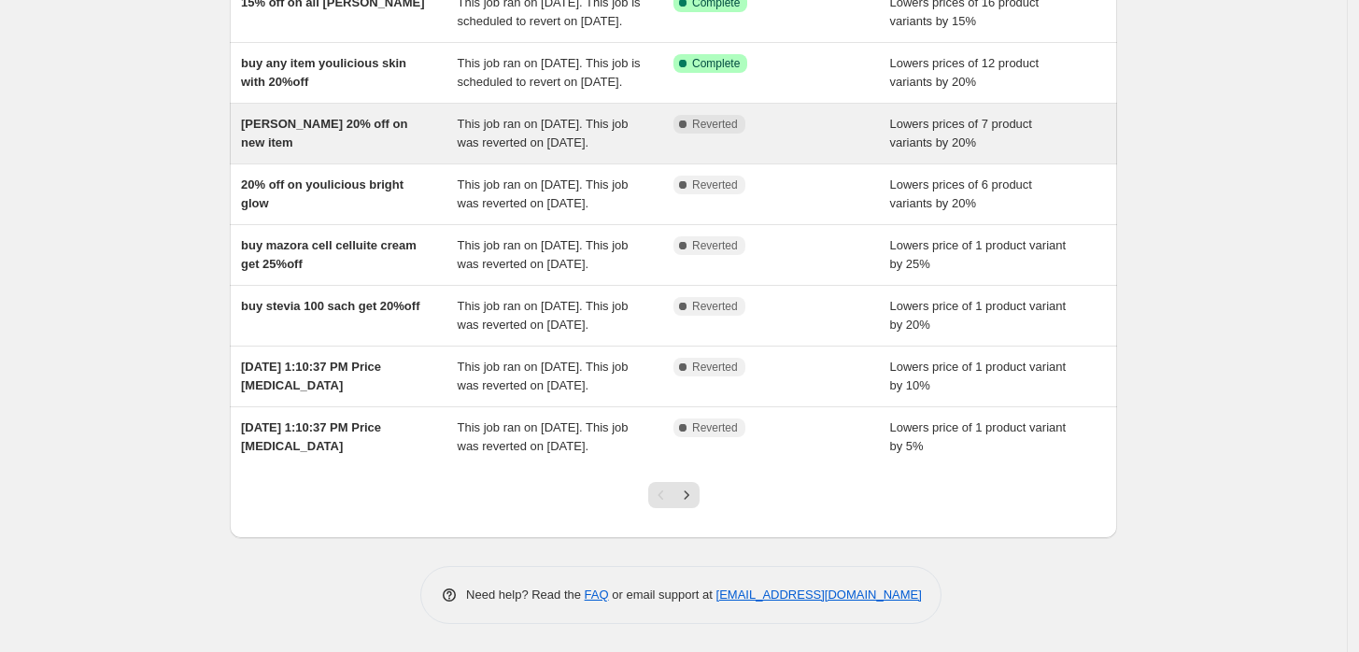
click at [314, 152] on div "[PERSON_NAME] 20% off on new item This job ran on [DATE]. This job was reverted…" at bounding box center [673, 134] width 887 height 60
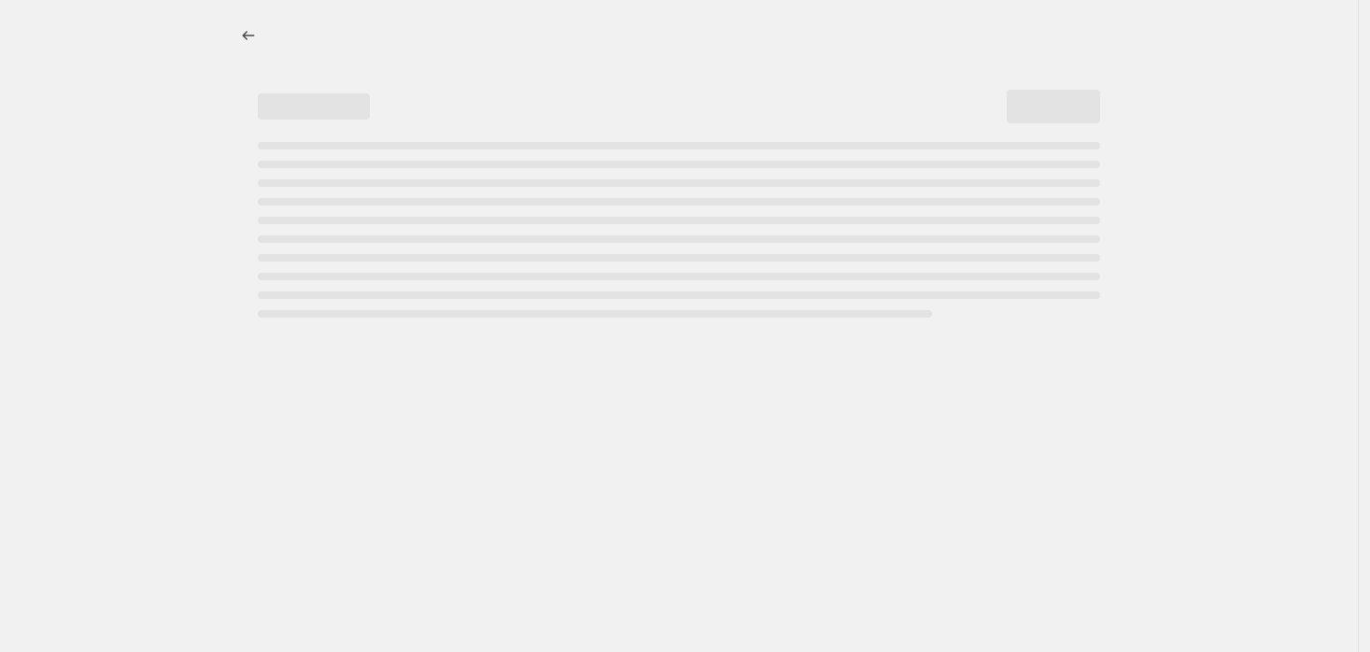
select select "percentage"
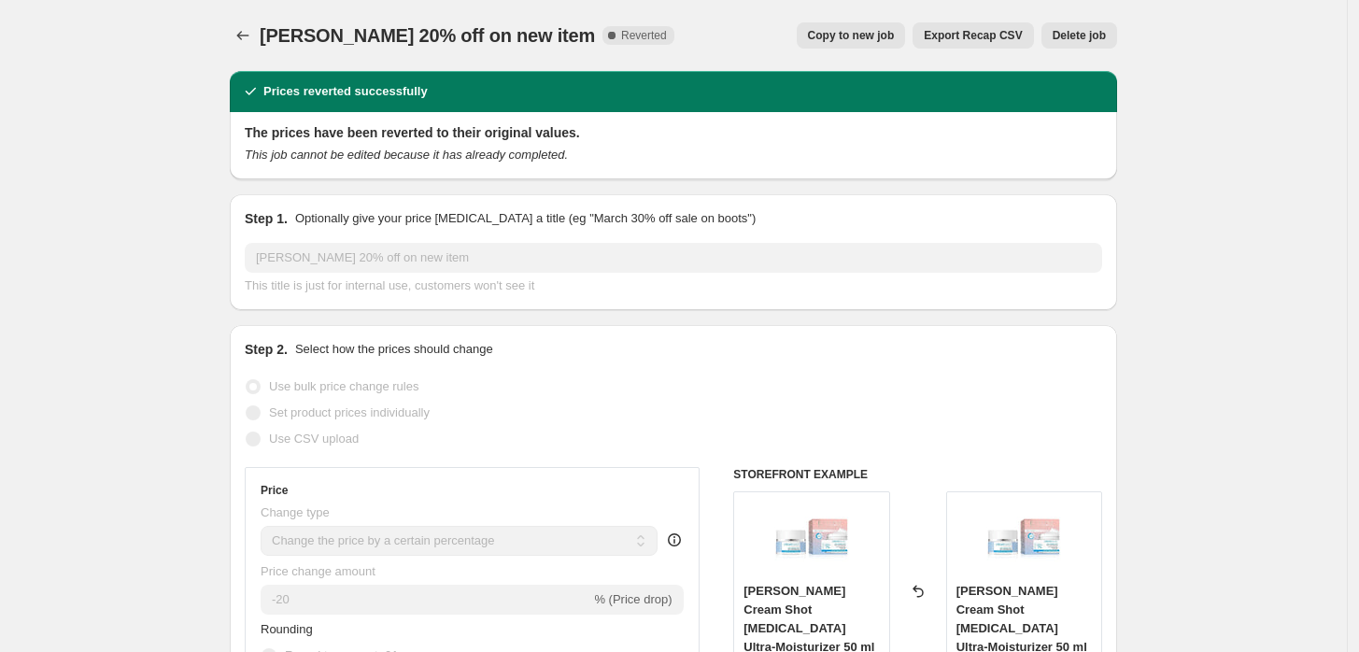
click at [1098, 32] on span "Delete job" at bounding box center [1079, 35] width 53 height 15
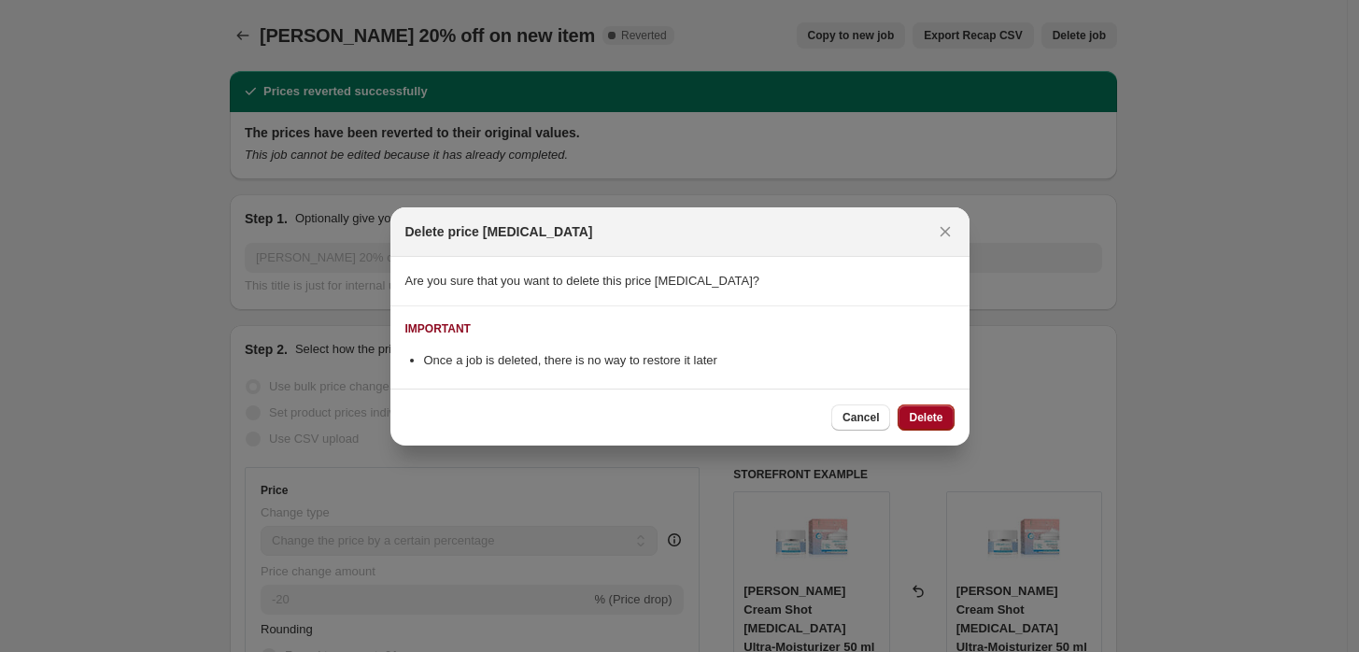
click at [915, 422] on span "Delete" at bounding box center [926, 417] width 34 height 15
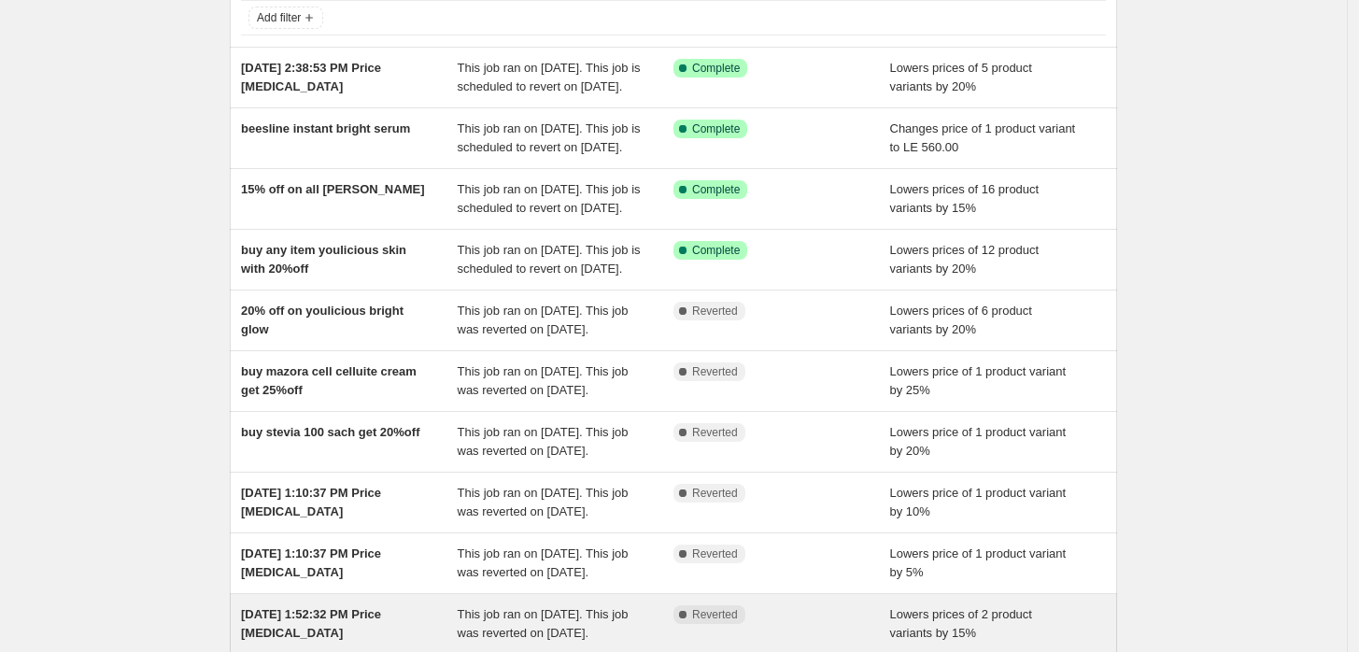
scroll to position [383, 0]
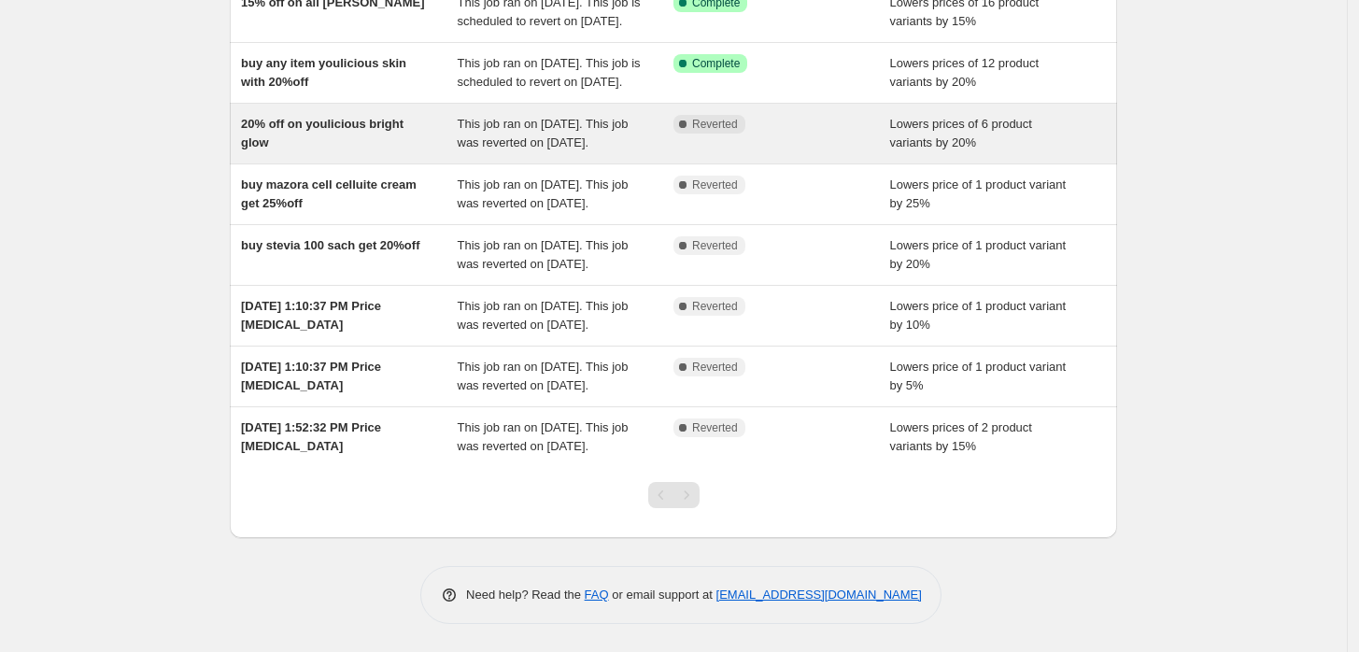
click at [325, 133] on div "20% off on youlicious bright glow" at bounding box center [349, 133] width 217 height 37
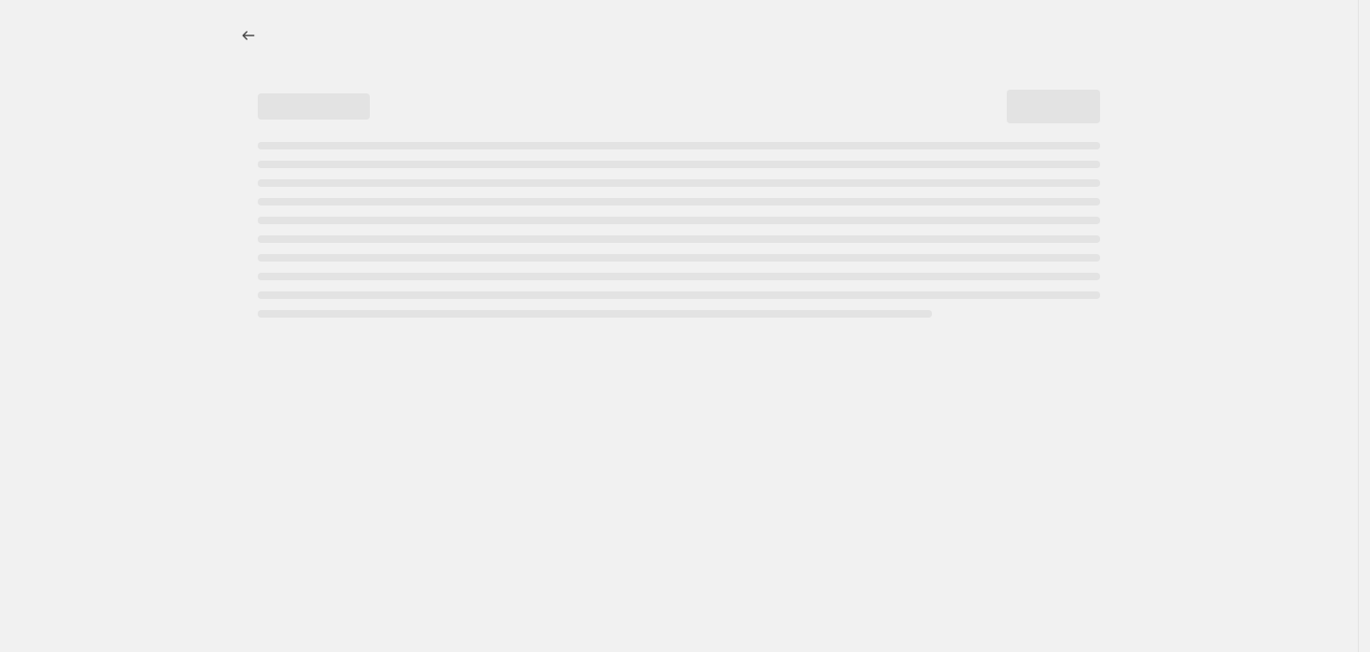
select select "percentage"
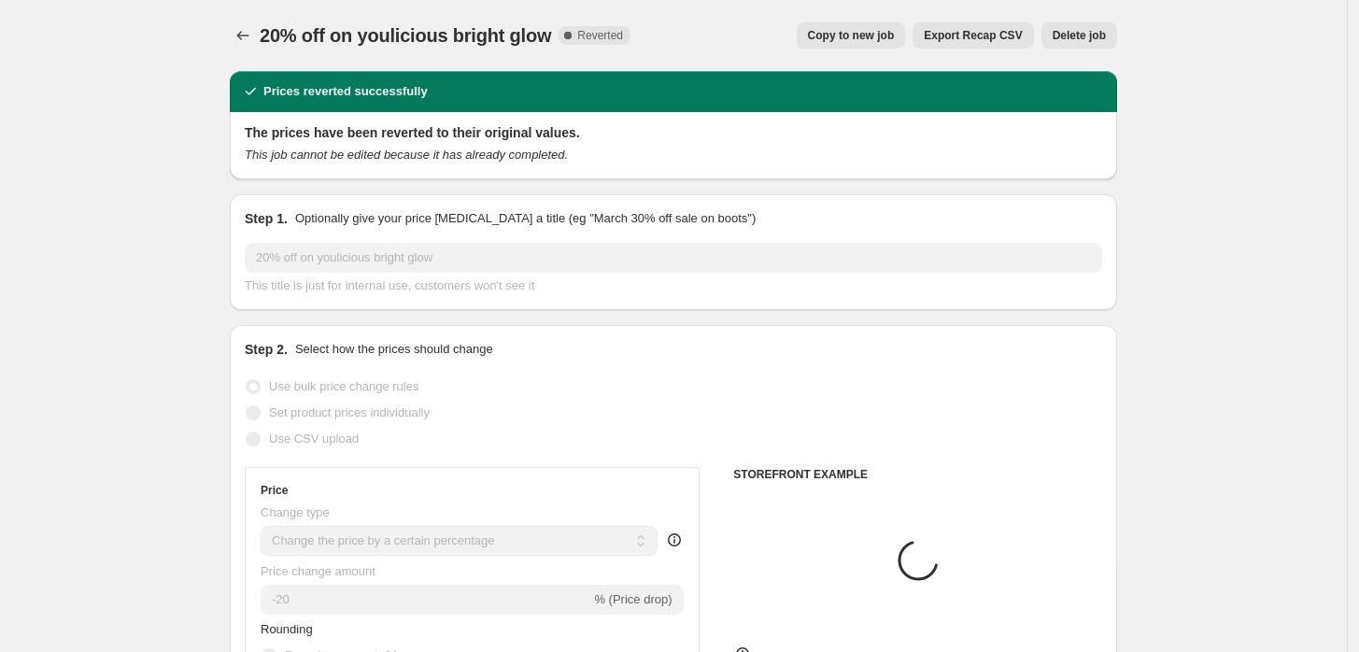
click at [1079, 33] on span "Delete job" at bounding box center [1079, 35] width 53 height 15
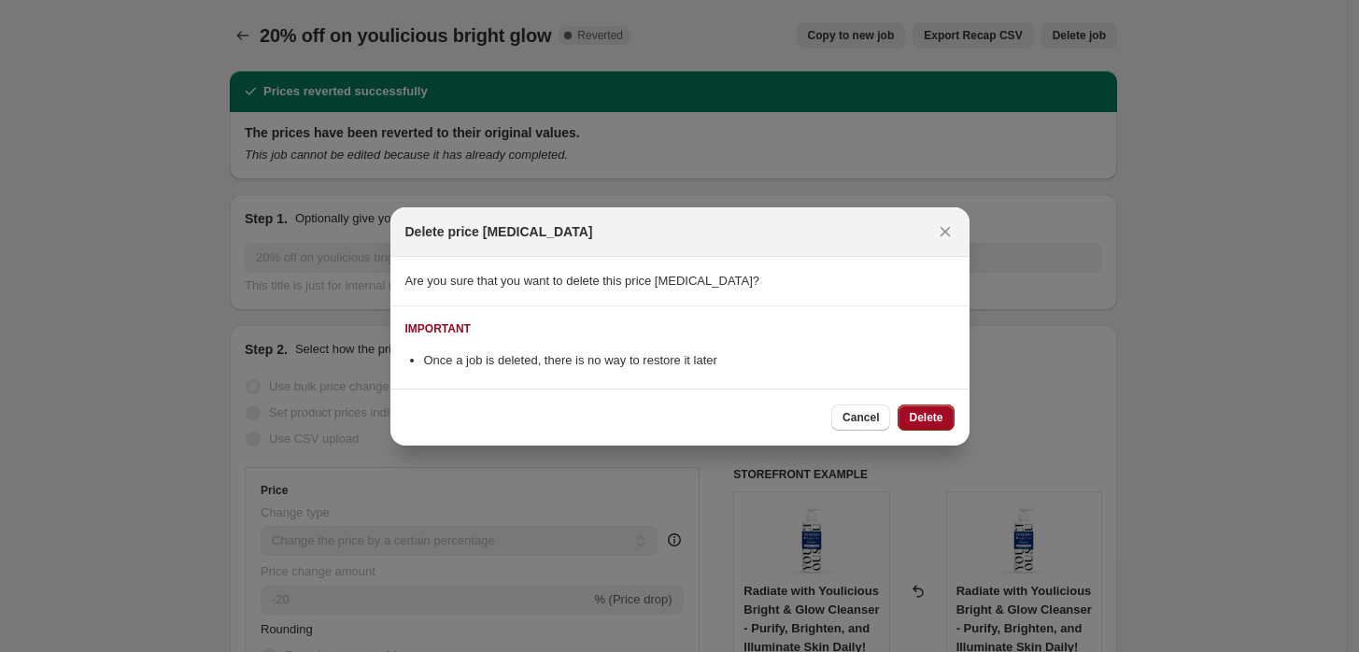
click at [925, 420] on span "Delete" at bounding box center [926, 417] width 34 height 15
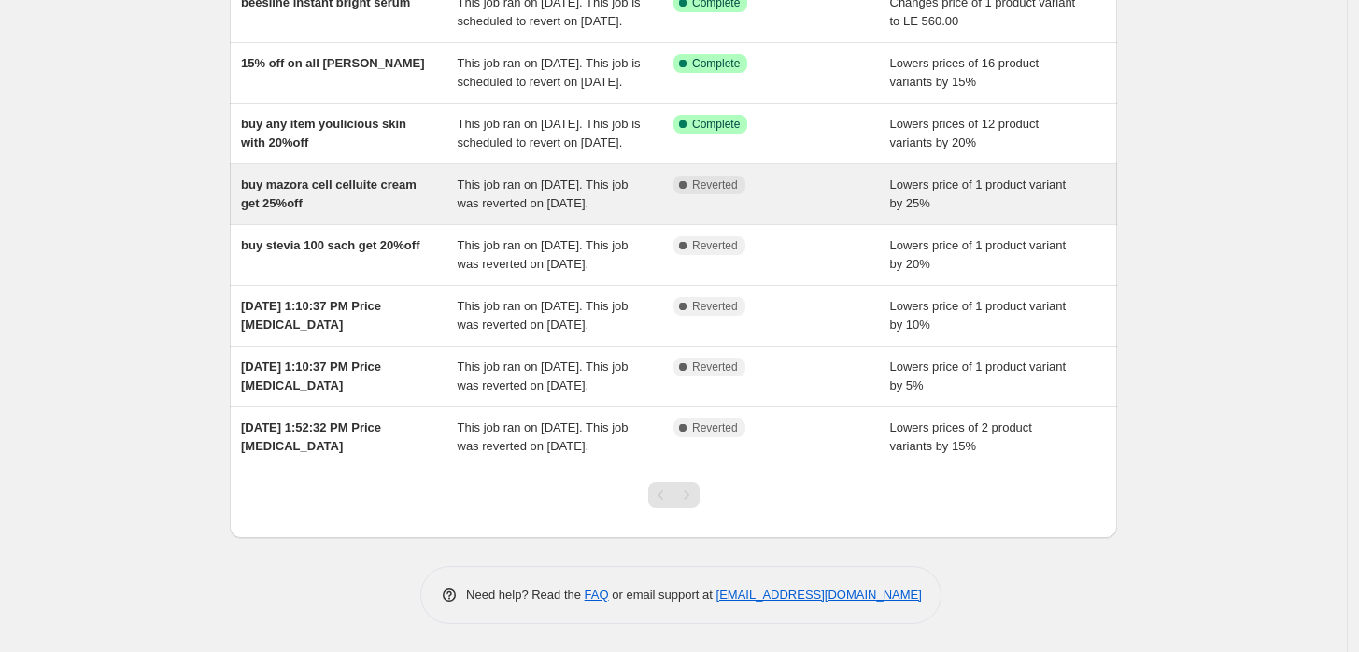
scroll to position [322, 0]
click at [331, 196] on div "buy mazora cell celluite cream get 25%off" at bounding box center [349, 194] width 217 height 37
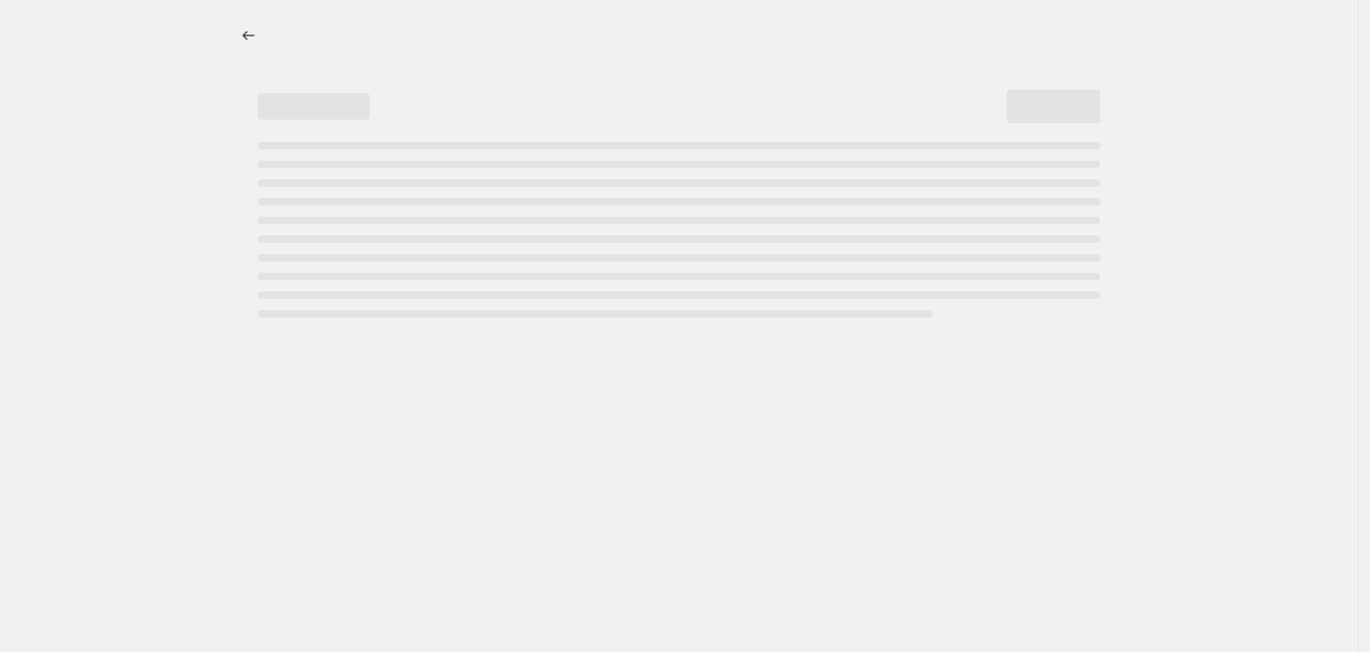
select select "percentage"
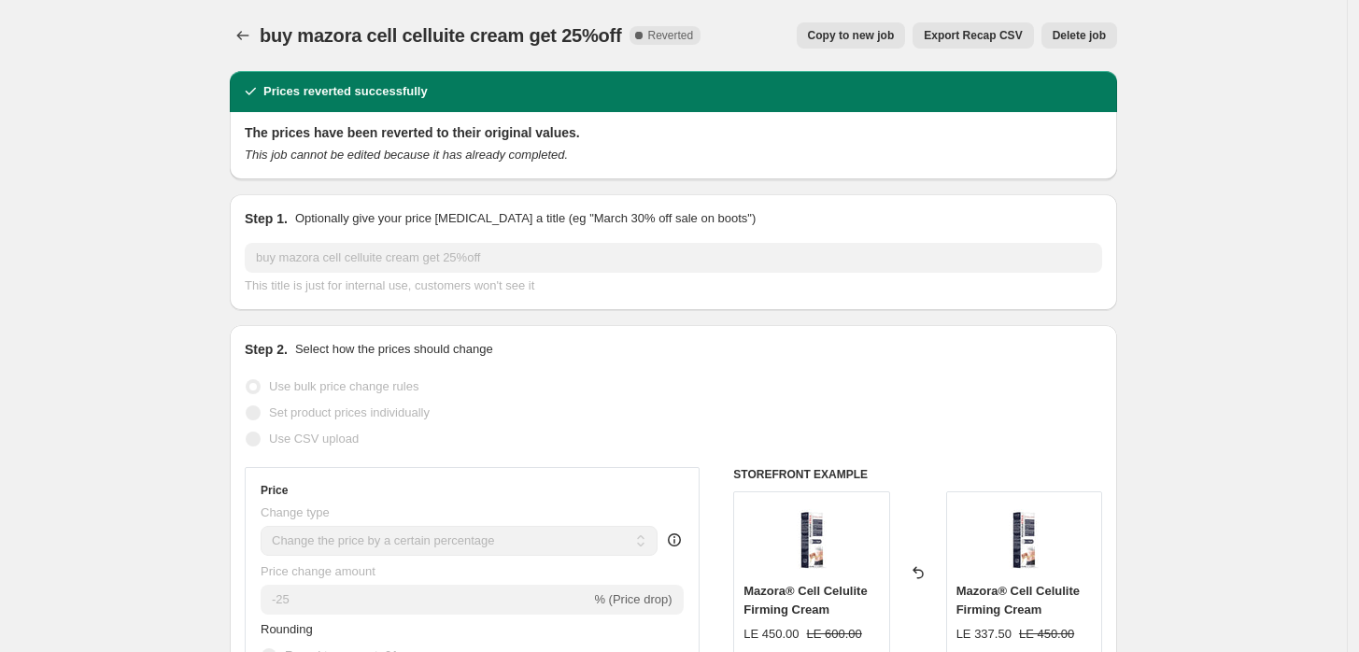
click at [1076, 35] on span "Delete job" at bounding box center [1079, 35] width 53 height 15
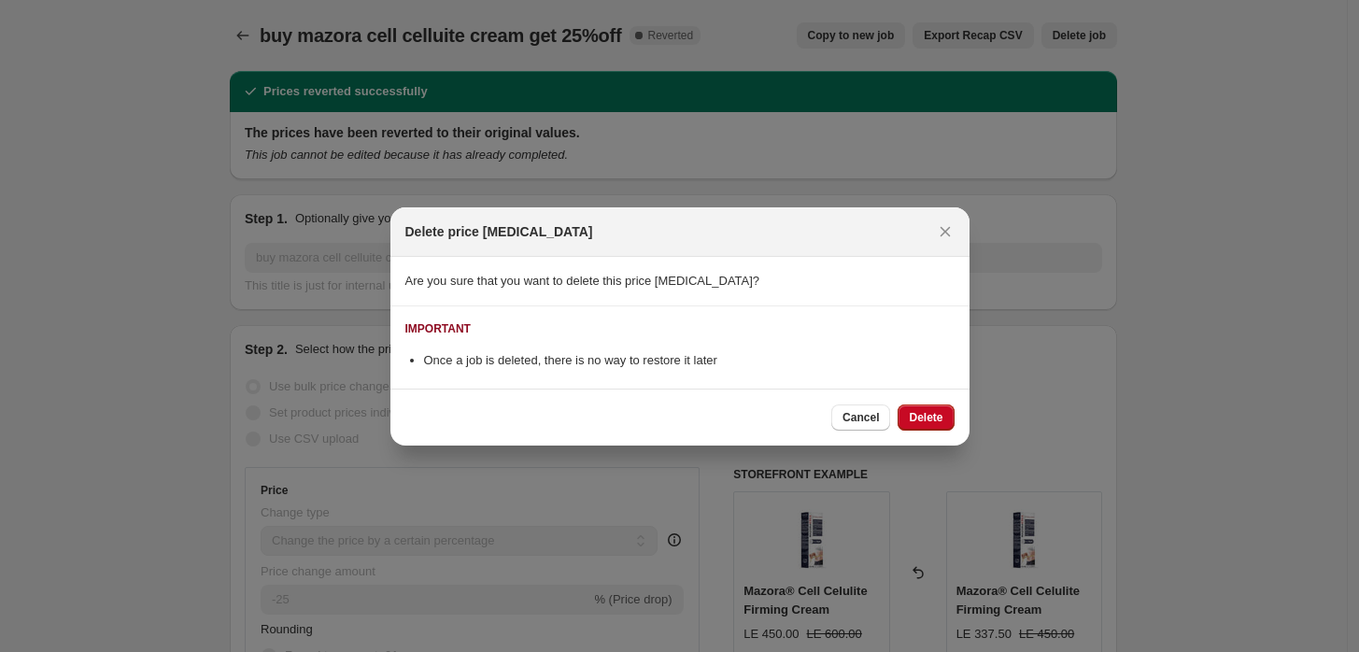
click at [928, 404] on button "Delete" at bounding box center [926, 417] width 56 height 26
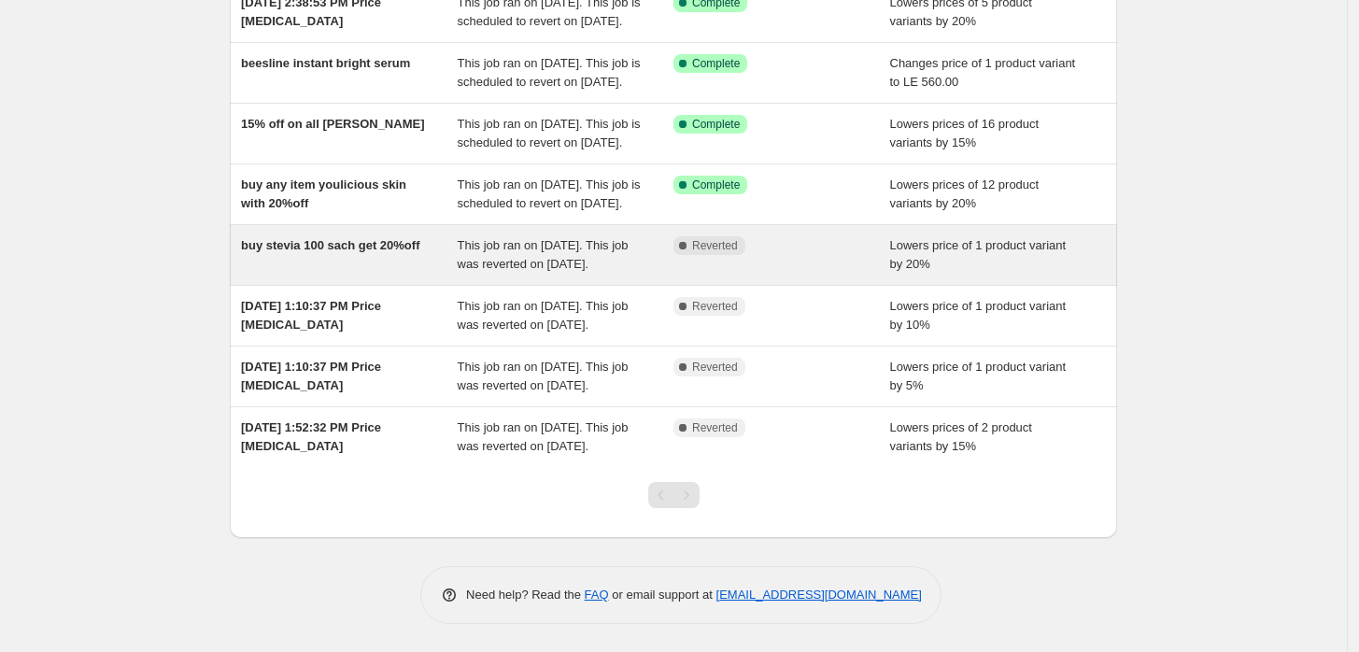
scroll to position [262, 0]
click at [332, 278] on div "buy stevia 100 sach get 20%off This job ran on [DATE]. This job was reverted on…" at bounding box center [673, 255] width 887 height 60
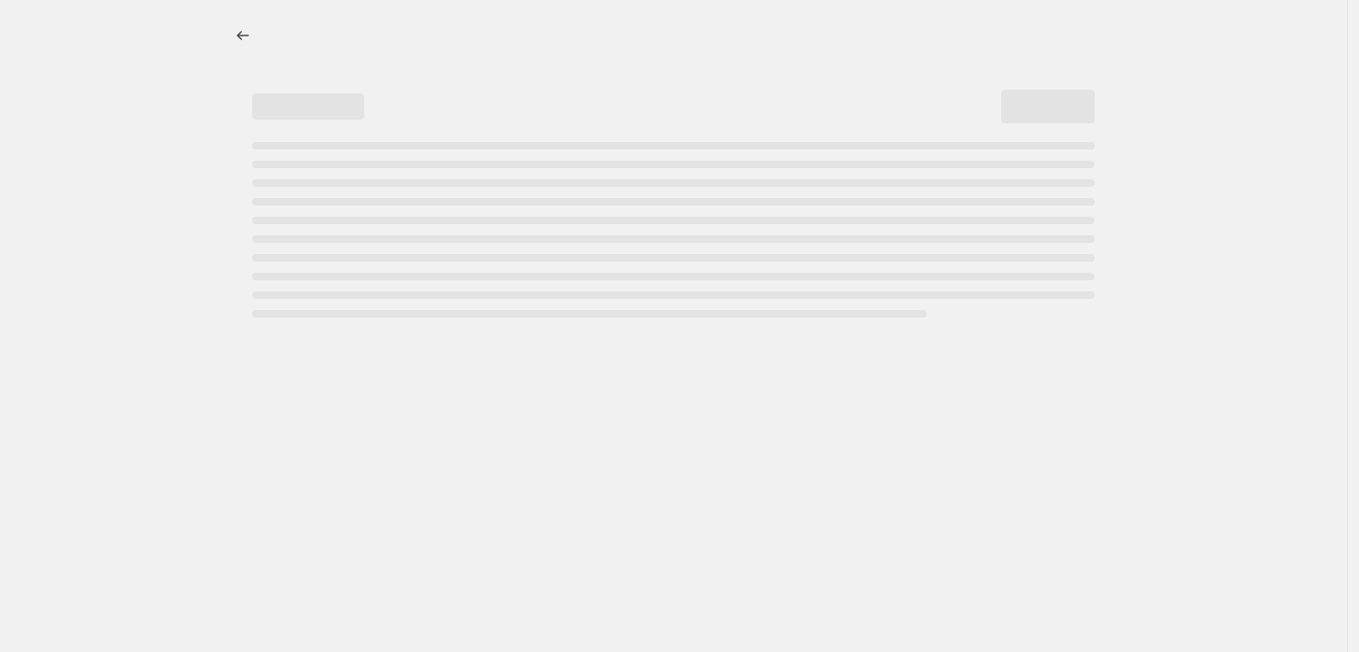
select select "percentage"
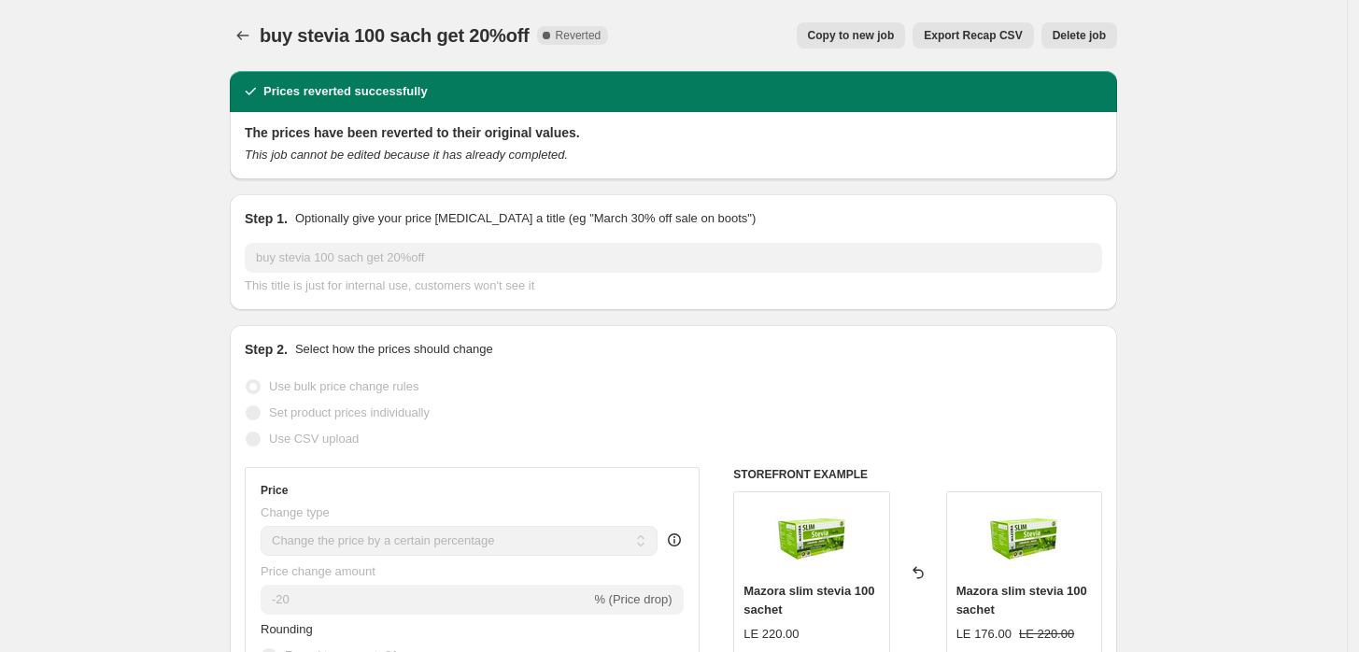
click at [1096, 27] on button "Delete job" at bounding box center [1079, 35] width 76 height 26
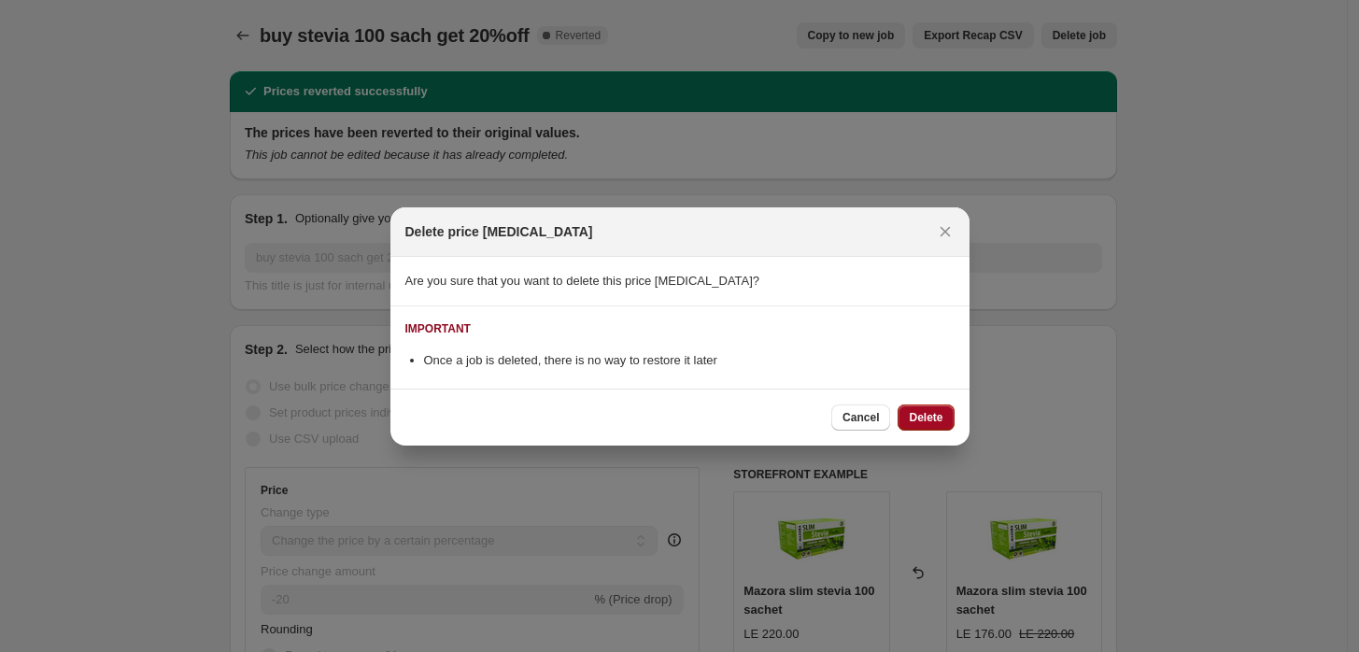
click at [930, 420] on span "Delete" at bounding box center [926, 417] width 34 height 15
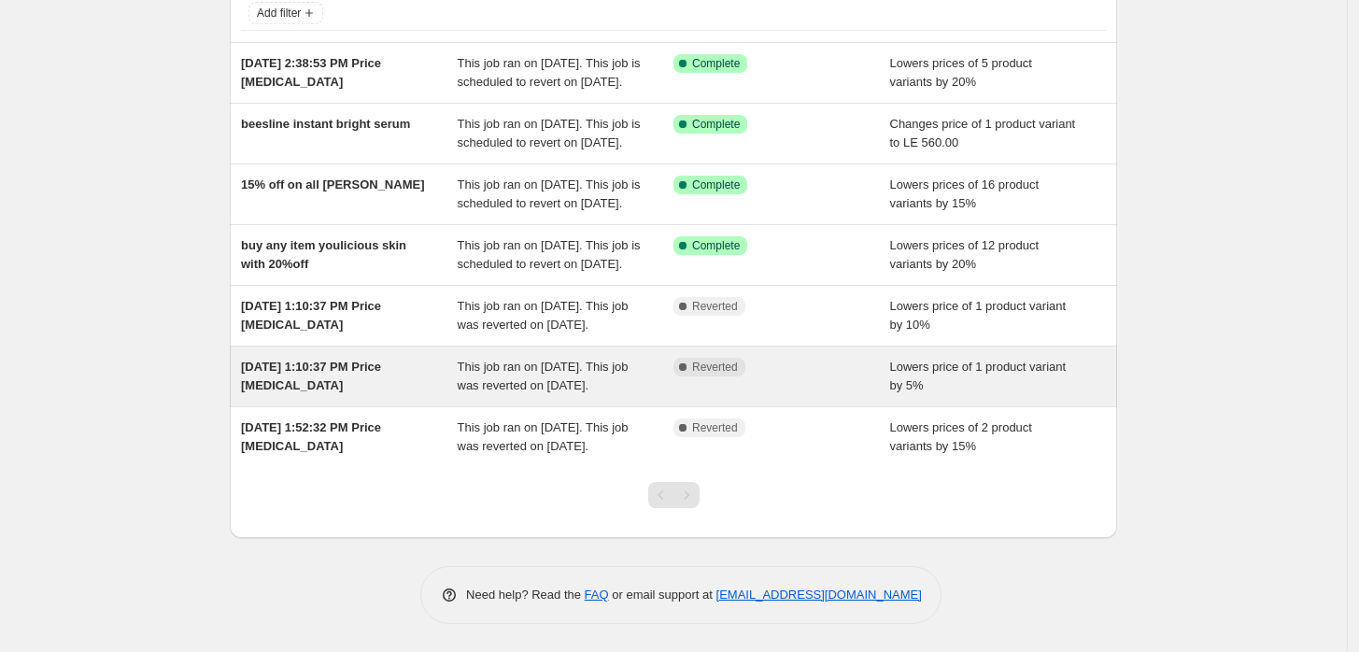
scroll to position [202, 0]
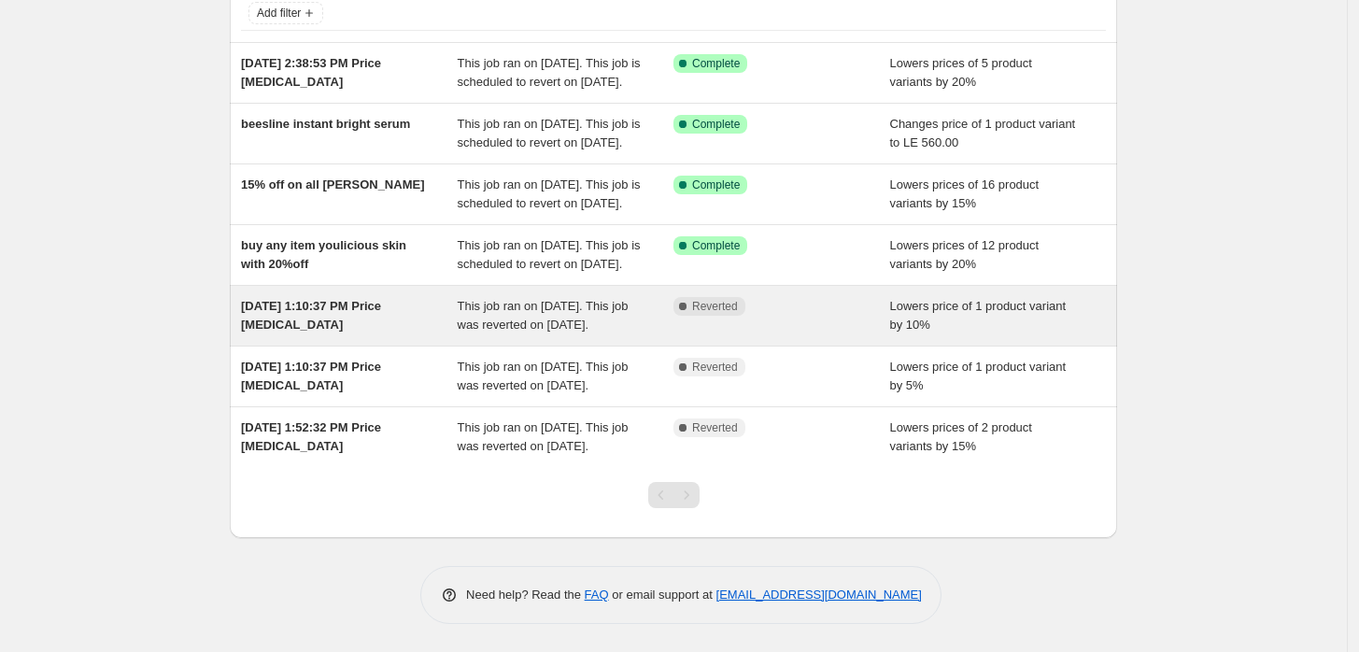
click at [306, 306] on span "[DATE] 1:10:37 PM Price [MEDICAL_DATA]" at bounding box center [311, 315] width 140 height 33
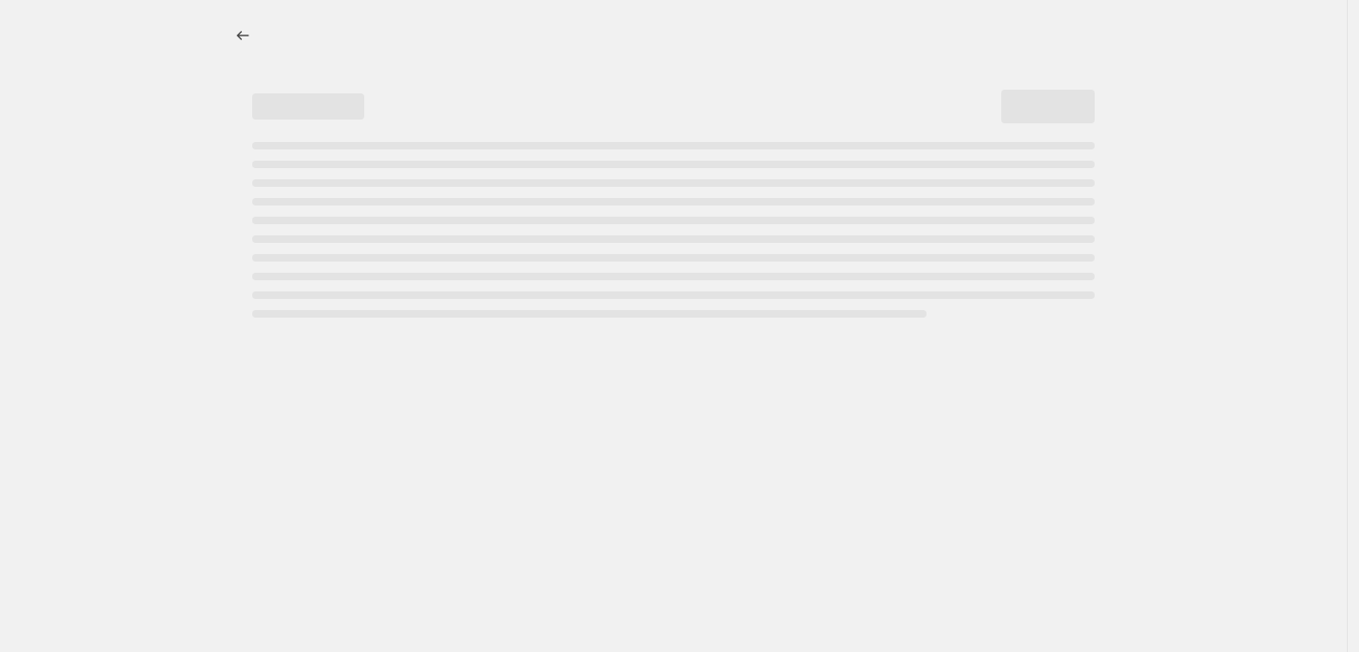
select select "percentage"
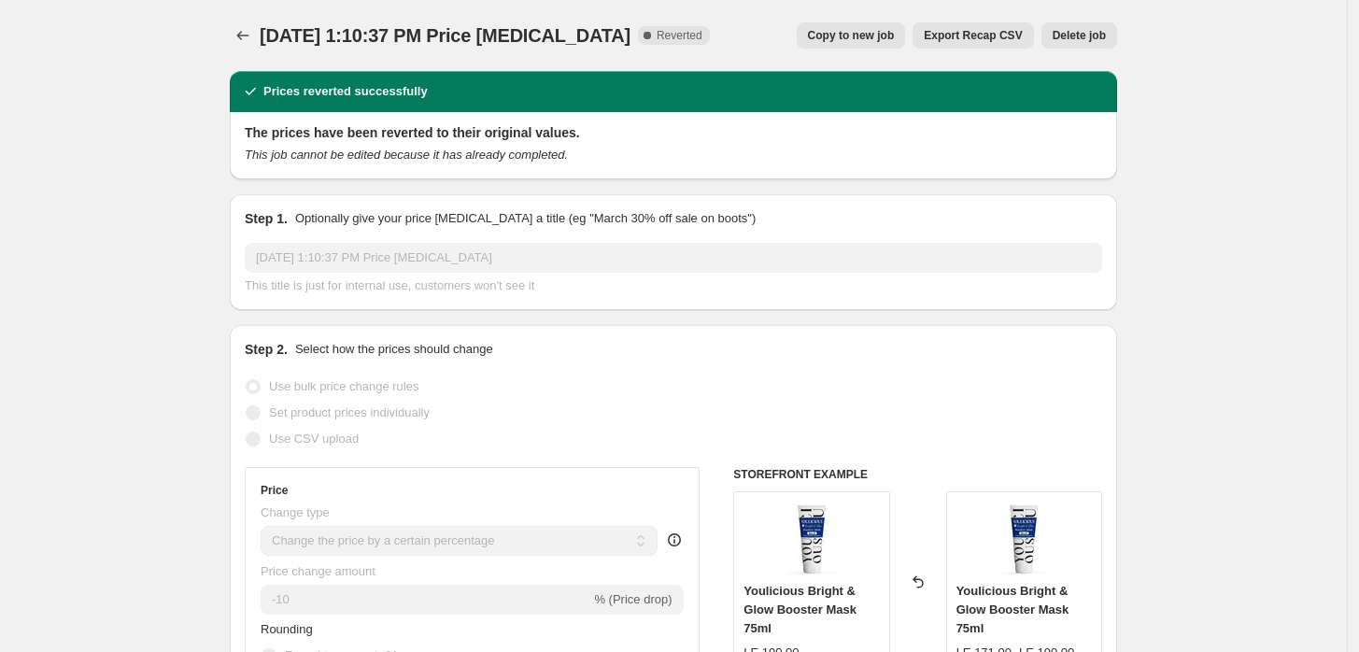
click at [1093, 33] on span "Delete job" at bounding box center [1079, 35] width 53 height 15
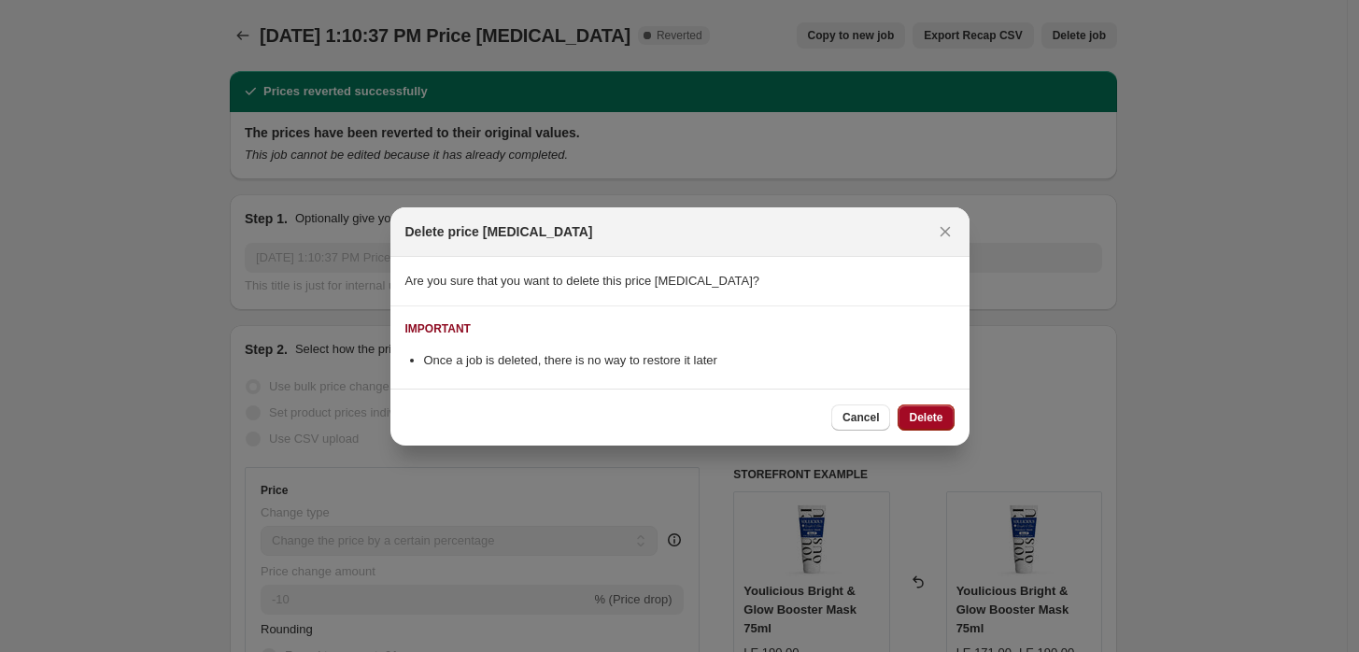
click at [927, 414] on span "Delete" at bounding box center [926, 417] width 34 height 15
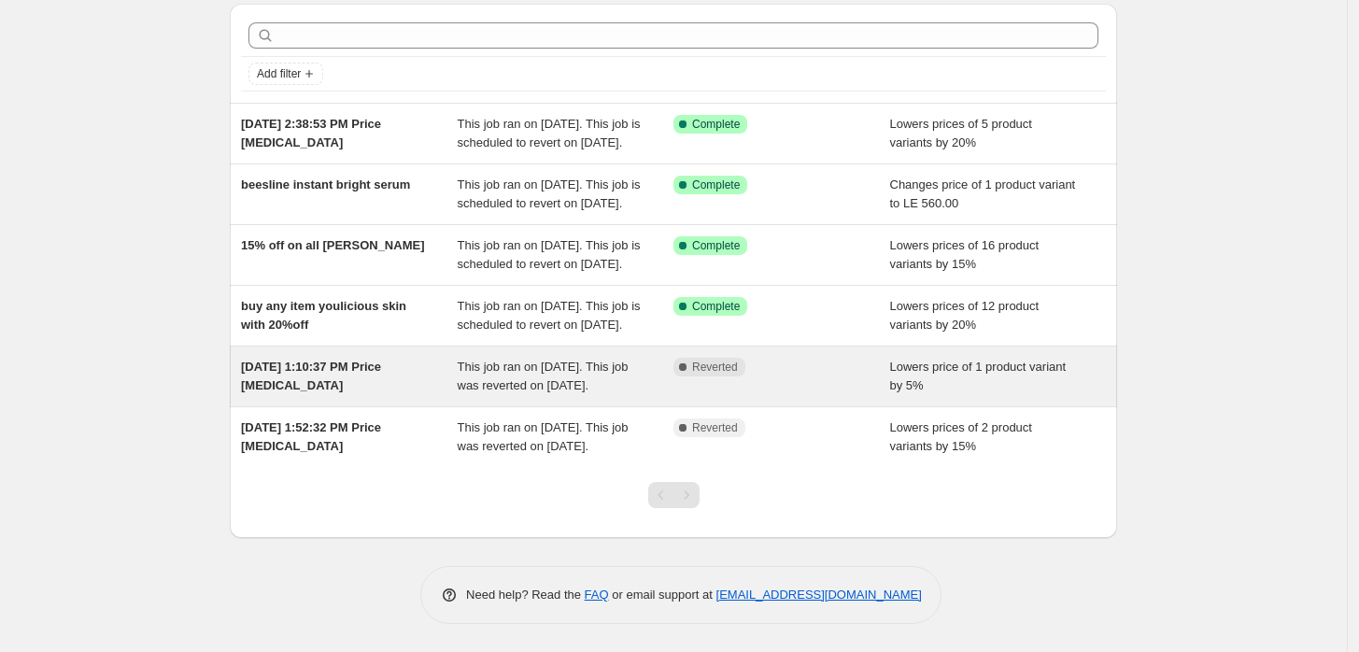
scroll to position [141, 0]
click at [364, 375] on div "[DATE] 1:10:37 PM Price [MEDICAL_DATA]" at bounding box center [349, 376] width 217 height 37
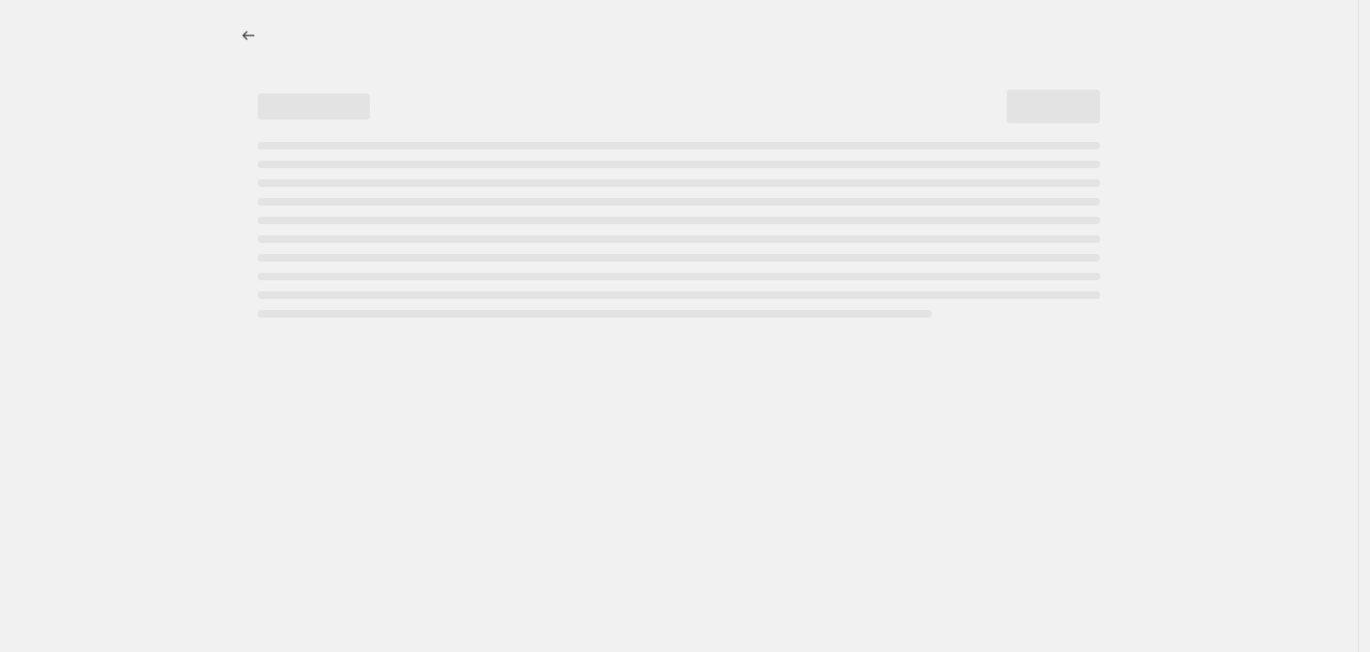
select select "percentage"
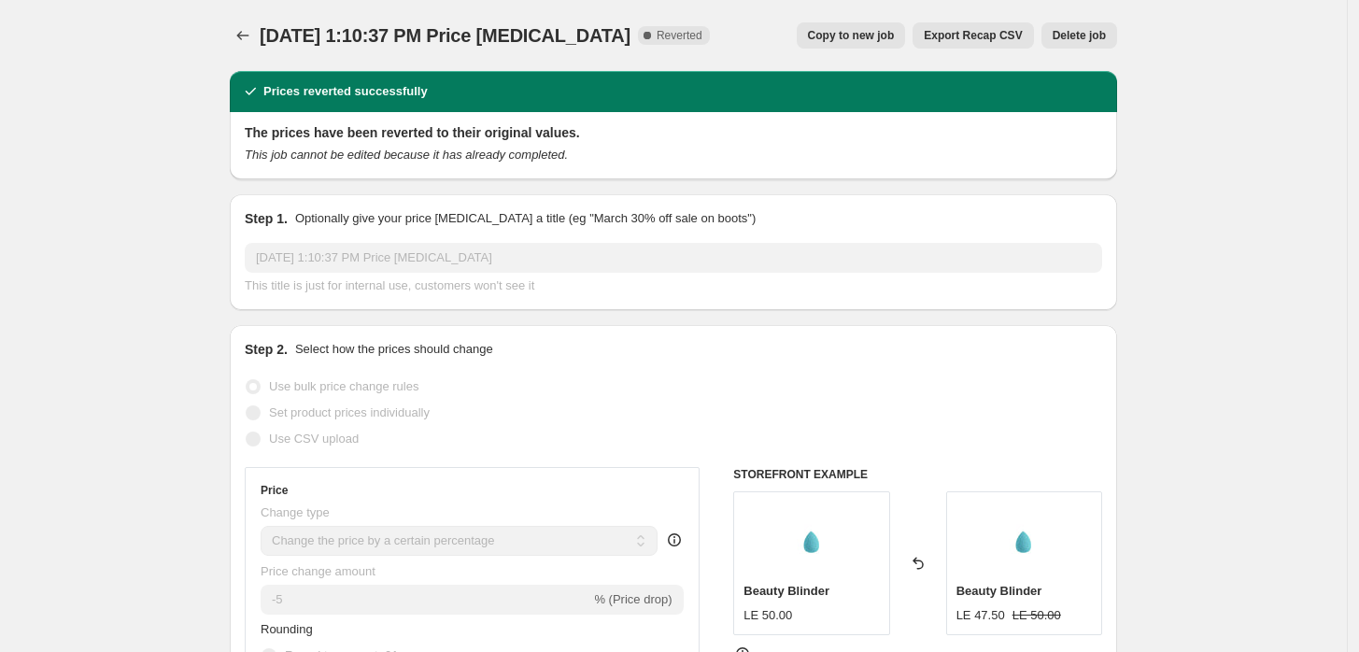
click at [1102, 36] on span "Delete job" at bounding box center [1079, 35] width 53 height 15
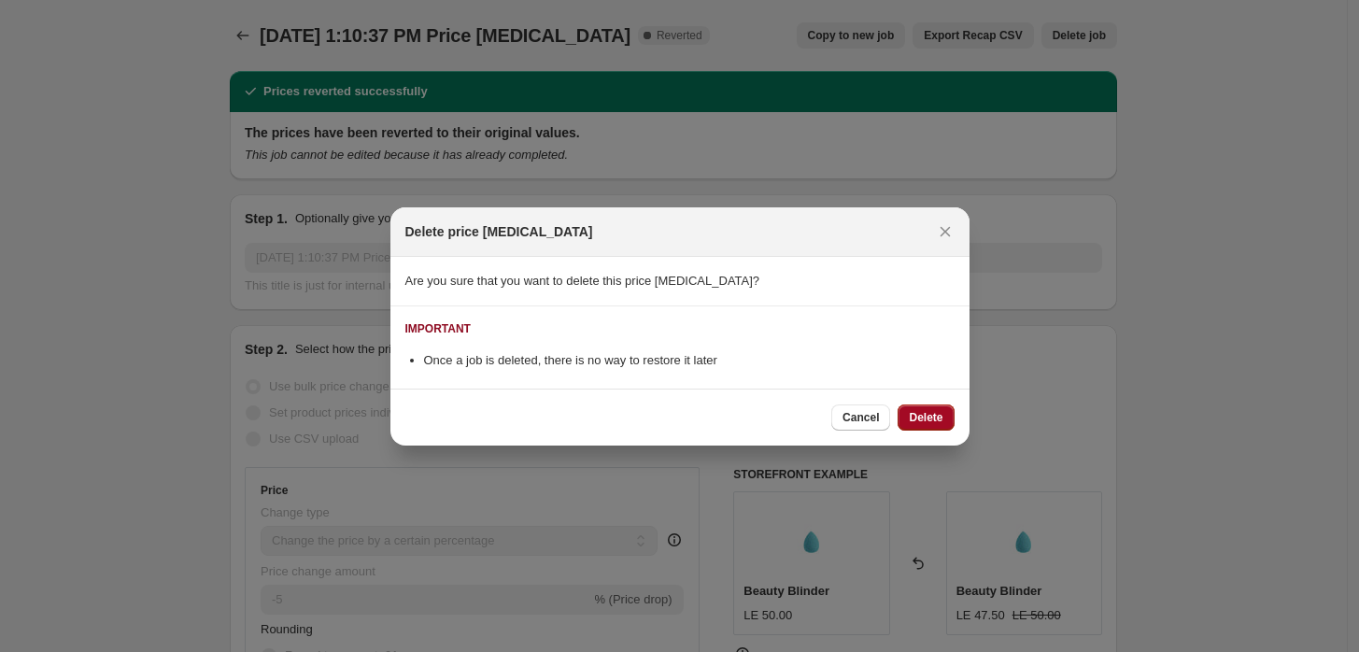
click at [925, 410] on span "Delete" at bounding box center [926, 417] width 34 height 15
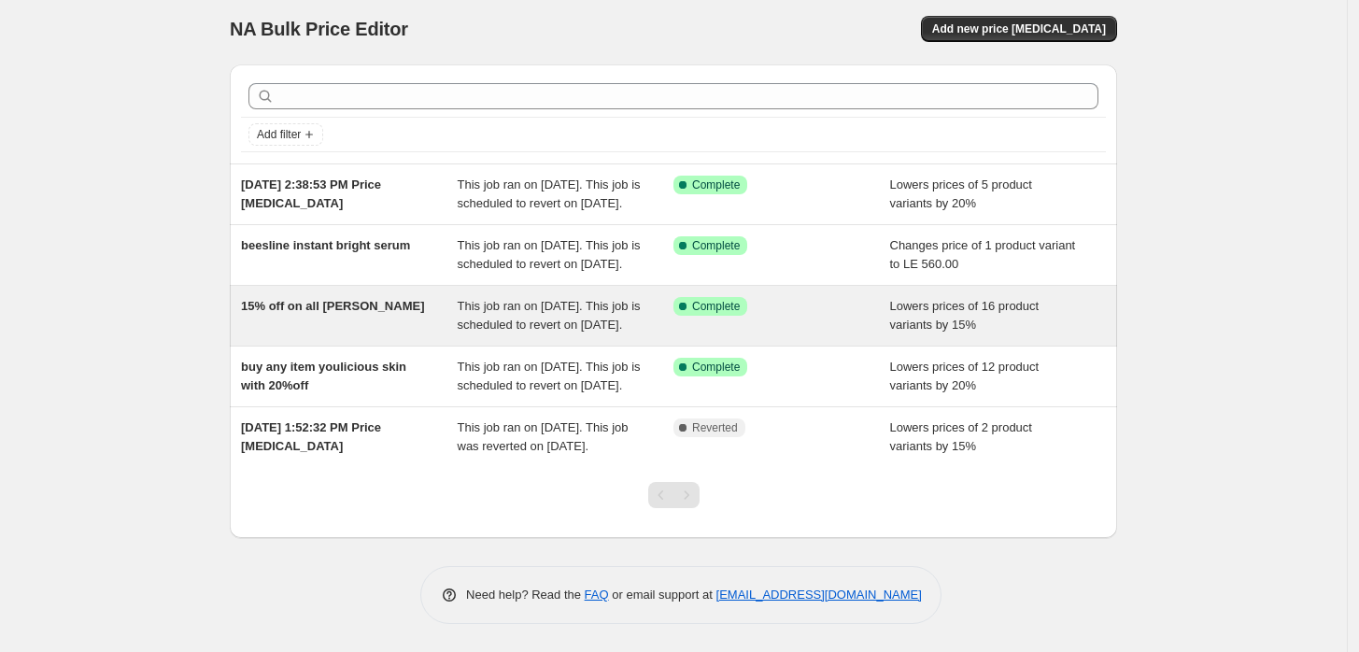
scroll to position [80, 0]
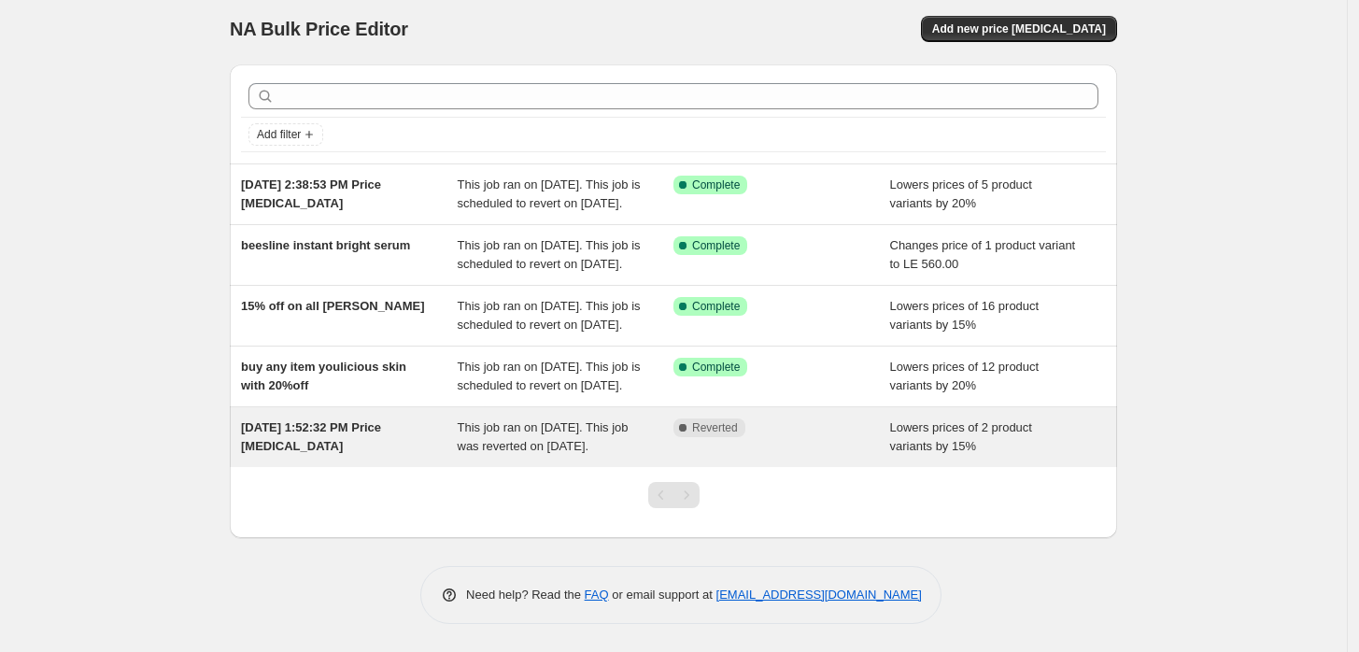
click at [345, 435] on span "[DATE] 1:52:32 PM Price [MEDICAL_DATA]" at bounding box center [311, 436] width 140 height 33
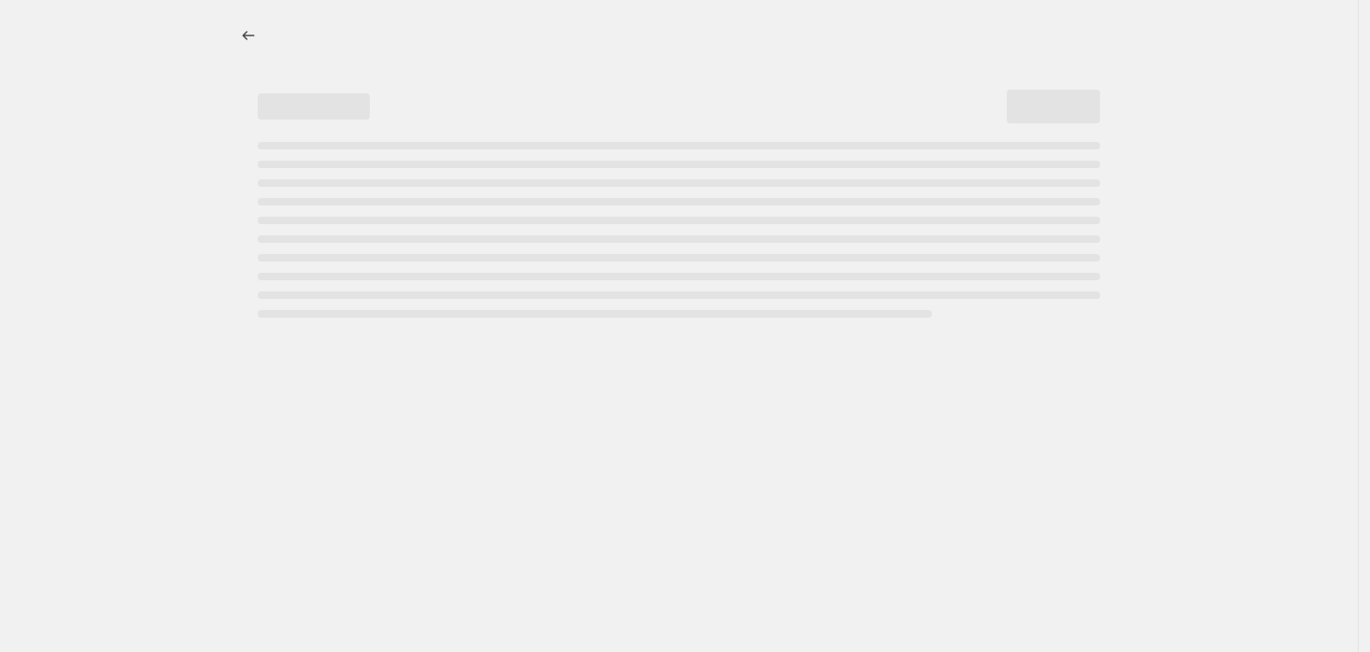
select select "percentage"
select select "pp"
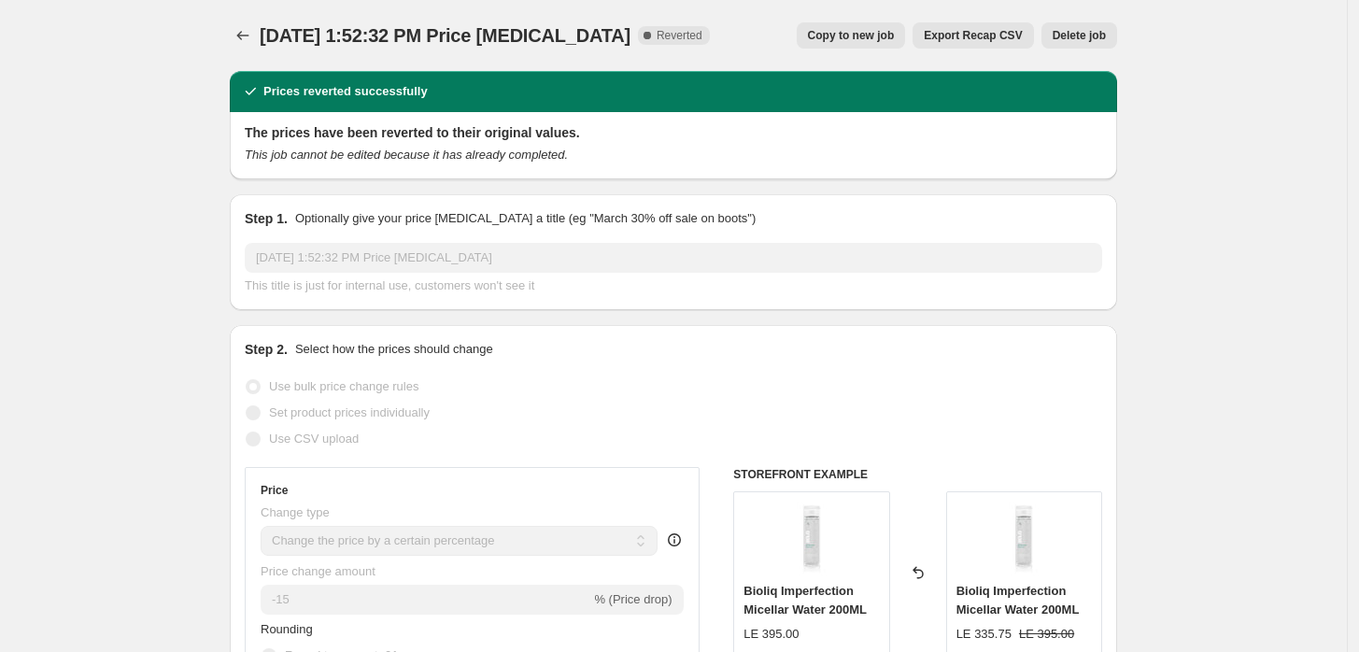
click at [1103, 42] on span "Delete job" at bounding box center [1079, 35] width 53 height 15
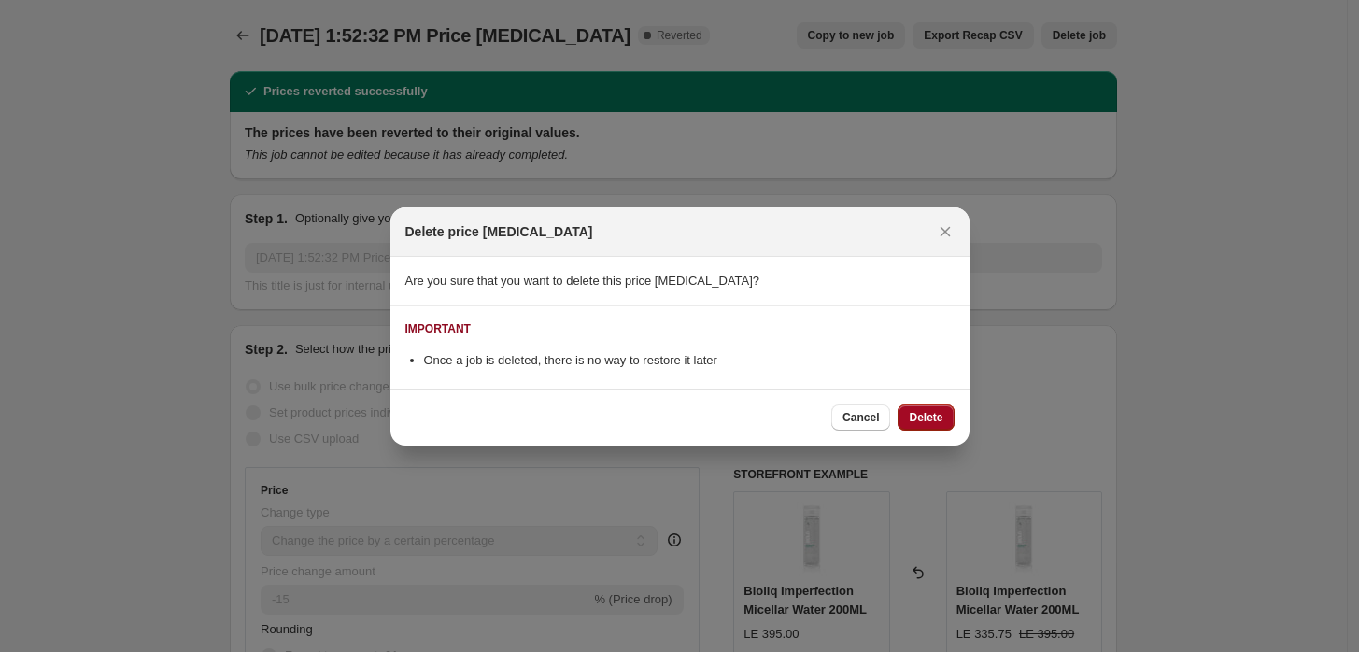
click at [938, 420] on span "Delete" at bounding box center [926, 417] width 34 height 15
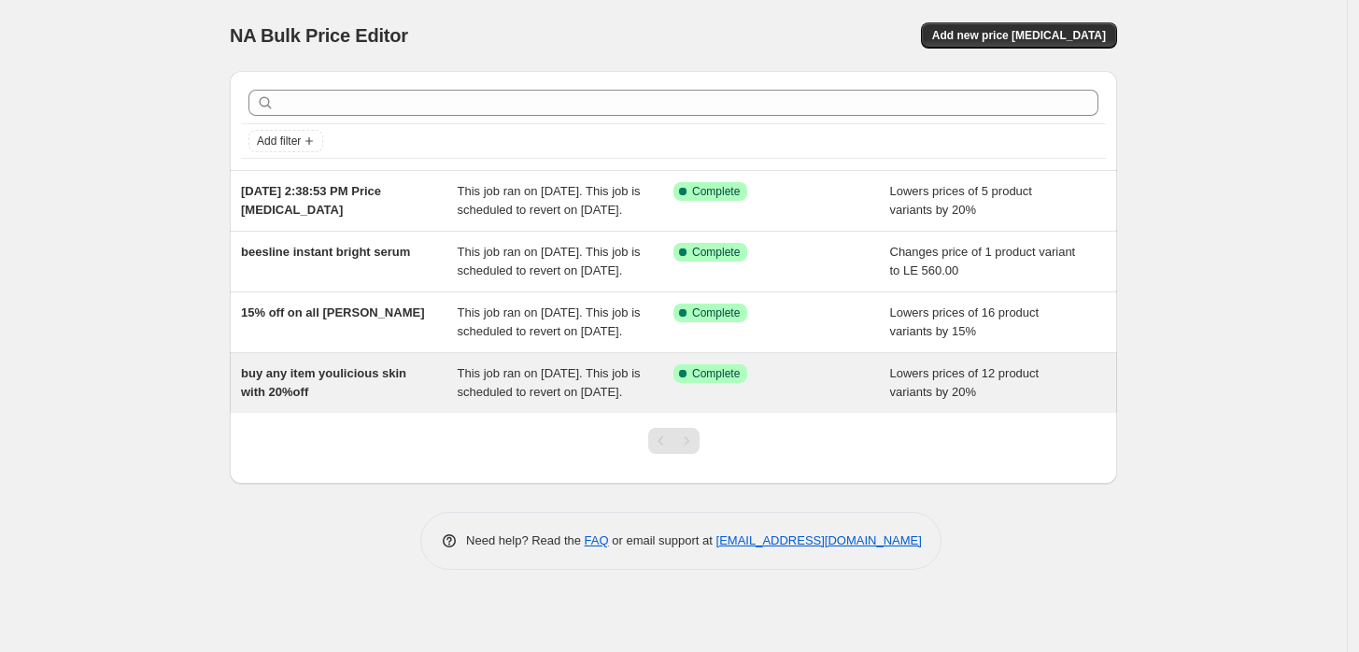
scroll to position [20, 0]
